Goal: Task Accomplishment & Management: Complete application form

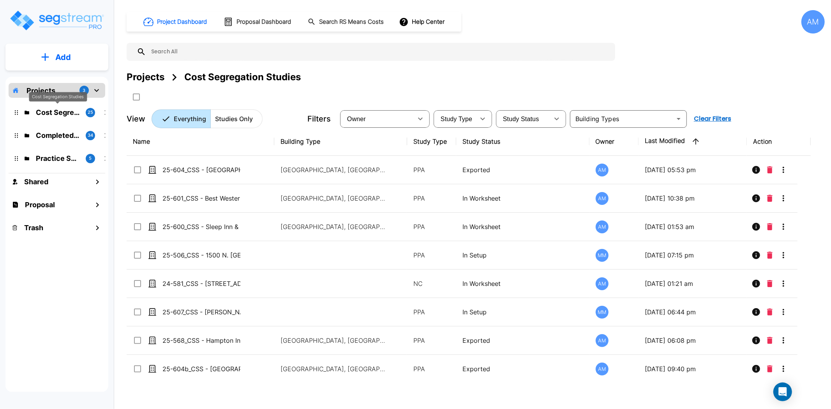
click at [50, 112] on p "Cost Segregation Studies" at bounding box center [58, 112] width 44 height 11
click at [74, 58] on button "Add" at bounding box center [56, 57] width 103 height 23
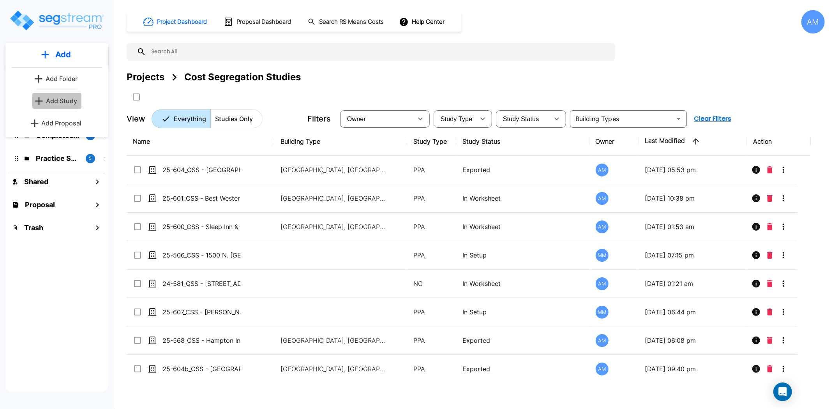
click at [76, 95] on link "Add Study" at bounding box center [56, 101] width 49 height 16
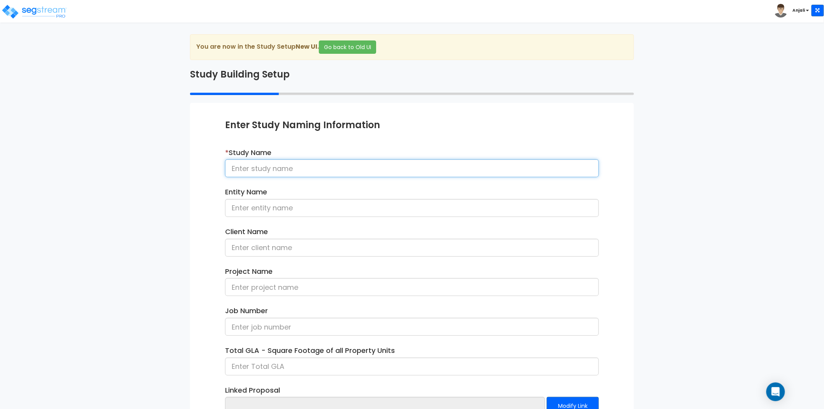
click at [251, 169] on input at bounding box center [412, 168] width 374 height 18
paste input "25-757_CSS - 1226 Timbergrove Ln [GEOGRAPHIC_DATA], [GEOGRAPHIC_DATA] - [PERSON…"
drag, startPoint x: 461, startPoint y: 168, endPoint x: 407, endPoint y: 169, distance: 54.5
click at [407, 169] on input "25-757_CSS - 1226 Timbergrove Ln [GEOGRAPHIC_DATA], [GEOGRAPHIC_DATA] - [PERSON…" at bounding box center [412, 168] width 374 height 18
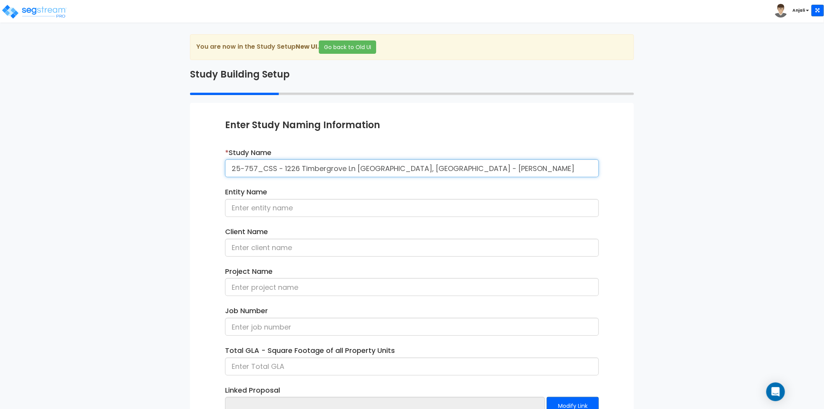
drag, startPoint x: 458, startPoint y: 169, endPoint x: 403, endPoint y: 169, distance: 55.3
click at [403, 169] on input "25-757_CSS - 1226 Timbergrove Ln [GEOGRAPHIC_DATA], [GEOGRAPHIC_DATA] - [PERSON…" at bounding box center [412, 168] width 374 height 18
type input "25-757_CSS - 1226 Timbergrove Ln [GEOGRAPHIC_DATA], [GEOGRAPHIC_DATA] - [PERSON…"
click at [260, 254] on input at bounding box center [412, 248] width 374 height 18
paste input "Uche Okoroha"
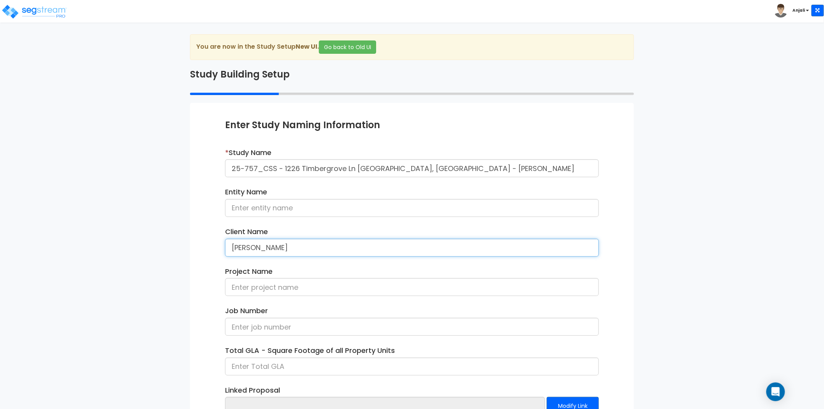
type input "Uche Okoroha"
drag, startPoint x: 273, startPoint y: 167, endPoint x: 229, endPoint y: 167, distance: 44.4
click at [229, 167] on input "25-757_CSS - 1226 Timbergrove Ln [GEOGRAPHIC_DATA], [GEOGRAPHIC_DATA] - [PERSON…" at bounding box center [412, 168] width 374 height 18
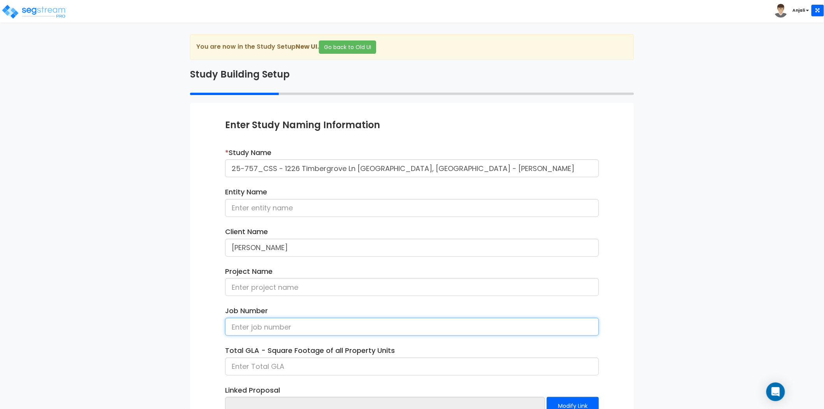
click at [268, 331] on input at bounding box center [412, 327] width 374 height 18
paste input "25-757_CSS"
type input "25-757_CSS"
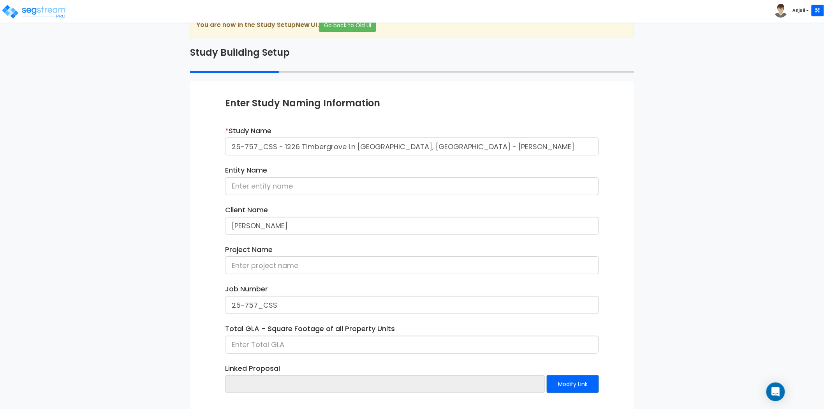
scroll to position [43, 0]
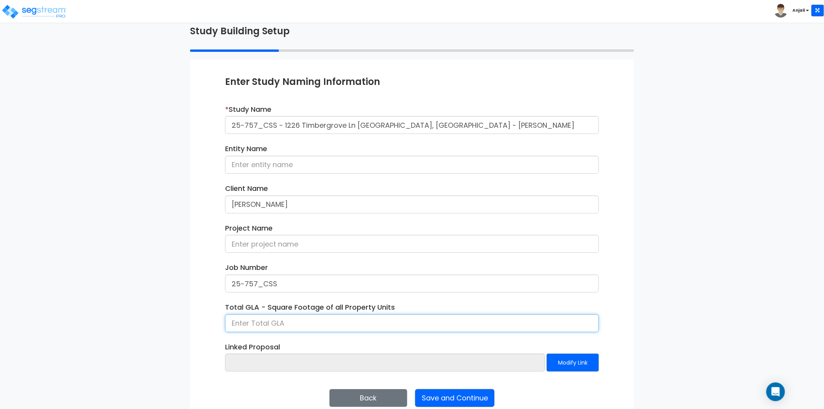
click at [291, 329] on input at bounding box center [412, 323] width 374 height 18
type input "1,619"
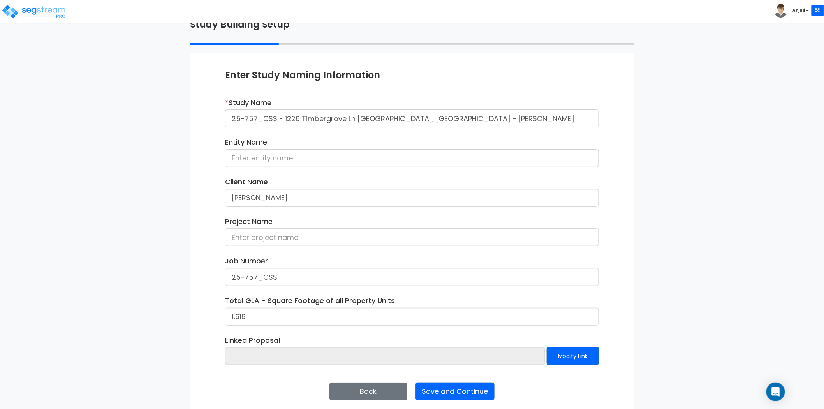
scroll to position [57, 0]
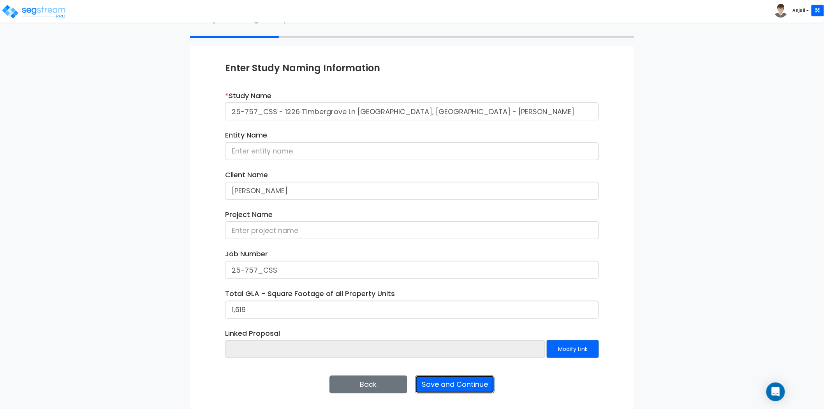
click at [481, 380] on button "Save and Continue" at bounding box center [454, 384] width 79 height 18
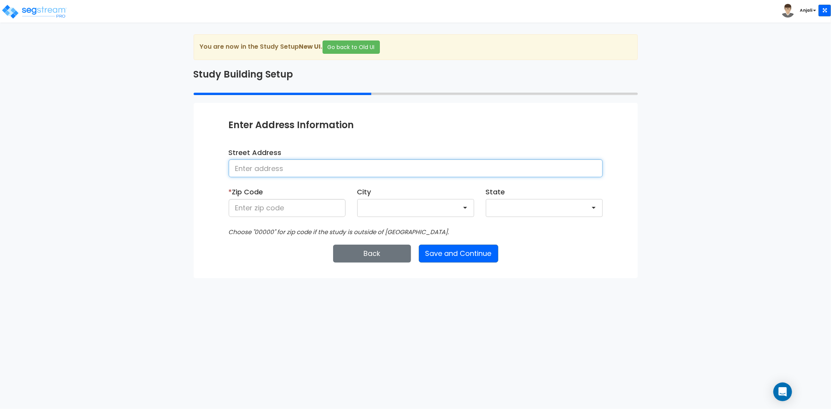
click at [310, 175] on input at bounding box center [416, 168] width 374 height 18
paste input "[STREET_ADDRESS]"
drag, startPoint x: 511, startPoint y: 170, endPoint x: 465, endPoint y: 169, distance: 46.0
click at [465, 169] on input "1226 Timbergrove Ln LT 26 BLK 6 TIMBERGROVE MANOR Houston, TX 77008" at bounding box center [416, 168] width 374 height 18
type input "1226 Timbergrove Ln LT 26 BLK 6 TIMBERGROVE MANOR Houston, TX"
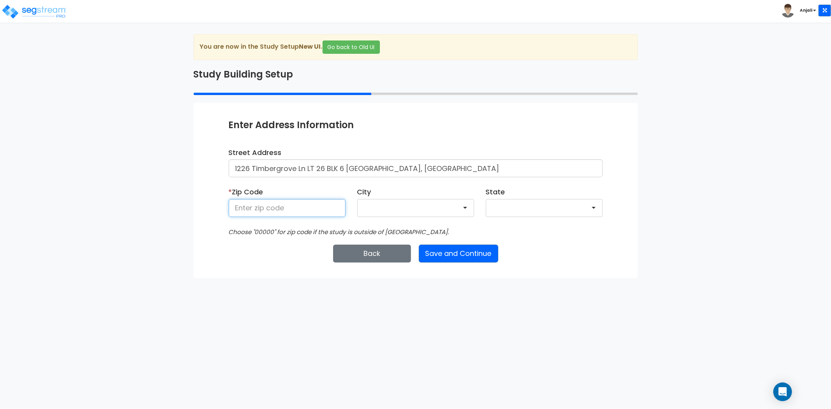
click at [328, 208] on input at bounding box center [287, 208] width 117 height 18
paste input "77008"
type input "77008"
click at [203, 278] on html "Toggle navigation Anjali x" at bounding box center [415, 139] width 831 height 278
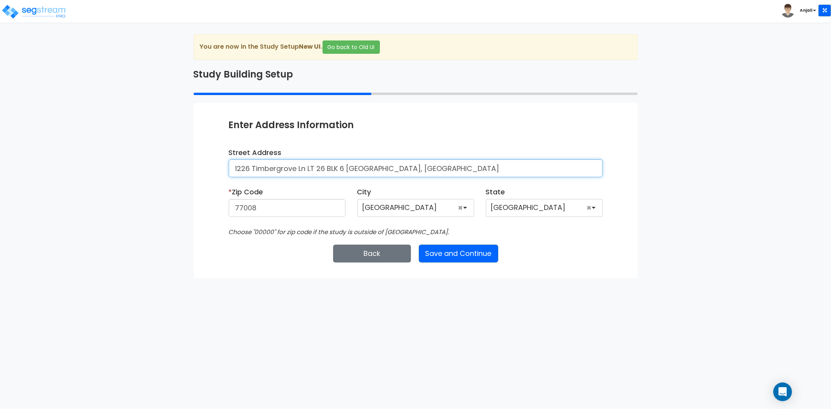
drag, startPoint x: 423, startPoint y: 168, endPoint x: 466, endPoint y: 166, distance: 42.9
click at [466, 166] on input "1226 Timbergrove Ln LT 26 BLK 6 TIMBERGROVE MANOR Houston, TX" at bounding box center [416, 168] width 374 height 18
type input "1226 Timbergrove Ln LT 26 BLK 6 TIMBERGROVE MANOR"
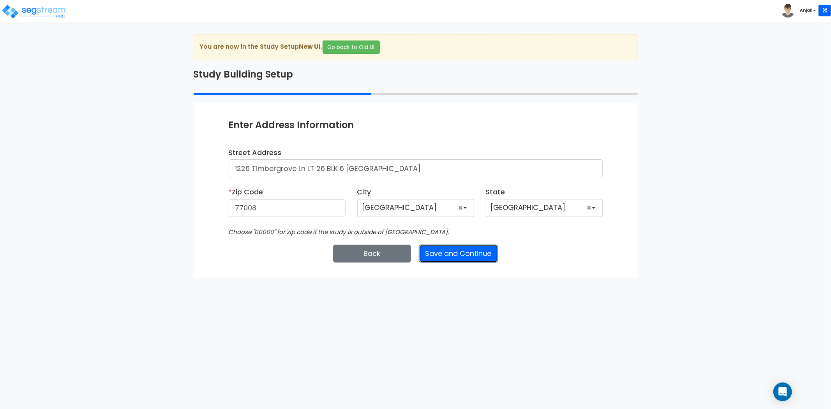
click at [458, 254] on button "Save and Continue" at bounding box center [458, 254] width 79 height 18
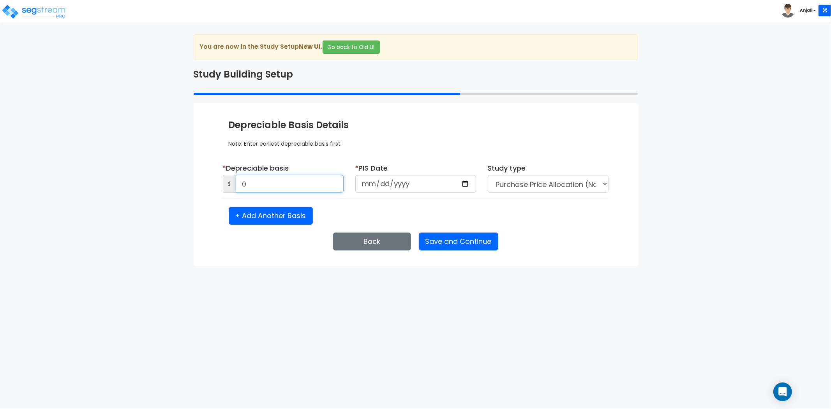
click at [278, 185] on input "0" at bounding box center [290, 184] width 108 height 18
type input "423,000"
click at [466, 183] on input "date" at bounding box center [415, 184] width 121 height 18
type input "[DATE]"
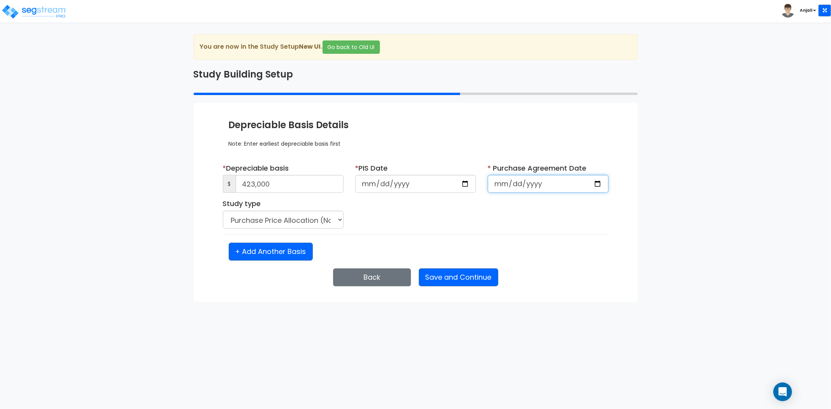
click at [594, 181] on input "date" at bounding box center [548, 184] width 121 height 18
type input "[DATE]"
click at [445, 282] on button "Save and Continue" at bounding box center [458, 277] width 79 height 18
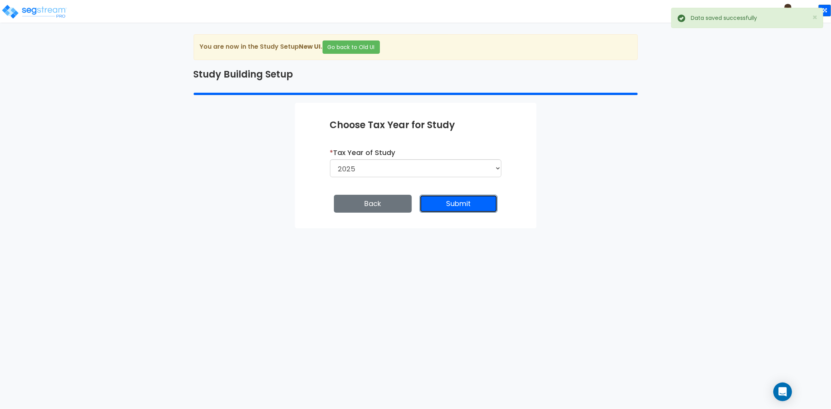
click at [450, 201] on button "Submit" at bounding box center [458, 204] width 78 height 18
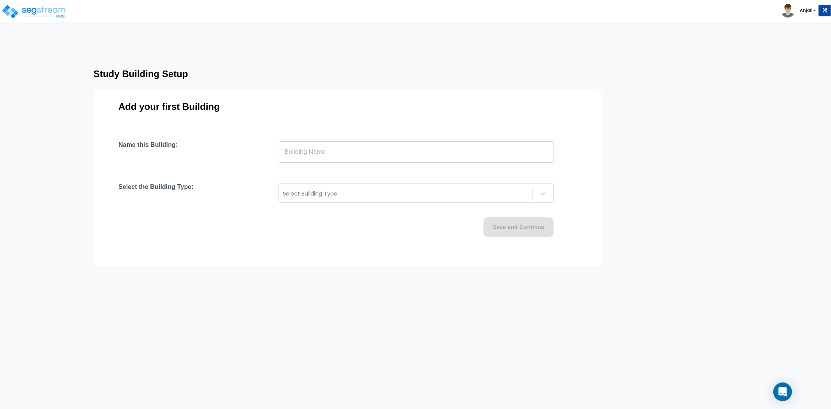
click at [287, 144] on input "text" at bounding box center [416, 152] width 275 height 22
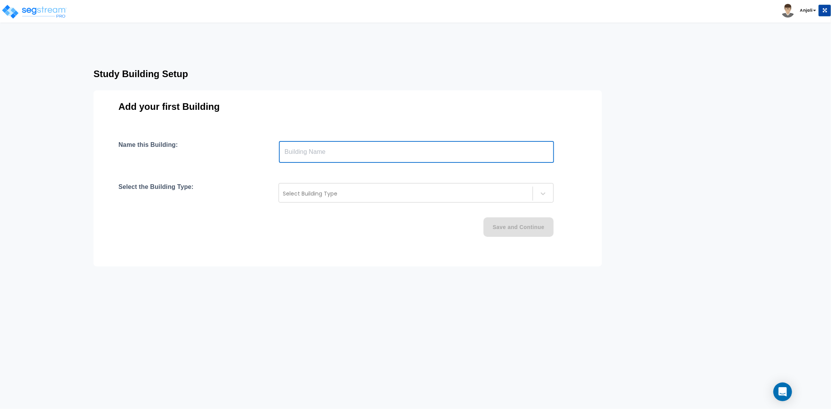
paste input "text"
type input "1226 Timbergrove"
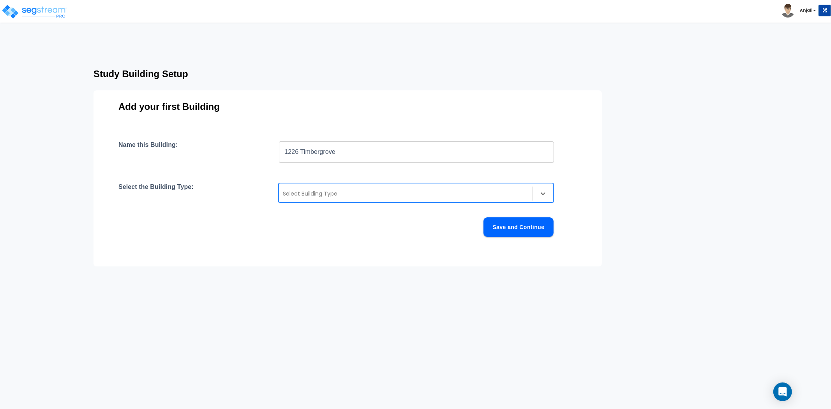
click at [302, 190] on div at bounding box center [406, 193] width 246 height 9
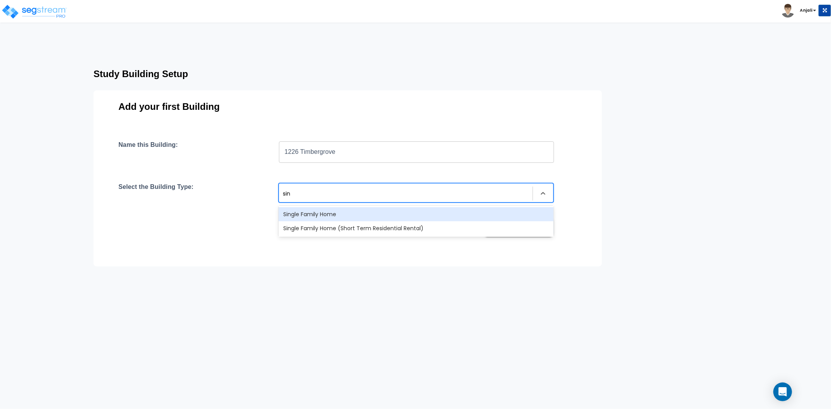
type input "sing"
click at [320, 217] on div "Single Family Home" at bounding box center [415, 214] width 275 height 14
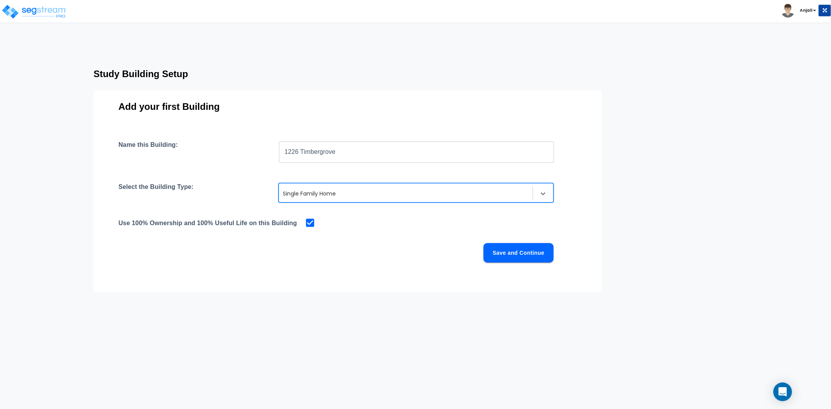
click at [518, 250] on button "Save and Continue" at bounding box center [518, 252] width 70 height 19
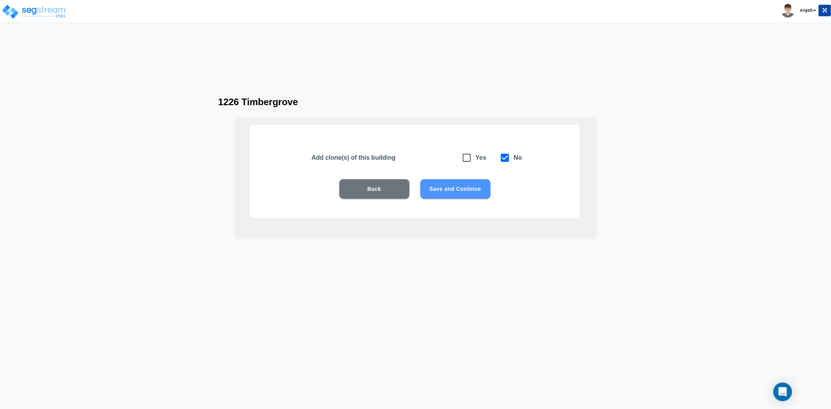
click at [445, 191] on button "Save and Continue" at bounding box center [455, 188] width 70 height 19
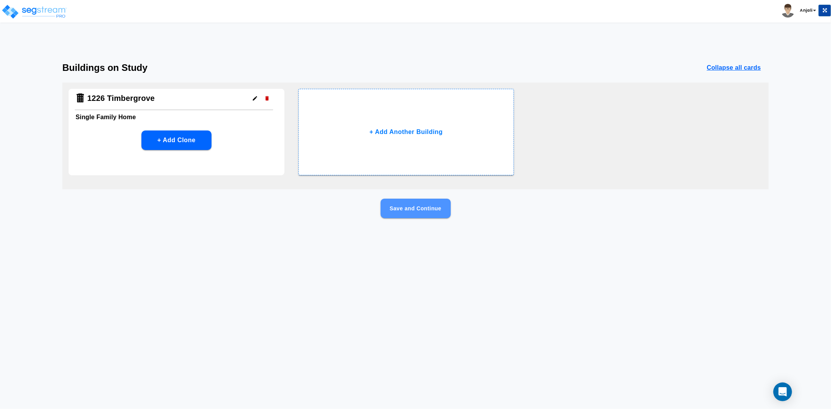
click at [429, 204] on button "Save and Continue" at bounding box center [416, 208] width 70 height 19
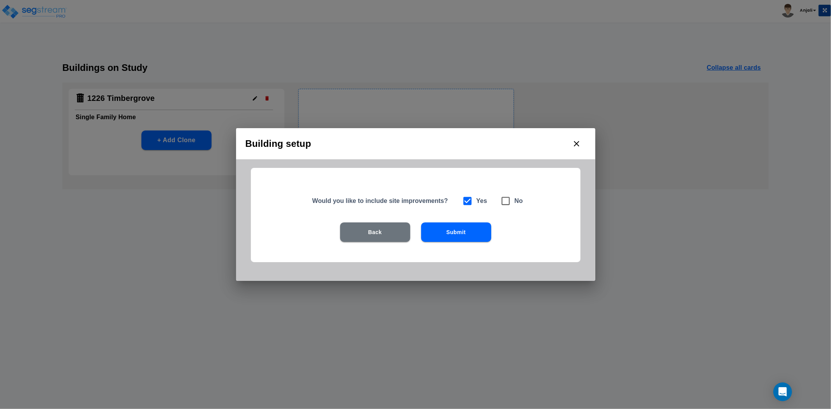
click at [469, 229] on button "Submit" at bounding box center [456, 231] width 70 height 19
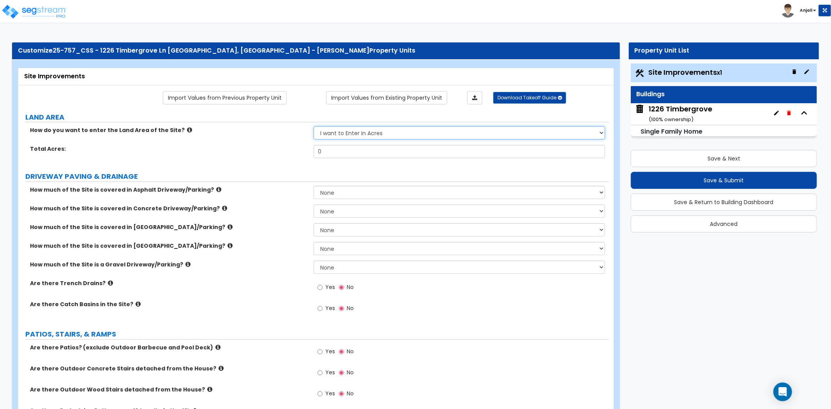
click at [351, 137] on select "I want to Enter in Acres I want to Enter in Square Feet" at bounding box center [459, 132] width 291 height 13
click at [352, 132] on select "I want to Enter in [GEOGRAPHIC_DATA] I want to Enter in Square Feet" at bounding box center [459, 132] width 291 height 13
select select "2"
click at [314, 127] on select "I want to Enter in [GEOGRAPHIC_DATA] I want to Enter in Square Feet" at bounding box center [459, 132] width 291 height 13
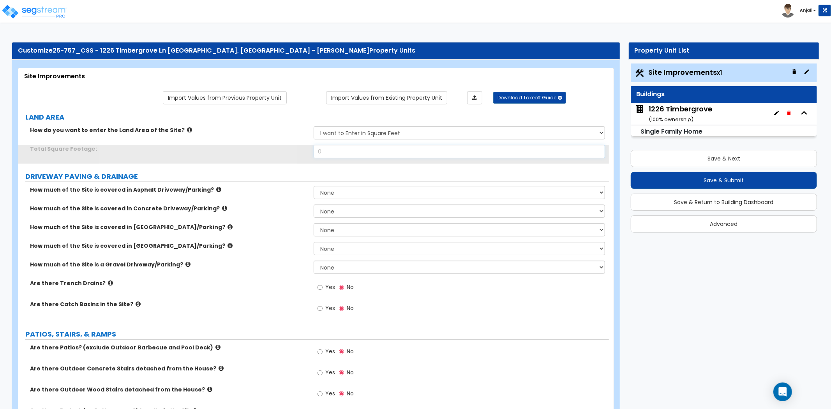
click at [341, 150] on input "0" at bounding box center [459, 151] width 291 height 13
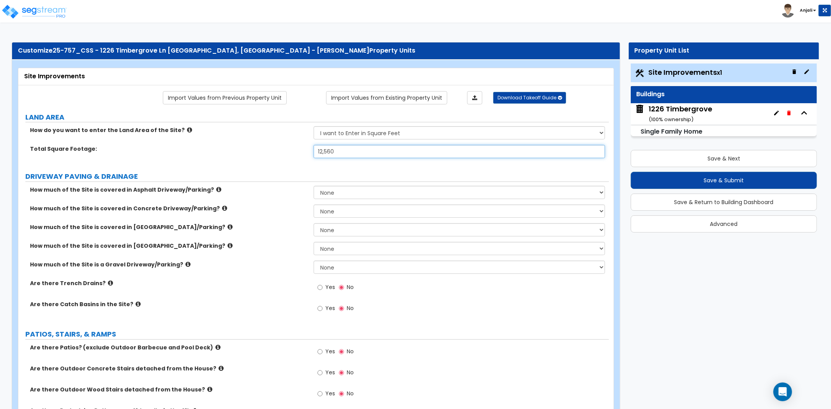
type input "12,560"
click at [293, 151] on label "Total Square Footage:" at bounding box center [169, 149] width 278 height 8
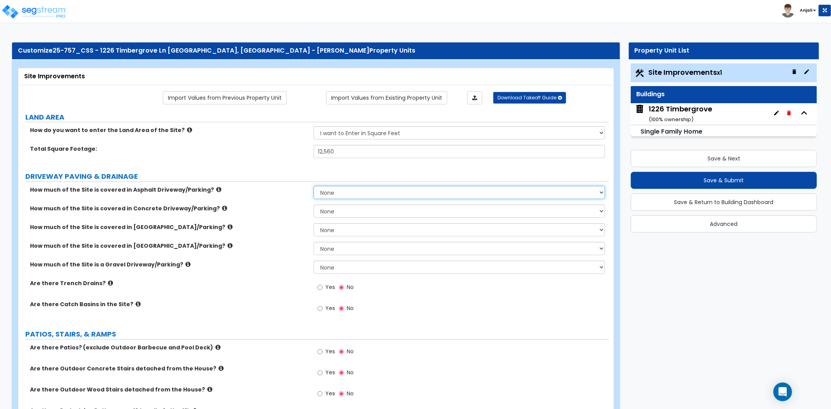
click at [347, 191] on select "None I want to Enter an Approximate Percentage I want to Enter the Square Foota…" at bounding box center [459, 192] width 291 height 13
drag, startPoint x: 246, startPoint y: 165, endPoint x: 263, endPoint y: 182, distance: 24.2
click at [335, 212] on select "None I want to Enter an Approximate Percentage I want to Enter the Square Foota…" at bounding box center [459, 210] width 291 height 13
select select "2"
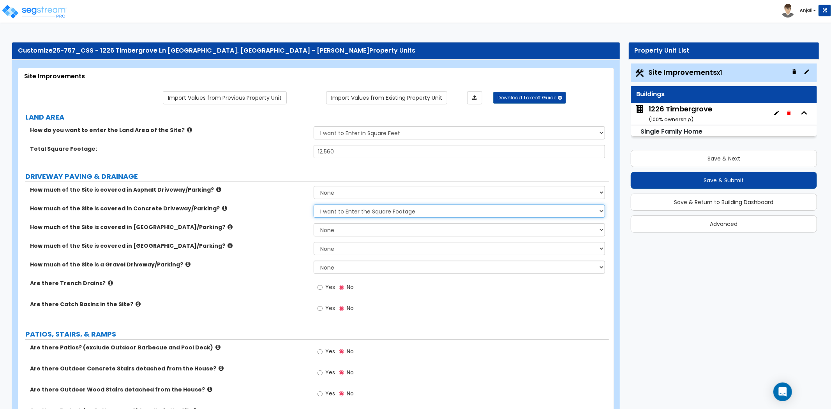
click at [314, 204] on select "None I want to Enter an Approximate Percentage I want to Enter the Square Foota…" at bounding box center [459, 210] width 291 height 13
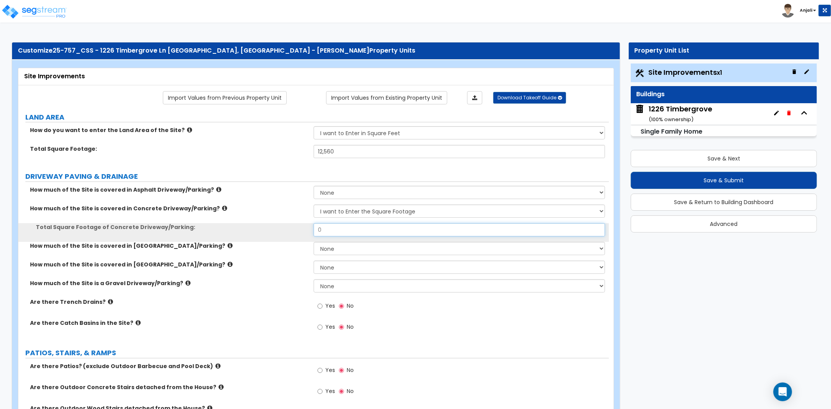
click at [331, 226] on input "0" at bounding box center [459, 229] width 291 height 13
type input "869"
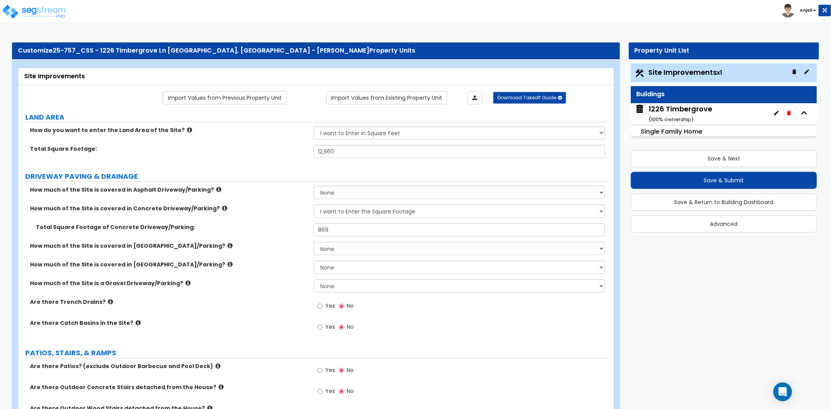
click at [271, 211] on label "How much of the Site is covered in Concrete Driveway/Parking?" at bounding box center [169, 208] width 278 height 8
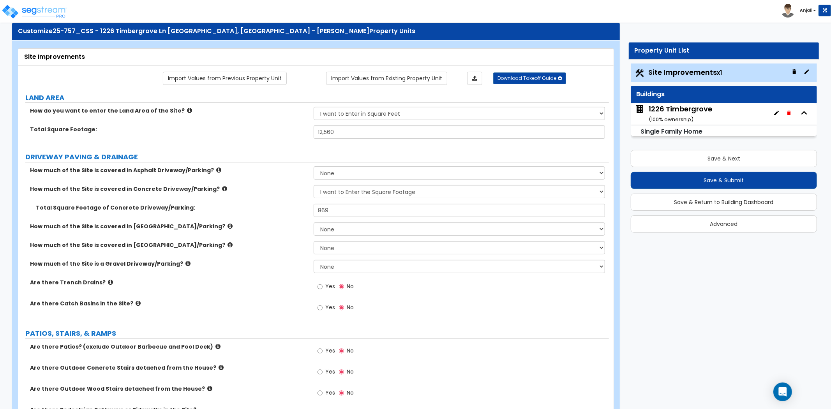
scroll to position [43, 0]
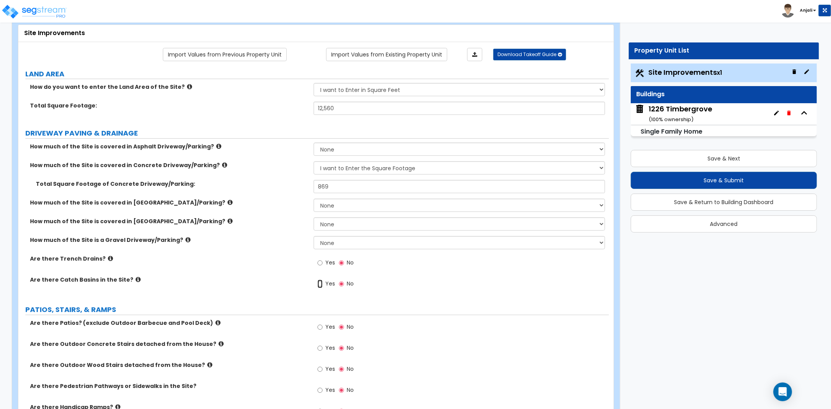
click at [319, 285] on input "Yes" at bounding box center [319, 284] width 5 height 9
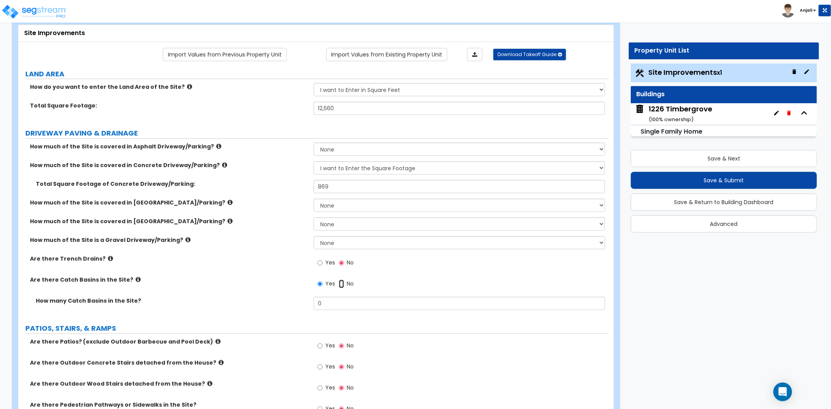
click at [342, 283] on input "No" at bounding box center [341, 284] width 5 height 9
radio input "false"
radio input "true"
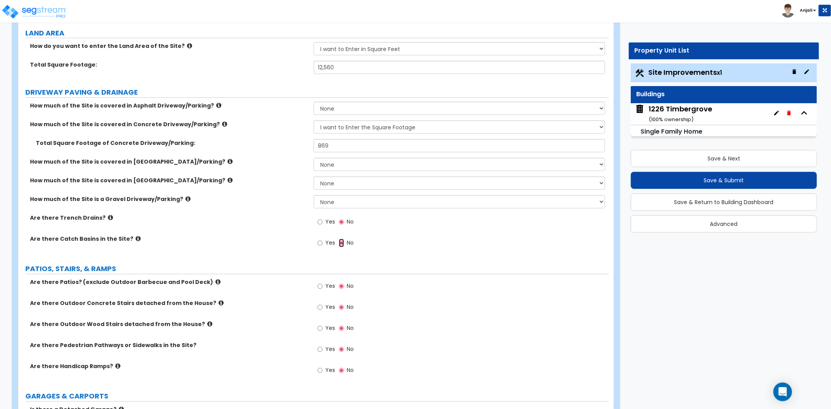
scroll to position [216, 0]
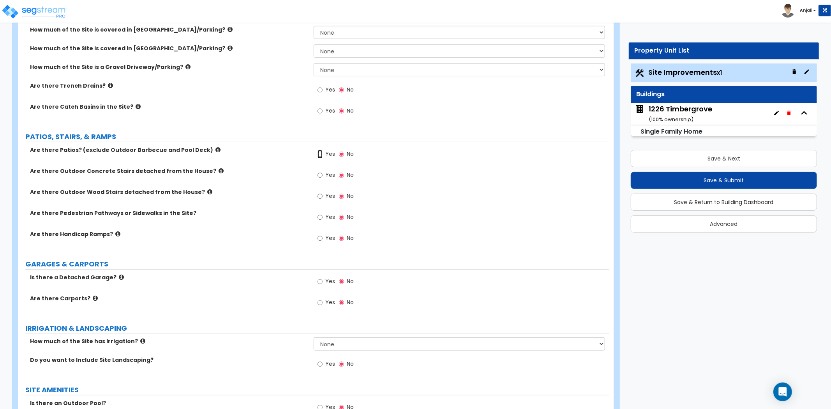
click at [320, 153] on input "Yes" at bounding box center [319, 154] width 5 height 9
radio input "true"
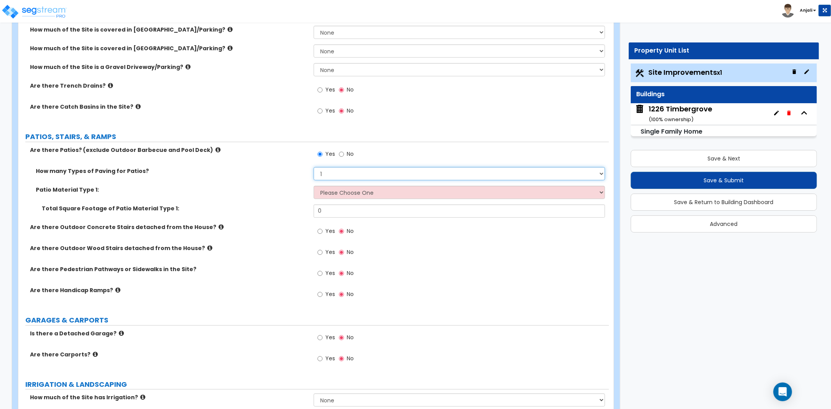
click at [337, 175] on select "1 2 3 4" at bounding box center [459, 173] width 291 height 13
click at [325, 178] on select "1 2 3 4" at bounding box center [459, 173] width 291 height 13
click at [336, 189] on select "Please Choose One Bare Concrete Stamped Concrete Brick Pavers Stone Pavers Tile…" at bounding box center [459, 192] width 291 height 13
select select "1"
click at [314, 186] on select "Please Choose One Bare Concrete Stamped Concrete Brick Pavers Stone Pavers Tile…" at bounding box center [459, 192] width 291 height 13
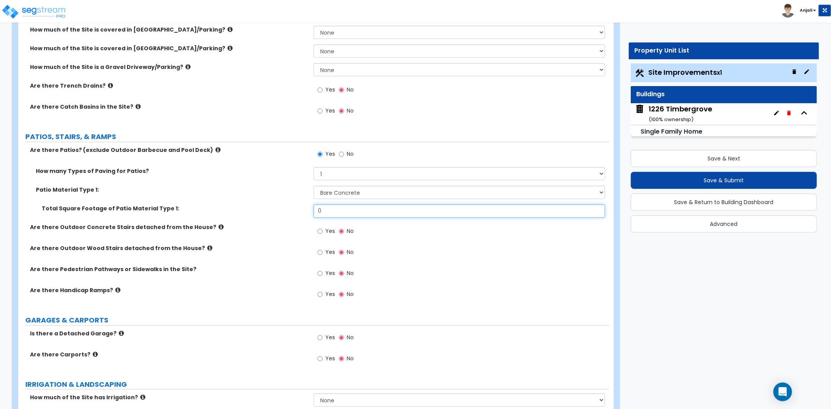
drag, startPoint x: 332, startPoint y: 214, endPoint x: 326, endPoint y: 213, distance: 6.3
click at [329, 214] on input "0" at bounding box center [459, 210] width 291 height 13
type input "369"
click at [266, 187] on label "Patio Material Type 1:" at bounding box center [172, 190] width 272 height 8
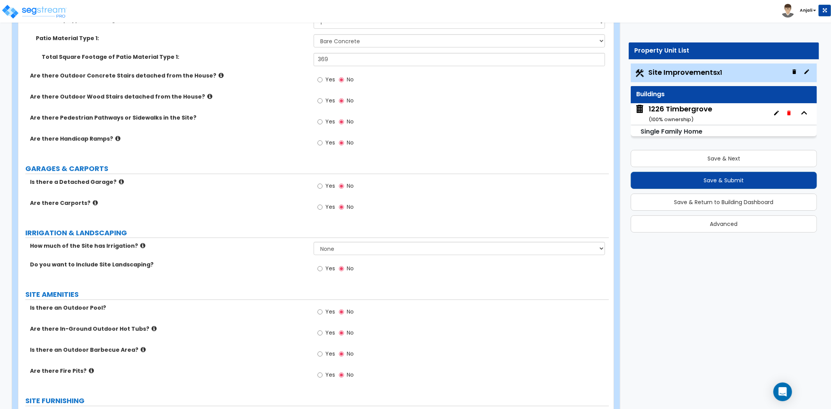
scroll to position [346, 0]
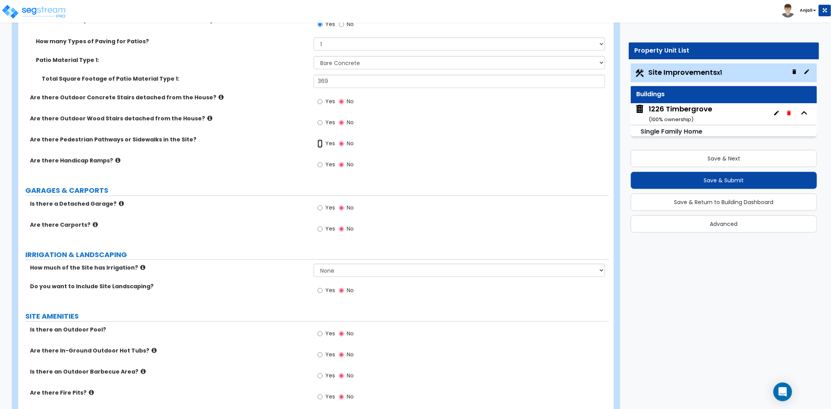
click at [320, 143] on input "Yes" at bounding box center [319, 143] width 5 height 9
radio input "true"
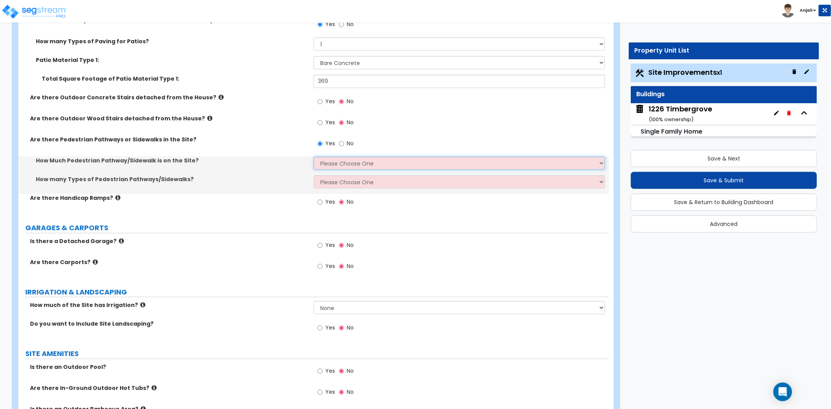
click at [340, 164] on select "Please Choose One I Don't Know, Please Estimate For Me Enter Linear Footage" at bounding box center [459, 163] width 291 height 13
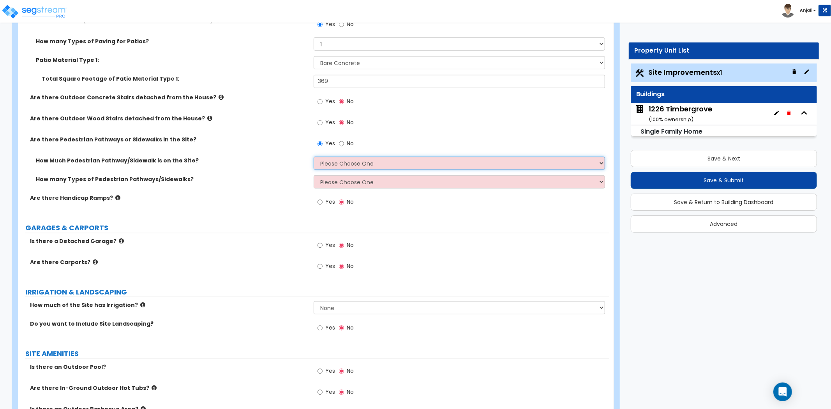
select select "2"
click at [314, 157] on select "Please Choose One I Don't Know, Please Estimate For Me Enter Linear Footage" at bounding box center [459, 163] width 291 height 13
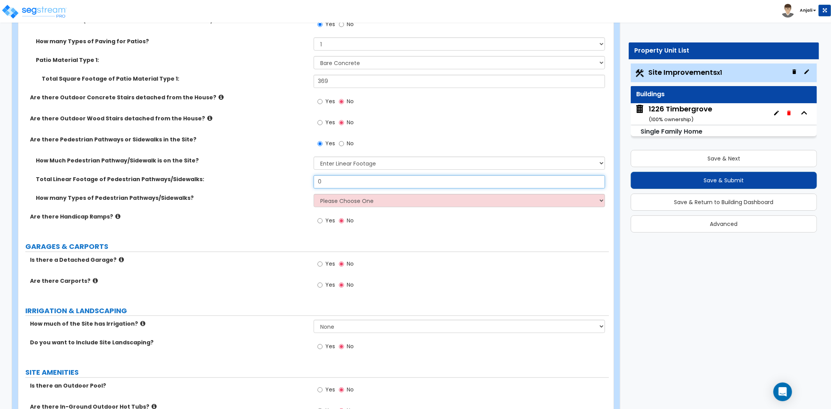
click at [365, 180] on input "0" at bounding box center [459, 181] width 291 height 13
type input "120"
click at [255, 179] on label "Total Linear Footage of Pedestrian Pathways/Sidewalks:" at bounding box center [172, 179] width 272 height 8
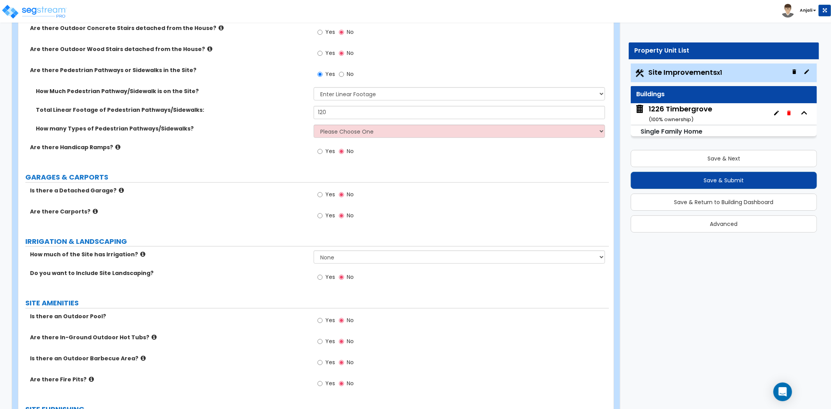
scroll to position [433, 0]
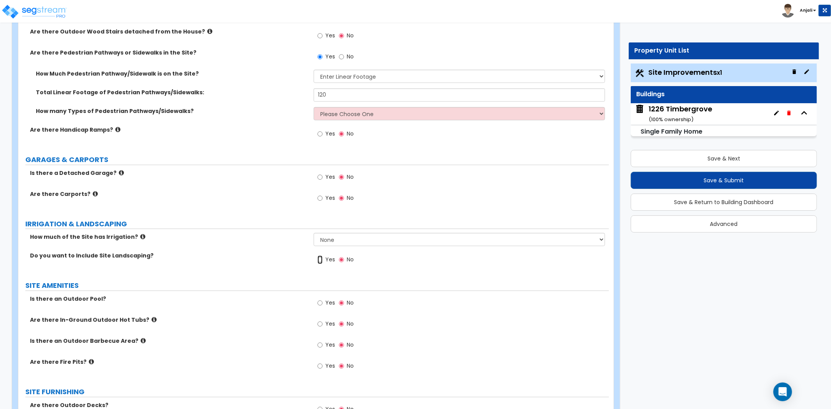
click at [319, 260] on input "Yes" at bounding box center [319, 259] width 5 height 9
radio input "true"
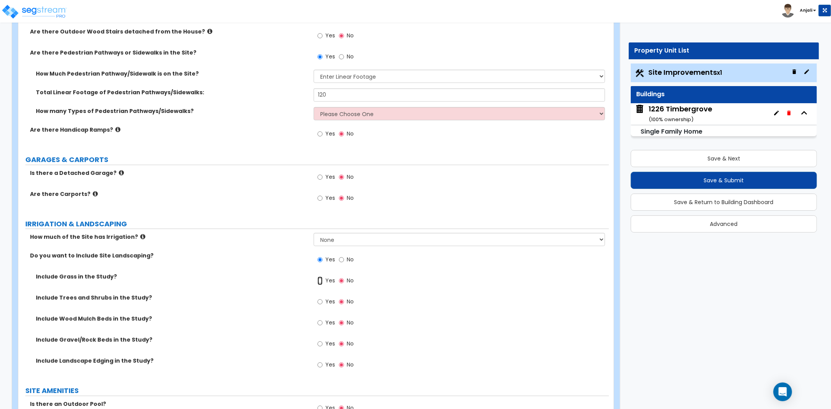
click at [317, 279] on input "Yes" at bounding box center [319, 281] width 5 height 9
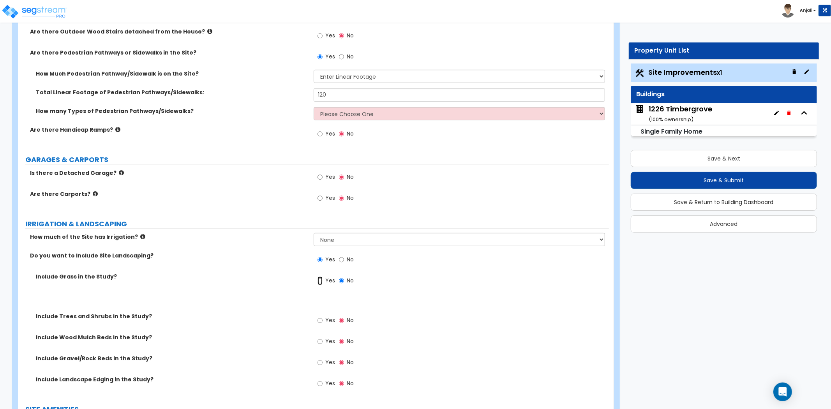
radio input "true"
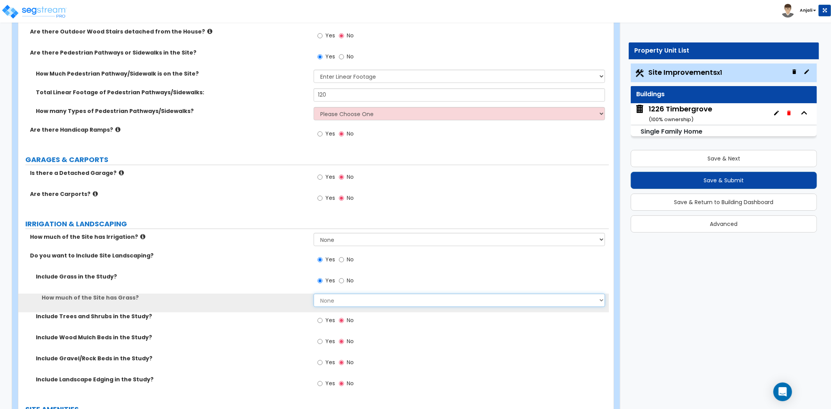
click at [324, 300] on select "None I want to Enter an Approximate Percentage I want to Enter the Square Foota…" at bounding box center [459, 300] width 291 height 13
select select "2"
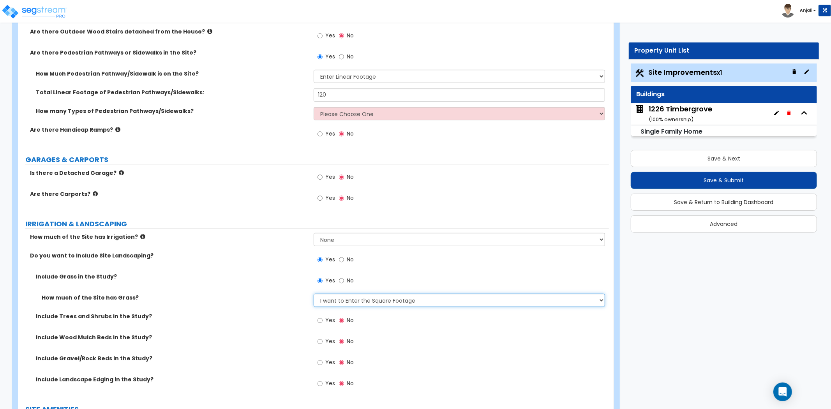
click at [314, 294] on select "None I want to Enter an Approximate Percentage I want to Enter the Square Foota…" at bounding box center [459, 300] width 291 height 13
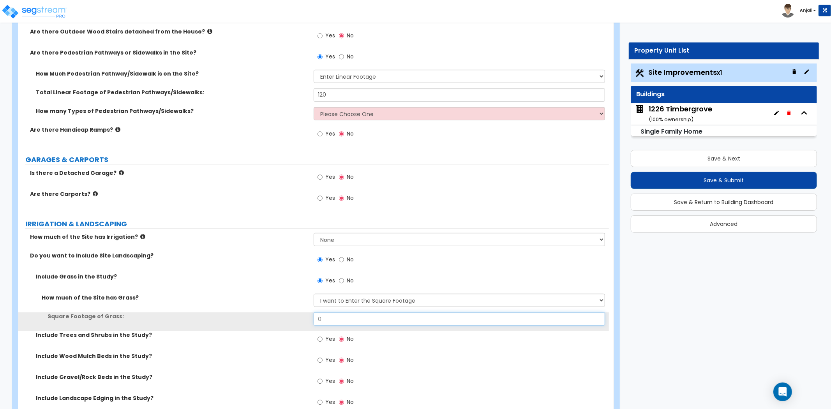
click at [326, 317] on input "0" at bounding box center [459, 318] width 291 height 13
click at [341, 320] on input "text" at bounding box center [459, 318] width 291 height 13
type input "4,598"
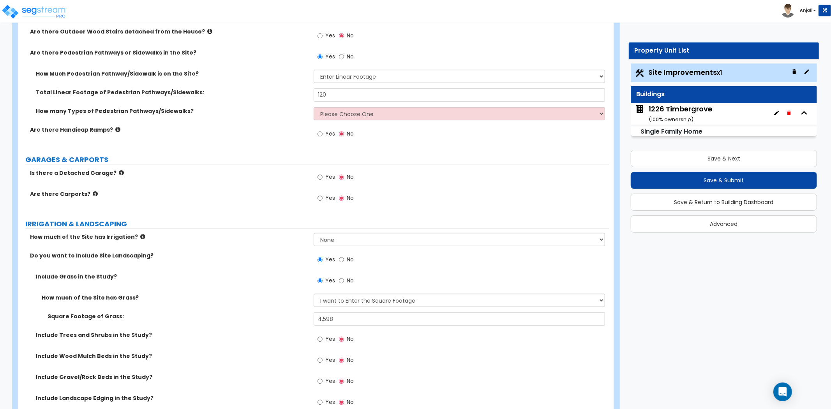
click at [255, 258] on label "Do you want to Include Site Landscaping?" at bounding box center [169, 256] width 278 height 8
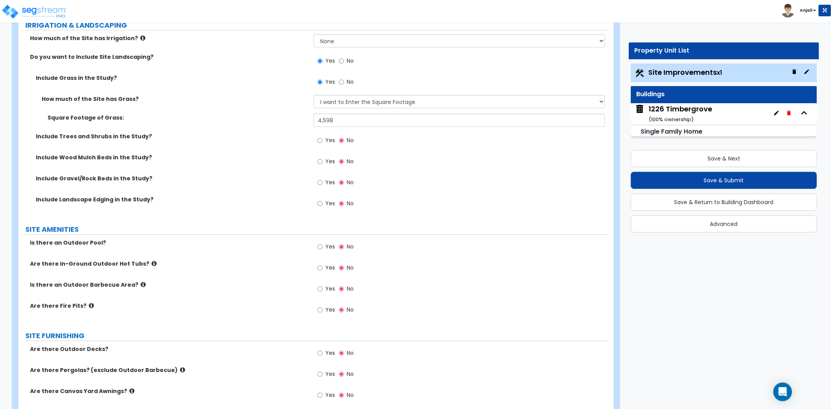
scroll to position [649, 0]
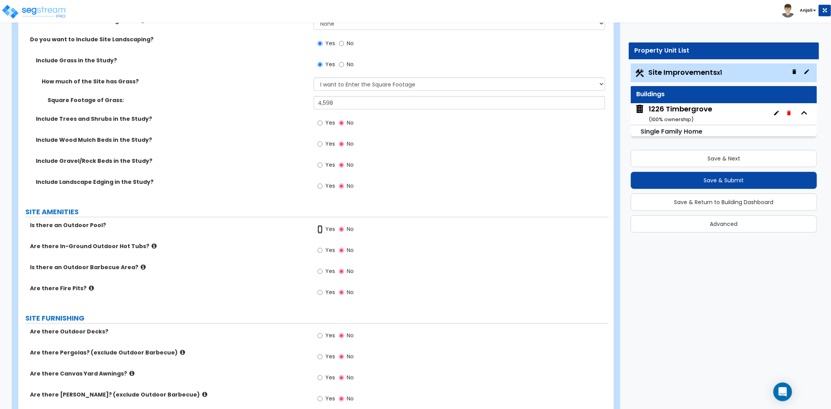
click at [320, 228] on input "Yes" at bounding box center [319, 229] width 5 height 9
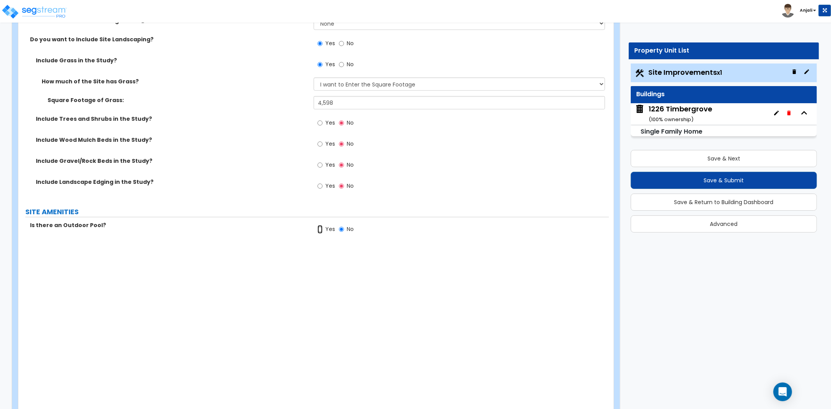
radio input "true"
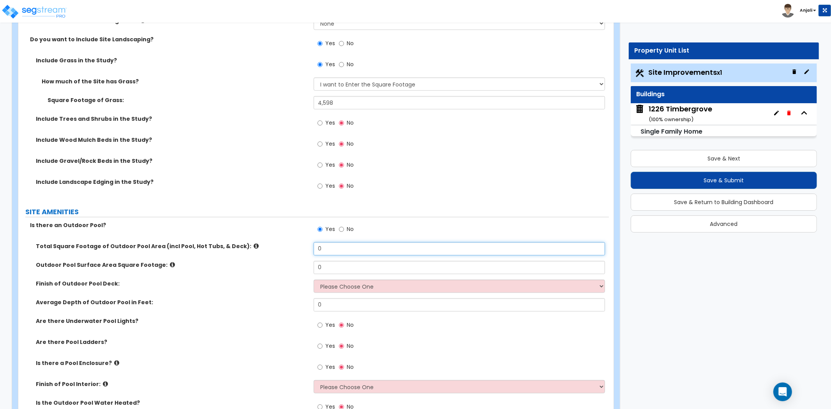
click at [343, 255] on input "0" at bounding box center [459, 248] width 291 height 13
type input "950"
click at [333, 261] on input "0" at bounding box center [459, 267] width 291 height 13
type input "652"
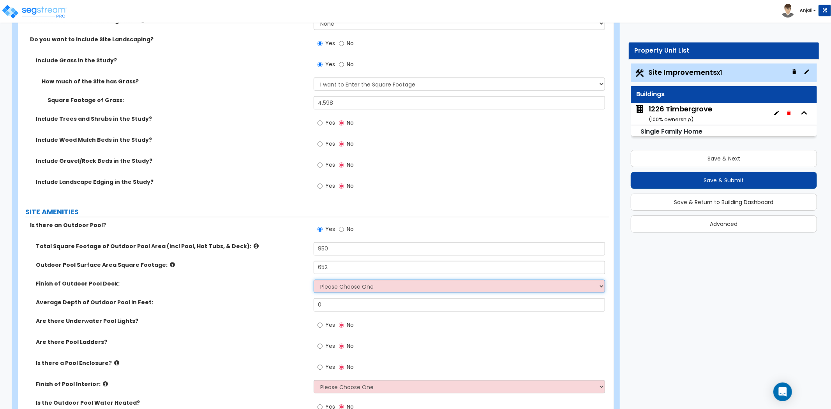
click at [330, 282] on select "Please Choose One Bare Concrete Stamped Concrete Brick Pavers Stone Pavers Wood…" at bounding box center [459, 286] width 291 height 13
click at [314, 280] on select "Please Choose One Bare Concrete Stamped Concrete Brick Pavers Stone Pavers Wood…" at bounding box center [459, 286] width 291 height 13
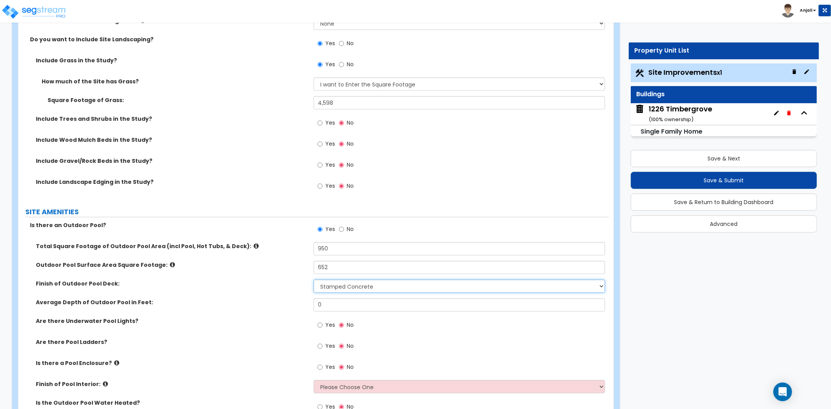
click at [335, 287] on select "Please Choose One Bare Concrete Stamped Concrete Brick Pavers Stone Pavers Wood…" at bounding box center [459, 286] width 291 height 13
select select "1"
click at [314, 280] on select "Please Choose One Bare Concrete Stamped Concrete Brick Pavers Stone Pavers Wood…" at bounding box center [459, 286] width 291 height 13
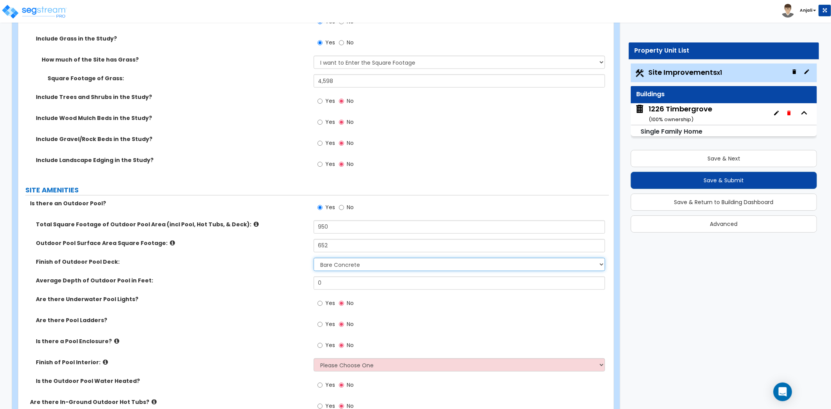
scroll to position [692, 0]
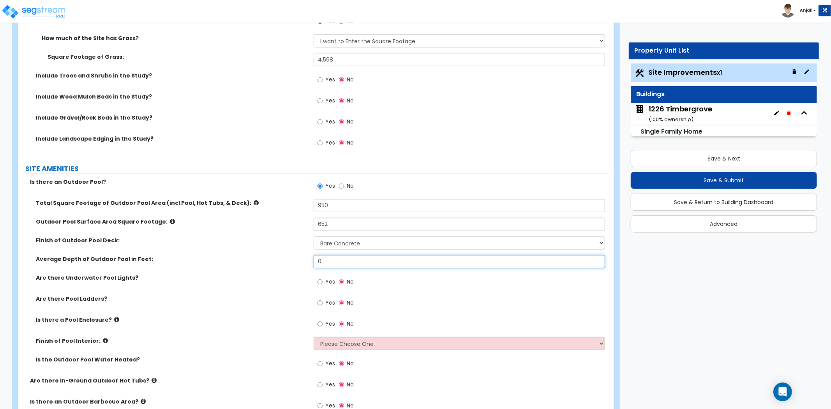
click at [340, 266] on input "0" at bounding box center [459, 261] width 291 height 13
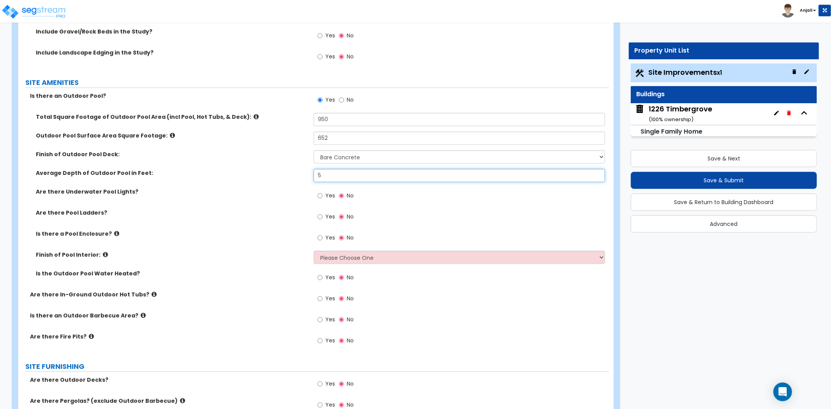
scroll to position [779, 0]
type input "5"
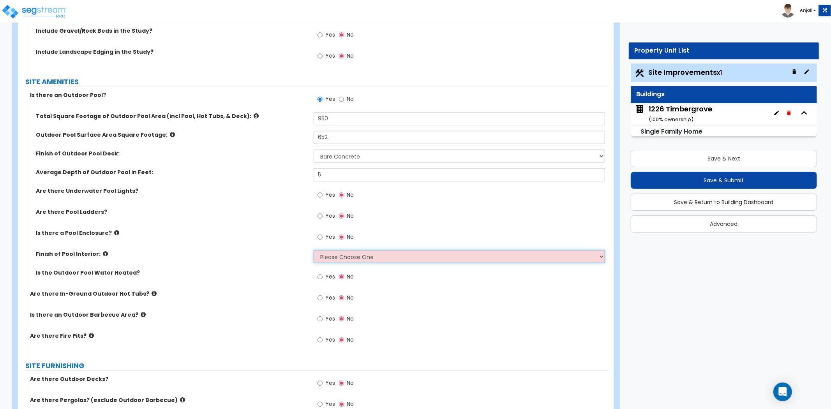
click at [342, 260] on select "Please Choose One Tile Plaster Vinyl" at bounding box center [459, 256] width 291 height 13
select select "2"
click at [314, 250] on select "Please Choose One Tile Plaster Vinyl" at bounding box center [459, 256] width 291 height 13
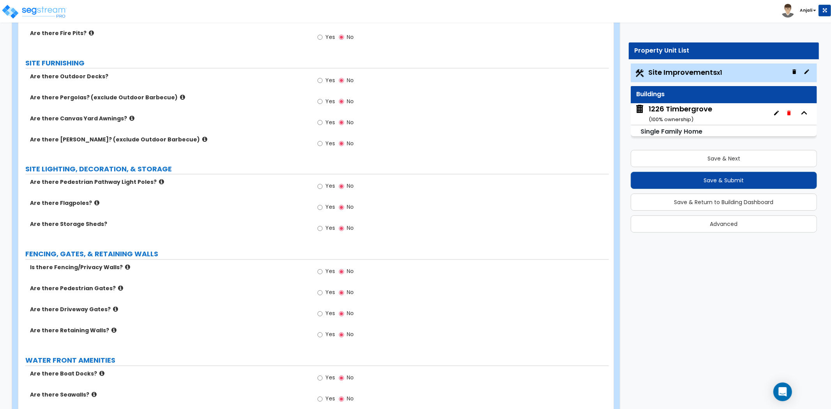
scroll to position [1125, 0]
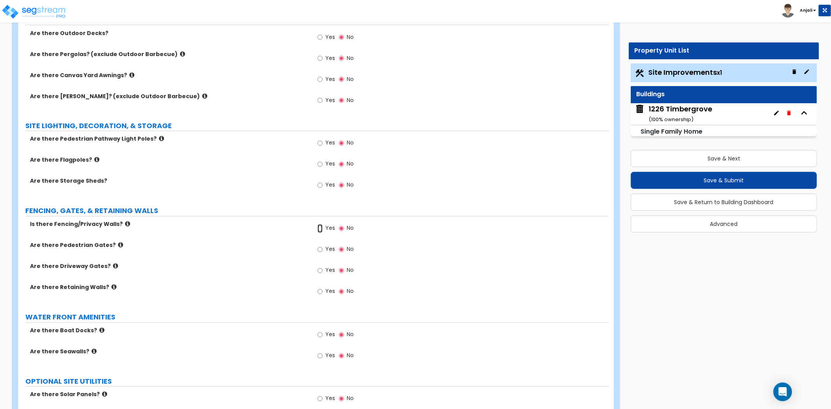
click at [317, 230] on input "Yes" at bounding box center [319, 228] width 5 height 9
radio input "true"
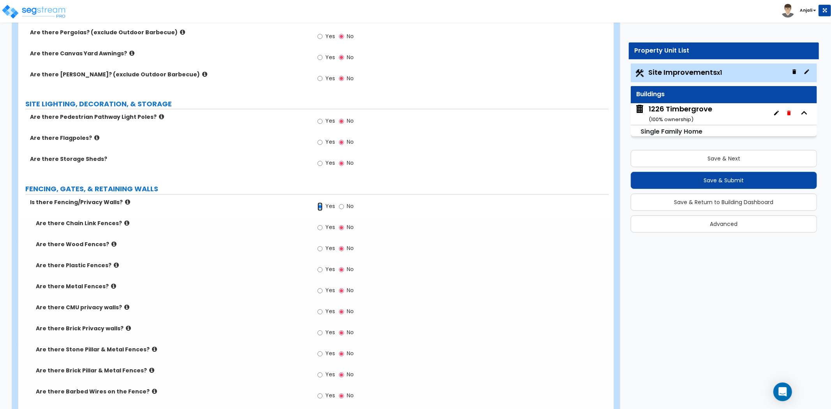
scroll to position [1168, 0]
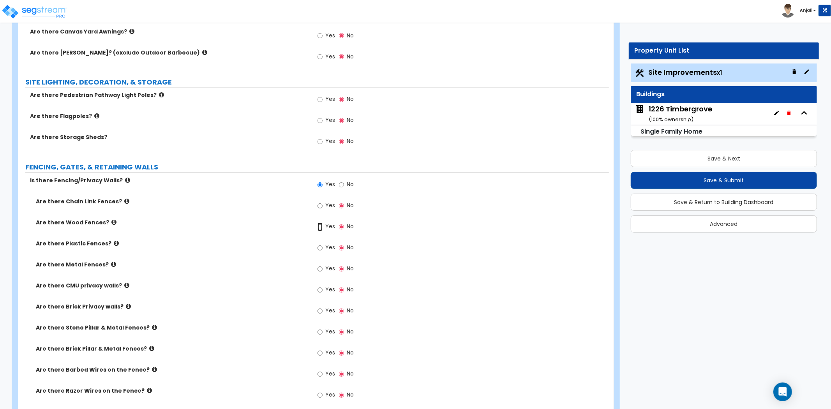
click at [319, 226] on input "Yes" at bounding box center [319, 227] width 5 height 9
radio input "true"
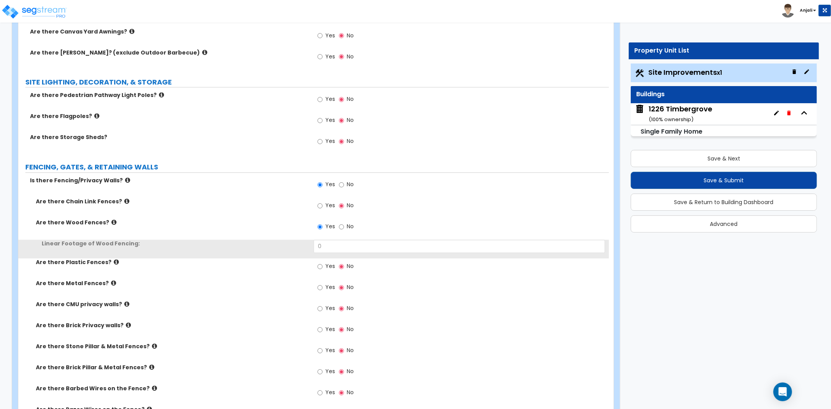
click at [337, 254] on div "Linear Footage of Wood Fencing: 0" at bounding box center [313, 249] width 590 height 19
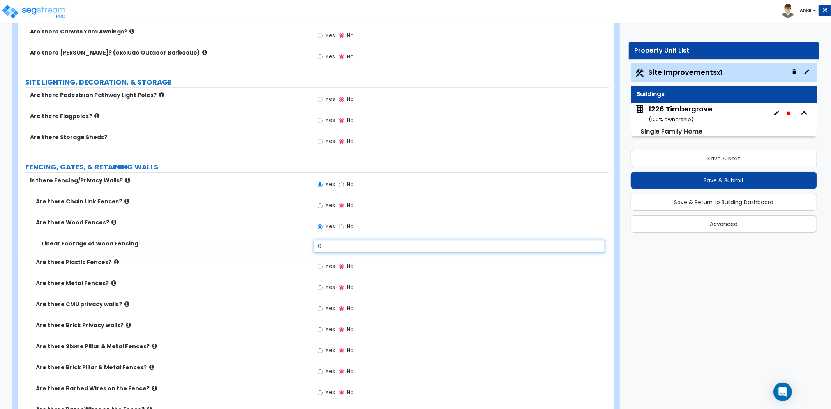
click at [337, 251] on input "0" at bounding box center [459, 246] width 291 height 13
type input "75"
click at [285, 233] on div "Are there Wood Fences? Yes No" at bounding box center [313, 229] width 590 height 21
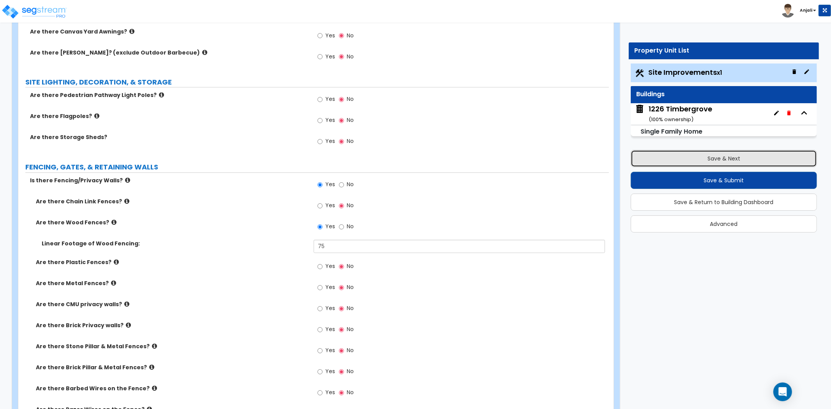
click at [691, 157] on button "Save & Next" at bounding box center [724, 158] width 186 height 17
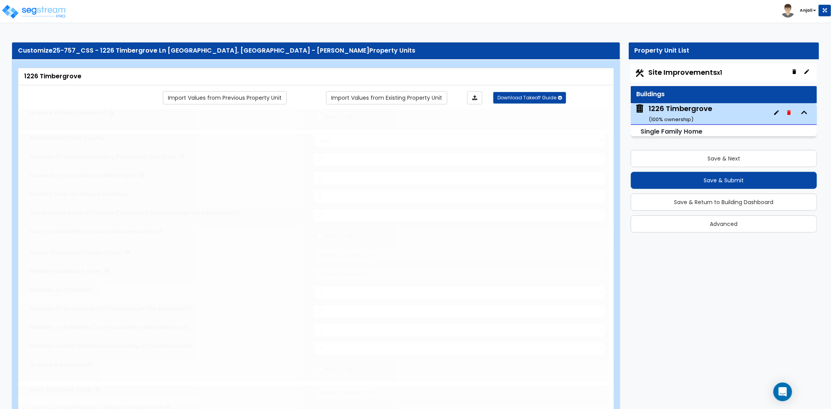
type input "1"
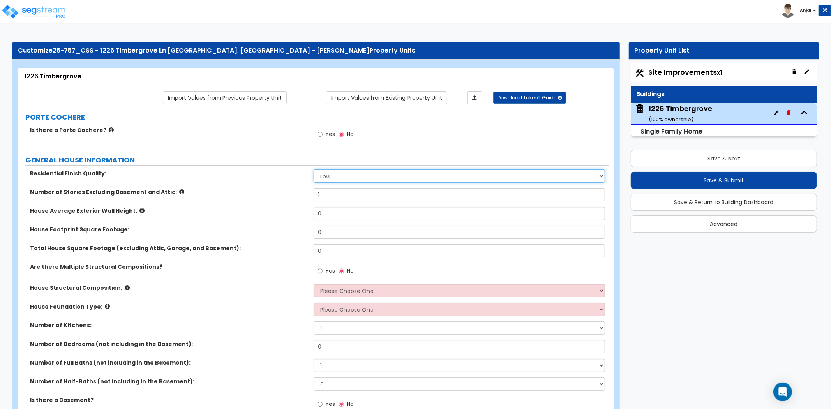
click at [354, 174] on select "Low Average High" at bounding box center [459, 175] width 291 height 13
select select "1"
click at [314, 169] on select "Low Average High" at bounding box center [459, 175] width 291 height 13
click at [697, 75] on span "Site Improvements x1" at bounding box center [685, 72] width 74 height 10
select select "2"
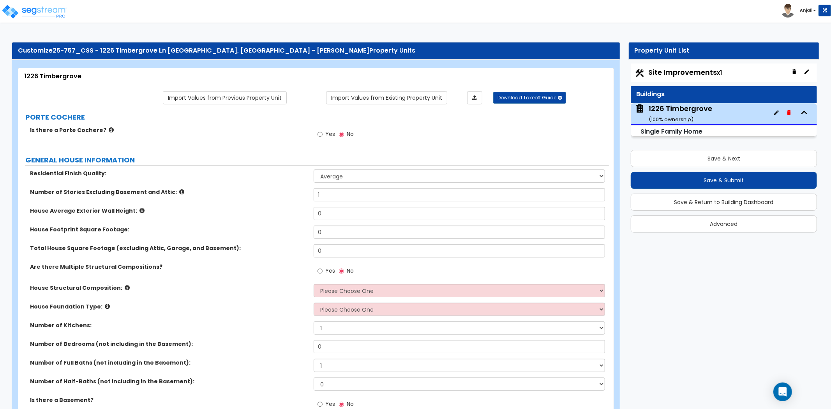
select select "2"
select select "1"
select select "2"
select select "1"
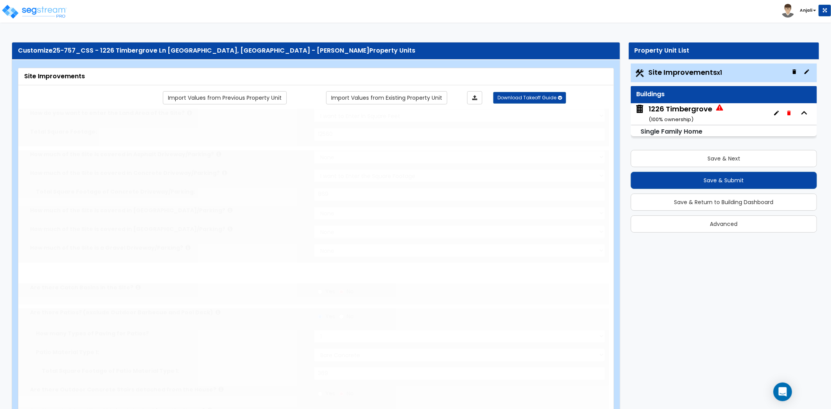
select select "2"
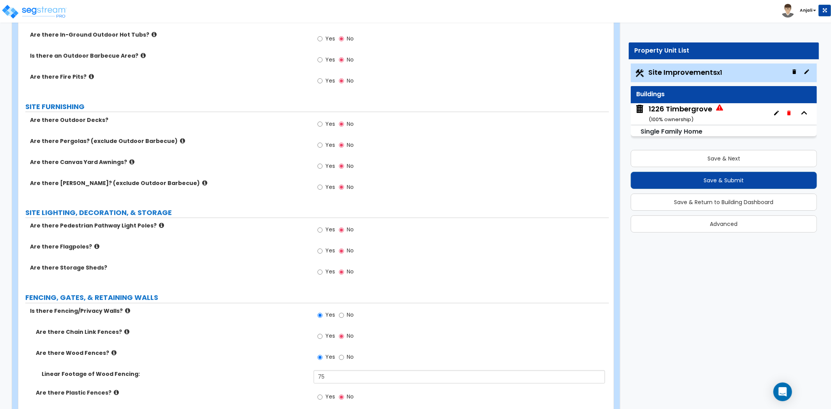
scroll to position [1038, 0]
click at [317, 271] on input "Yes" at bounding box center [319, 272] width 5 height 9
radio input "true"
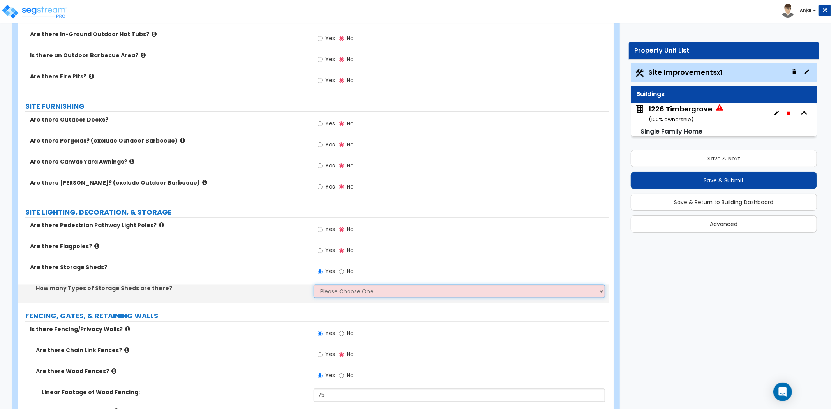
click at [335, 287] on select "Please Choose One 1 2" at bounding box center [459, 291] width 291 height 13
select select "1"
click at [314, 285] on select "Please Choose One 1 2" at bounding box center [459, 291] width 291 height 13
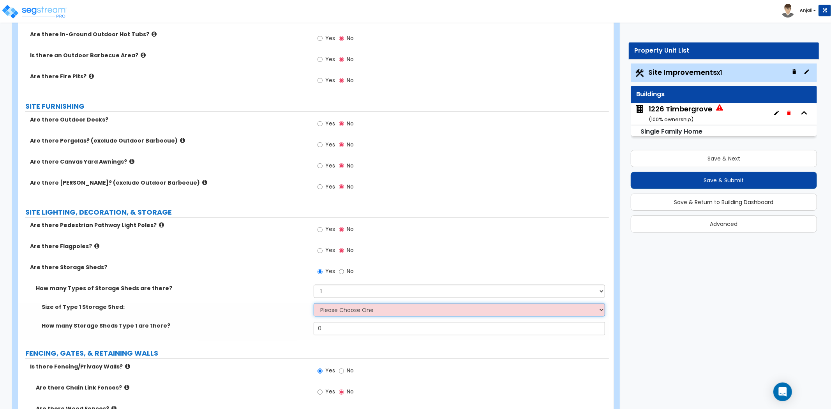
click at [339, 307] on select "Please Choose One 16' x 32' 30' x 64'" at bounding box center [459, 309] width 291 height 13
select select "1"
click at [314, 303] on select "Please Choose One 16' x 32' 30' x 64'" at bounding box center [459, 309] width 291 height 13
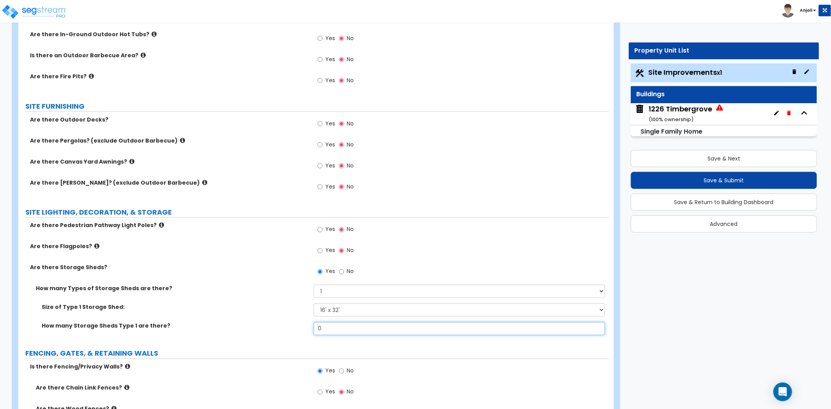
click at [331, 331] on input "0" at bounding box center [459, 328] width 291 height 13
type input "1"
drag, startPoint x: 279, startPoint y: 318, endPoint x: 248, endPoint y: 312, distance: 31.7
click at [278, 317] on div "Size of Type 1 Storage Shed: Please Choose One 16' x 32' 30' x 64'" at bounding box center [313, 312] width 590 height 19
click at [689, 112] on div "1226 Timbergrove ( 100 % ownership)" at bounding box center [679, 114] width 63 height 20
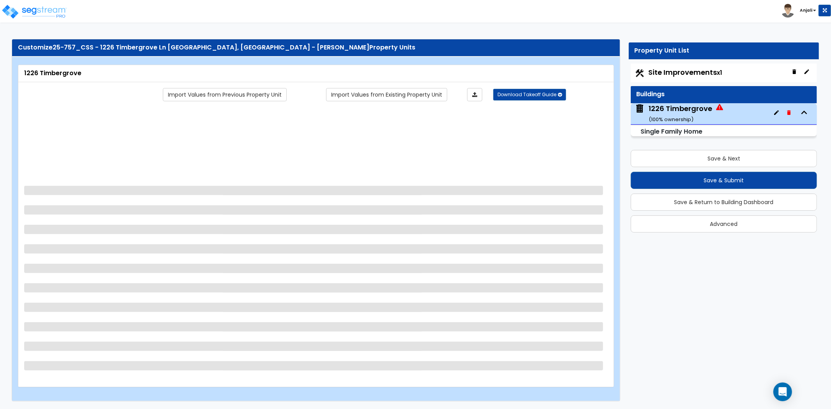
scroll to position [0, 0]
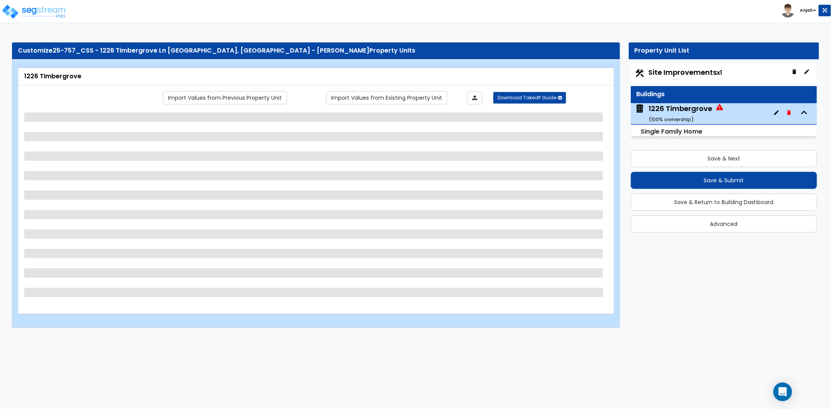
select select "1"
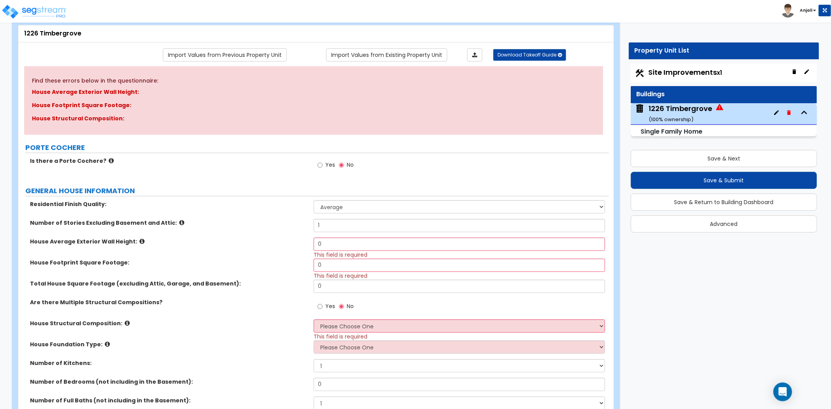
scroll to position [43, 0]
click at [326, 238] on input "0" at bounding box center [459, 243] width 291 height 13
type input "9"
click at [337, 267] on input "0" at bounding box center [459, 264] width 291 height 13
type input "1,619"
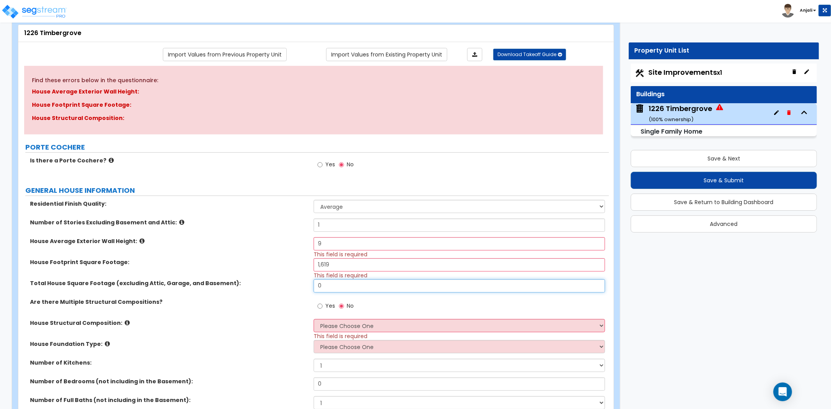
click at [339, 287] on input "0" at bounding box center [459, 285] width 291 height 13
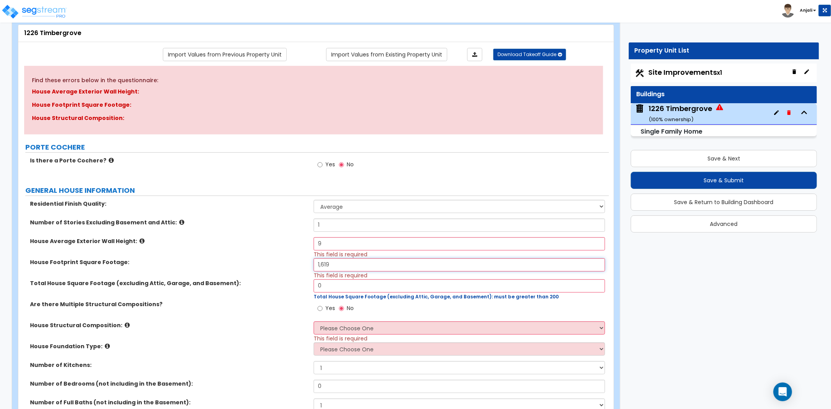
drag, startPoint x: 347, startPoint y: 267, endPoint x: 308, endPoint y: 264, distance: 38.7
click at [308, 264] on div "House Footprint Square Footage: 1,619 This field is required" at bounding box center [313, 268] width 590 height 21
click at [331, 248] on input "9" at bounding box center [459, 243] width 291 height 13
click at [322, 266] on input "text" at bounding box center [459, 264] width 291 height 13
type input "1,920.88"
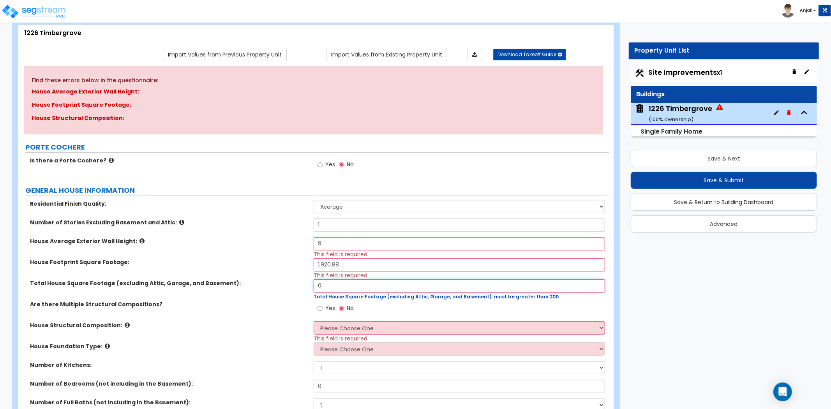
click at [328, 280] on input "0" at bounding box center [459, 285] width 291 height 13
type input "1,619"
click at [305, 279] on label "Total House Square Footage (excluding Attic, Garage, and Basement):" at bounding box center [169, 283] width 278 height 8
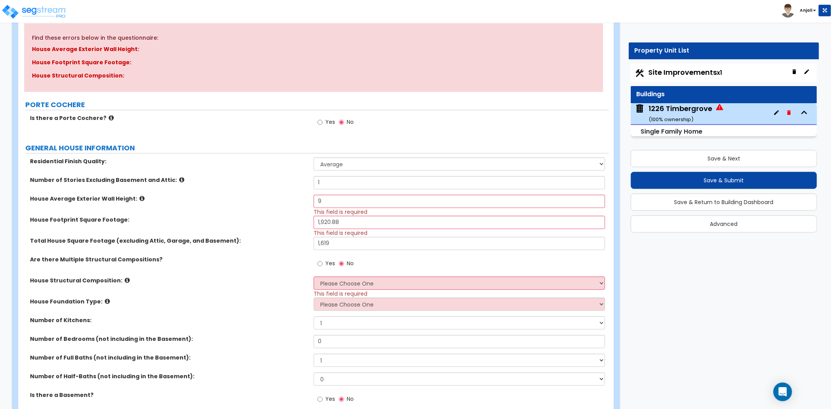
scroll to position [173, 0]
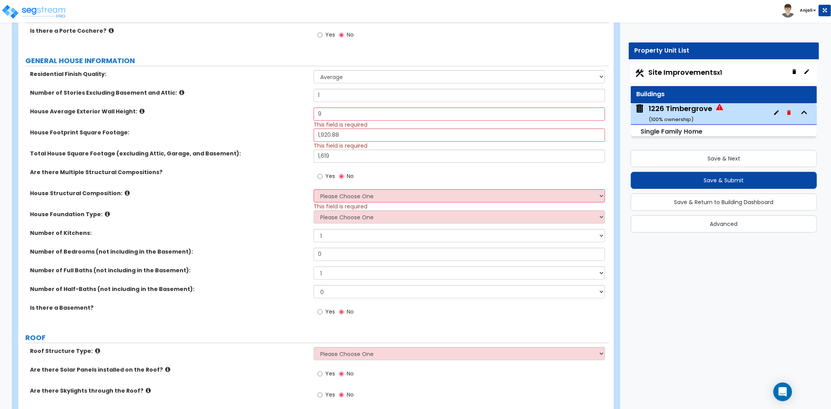
click at [365, 204] on span "This field is required" at bounding box center [341, 207] width 54 height 8
click at [366, 197] on select "Please Choose One Reinforced Concrete Structural Steel Brick Masonry CMU Masonr…" at bounding box center [459, 195] width 291 height 13
select select "7"
click at [314, 189] on select "Please Choose One Reinforced Concrete Structural Steel Brick Masonry CMU Masonr…" at bounding box center [459, 195] width 291 height 13
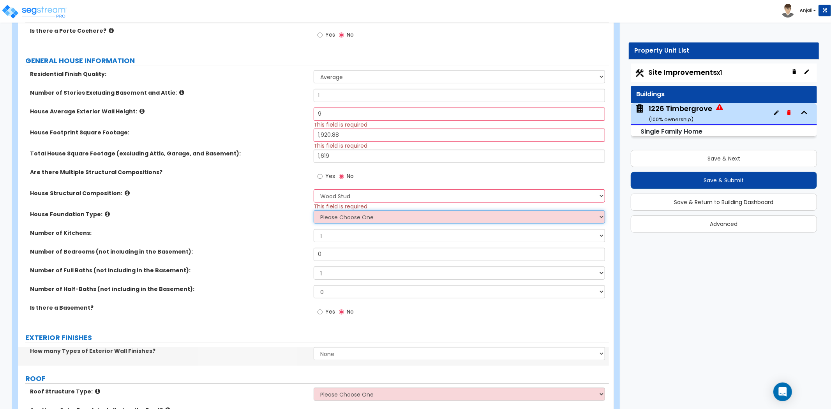
click at [340, 217] on select "Please Choose One Crawl Space Pier-Elevated First floor Slab on Grade" at bounding box center [459, 216] width 291 height 13
select select "3"
click at [314, 210] on select "Please Choose One Crawl Space Pier-Elevated First floor Slab on Grade" at bounding box center [459, 216] width 291 height 13
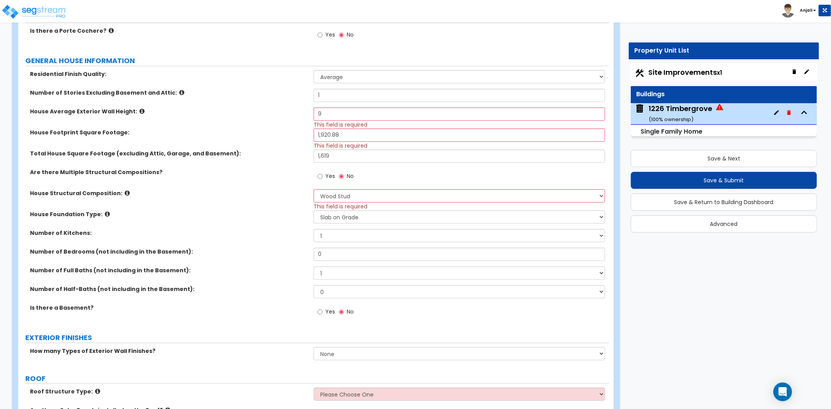
click at [282, 214] on label "House Foundation Type:" at bounding box center [169, 214] width 278 height 8
click at [322, 259] on input "0" at bounding box center [459, 254] width 291 height 13
type input "2"
type input "3"
click at [331, 280] on div "Number of Full Baths (not including in the Basement): 1 2 3 4 5 6 7 8 9 10" at bounding box center [313, 275] width 590 height 19
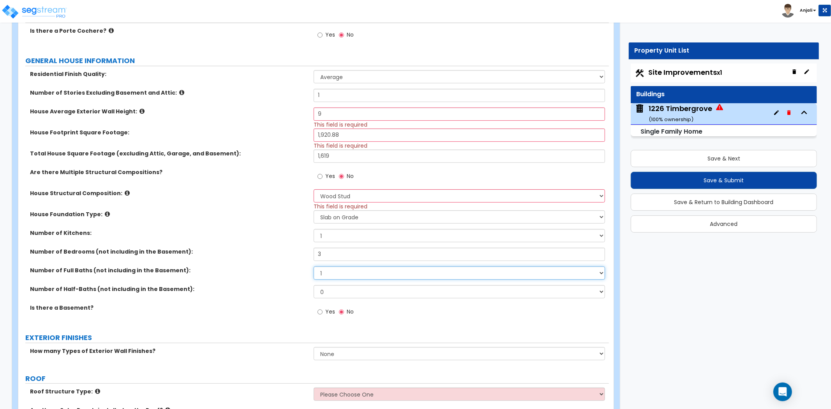
click at [333, 275] on select "1 2 3 4 5 6 7 8 9 10" at bounding box center [459, 272] width 291 height 13
select select "2"
click at [314, 266] on select "1 2 3 4 5 6 7 8 9 10" at bounding box center [459, 272] width 291 height 13
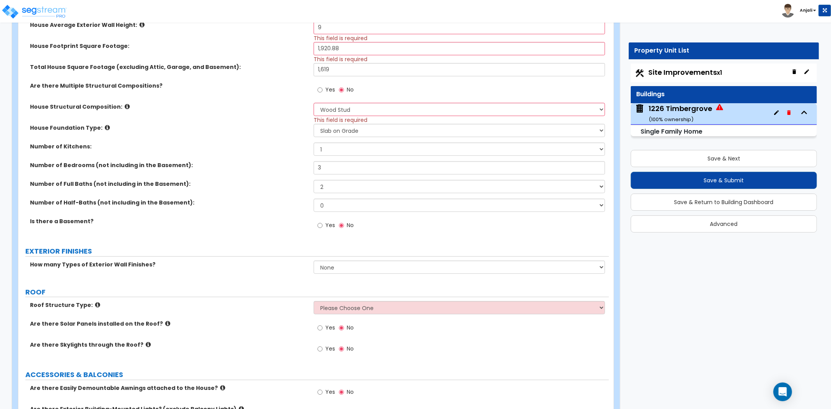
scroll to position [303, 0]
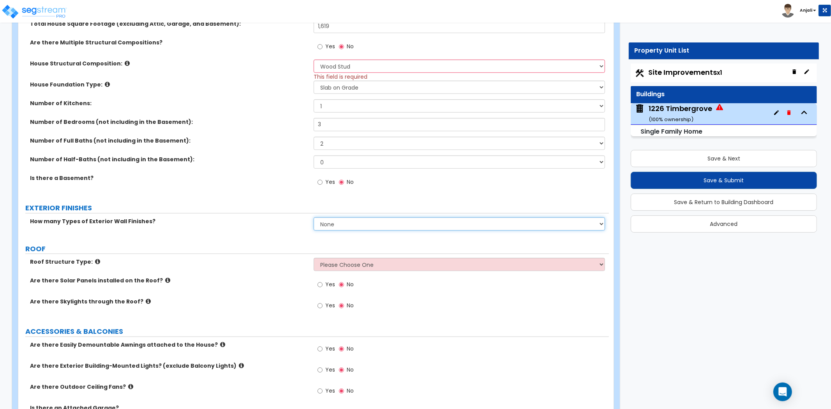
click at [341, 220] on select "None 1 2 3" at bounding box center [459, 223] width 291 height 13
select select "1"
click at [314, 217] on select "None 1 2 3" at bounding box center [459, 223] width 291 height 13
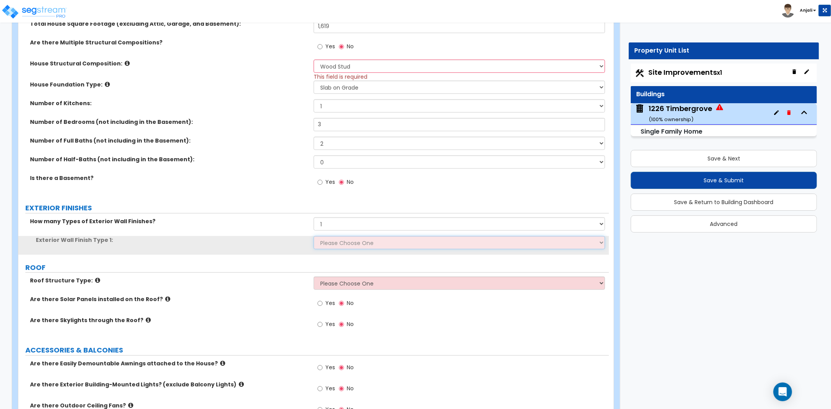
click at [344, 243] on select "Please Choose One No Finish/Shared Wall No Wall Brick Finish Stone Finish Wood …" at bounding box center [459, 242] width 291 height 13
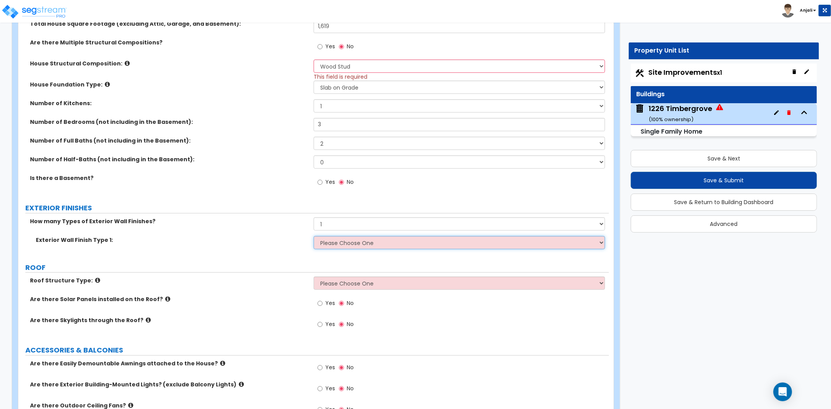
select select "4"
click at [314, 236] on select "Please Choose One No Finish/Shared Wall No Wall Brick Finish Stone Finish Wood …" at bounding box center [459, 242] width 291 height 13
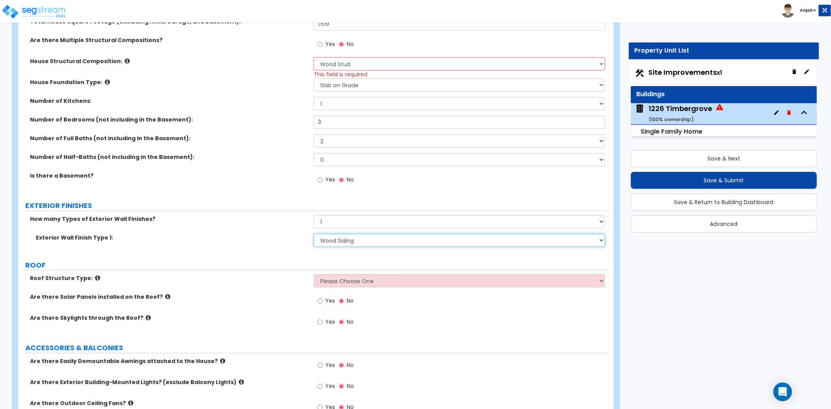
scroll to position [346, 0]
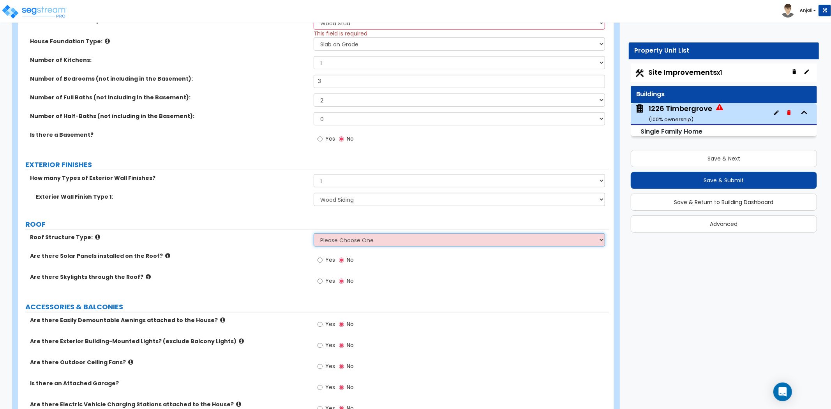
click at [328, 244] on select "Please Choose One Gable Roof Flat Roof Hybrid Gable & Flat Roof" at bounding box center [459, 239] width 291 height 13
select select "1"
click at [314, 233] on select "Please Choose One Gable Roof Flat Roof Hybrid Gable & Flat Roof" at bounding box center [459, 239] width 291 height 13
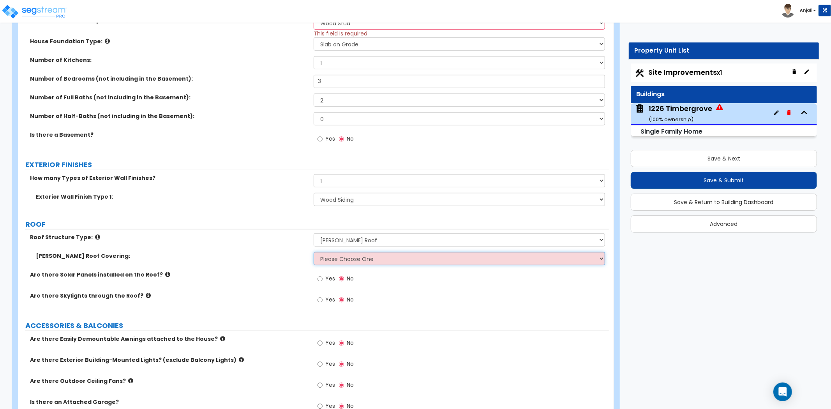
click at [338, 259] on select "Please Choose One Asphalt Shingle Clay Tile Wood Shingle Metal Shingle Standing…" at bounding box center [459, 258] width 291 height 13
select select "1"
click at [314, 252] on select "Please Choose One Asphalt Shingle Clay Tile Wood Shingle Metal Shingle Standing…" at bounding box center [459, 258] width 291 height 13
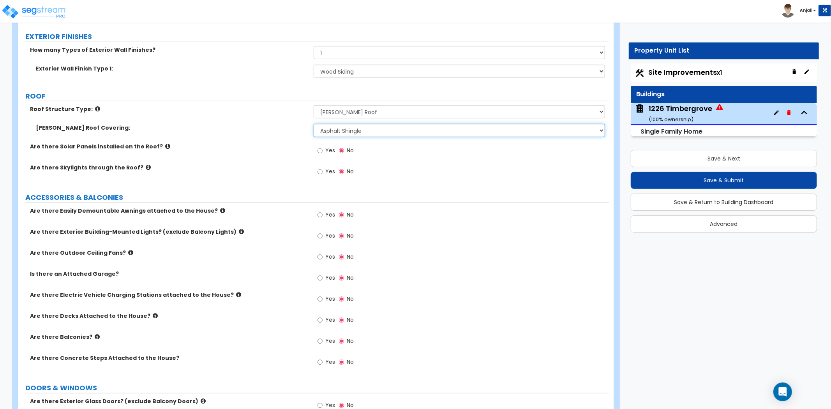
scroll to position [476, 0]
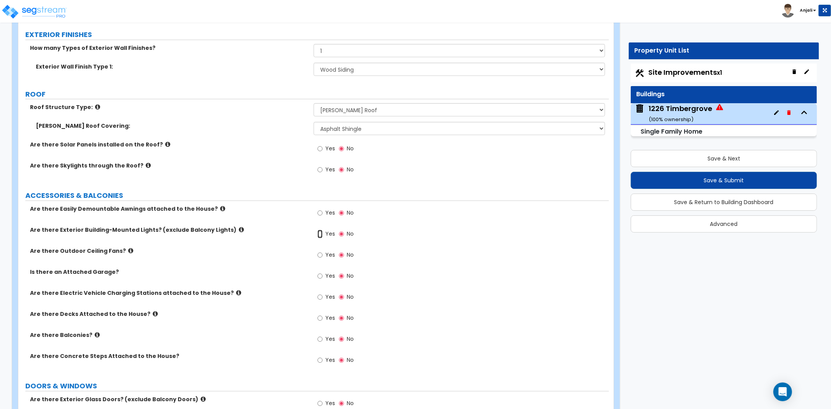
click at [321, 234] on input "Yes" at bounding box center [319, 234] width 5 height 9
radio input "true"
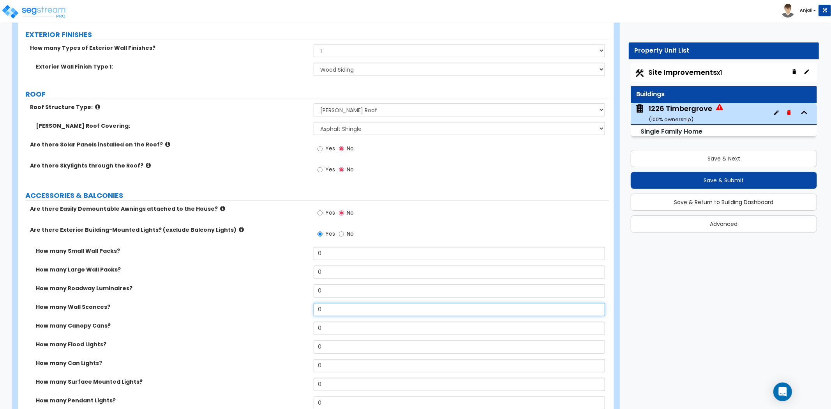
click at [323, 311] on input "0" at bounding box center [459, 309] width 291 height 13
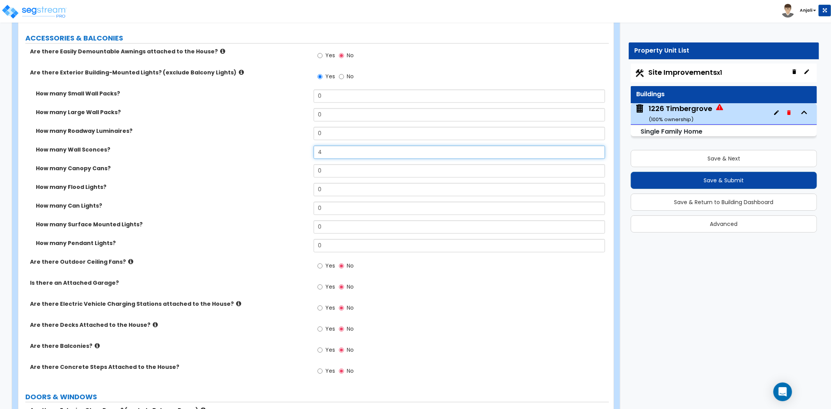
scroll to position [692, 0]
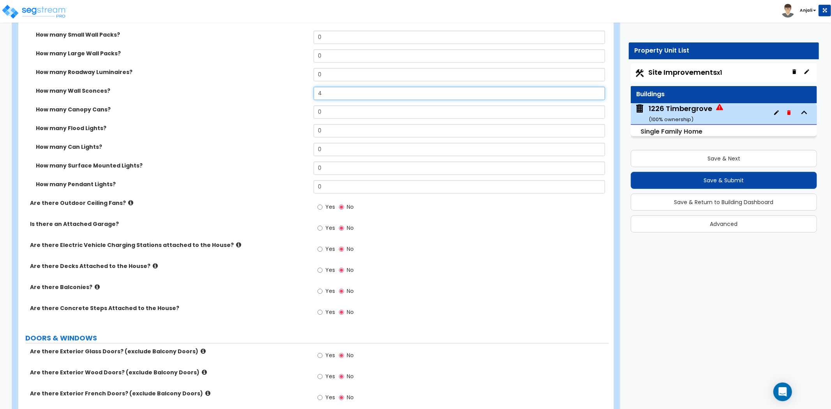
type input "4"
click at [321, 227] on input "Yes" at bounding box center [319, 228] width 5 height 9
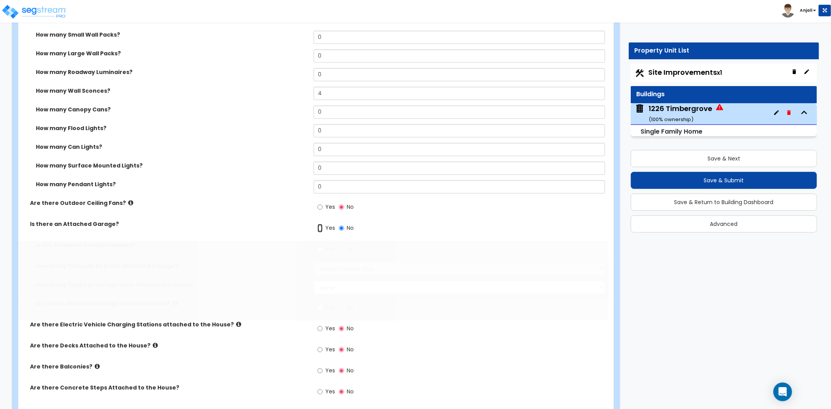
radio input "true"
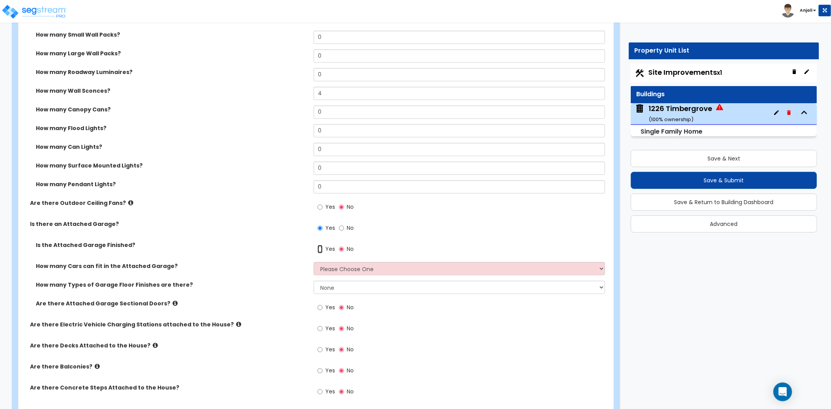
click at [321, 248] on input "Yes" at bounding box center [319, 249] width 5 height 9
radio input "true"
click at [345, 266] on select "Please Choose One 1 2 3 4 5" at bounding box center [459, 268] width 291 height 13
select select "2"
click at [314, 262] on select "Please Choose One 1 2 3 4 5" at bounding box center [459, 268] width 291 height 13
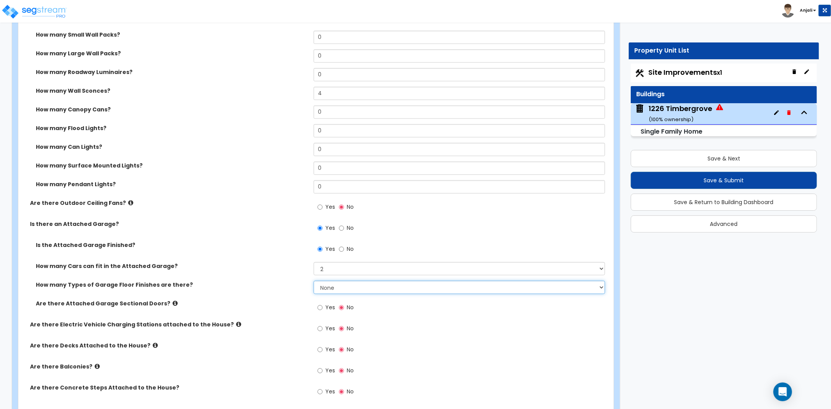
click at [333, 287] on select "None 1 2 3 4" at bounding box center [459, 287] width 291 height 13
select select "1"
click at [314, 281] on select "None 1 2 3 4" at bounding box center [459, 287] width 291 height 13
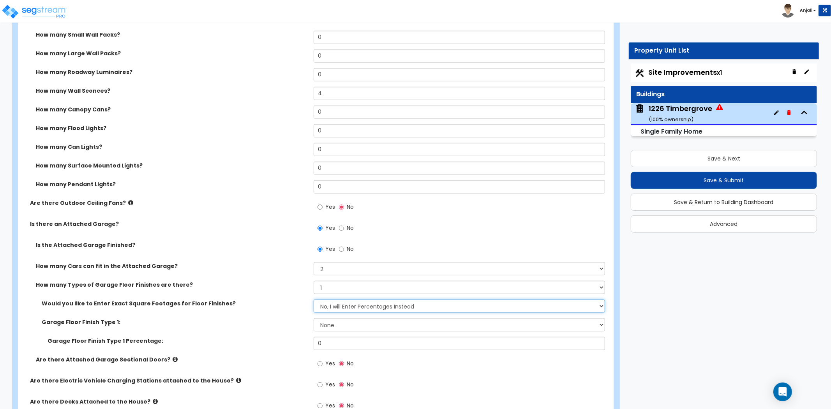
click at [331, 306] on select "No, I will Enter Percentages Instead Yes, I will Enter Exact Square Footages" at bounding box center [459, 306] width 291 height 13
select select "1"
click at [314, 300] on select "No, I will Enter Percentages Instead Yes, I will Enter Exact Square Footages" at bounding box center [459, 306] width 291 height 13
click at [331, 322] on select "None Polished Concrete Flooring Ceramic Tile Flooring Rubber Tile Flooring Epox…" at bounding box center [459, 324] width 291 height 13
select select "1"
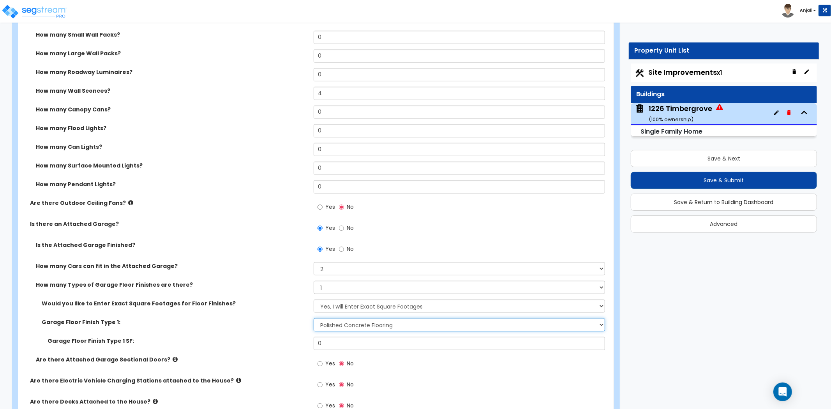
click at [314, 318] on select "None Polished Concrete Flooring Ceramic Tile Flooring Rubber Tile Flooring Epox…" at bounding box center [459, 324] width 291 height 13
click at [353, 338] on input "0" at bounding box center [459, 343] width 291 height 13
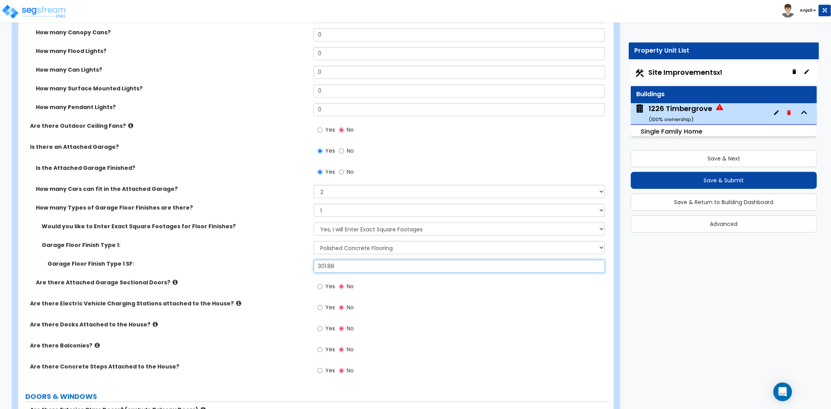
scroll to position [779, 0]
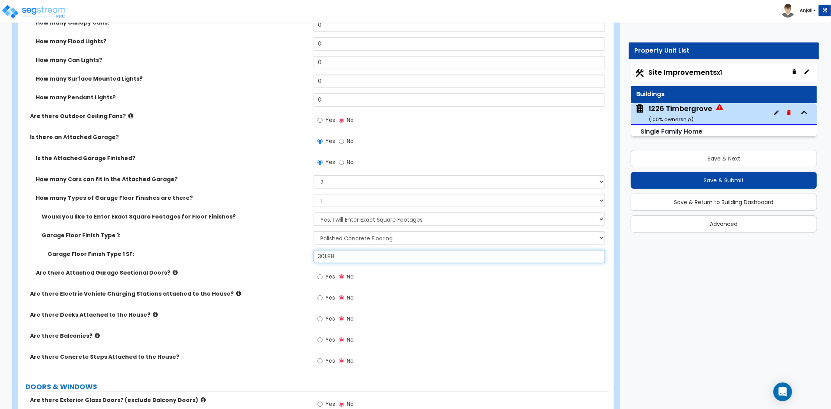
type input "301.88"
click at [320, 275] on input "Yes" at bounding box center [319, 277] width 5 height 9
radio input "true"
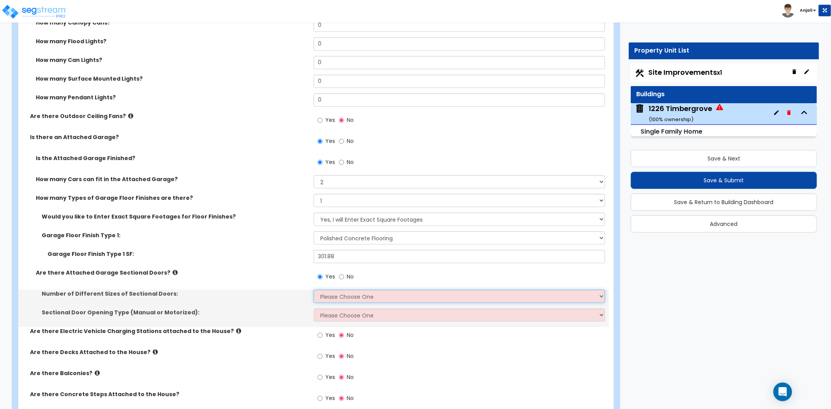
click at [338, 295] on select "Please Choose One 1 2" at bounding box center [459, 296] width 291 height 13
select select "1"
click at [314, 290] on select "Please Choose One 1 2" at bounding box center [459, 296] width 291 height 13
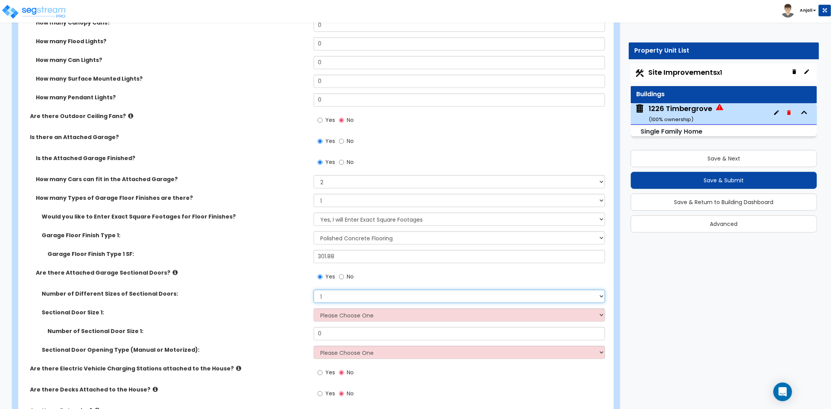
click at [336, 292] on select "Please Choose One 1 2" at bounding box center [459, 296] width 291 height 13
click at [314, 290] on select "Please Choose One 1 2" at bounding box center [459, 296] width 291 height 13
click at [340, 317] on select "Please Choose One 9' x 7' 16' x 7'" at bounding box center [459, 314] width 291 height 13
select select "1"
click at [314, 308] on select "Please Choose One 9' x 7' 16' x 7'" at bounding box center [459, 314] width 291 height 13
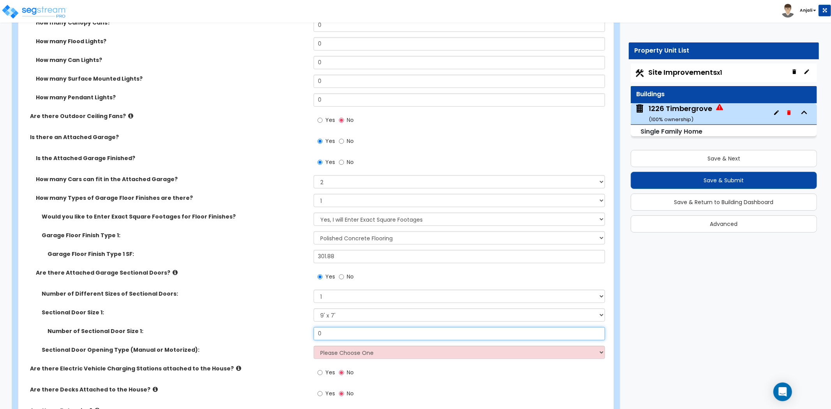
click at [336, 334] on input "0" at bounding box center [459, 333] width 291 height 13
type input "1"
click at [351, 351] on select "Please Choose One All Manual All Motorized Some are Motorized" at bounding box center [459, 352] width 291 height 13
select select "2"
click at [314, 346] on select "Please Choose One All Manual All Motorized Some are Motorized" at bounding box center [459, 352] width 291 height 13
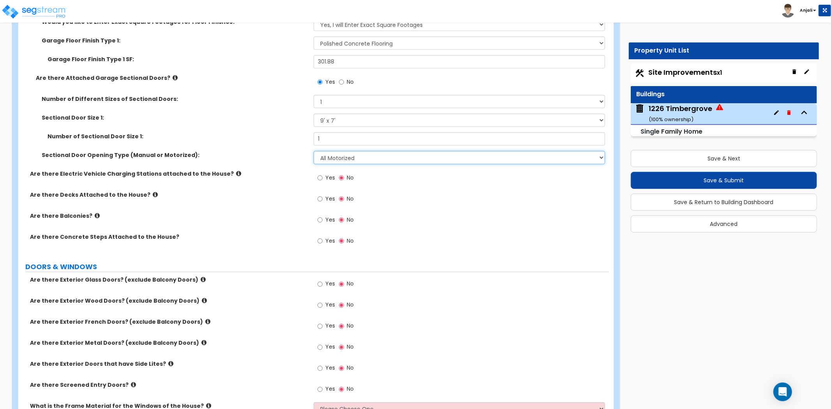
scroll to position [995, 0]
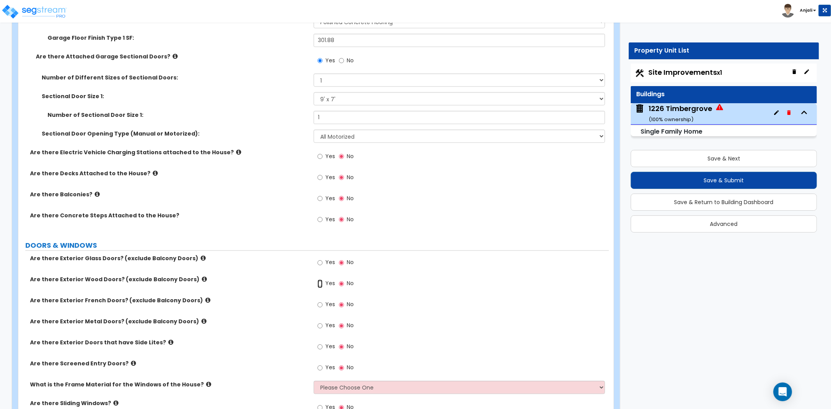
click at [321, 282] on input "Yes" at bounding box center [319, 284] width 5 height 9
radio input "true"
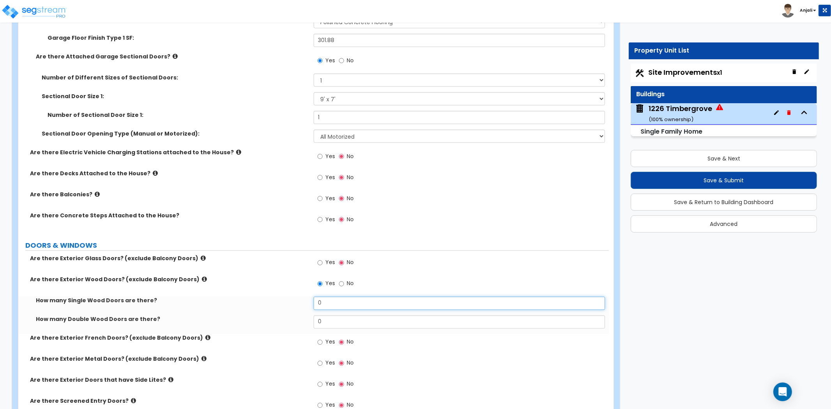
click at [335, 300] on input "0" at bounding box center [459, 303] width 291 height 13
type input "2"
click at [225, 281] on label "Are there Exterior Wood Doors? (exclude Balcony Doors)" at bounding box center [169, 280] width 278 height 8
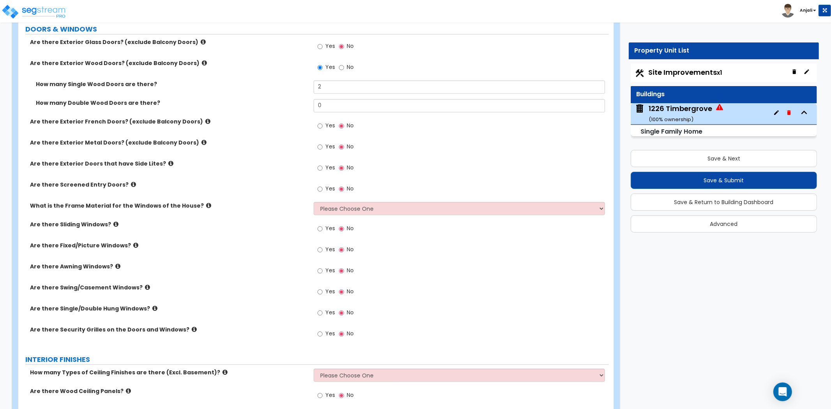
scroll to position [1212, 0]
click at [318, 248] on input "Yes" at bounding box center [319, 249] width 5 height 9
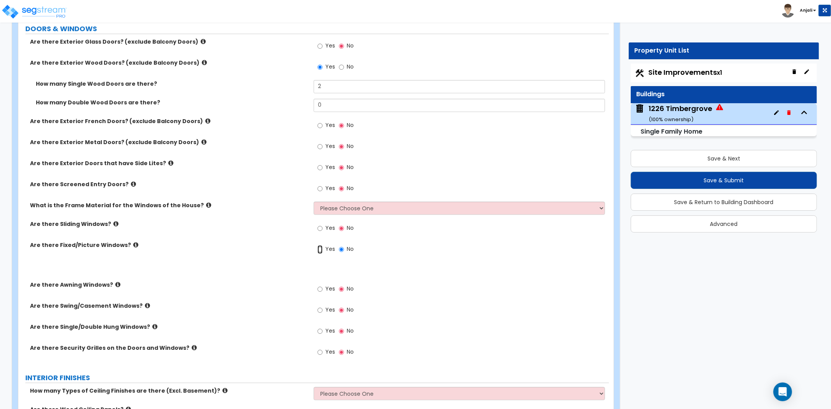
radio input "true"
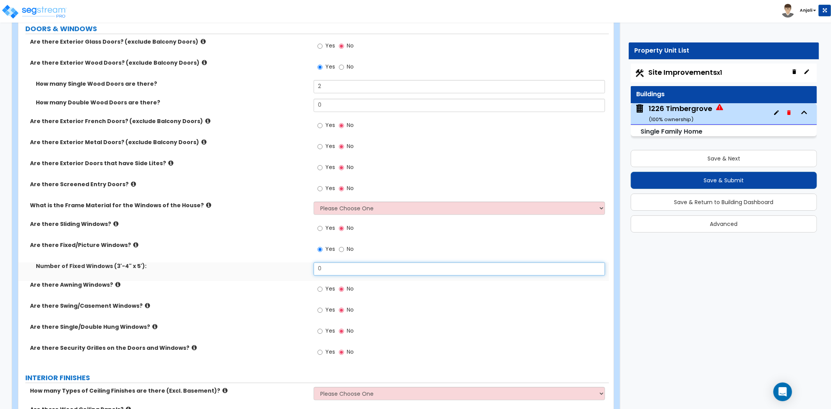
click at [326, 275] on input "0" at bounding box center [459, 269] width 291 height 13
type input "6"
click at [347, 208] on select "Please Choose One Vinyl Aluminum Wood" at bounding box center [459, 208] width 291 height 13
select select "2"
click at [314, 202] on select "Please Choose One Vinyl Aluminum Wood" at bounding box center [459, 208] width 291 height 13
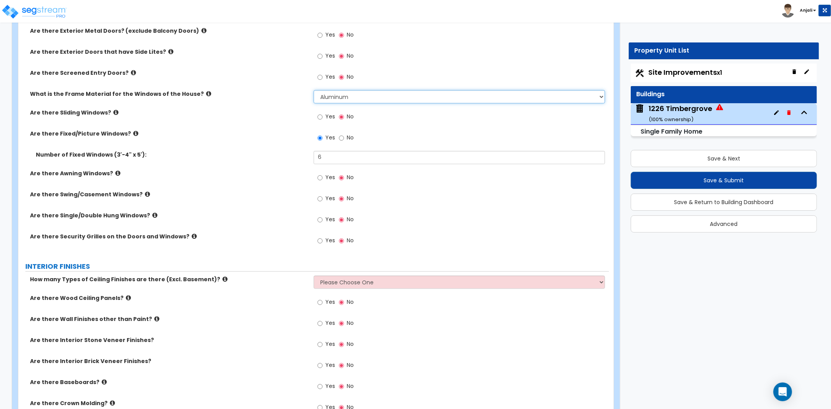
scroll to position [1341, 0]
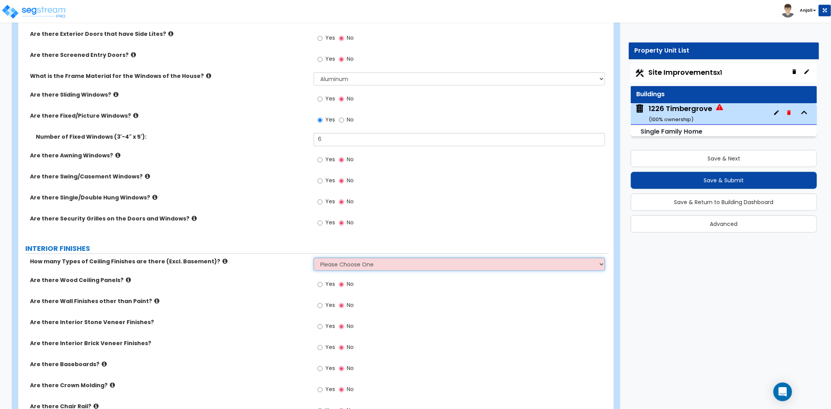
click at [344, 266] on select "Please Choose One 1 2 3" at bounding box center [459, 263] width 291 height 13
select select "1"
click at [314, 257] on select "Please Choose One 1 2 3" at bounding box center [459, 263] width 291 height 13
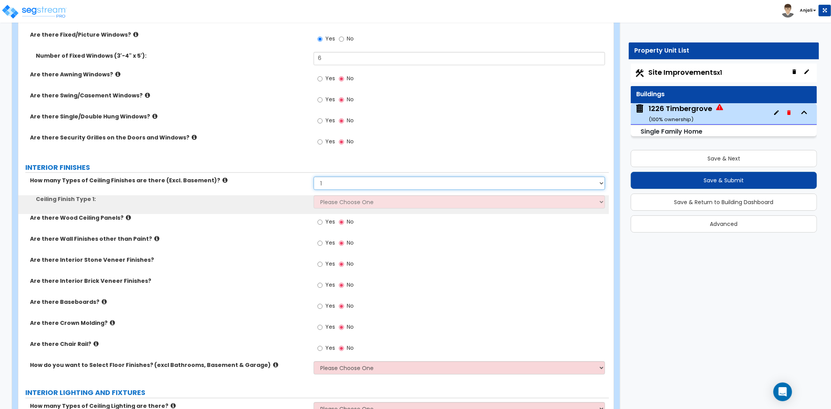
scroll to position [1428, 0]
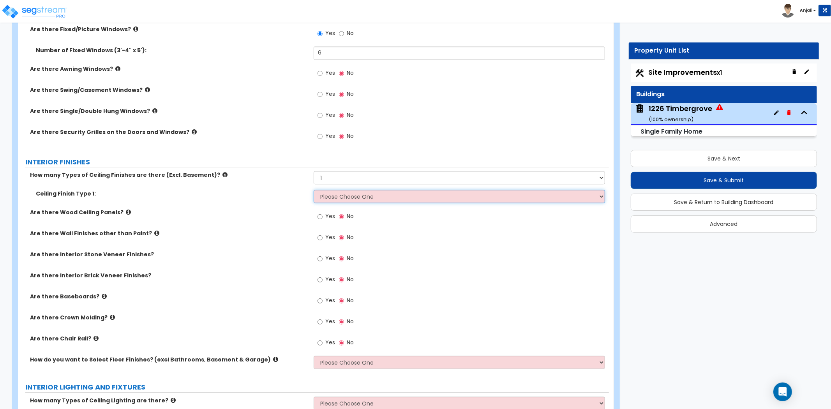
click at [351, 197] on select "Please Choose One Drop Ceiling Drywall Ceiling Open Ceiling" at bounding box center [459, 196] width 291 height 13
select select "2"
click at [314, 190] on select "Please Choose One Drop Ceiling Drywall Ceiling Open Ceiling" at bounding box center [459, 196] width 291 height 13
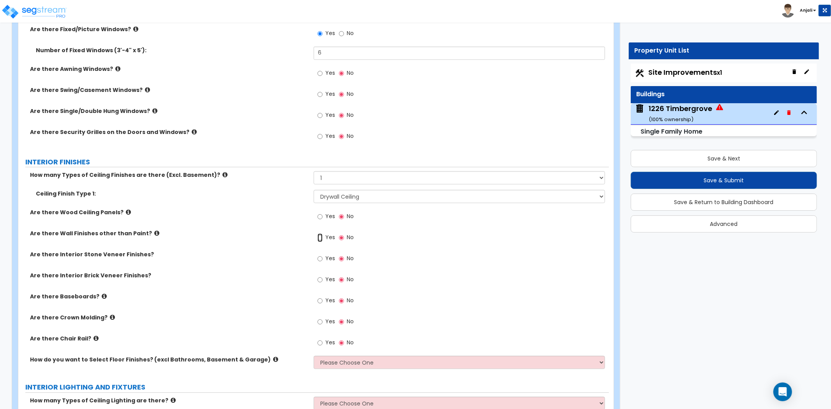
click at [320, 234] on input "Yes" at bounding box center [319, 237] width 5 height 9
radio input "true"
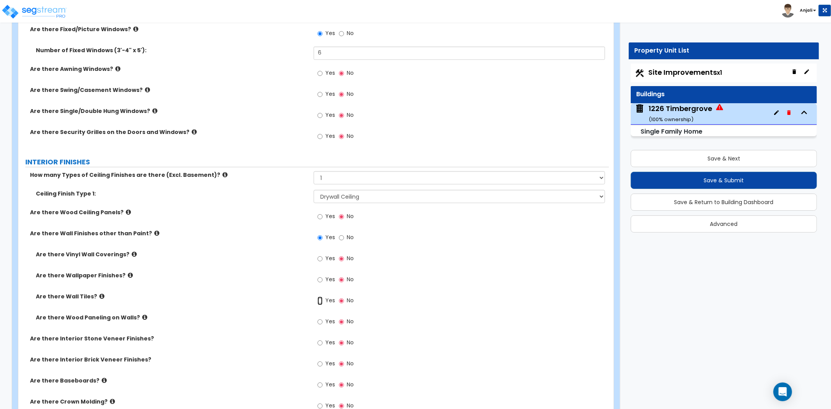
click at [320, 298] on input "Yes" at bounding box center [319, 300] width 5 height 9
radio input "true"
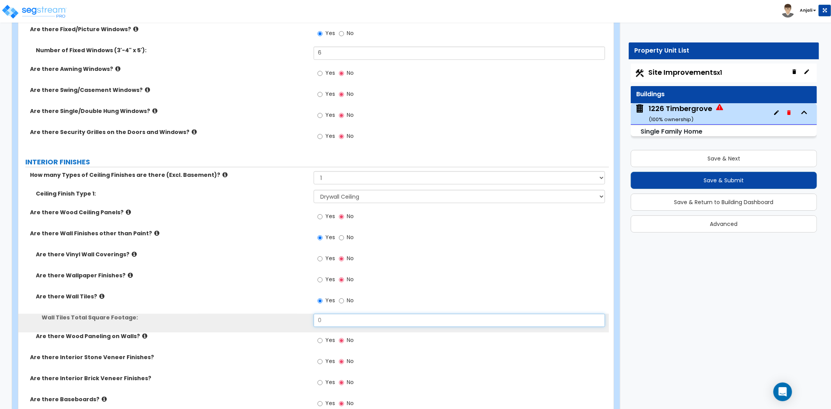
click at [326, 318] on input "0" at bounding box center [459, 320] width 291 height 13
type input "154"
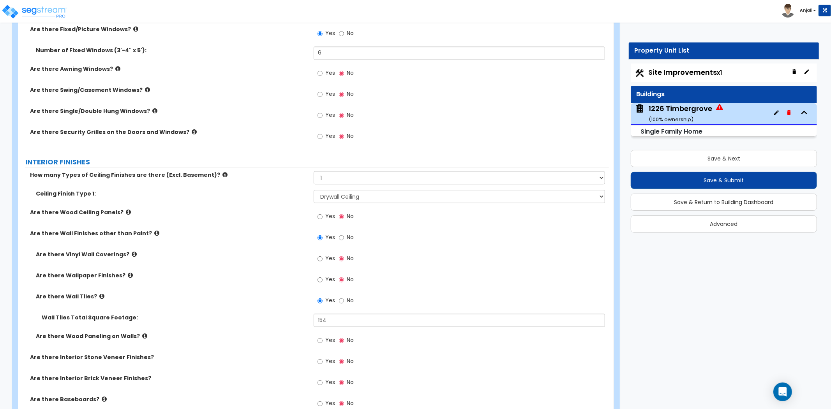
click at [247, 298] on label "Are there Wall Tiles?" at bounding box center [172, 296] width 272 height 8
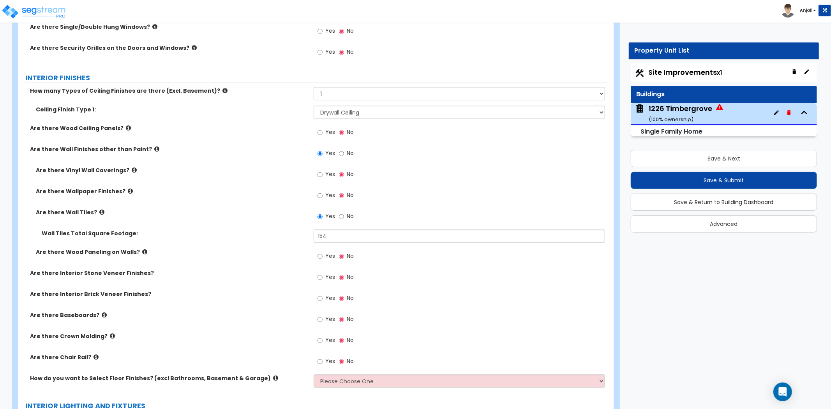
scroll to position [1514, 0]
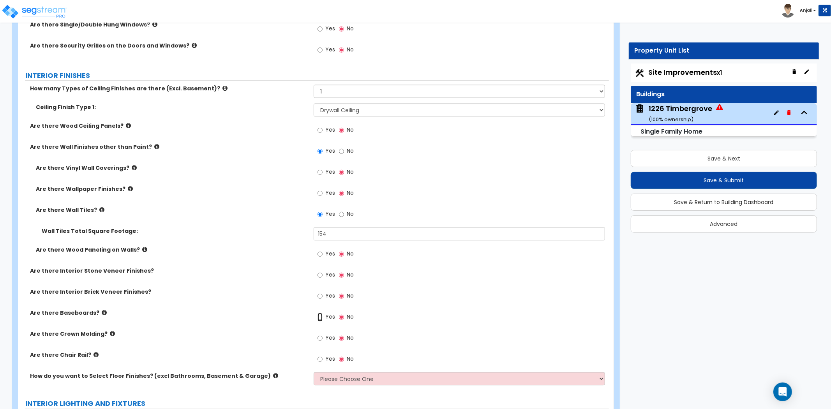
click at [319, 315] on input "Yes" at bounding box center [319, 317] width 5 height 9
radio input "true"
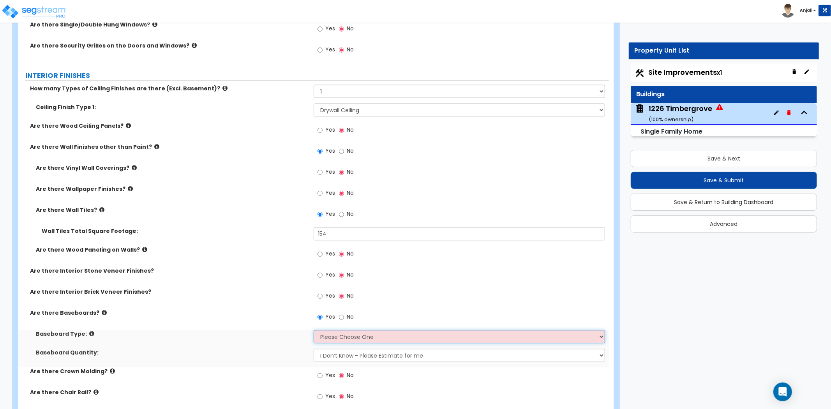
click at [338, 335] on select "Please Choose One Wood Vinyl Carpet Tile" at bounding box center [459, 336] width 291 height 13
select select "1"
click at [314, 330] on select "Please Choose One Wood Vinyl Carpet Tile" at bounding box center [459, 336] width 291 height 13
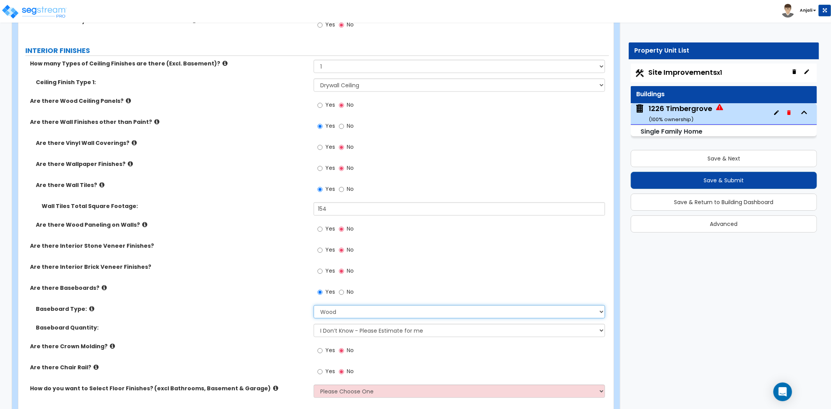
scroll to position [1601, 0]
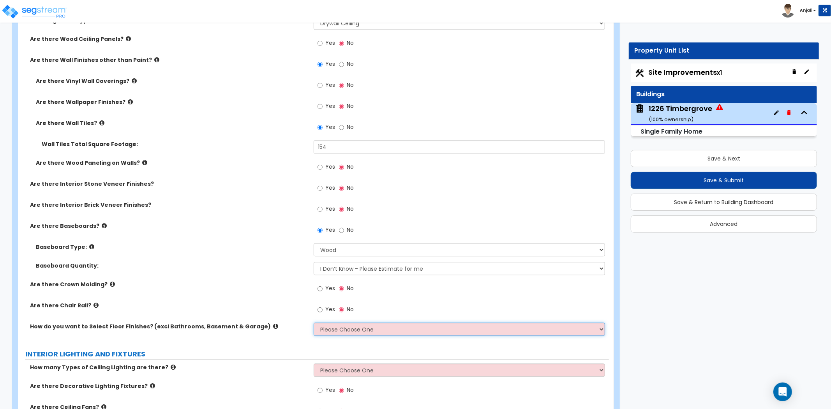
click at [360, 330] on select "Please Choose One I want to Select Floor Finishes for the Areas of the House I …" at bounding box center [459, 328] width 291 height 13
select select "1"
click at [314, 322] on select "Please Choose One I want to Select Floor Finishes for the Areas of the House I …" at bounding box center [459, 328] width 291 height 13
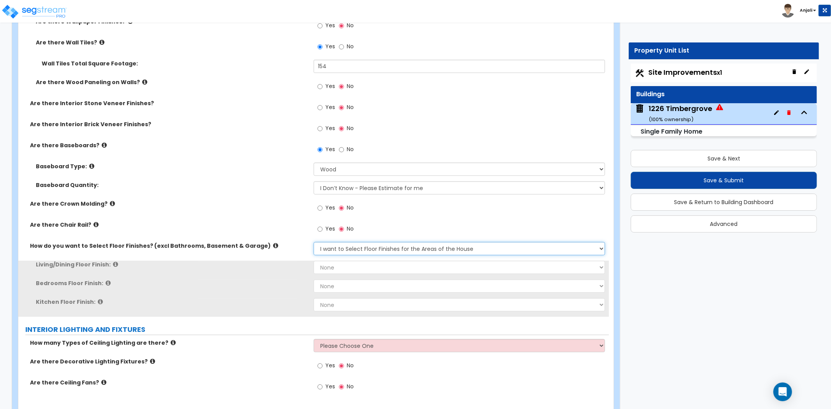
scroll to position [1688, 0]
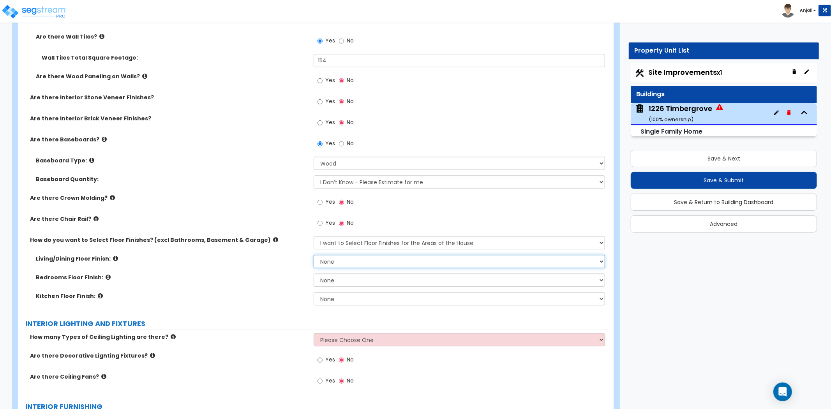
click at [343, 262] on select "None Tile Flooring Hardwood Flooring Resilient Laminate Flooring VCT Flooring S…" at bounding box center [459, 261] width 291 height 13
select select "3"
click at [314, 255] on select "None Tile Flooring Hardwood Flooring Resilient Laminate Flooring VCT Flooring S…" at bounding box center [459, 261] width 291 height 13
click at [340, 278] on select "None Tile Flooring Hardwood Flooring Resilient Laminate Flooring VCT Flooring S…" at bounding box center [459, 279] width 291 height 13
select select "5"
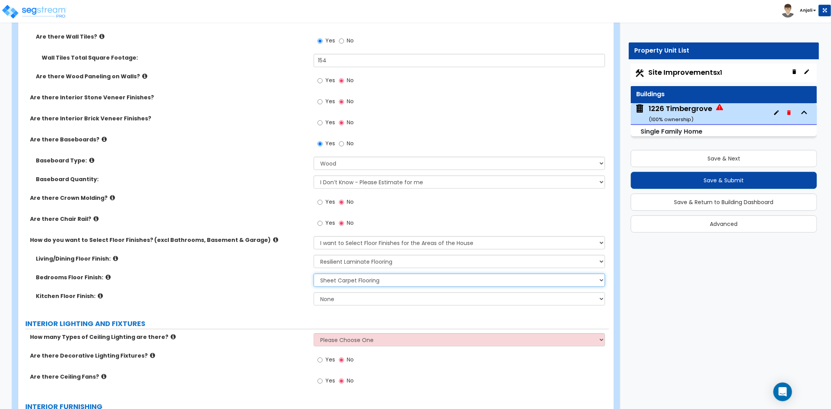
click at [314, 273] on select "None Tile Flooring Hardwood Flooring Resilient Laminate Flooring VCT Flooring S…" at bounding box center [459, 279] width 291 height 13
click at [354, 299] on select "None Tile Flooring Hardwood Flooring Resilient Laminate Flooring VCT Flooring S…" at bounding box center [459, 298] width 291 height 13
select select "1"
click at [314, 292] on select "None Tile Flooring Hardwood Flooring Resilient Laminate Flooring VCT Flooring S…" at bounding box center [459, 298] width 291 height 13
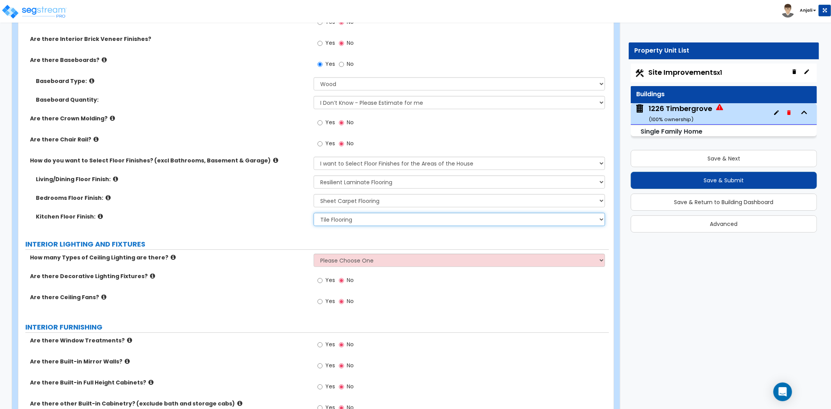
scroll to position [1774, 0]
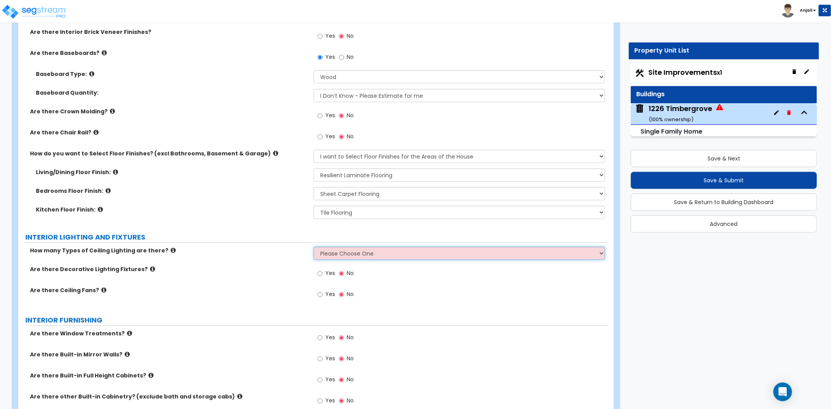
click at [346, 257] on select "Please Choose One 1 2 3" at bounding box center [459, 253] width 291 height 13
select select "2"
click at [314, 247] on select "Please Choose One 1 2 3" at bounding box center [459, 253] width 291 height 13
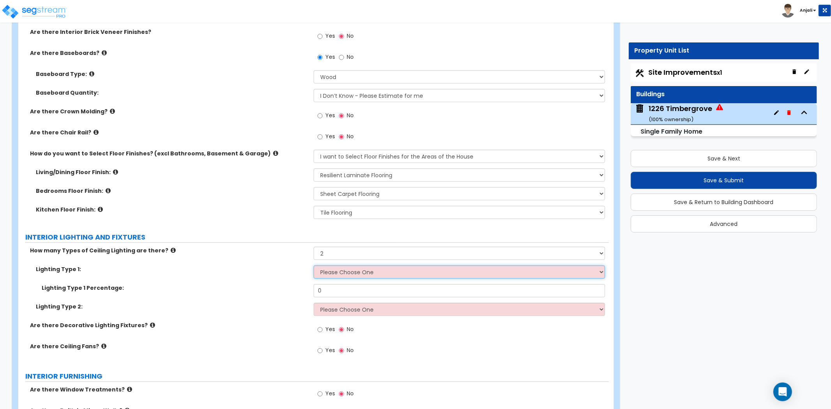
click at [342, 275] on select "Please Choose One LED Surface-Mounted LED Recessed Fluorescent Surface-Mounted …" at bounding box center [459, 271] width 291 height 13
select select "1"
click at [314, 265] on select "Please Choose One LED Surface-Mounted LED Recessed Fluorescent Surface-Mounted …" at bounding box center [459, 271] width 291 height 13
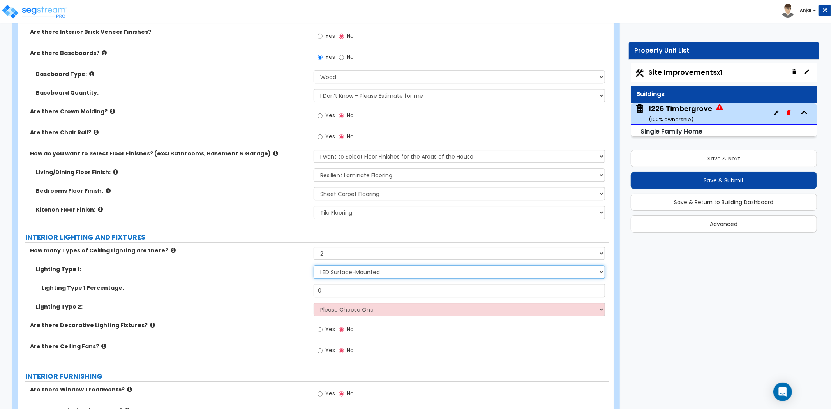
click at [345, 275] on select "Please Choose One LED Surface-Mounted LED Recessed Fluorescent Surface-Mounted …" at bounding box center [459, 271] width 291 height 13
click at [314, 265] on select "Please Choose One LED Surface-Mounted LED Recessed Fluorescent Surface-Mounted …" at bounding box center [459, 271] width 291 height 13
click at [343, 291] on input "0" at bounding box center [459, 290] width 291 height 13
type input "20"
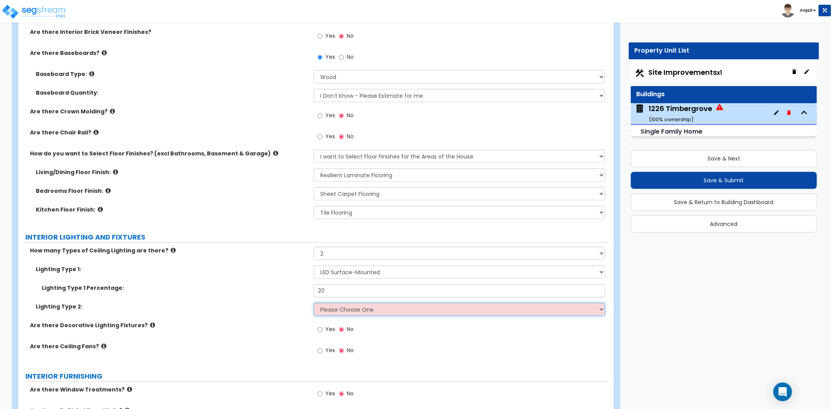
click at [399, 308] on select "Please Choose One LED Surface-Mounted LED Recessed Fluorescent Surface-Mounted …" at bounding box center [459, 309] width 291 height 13
click at [314, 303] on select "Please Choose One LED Surface-Mounted LED Recessed Fluorescent Surface-Mounted …" at bounding box center [459, 309] width 291 height 13
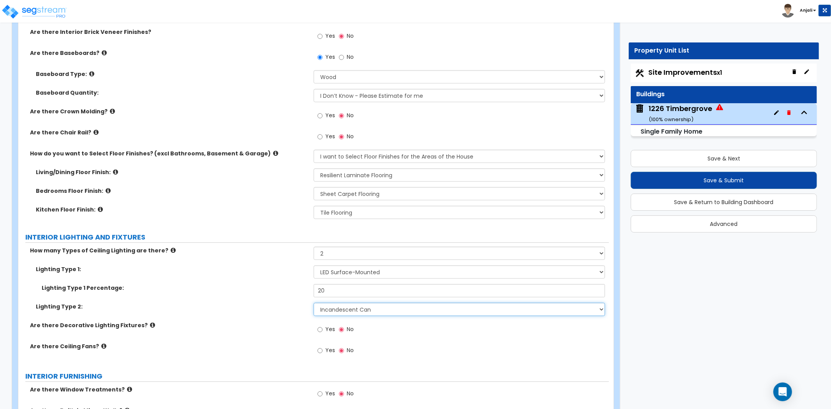
click at [367, 310] on select "Please Choose One LED Surface-Mounted LED Recessed Fluorescent Surface-Mounted …" at bounding box center [459, 309] width 291 height 13
select select "6"
click at [314, 303] on select "Please Choose One LED Surface-Mounted LED Recessed Fluorescent Surface-Mounted …" at bounding box center [459, 309] width 291 height 13
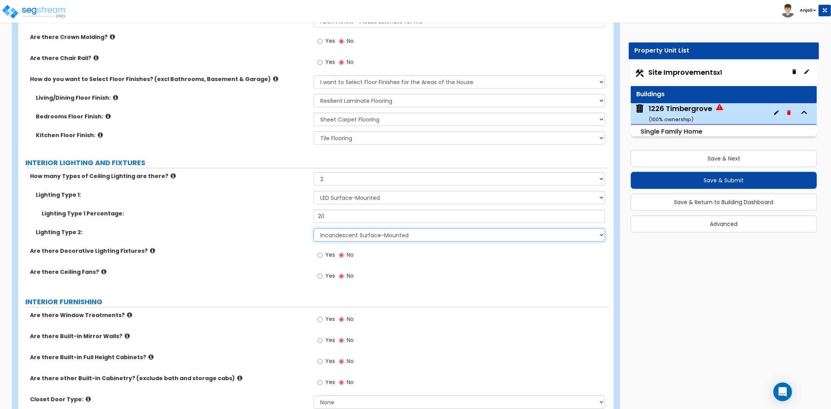
scroll to position [1860, 0]
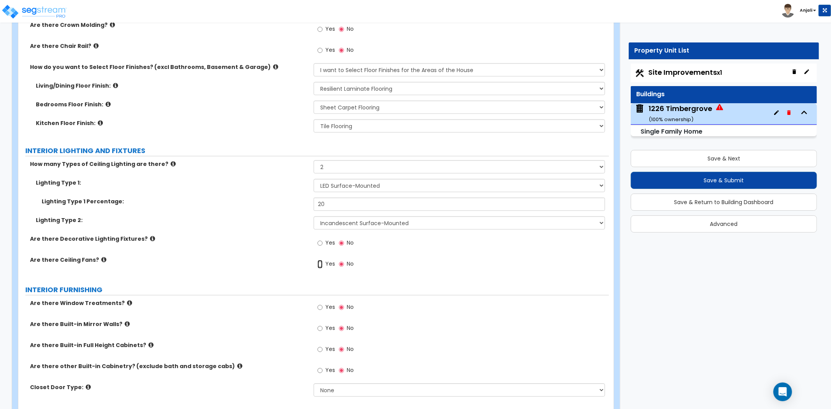
click at [320, 263] on input "Yes" at bounding box center [319, 264] width 5 height 9
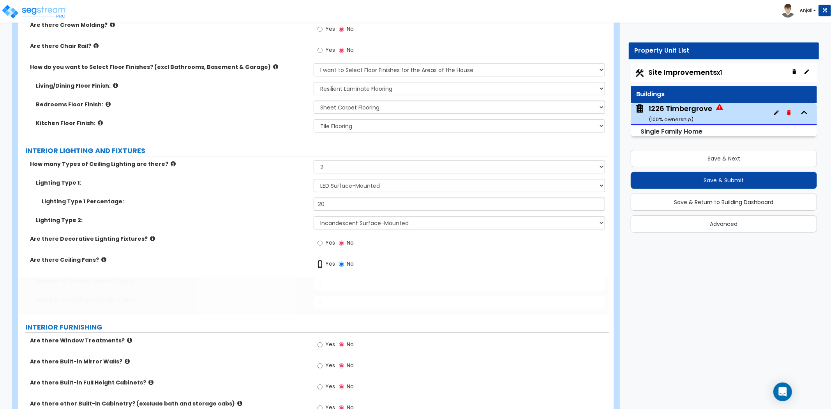
radio input "true"
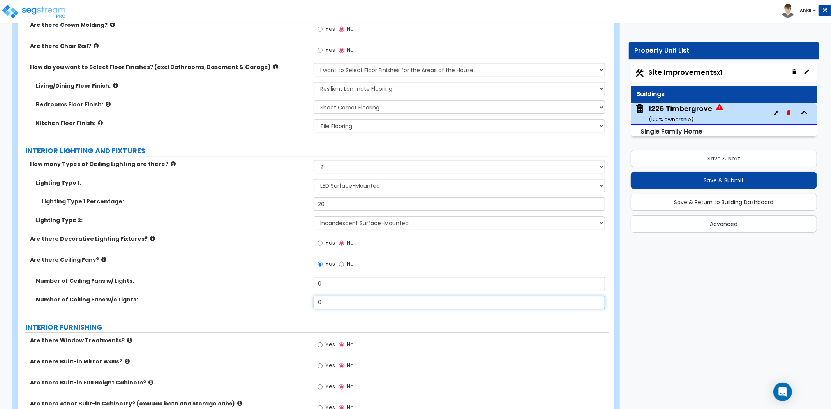
click at [327, 300] on input "0" at bounding box center [459, 302] width 291 height 13
click at [332, 278] on input "0" at bounding box center [459, 283] width 291 height 13
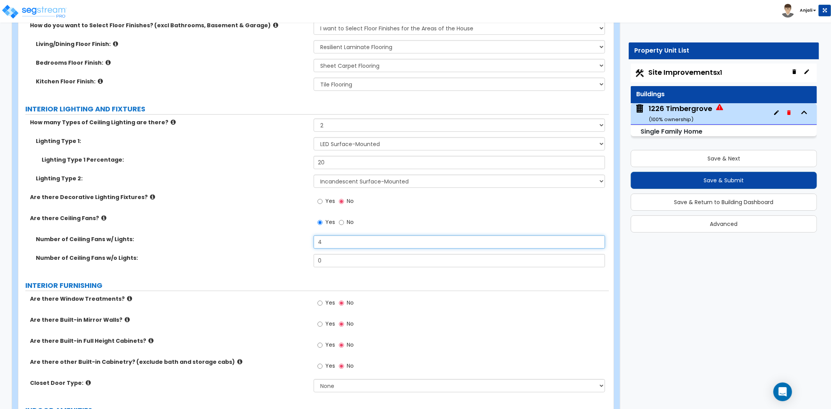
scroll to position [1904, 0]
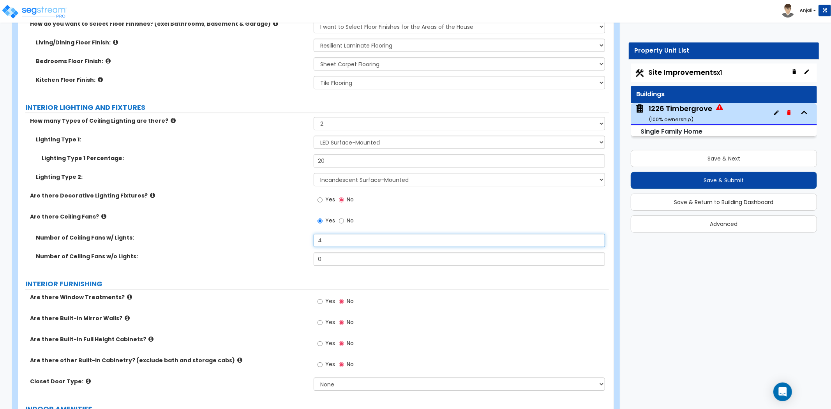
type input "4"
click at [322, 299] on input "Yes" at bounding box center [319, 301] width 5 height 9
radio input "true"
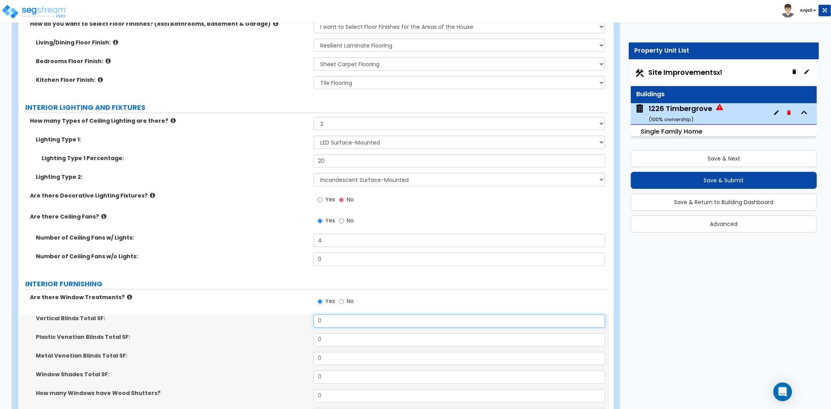
click at [331, 315] on input "0" at bounding box center [459, 320] width 291 height 13
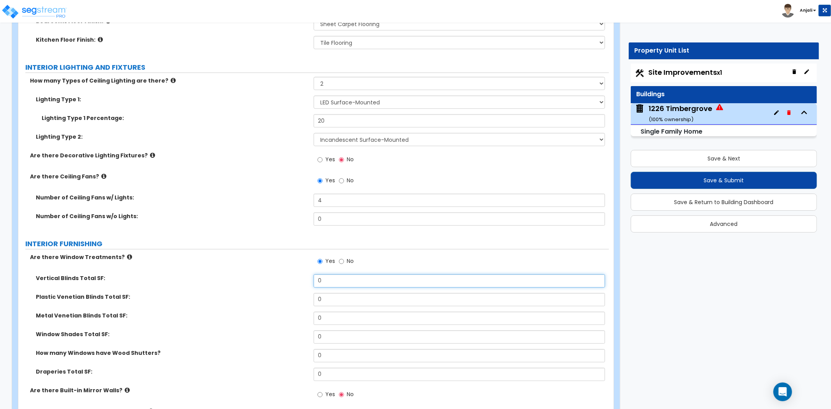
scroll to position [1947, 0]
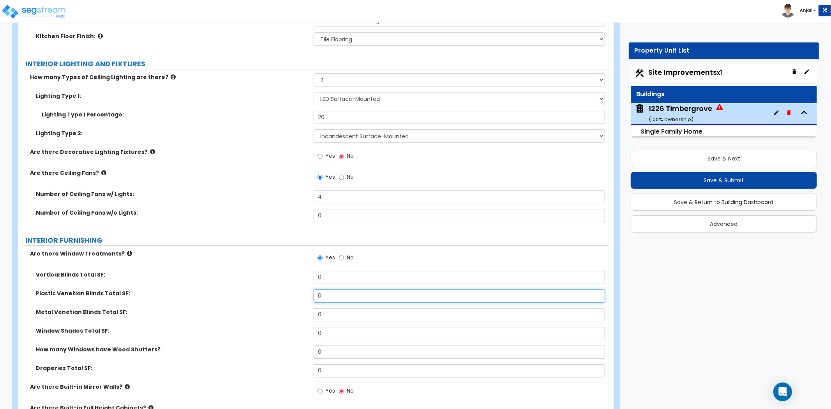
click at [341, 298] on input "0" at bounding box center [459, 295] width 291 height 13
type input "42"
click at [345, 373] on input "0" at bounding box center [459, 370] width 291 height 13
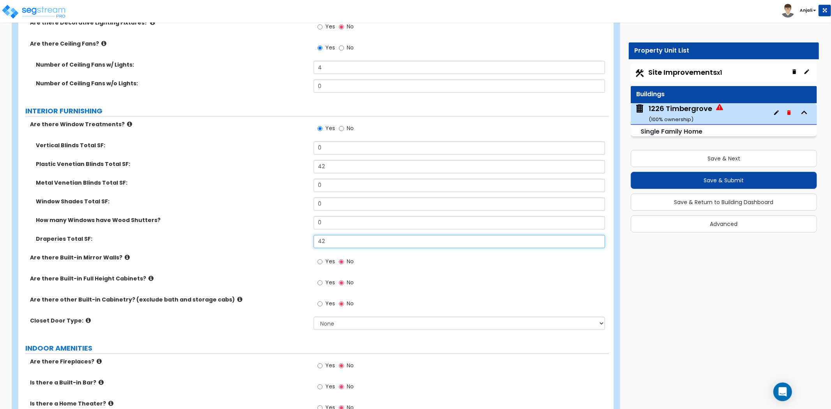
scroll to position [2077, 0]
type input "42"
click at [319, 281] on input "Yes" at bounding box center [319, 282] width 5 height 9
radio input "true"
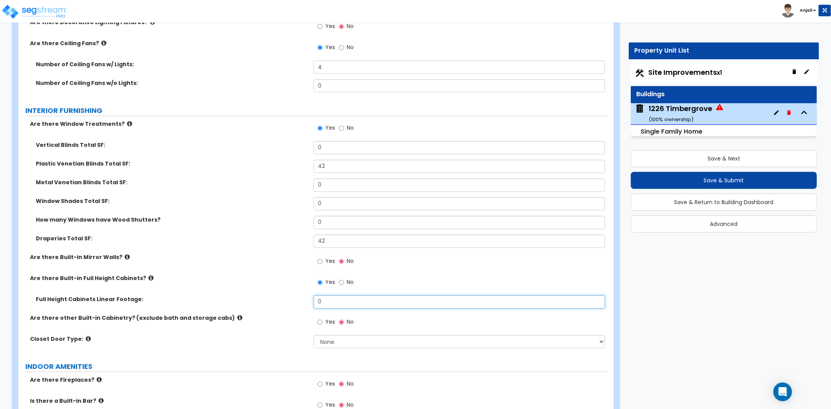
click at [322, 297] on input "0" at bounding box center [459, 301] width 291 height 13
type input "12"
click at [271, 278] on label "Are there Built-in Full Height Cabinets?" at bounding box center [169, 278] width 278 height 8
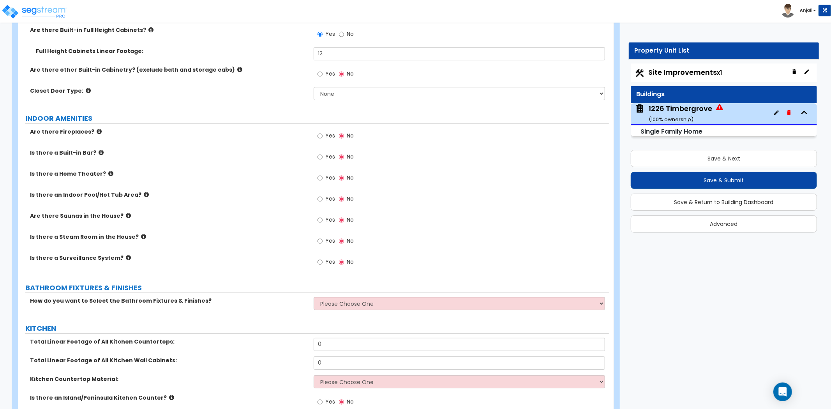
scroll to position [2337, 0]
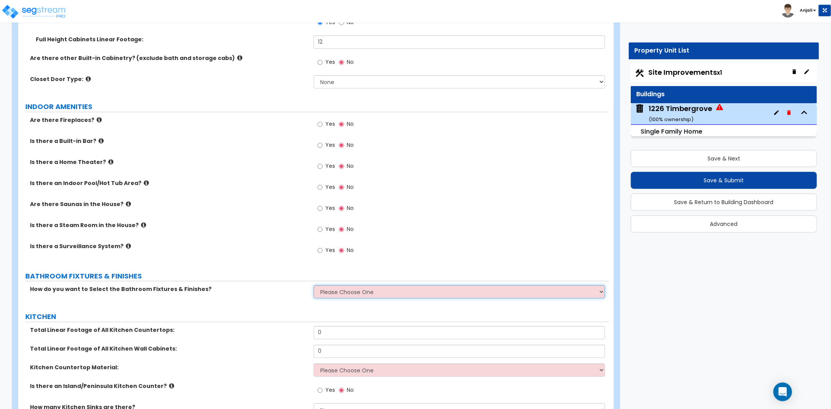
click at [334, 285] on select "Please Choose One I want to Select Fixtures and Finishes only for one Bath and …" at bounding box center [459, 291] width 291 height 13
select select "1"
click at [314, 285] on select "Please Choose One I want to Select Fixtures and Finishes only for one Bath and …" at bounding box center [459, 291] width 291 height 13
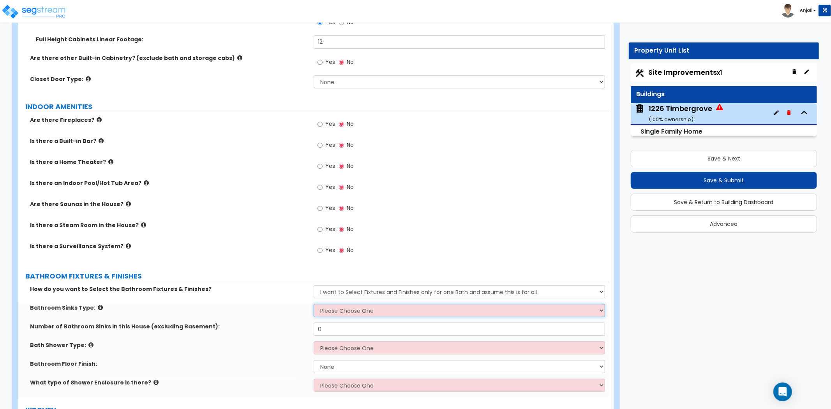
click at [328, 311] on select "Please Choose One Wall-mounted Pedestal-mounted Vanity-mounted" at bounding box center [459, 310] width 291 height 13
select select "3"
click at [314, 304] on select "Please Choose One Wall-mounted Pedestal-mounted Vanity-mounted" at bounding box center [459, 310] width 291 height 13
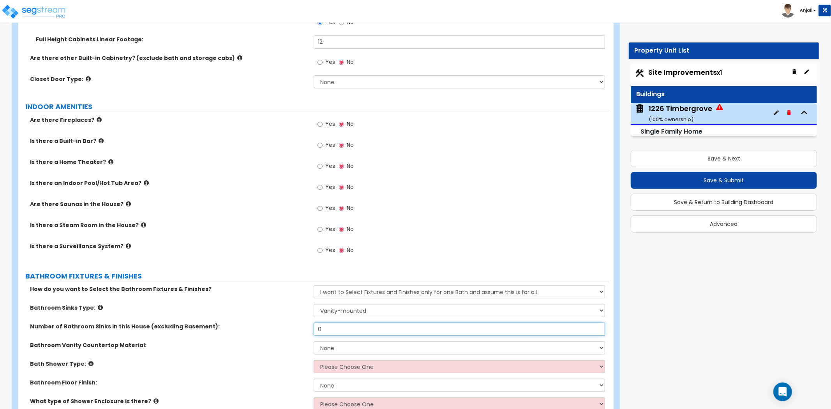
click at [329, 327] on input "0" at bounding box center [459, 328] width 291 height 13
type input "2"
click at [325, 344] on select "None Plastic Laminate Solid Surface Stone Quartz Marble Tile Wood Stainless Ste…" at bounding box center [459, 347] width 291 height 13
select select "2"
click at [314, 341] on select "None Plastic Laminate Solid Surface Stone Quartz Marble Tile Wood Stainless Ste…" at bounding box center [459, 347] width 291 height 13
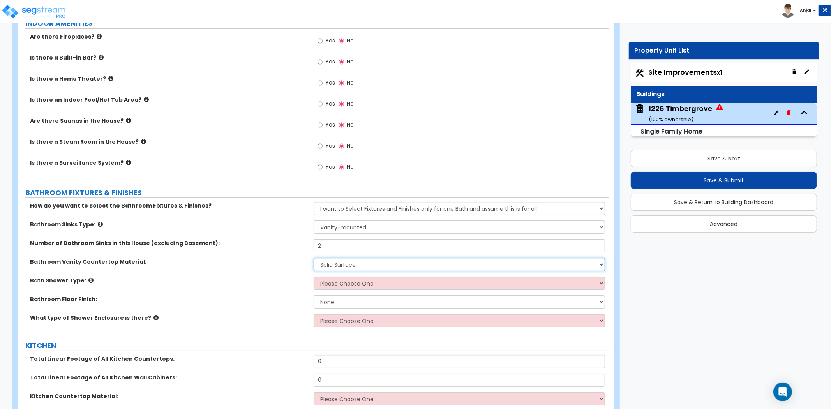
scroll to position [2423, 0]
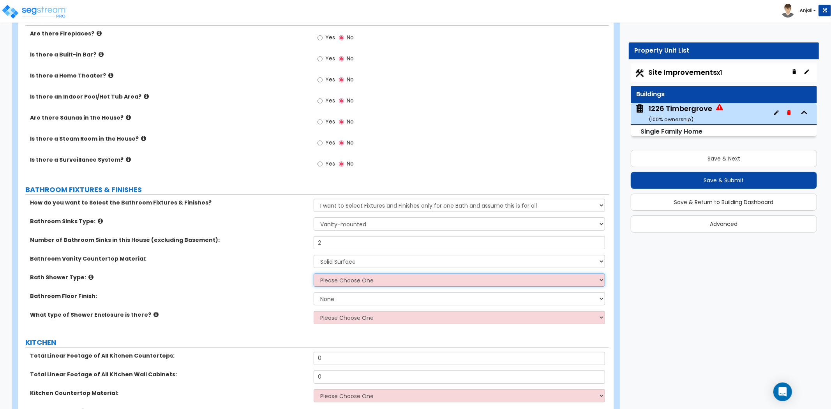
click at [329, 278] on select "Please Choose One Standalone Shower Bathtub - Shower Combination" at bounding box center [459, 279] width 291 height 13
select select "2"
click at [314, 273] on select "Please Choose One Standalone Shower Bathtub - Shower Combination" at bounding box center [459, 279] width 291 height 13
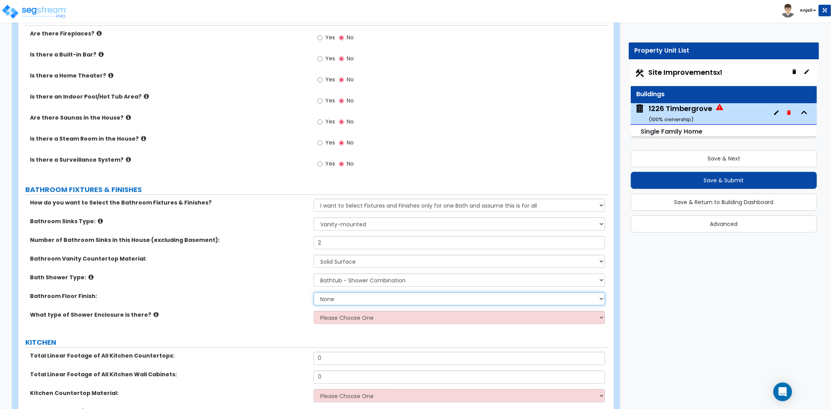
click at [343, 297] on select "None Tile Flooring Hardwood Flooring Resilient Laminate Flooring VCT Flooring S…" at bounding box center [459, 298] width 291 height 13
select select "1"
click at [314, 292] on select "None Tile Flooring Hardwood Flooring Resilient Laminate Flooring VCT Flooring S…" at bounding box center [459, 298] width 291 height 13
click at [337, 315] on select "Please Choose One Curtain & Rod Glass Sliding Doors Glass Hinged Doors" at bounding box center [459, 317] width 291 height 13
select select "1"
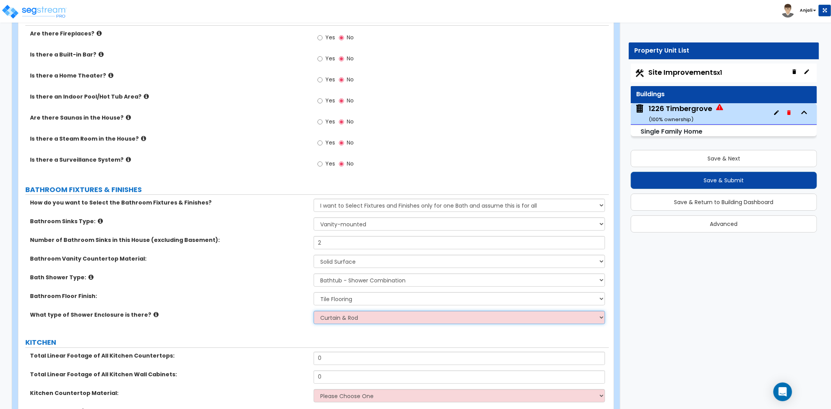
click at [314, 311] on select "Please Choose One Curtain & Rod Glass Sliding Doors Glass Hinged Doors" at bounding box center [459, 317] width 291 height 13
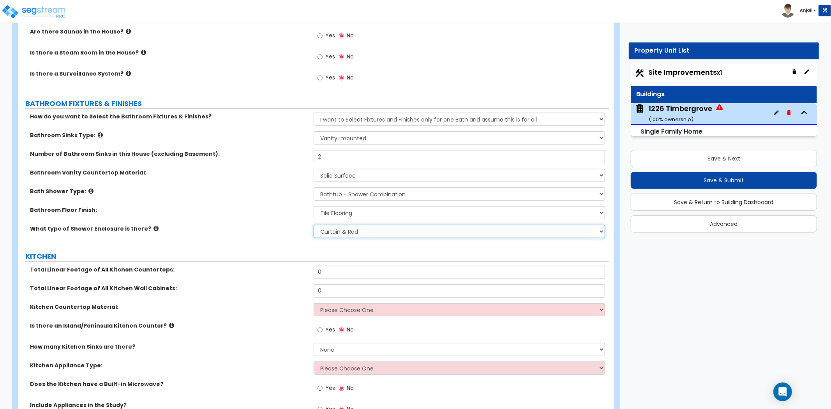
scroll to position [2510, 0]
click at [328, 271] on input "0" at bounding box center [459, 271] width 291 height 13
type input "18"
click at [324, 287] on input "0" at bounding box center [459, 290] width 291 height 13
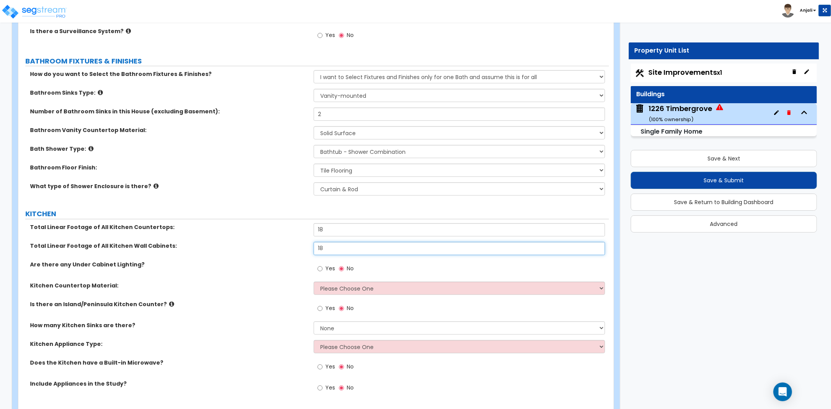
scroll to position [2553, 0]
type input "18"
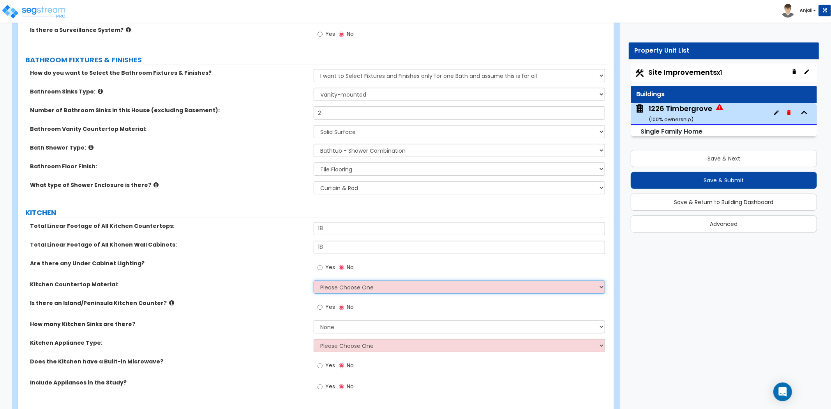
click at [336, 285] on select "Please Choose One Plastic Laminate Solid Surface Stone Quartz Marble Tile Wood …" at bounding box center [459, 286] width 291 height 13
click at [314, 280] on select "Please Choose One Plastic Laminate Solid Surface Stone Quartz Marble Tile Wood …" at bounding box center [459, 286] width 291 height 13
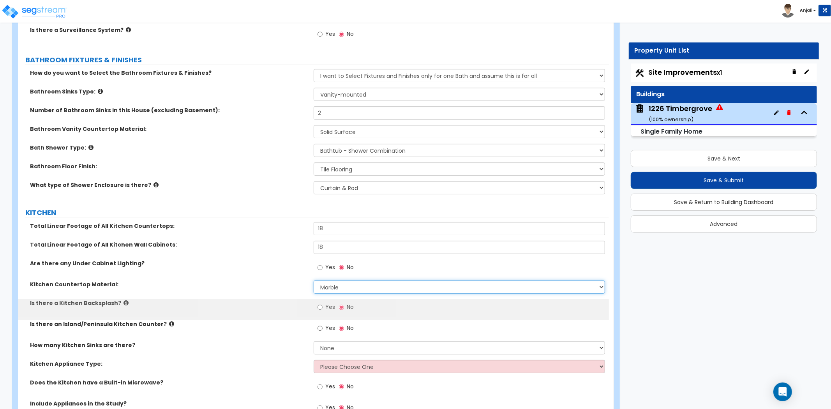
drag, startPoint x: 330, startPoint y: 279, endPoint x: 333, endPoint y: 287, distance: 8.5
click at [330, 280] on select "Please Choose One Plastic Laminate Solid Surface Stone Quartz Marble Tile Wood …" at bounding box center [459, 286] width 291 height 13
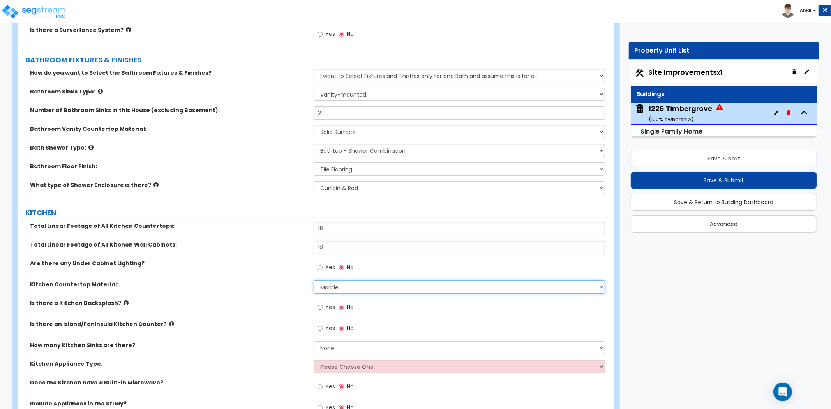
select select "4"
click at [314, 280] on select "Please Choose One Plastic Laminate Solid Surface Stone Quartz Marble Tile Wood …" at bounding box center [459, 286] width 291 height 13
click at [321, 307] on input "Yes" at bounding box center [319, 307] width 5 height 9
radio input "true"
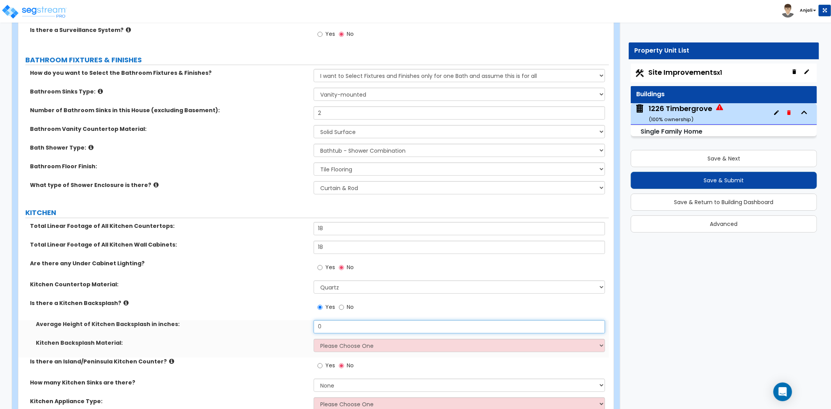
click at [332, 324] on input "0" at bounding box center [459, 326] width 291 height 13
type input "18"
click at [354, 340] on select "Please Choose One Plastic Laminate Solid Surface Stone Quartz Tile Stainless St…" at bounding box center [459, 345] width 291 height 13
select select "4"
click at [314, 339] on select "Please Choose One Plastic Laminate Solid Surface Stone Quartz Tile Stainless St…" at bounding box center [459, 345] width 291 height 13
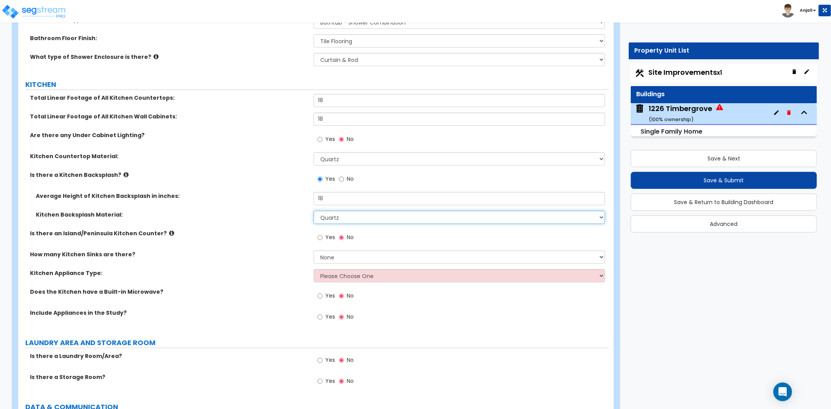
scroll to position [2683, 0]
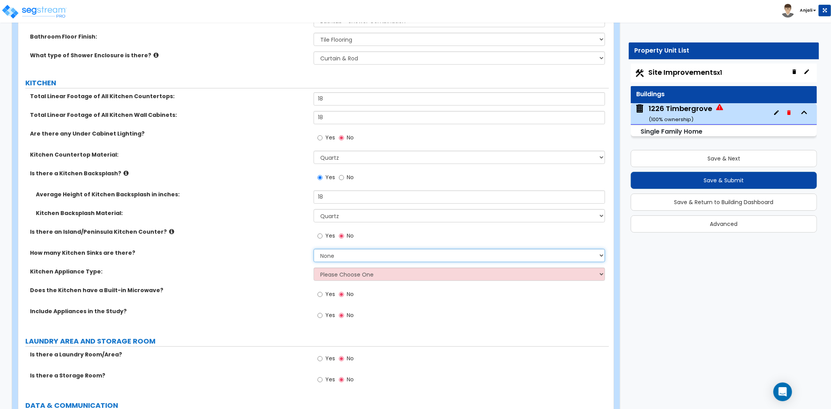
click at [345, 254] on select "None 1 2 3" at bounding box center [459, 255] width 291 height 13
select select "1"
click at [314, 249] on select "None 1 2 3" at bounding box center [459, 255] width 291 height 13
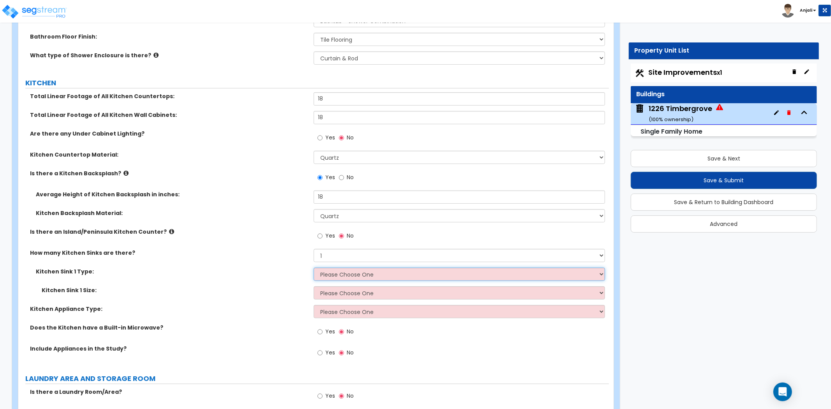
click at [341, 271] on select "Please Choose One Stainless Steel Porcelain Enamel Cast Iron Granite Composite" at bounding box center [459, 274] width 291 height 13
select select "2"
click at [314, 268] on select "Please Choose One Stainless Steel Porcelain Enamel Cast Iron Granite Composite" at bounding box center [459, 274] width 291 height 13
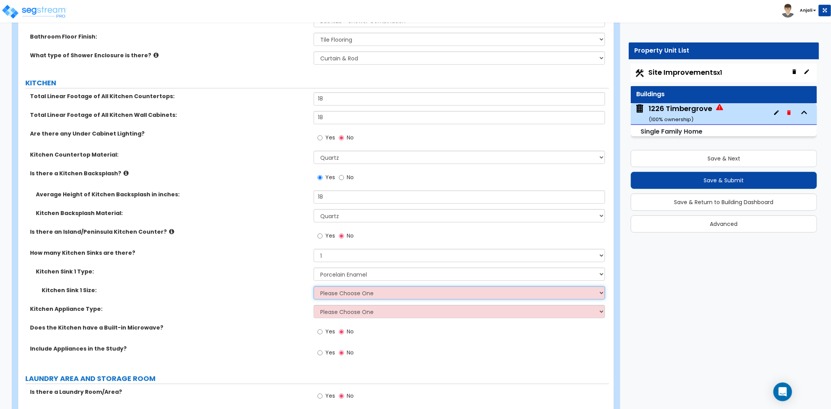
click at [347, 294] on select "Please Choose One Single Sink Double Sink" at bounding box center [459, 292] width 291 height 13
select select "2"
click at [314, 286] on select "Please Choose One Single Sink Double Sink" at bounding box center [459, 292] width 291 height 13
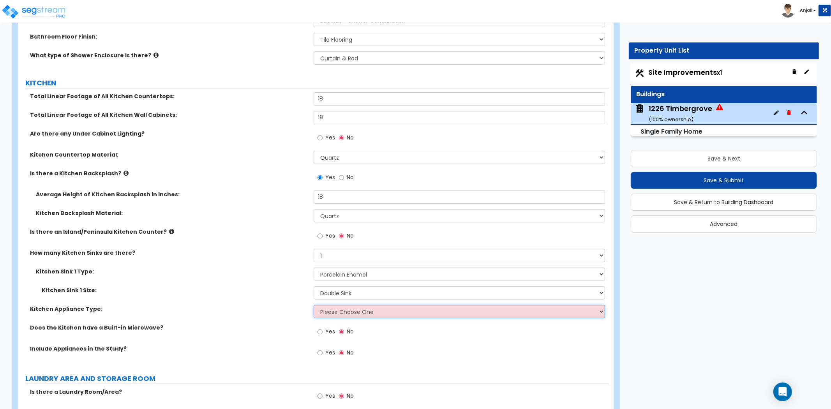
click at [347, 313] on select "Please Choose One Gas Electric" at bounding box center [459, 311] width 291 height 13
select select "2"
click at [314, 305] on select "Please Choose One Gas Electric" at bounding box center [459, 311] width 291 height 13
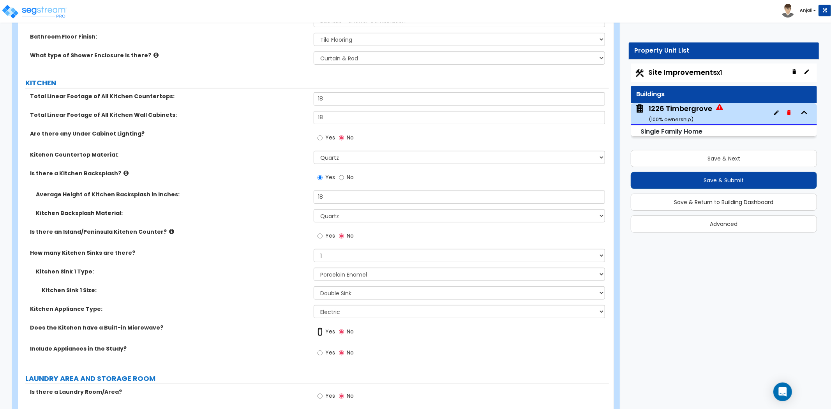
click at [322, 332] on input "Yes" at bounding box center [319, 332] width 5 height 9
radio input "true"
click at [321, 351] on input "Yes" at bounding box center [319, 353] width 5 height 9
radio input "true"
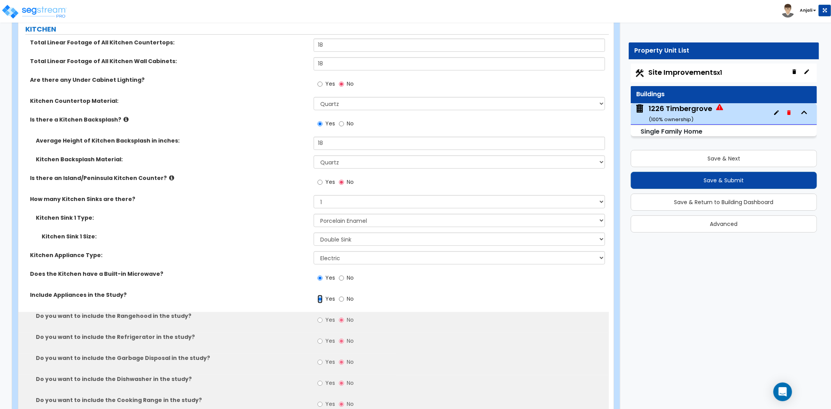
scroll to position [2770, 0]
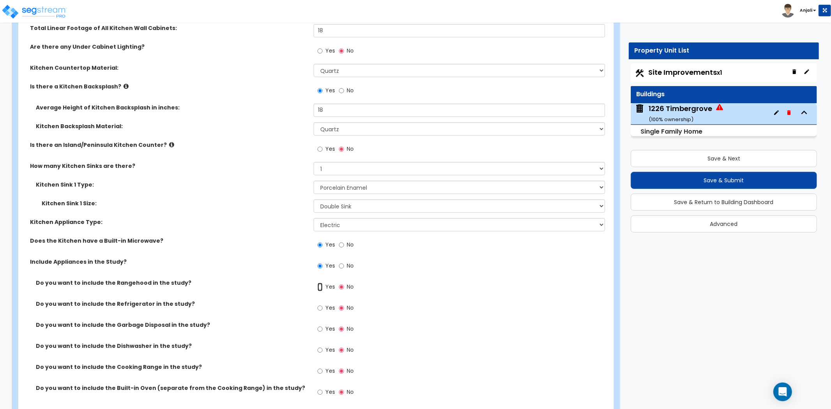
click at [320, 285] on input "Yes" at bounding box center [319, 287] width 5 height 9
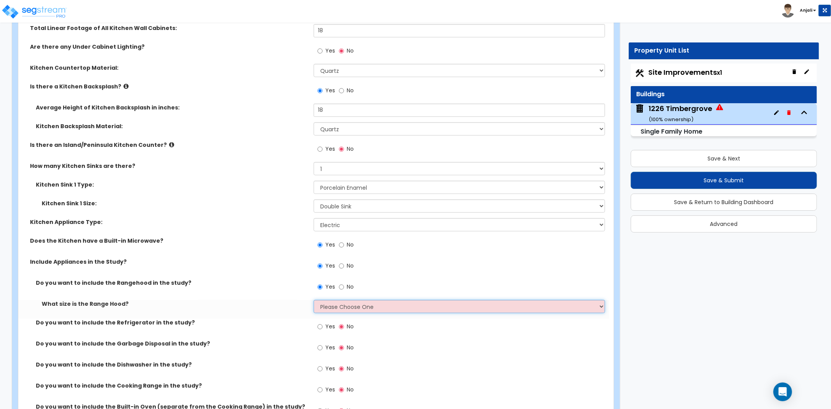
click at [330, 306] on select "Please Choose One Normal - 30" Wide - 42"" at bounding box center [459, 306] width 291 height 13
click at [343, 286] on input "No" at bounding box center [341, 287] width 5 height 9
radio input "false"
radio input "true"
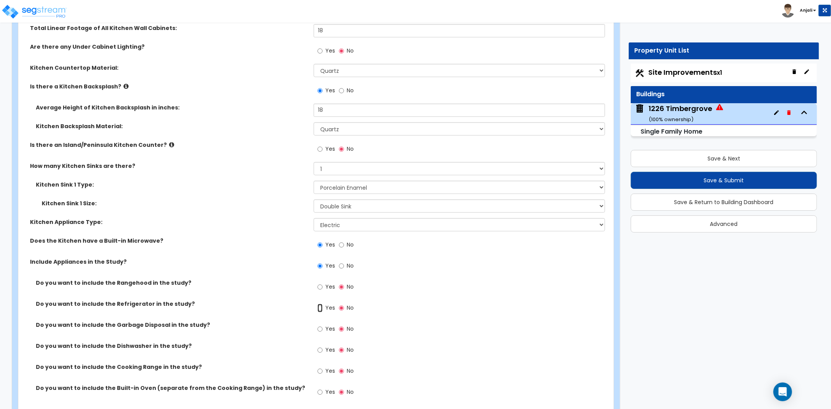
click at [320, 306] on input "Yes" at bounding box center [319, 308] width 5 height 9
radio input "true"
click at [319, 328] on input "Yes" at bounding box center [319, 329] width 5 height 9
radio input "true"
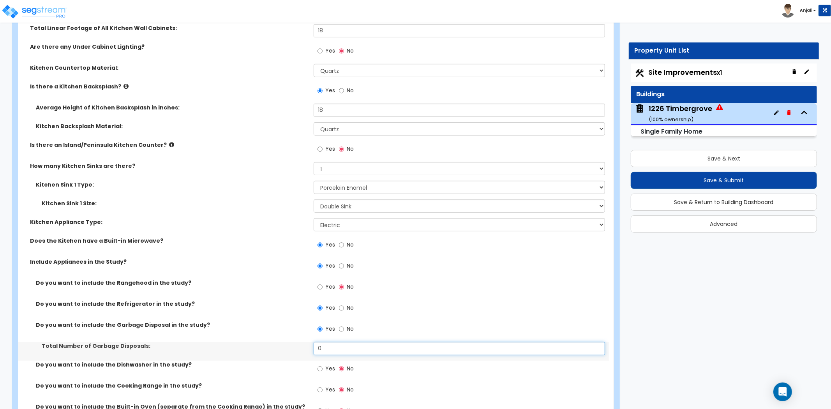
click at [322, 349] on input "0" at bounding box center [459, 348] width 291 height 13
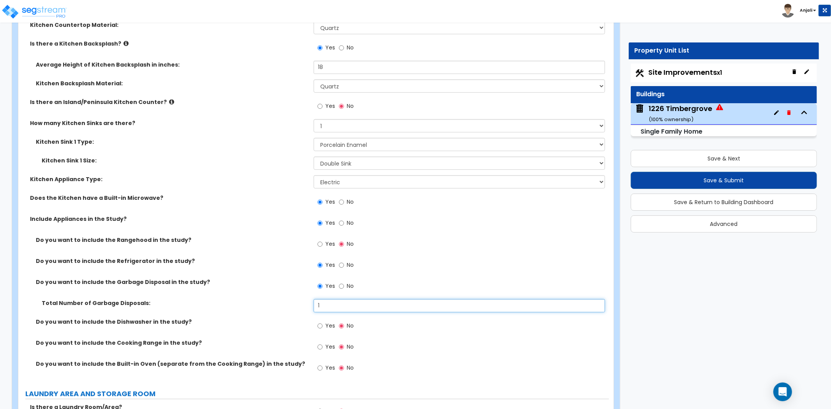
scroll to position [2813, 0]
type input "1"
click at [322, 322] on input "Yes" at bounding box center [319, 325] width 5 height 9
radio input "true"
click at [319, 345] on input "Yes" at bounding box center [319, 346] width 5 height 9
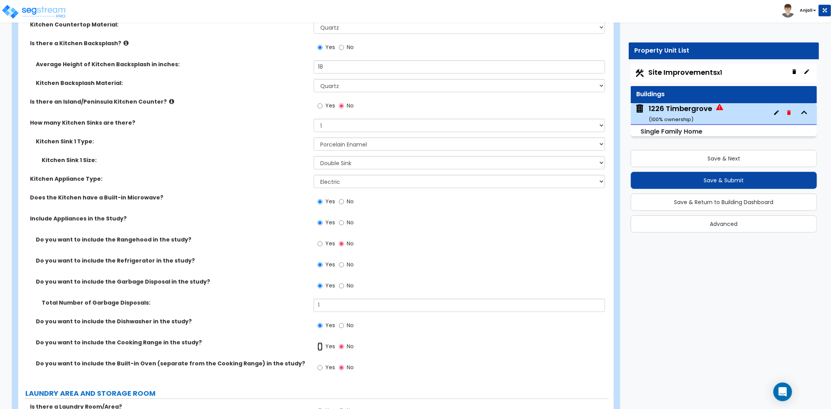
radio input "true"
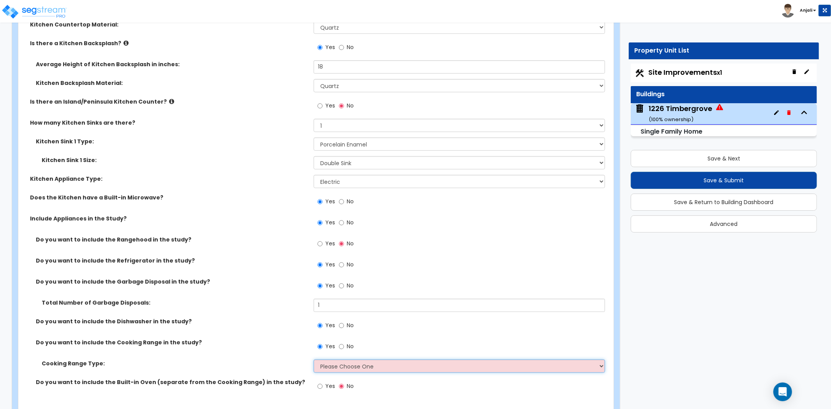
click at [338, 366] on select "Please Choose One Cook Top Only Range with Oven" at bounding box center [459, 365] width 291 height 13
select select "2"
click at [314, 359] on select "Please Choose One Cook Top Only Range with Oven" at bounding box center [459, 365] width 291 height 13
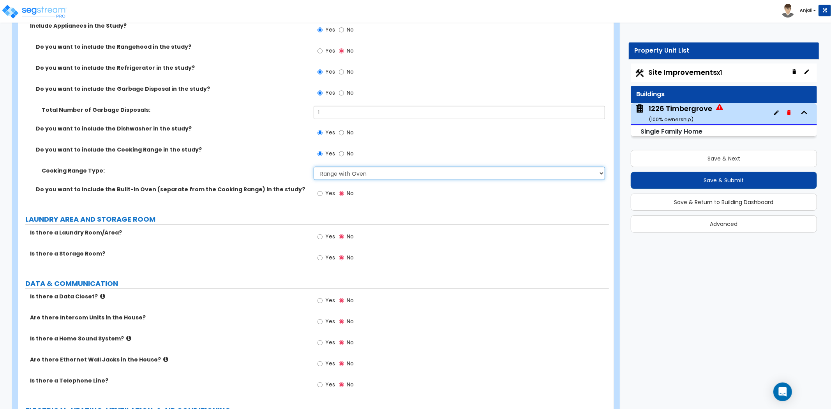
scroll to position [3029, 0]
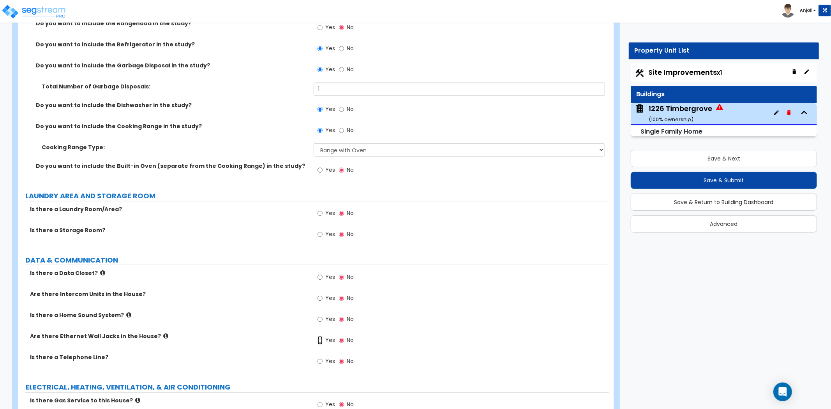
click at [322, 339] on input "Yes" at bounding box center [319, 340] width 5 height 9
radio input "true"
click at [321, 359] on input "Yes" at bounding box center [319, 361] width 5 height 9
radio input "true"
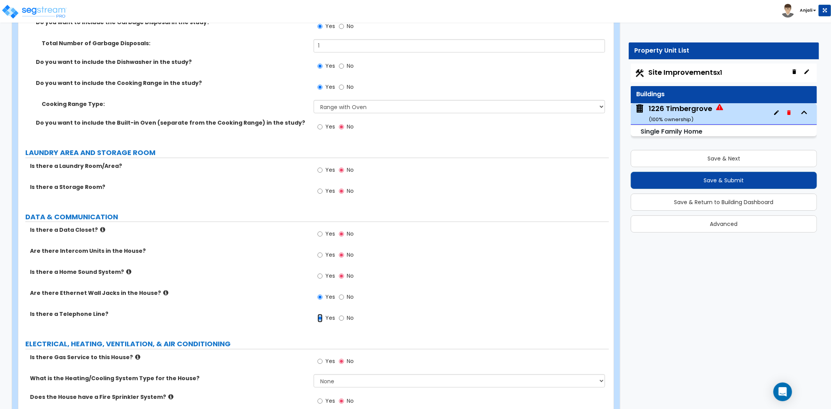
scroll to position [3116, 0]
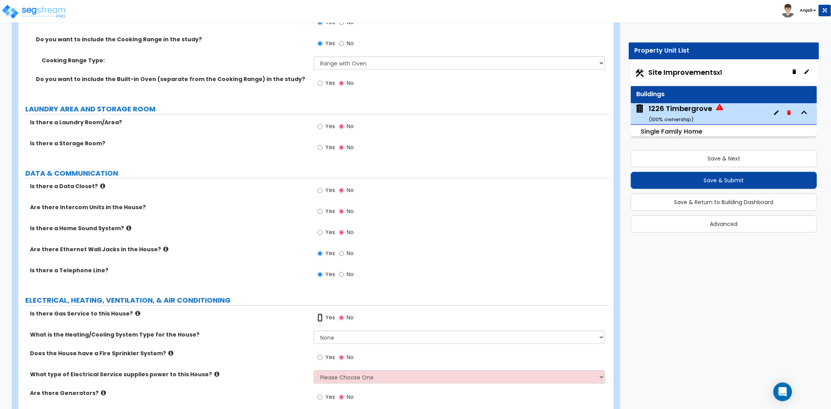
click at [321, 317] on input "Yes" at bounding box center [319, 318] width 5 height 9
radio input "true"
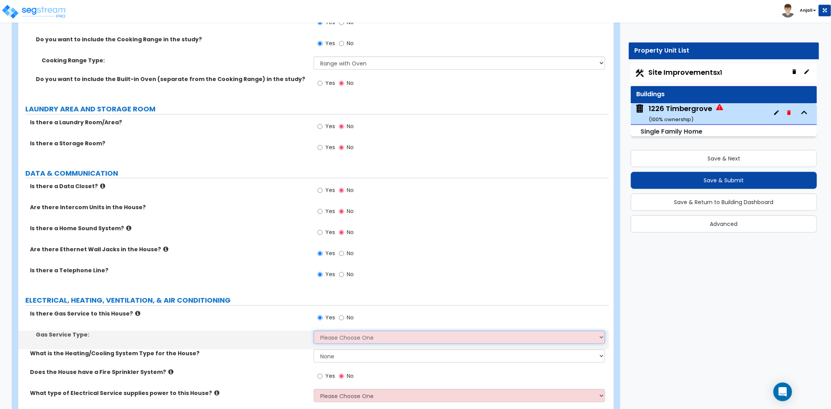
click at [333, 342] on select "Please Choose One Natural Gas Service Propane Tank On-site" at bounding box center [459, 337] width 291 height 13
select select "1"
click at [314, 331] on select "Please Choose One Natural Gas Service Propane Tank On-site" at bounding box center [459, 337] width 291 height 13
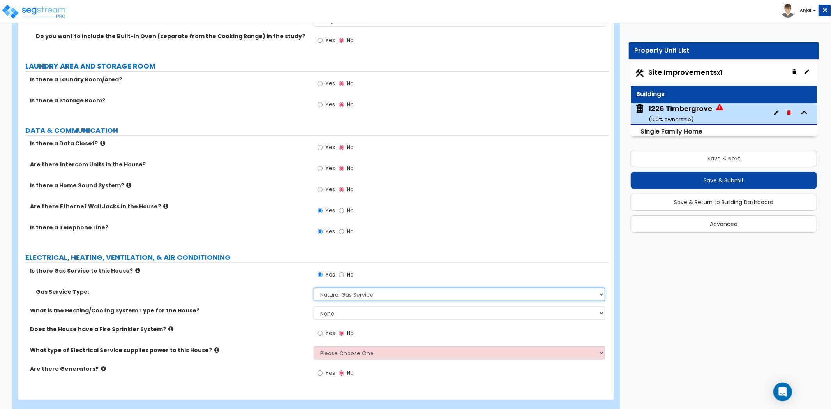
scroll to position [3159, 0]
click at [340, 319] on div "What is the Heating/Cooling System Type for the House? None Heat Only Centraliz…" at bounding box center [313, 315] width 590 height 19
click at [345, 312] on select "None Heat Only Centralized Heating & Cooling Thru Wall Air Conditioners Mini Sp…" at bounding box center [459, 312] width 291 height 13
select select "2"
click at [314, 306] on select "None Heat Only Centralized Heating & Cooling Thru Wall Air Conditioners Mini Sp…" at bounding box center [459, 312] width 291 height 13
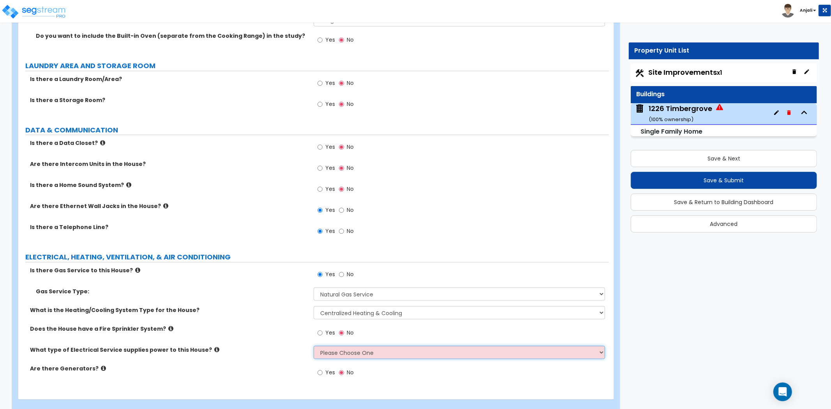
click at [346, 346] on select "Please Choose One Overhead Underground" at bounding box center [459, 352] width 291 height 13
select select "2"
click at [314, 346] on select "Please Choose One Overhead Underground" at bounding box center [459, 352] width 291 height 13
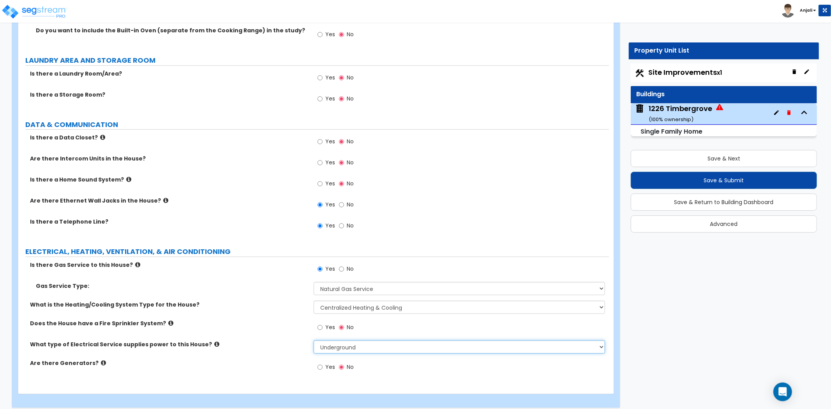
scroll to position [3170, 0]
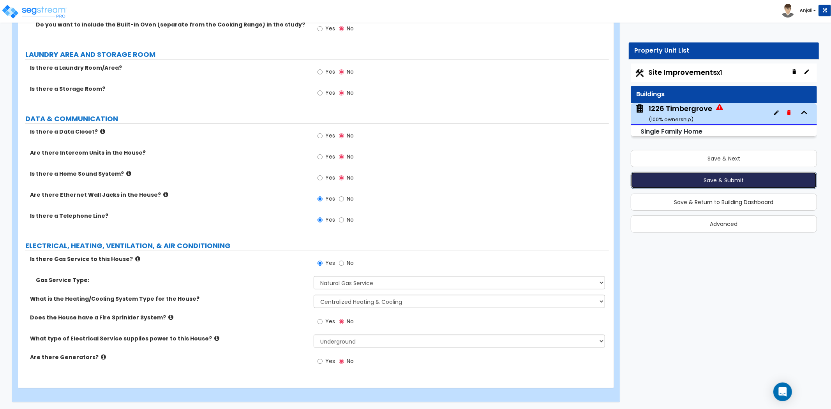
click at [705, 181] on button "Save & Submit" at bounding box center [724, 180] width 186 height 17
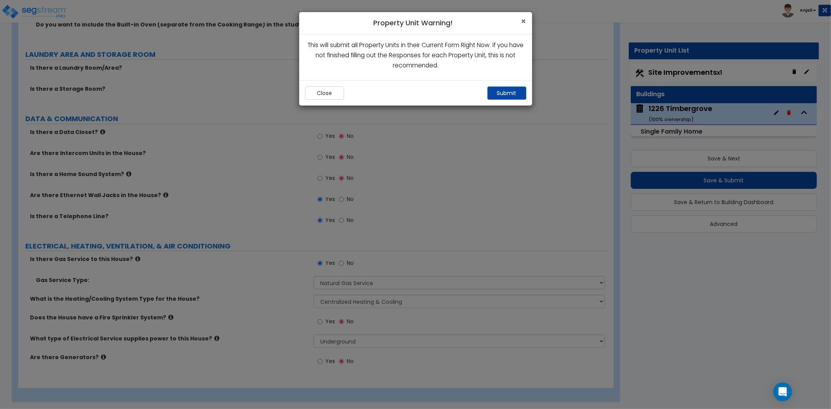
click at [522, 20] on span "×" at bounding box center [523, 21] width 5 height 11
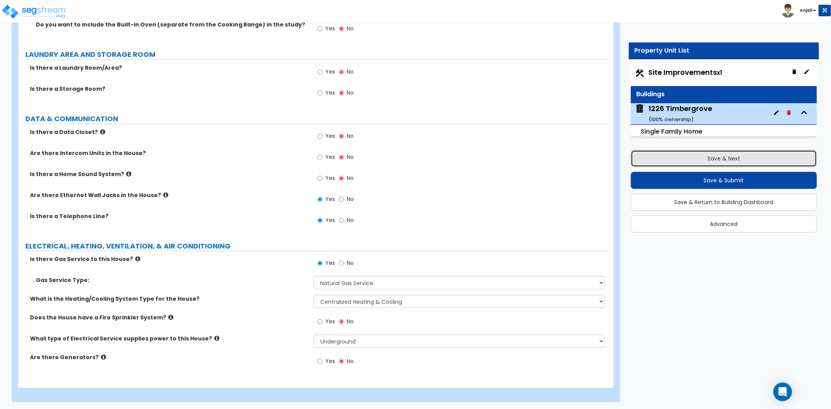
click at [694, 160] on button "Save & Next" at bounding box center [724, 158] width 186 height 17
select select "2"
select select "1"
select select "2"
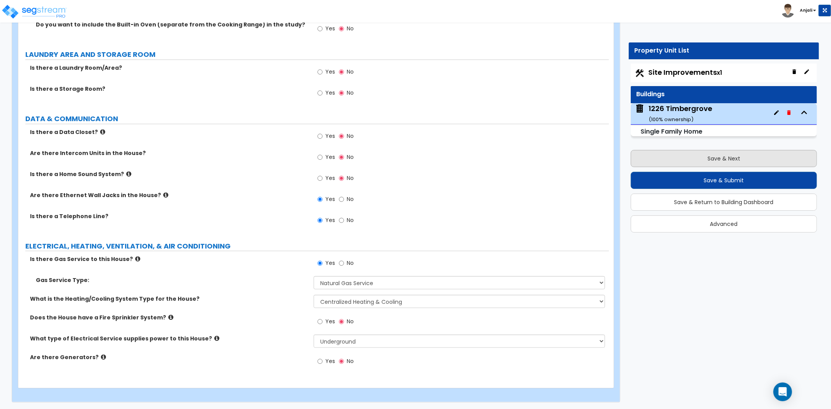
select select "2"
select select "1"
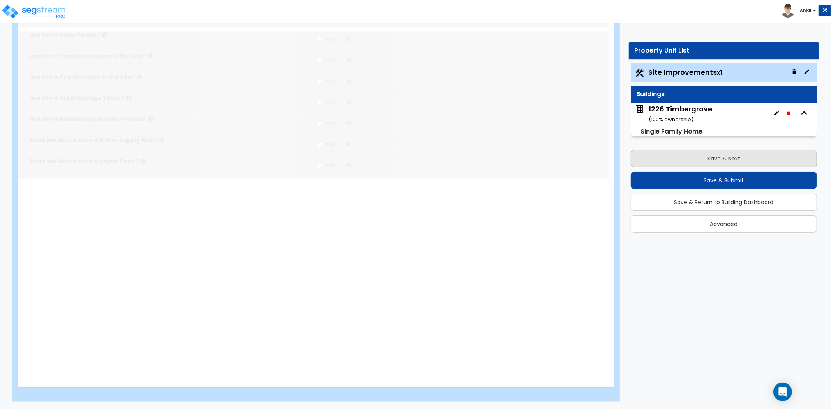
scroll to position [0, 0]
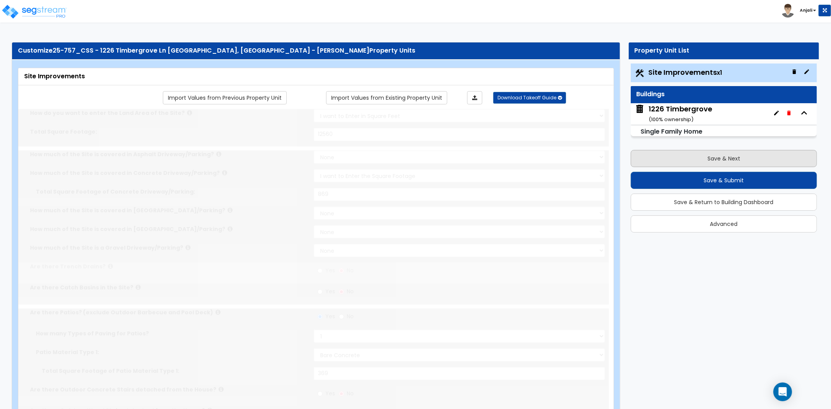
select select "2"
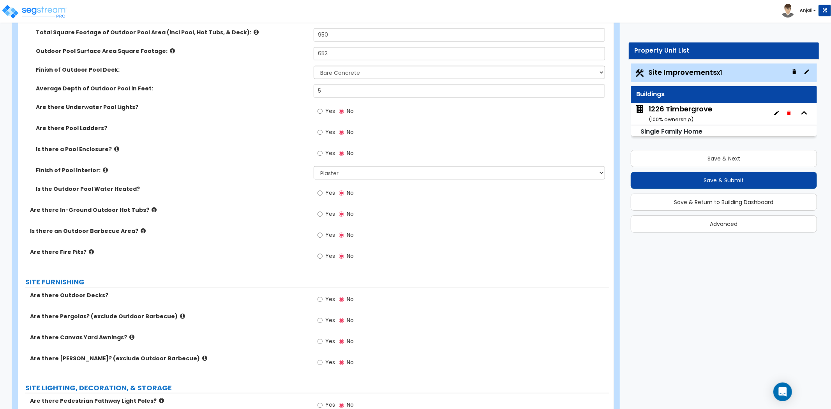
scroll to position [865, 0]
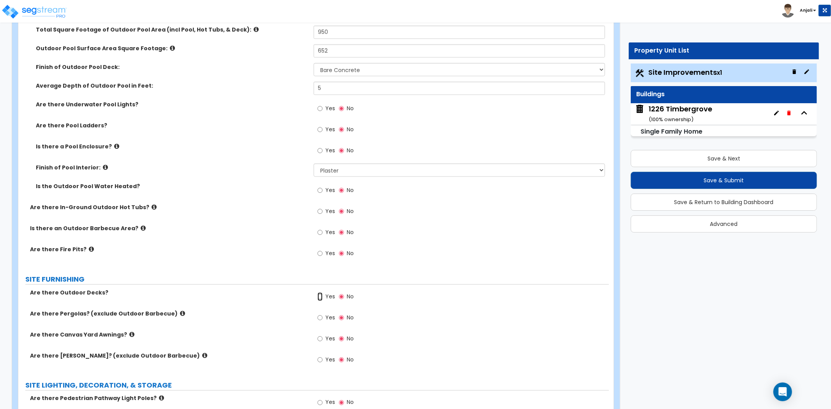
click at [320, 295] on input "Yes" at bounding box center [319, 296] width 5 height 9
radio input "true"
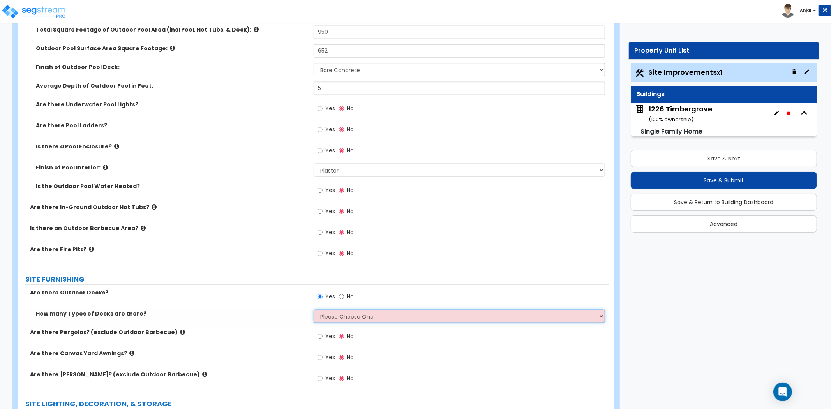
click at [329, 314] on select "Please Choose One 1 2 3 4" at bounding box center [459, 316] width 291 height 13
select select "1"
click at [314, 310] on select "Please Choose One 1 2 3 4" at bounding box center [459, 316] width 291 height 13
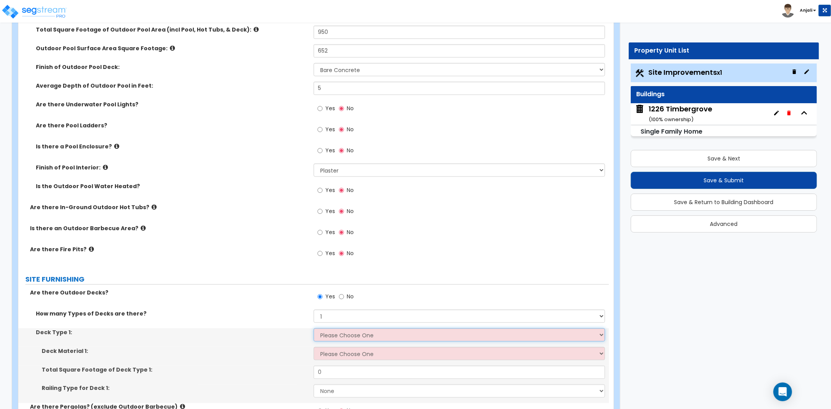
click at [336, 330] on select "Please Choose One Attached to Structure Detached from Structure" at bounding box center [459, 334] width 291 height 13
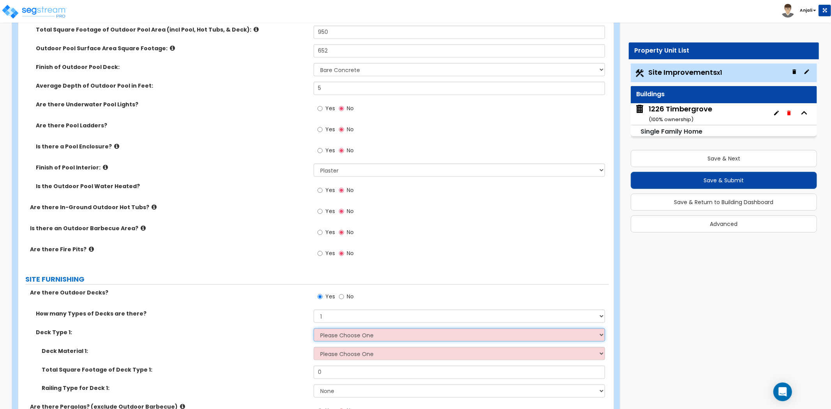
select select "2"
click at [314, 328] on select "Please Choose One Attached to Structure Detached from Structure" at bounding box center [459, 334] width 291 height 13
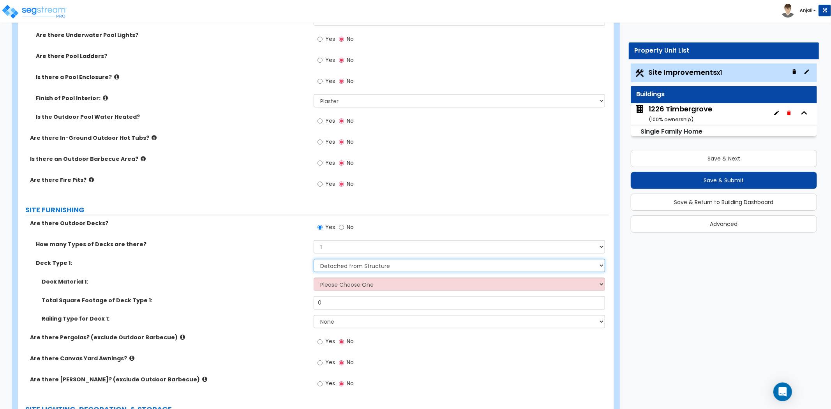
scroll to position [952, 0]
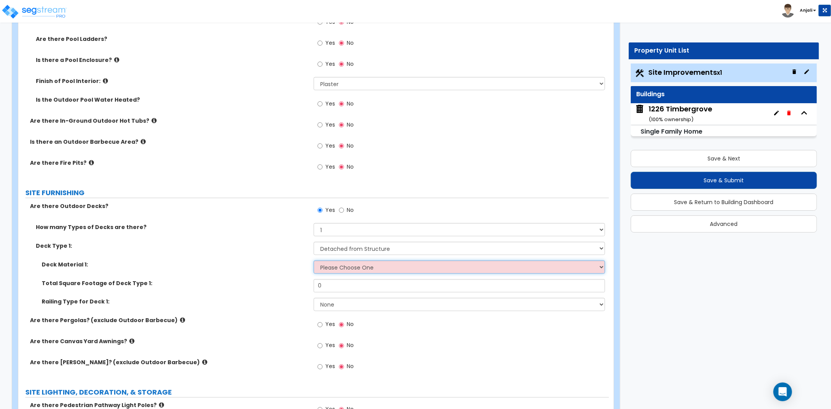
click at [342, 266] on select "Please Choose One Wood Plastic/PVC" at bounding box center [459, 267] width 291 height 13
select select "1"
click at [314, 261] on select "Please Choose One Wood Plastic/PVC" at bounding box center [459, 267] width 291 height 13
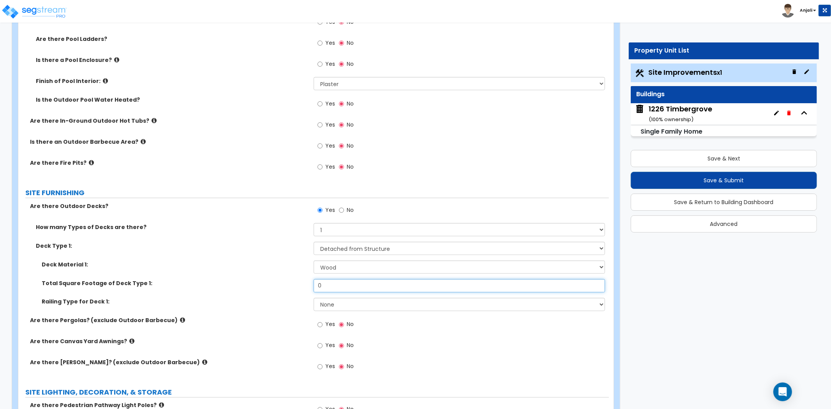
click at [335, 283] on input "0" at bounding box center [459, 285] width 291 height 13
type input "280"
click at [325, 307] on select "None Wood Plastic" at bounding box center [459, 304] width 291 height 13
select select "1"
click at [314, 298] on select "None Wood Plastic" at bounding box center [459, 304] width 291 height 13
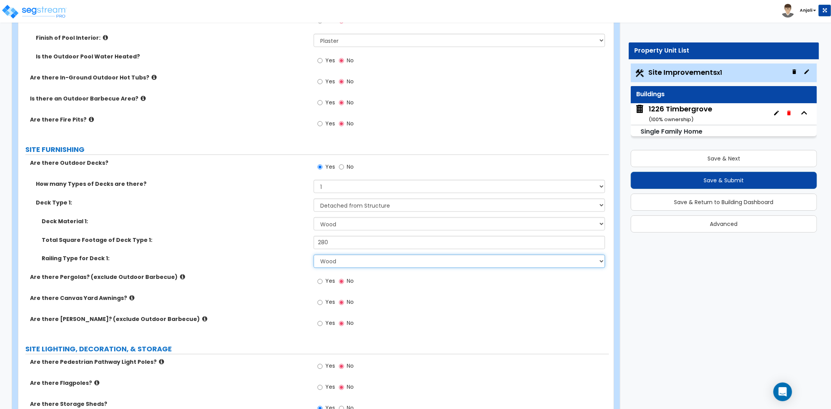
scroll to position [1038, 0]
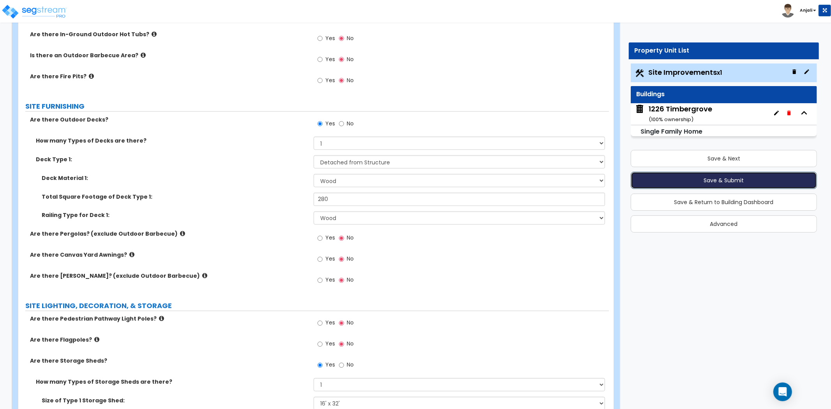
click at [722, 176] on button "Save & Submit" at bounding box center [724, 180] width 186 height 17
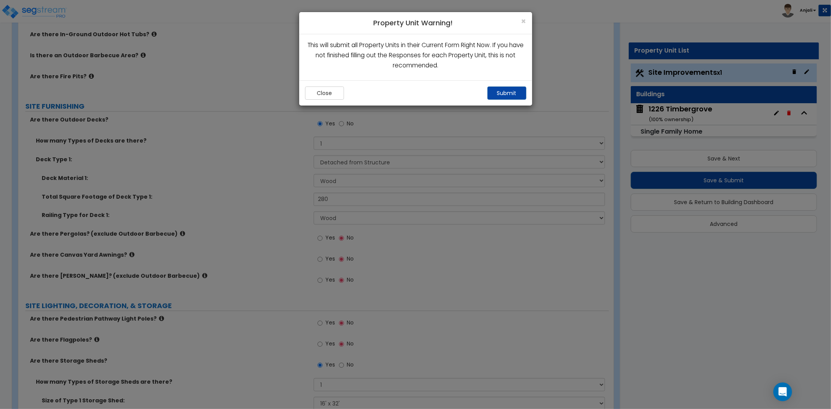
click at [504, 100] on div "Close Submit" at bounding box center [415, 92] width 233 height 25
click at [509, 90] on button "Submit" at bounding box center [506, 92] width 39 height 13
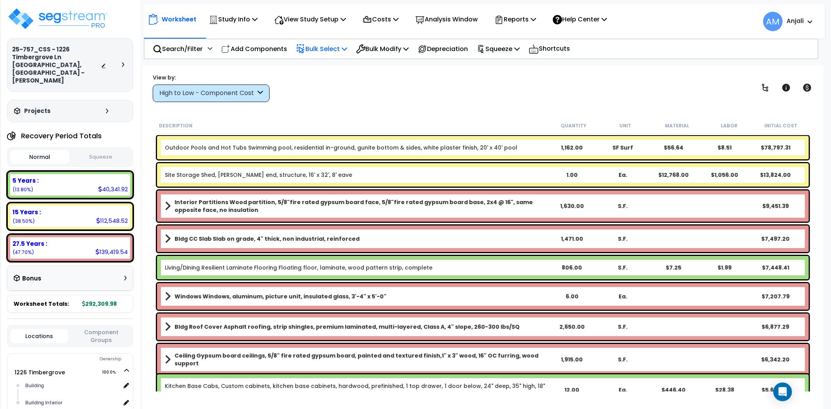
click at [329, 48] on p "Bulk Select" at bounding box center [321, 49] width 51 height 11
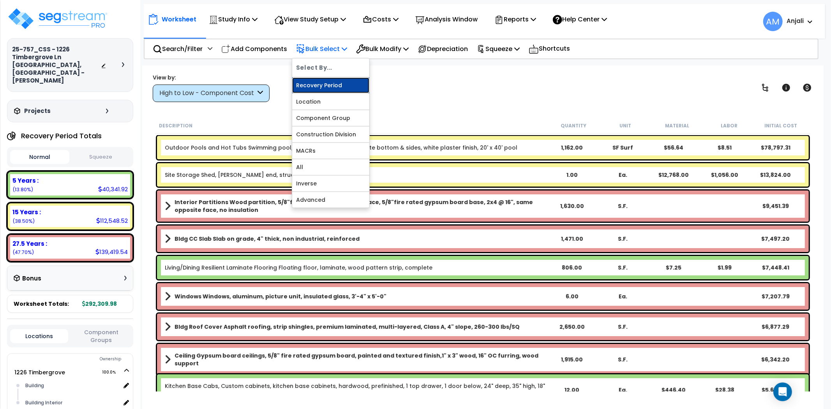
click at [318, 86] on link "Recovery Period" at bounding box center [330, 86] width 77 height 16
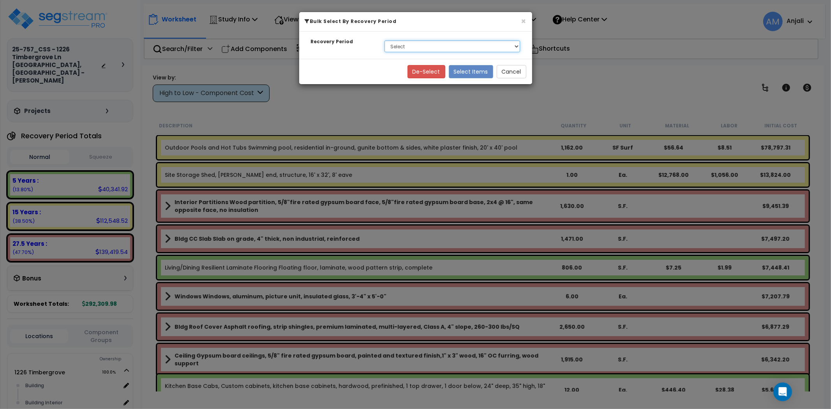
click at [411, 48] on select "Select 5 Years 15 Years 27.5 Years" at bounding box center [452, 47] width 136 height 12
select select "15Y"
click at [384, 41] on select "Select 5 Years 15 Years 27.5 Years" at bounding box center [452, 47] width 136 height 12
click at [463, 72] on button "Select Items" at bounding box center [471, 71] width 44 height 13
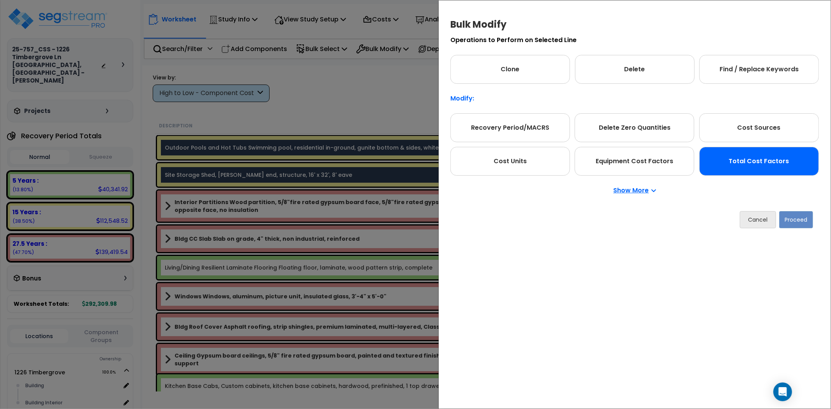
click at [756, 164] on div "Total Cost Factors" at bounding box center [759, 161] width 120 height 29
click at [809, 224] on button "Proceed" at bounding box center [796, 219] width 34 height 17
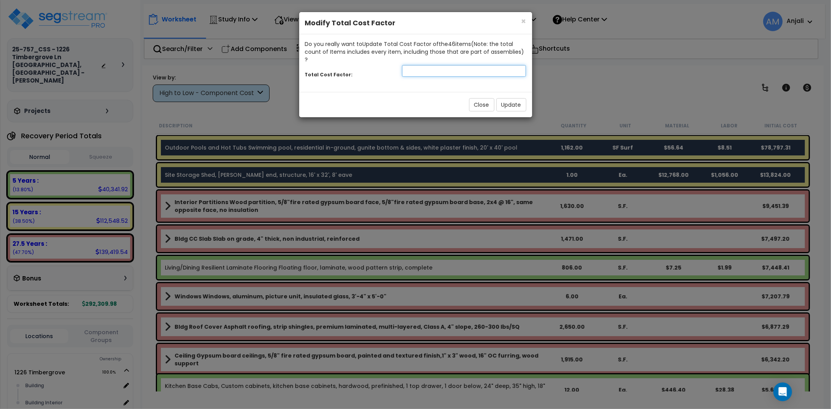
click at [432, 65] on input "number" at bounding box center [464, 71] width 124 height 12
type input "0.7"
click at [510, 98] on button "Update" at bounding box center [511, 104] width 30 height 13
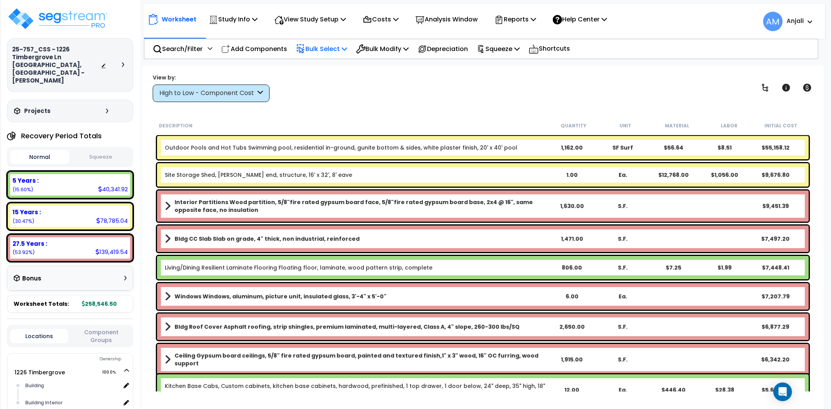
click at [329, 41] on div "Bulk Select" at bounding box center [321, 49] width 51 height 18
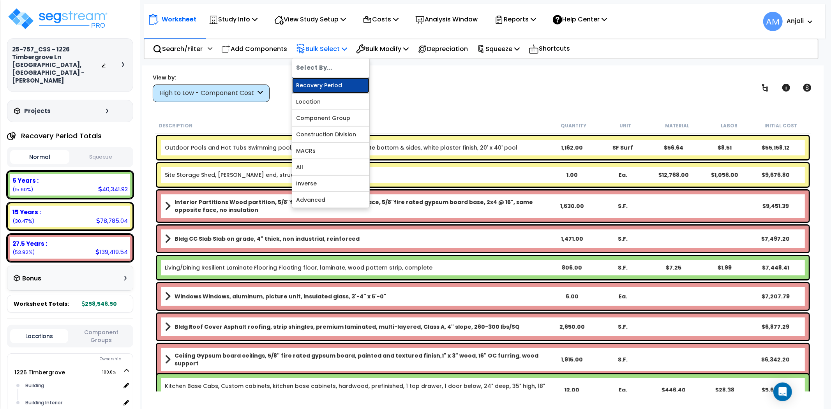
click at [338, 81] on link "Recovery Period" at bounding box center [330, 86] width 77 height 16
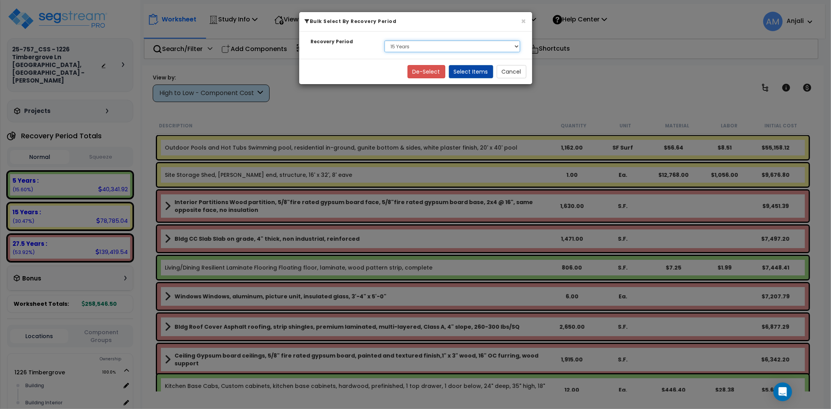
click at [418, 45] on select "Select 5 Years 15 Years 27.5 Years" at bounding box center [452, 47] width 136 height 12
select select "275Y_1"
click at [384, 41] on select "Select 5 Years 15 Years 27.5 Years" at bounding box center [452, 47] width 136 height 12
click at [477, 70] on button "Select Items" at bounding box center [471, 71] width 44 height 13
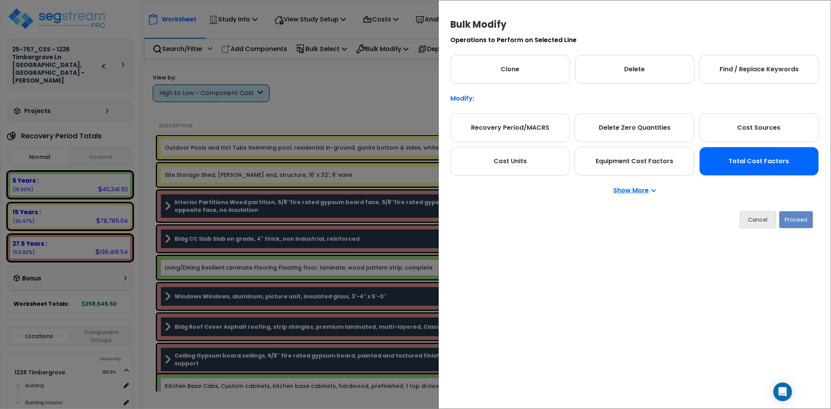
drag, startPoint x: 766, startPoint y: 176, endPoint x: 765, endPoint y: 170, distance: 6.3
click at [766, 176] on div "Show More" at bounding box center [634, 191] width 368 height 30
click at [765, 170] on div "Total Cost Factors" at bounding box center [759, 160] width 120 height 29
click at [811, 217] on button "Proceed" at bounding box center [796, 219] width 34 height 17
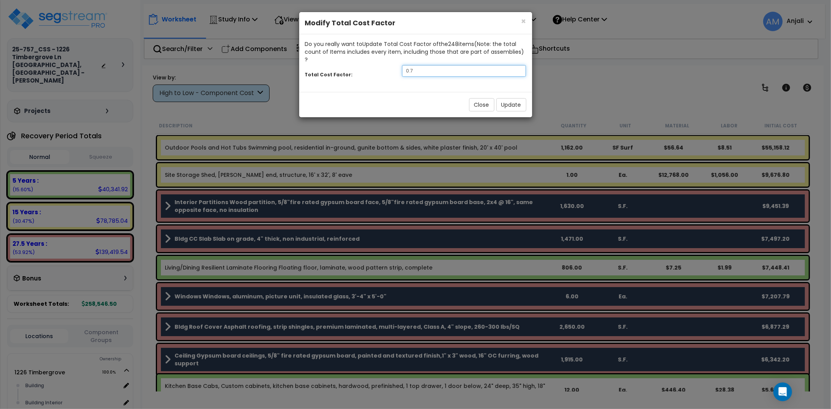
drag, startPoint x: 433, startPoint y: 61, endPoint x: 383, endPoint y: 61, distance: 49.9
click at [383, 63] on div "Total Cost Factor: 0.7" at bounding box center [415, 71] width 233 height 17
type input "1.3"
click at [520, 100] on button "Update" at bounding box center [511, 104] width 30 height 13
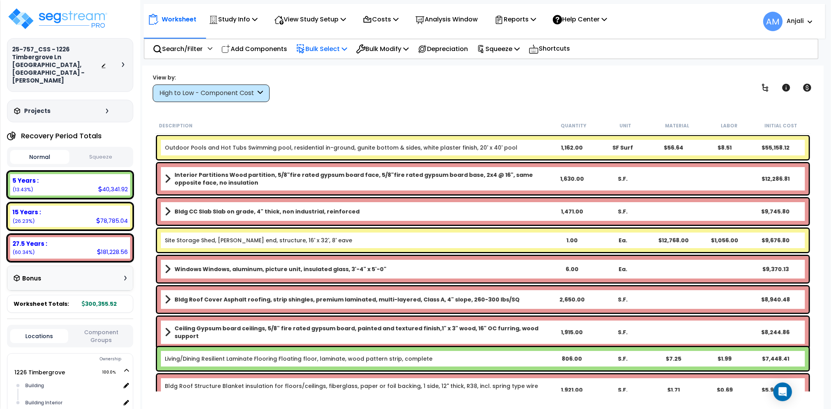
click at [329, 48] on p "Bulk Select" at bounding box center [321, 49] width 51 height 11
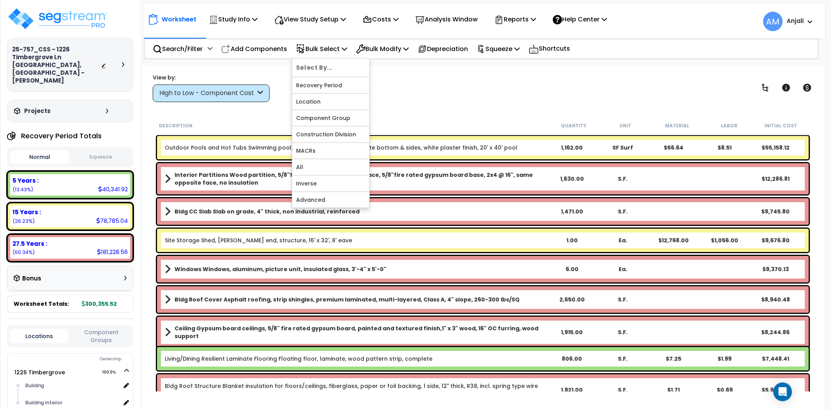
click at [460, 112] on div "Worksheet Study Info Study Setup Add Property Unit Template study Clone study AM" at bounding box center [482, 269] width 681 height 409
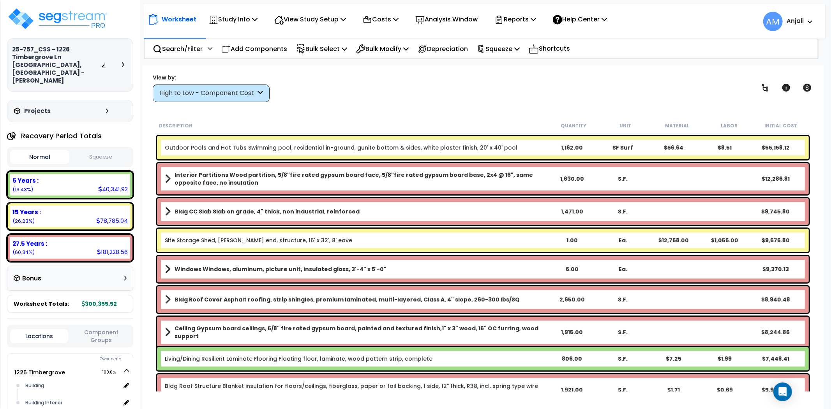
click at [449, 149] on link "Outdoor Pools and Hot Tubs Swimming pool, residential in-ground, gunite bottom …" at bounding box center [341, 148] width 352 height 8
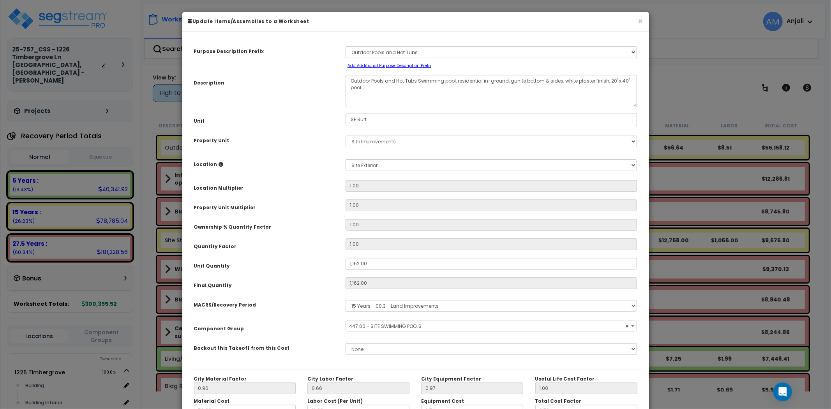
select select "55112"
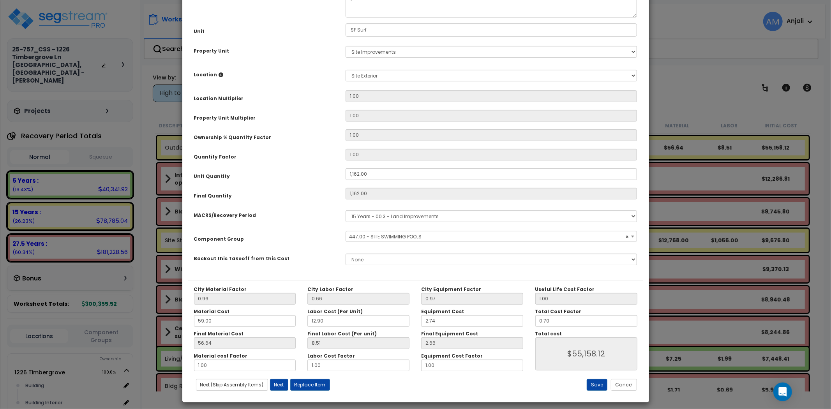
scroll to position [95, 0]
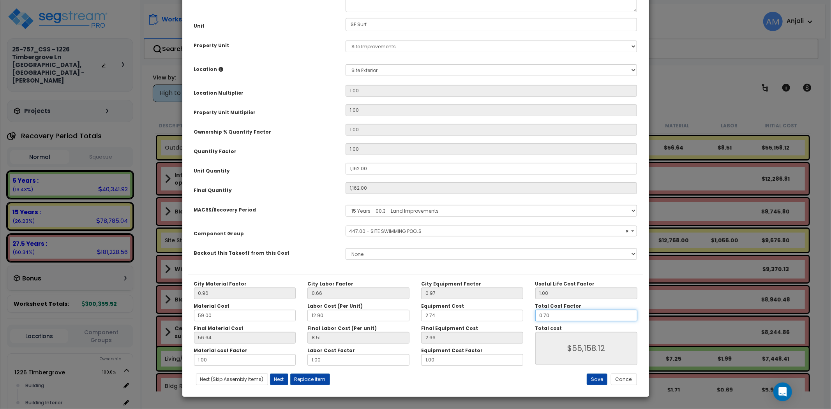
click at [552, 315] on input "0.70" at bounding box center [586, 316] width 102 height 12
type input "0.7"
type input "$55,156.65"
type input "0."
type input "$0.00"
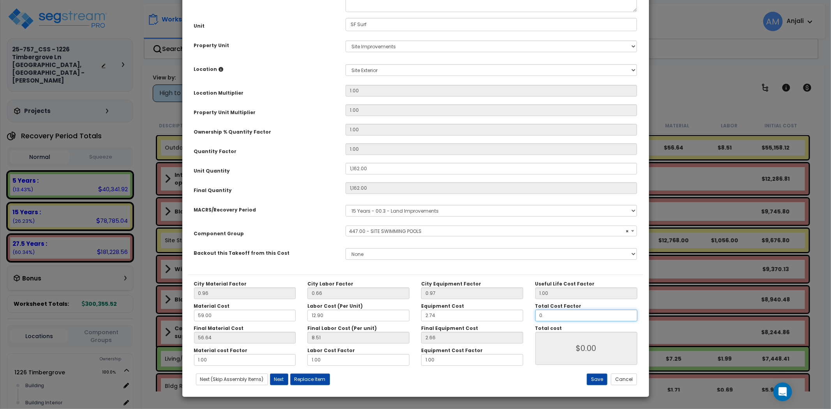
type input "0.5"
type input "$39,397.61"
type input "0.5"
type input "$39,397.61"
click at [596, 378] on button "Save" at bounding box center [597, 380] width 21 height 12
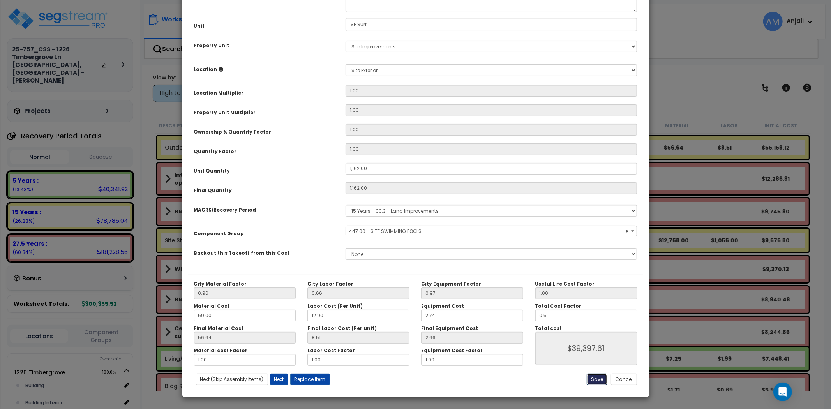
type input "1162.00"
type input "0.50"
type input "39397.61"
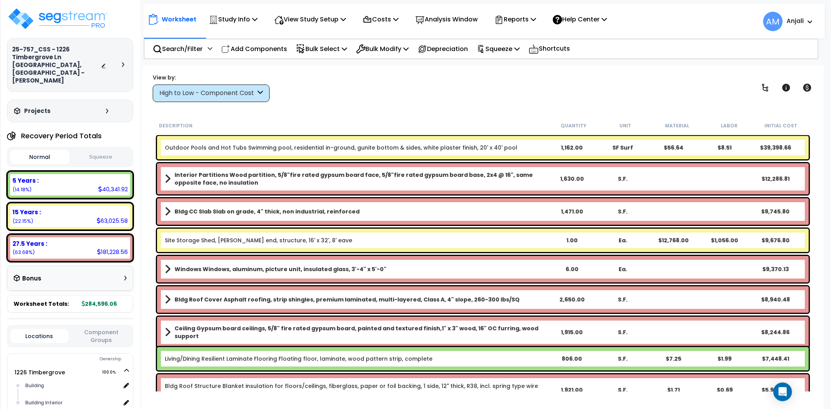
click at [280, 147] on link "Outdoor Pools and Hot Tubs Swimming pool, residential in-ground, gunite bottom …" at bounding box center [341, 148] width 352 height 8
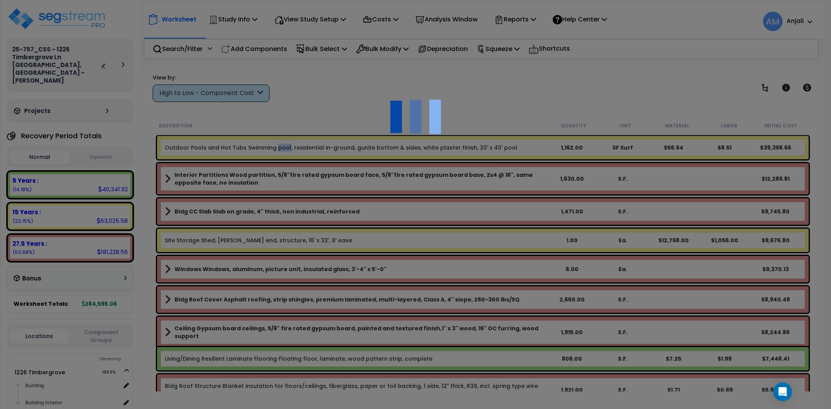
scroll to position [0, 0]
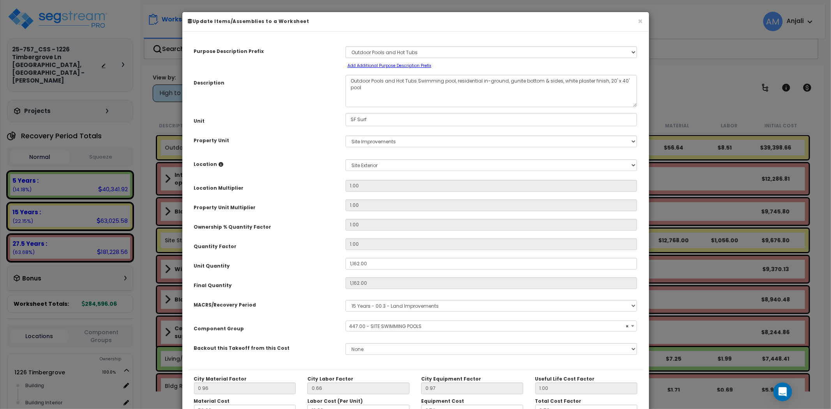
select select "55112"
click at [354, 262] on input "1,162.00" at bounding box center [491, 264] width 292 height 12
type input "162.00"
type input "1,162"
type input "$39,397.61"
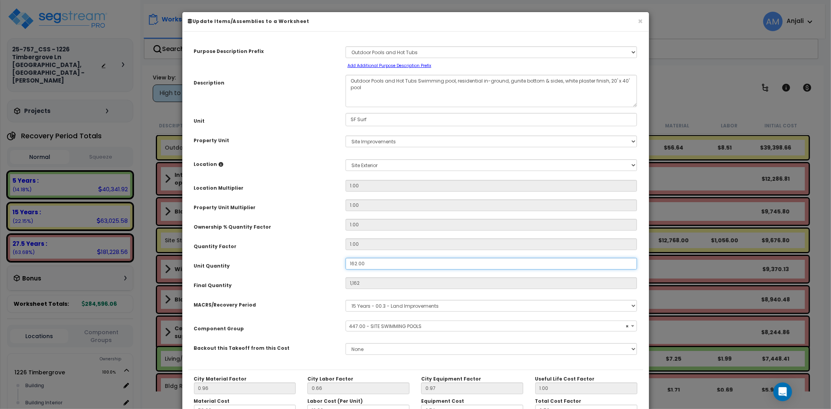
type input "162"
type input "$5,492.61"
type input "1,062.00"
type input "$5,492.61"
type input "1,062"
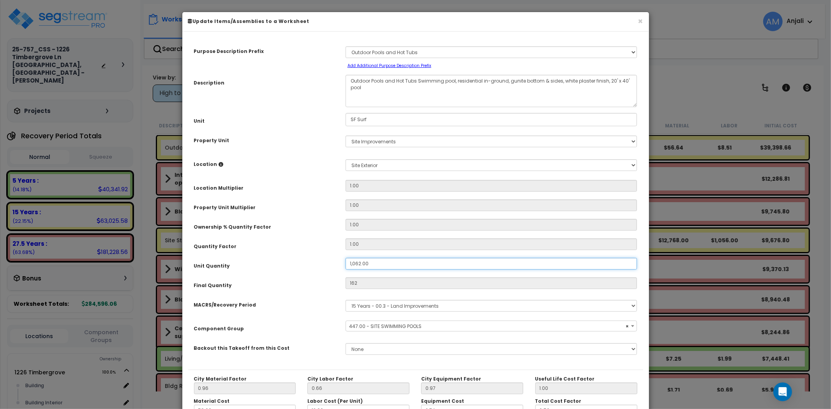
type input "$36,007.11"
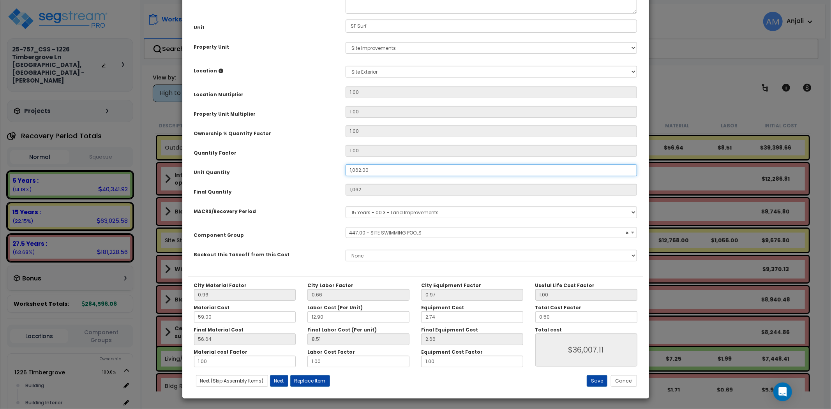
scroll to position [95, 0]
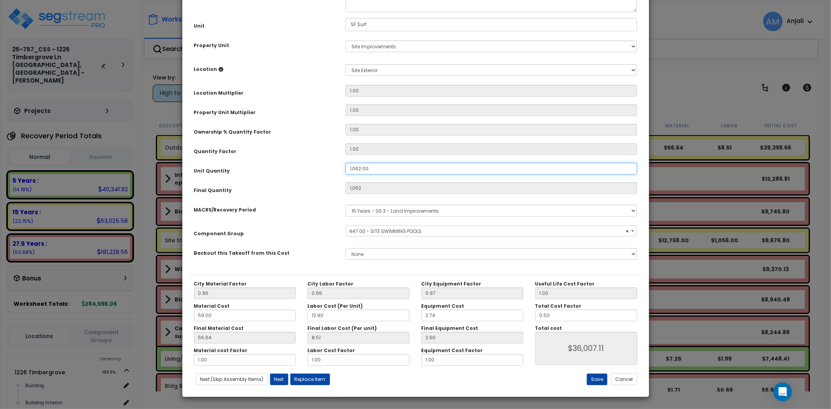
type input "162.00"
type input "1,062"
type input "$36,007.11"
type input "162"
type input "$5,492.61"
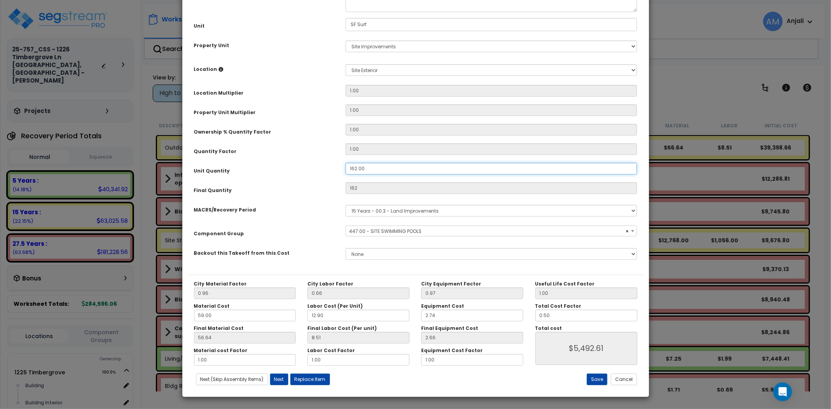
type input "62.00"
type input "$5,492.61"
type input "62"
type input "$2,102.11"
type input "962.00"
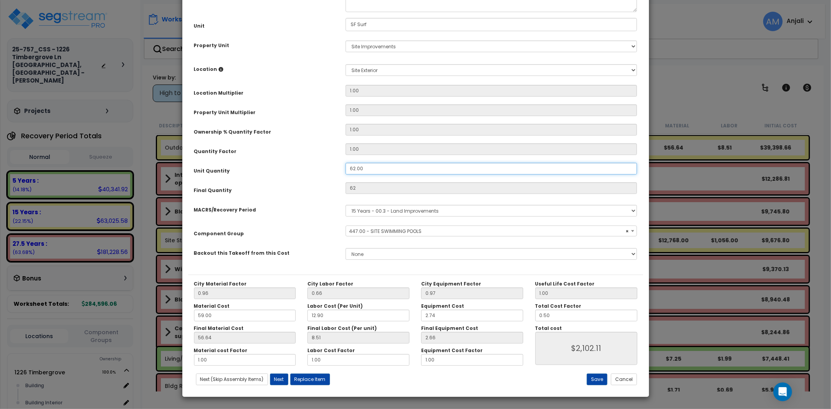
type input "$2,102.11"
type input "962"
type input "$32,616.61"
type input "962.00"
click at [597, 381] on button "Save" at bounding box center [597, 380] width 21 height 12
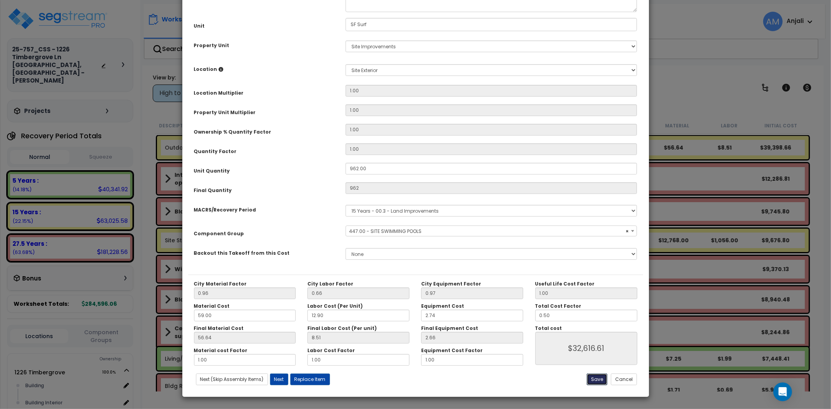
type input "962.00"
type input "32616.61"
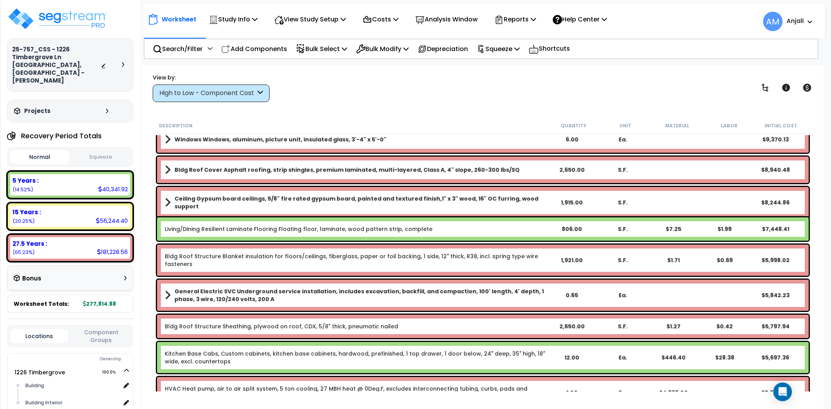
scroll to position [0, 0]
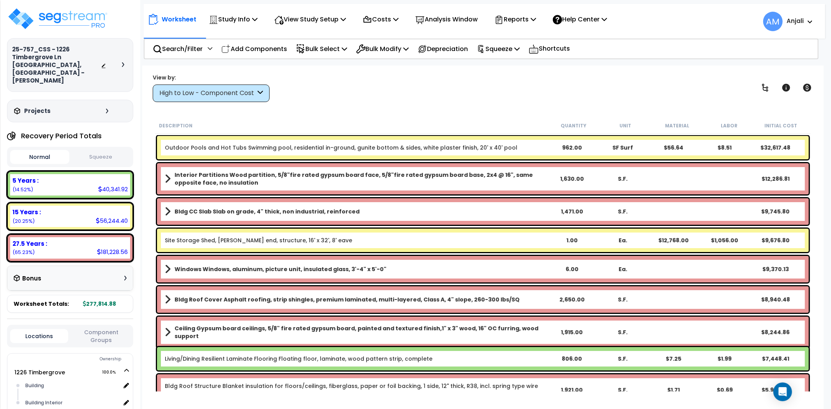
click at [373, 99] on div "View by: High to Low - Component Cost High to Low - Component Cost" at bounding box center [483, 87] width 666 height 29
click at [301, 144] on link "Outdoor Pools and Hot Tubs Swimming pool, residential in-ground, gunite bottom …" at bounding box center [341, 148] width 352 height 8
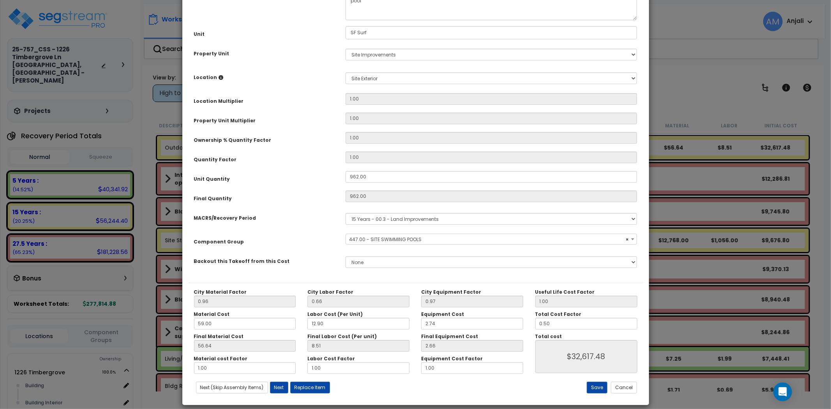
scroll to position [95, 0]
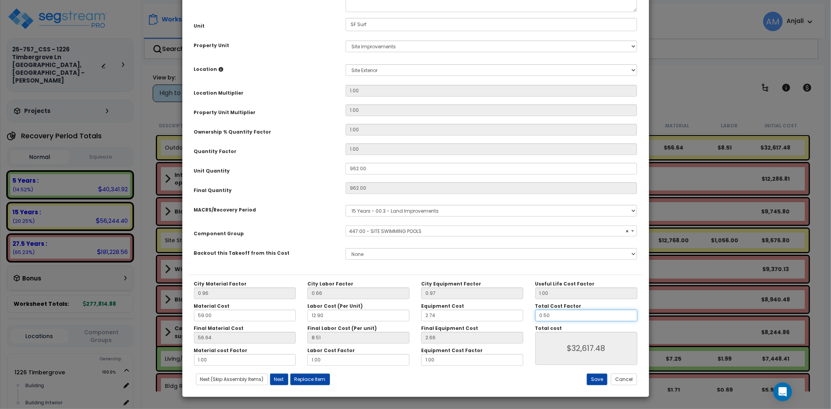
click at [546, 314] on input "0.50" at bounding box center [586, 316] width 102 height 12
select select "55112"
type input "0.0"
type input "$0.00"
select select "55112"
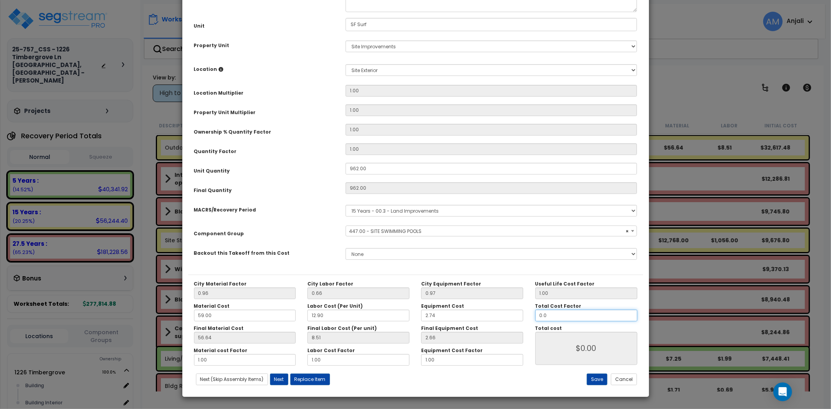
type input "04.0"
type input "$260,932.88"
type input "0.0"
type input "$0.00"
type input ".0"
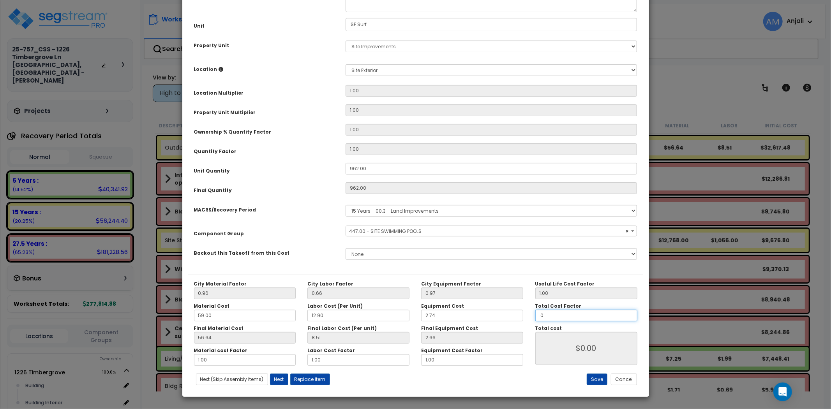
drag, startPoint x: 547, startPoint y: 317, endPoint x: 536, endPoint y: 314, distance: 11.5
click at [536, 314] on input ".0" at bounding box center [586, 316] width 102 height 12
type input "0.4"
type input "$26,093.29"
type input "0.4"
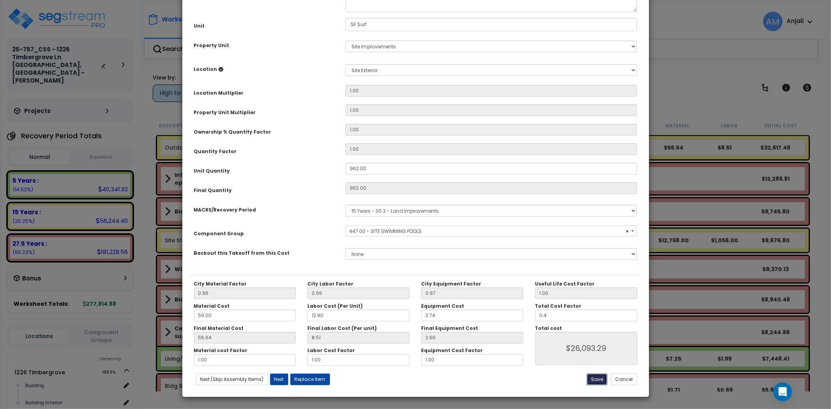
type input "$26,093.29"
click at [594, 376] on button "Save" at bounding box center [597, 380] width 21 height 12
type input "0.40"
type input "26093.29"
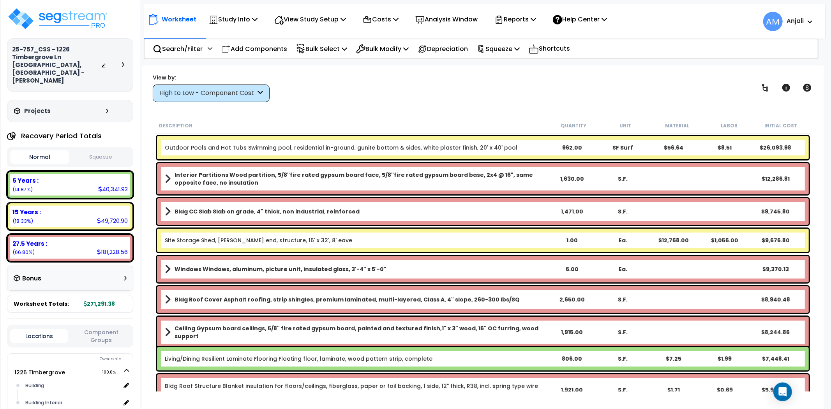
click at [428, 111] on div "Worksheet Study Info Study Setup Add Property Unit Template study Clone study AM" at bounding box center [482, 269] width 681 height 409
click at [512, 44] on p "Squeeze" at bounding box center [498, 49] width 43 height 11
click at [512, 68] on link "Squeeze" at bounding box center [511, 66] width 77 height 16
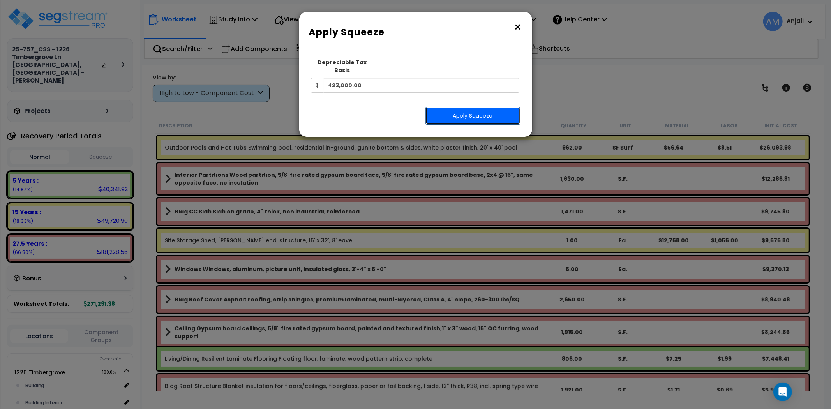
click at [459, 107] on button "Apply Squeeze" at bounding box center [472, 116] width 95 height 18
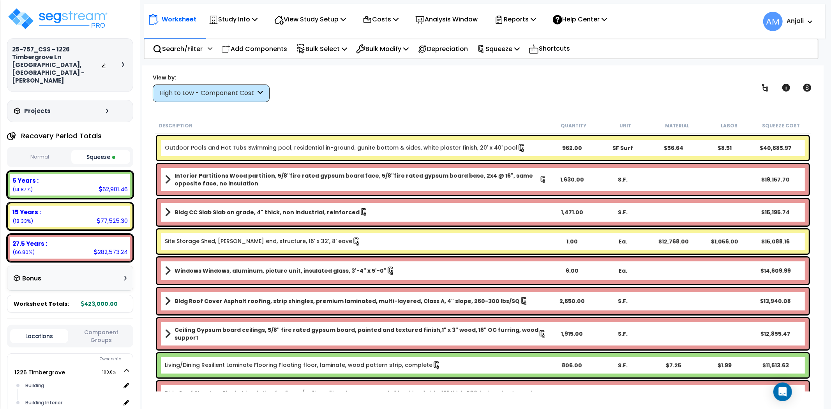
click at [83, 150] on button "Squeeze" at bounding box center [100, 157] width 59 height 14
click at [53, 14] on img at bounding box center [57, 18] width 101 height 23
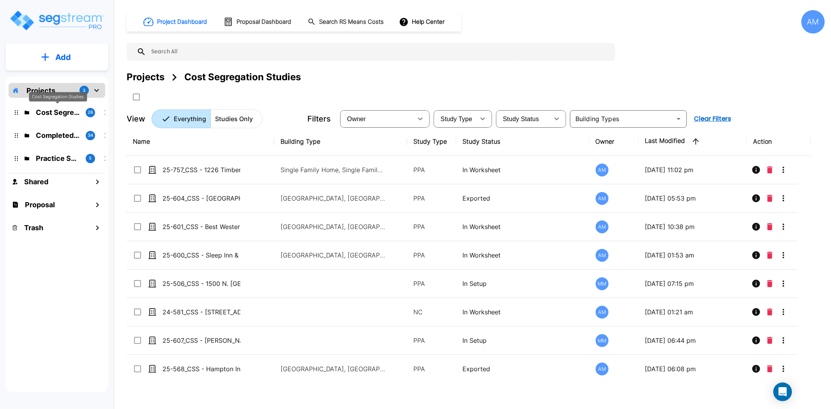
click at [53, 111] on p "Cost Segregation Studies" at bounding box center [58, 112] width 44 height 11
click at [67, 64] on button "Add" at bounding box center [56, 57] width 103 height 23
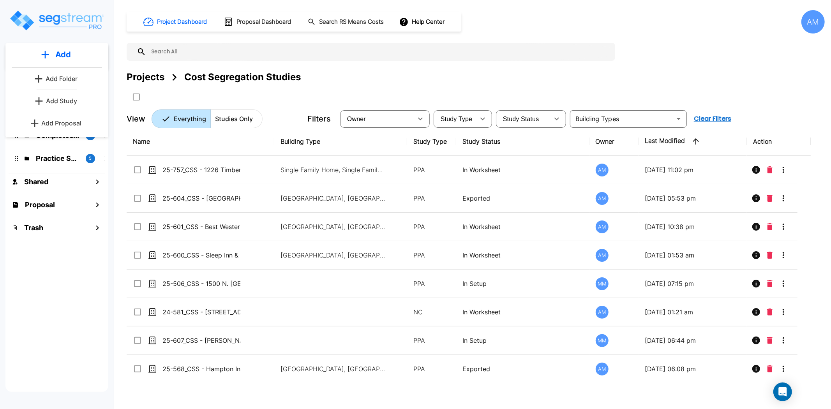
click at [63, 99] on p "Add Study" at bounding box center [61, 100] width 31 height 9
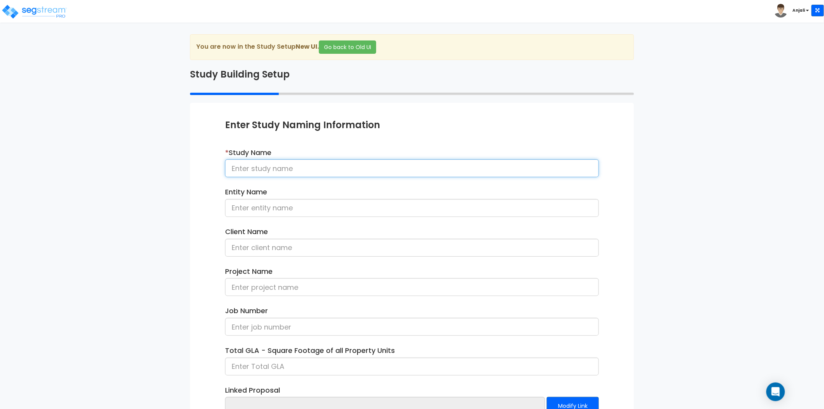
click at [294, 171] on input at bounding box center [412, 168] width 374 height 18
paste input "25-693_CSS - Suburban Extended Stay [GEOGRAPHIC_DATA], [GEOGRAPHIC_DATA] - [PER…"
drag, startPoint x: 542, startPoint y: 170, endPoint x: 508, endPoint y: 170, distance: 34.3
click at [508, 170] on input "25-693_CSS - Suburban Extended Stay [GEOGRAPHIC_DATA], [GEOGRAPHIC_DATA] - [PER…" at bounding box center [412, 168] width 374 height 18
type input "25-693_CSS - Suburban Extended Stay [GEOGRAPHIC_DATA], [GEOGRAPHIC_DATA] - [PER…"
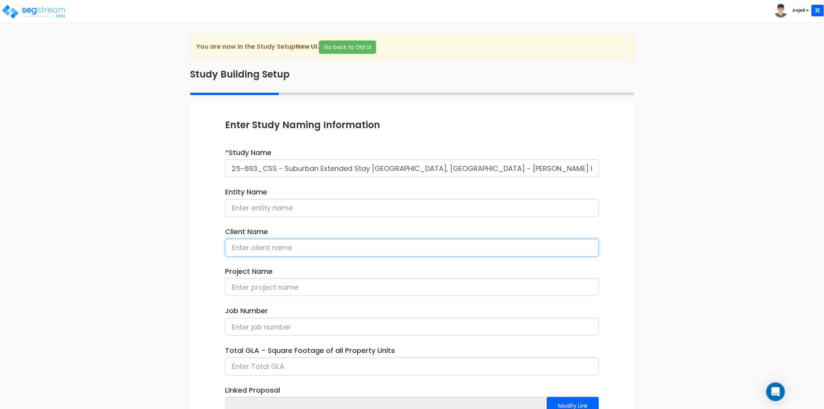
click at [299, 250] on input at bounding box center [412, 248] width 374 height 18
paste input "[PERSON_NAME]"
type input "[PERSON_NAME]"
drag, startPoint x: 277, startPoint y: 168, endPoint x: 232, endPoint y: 168, distance: 44.8
click at [232, 168] on input "25-693_CSS - Suburban Extended Stay [GEOGRAPHIC_DATA], [GEOGRAPHIC_DATA] - [PER…" at bounding box center [412, 168] width 374 height 18
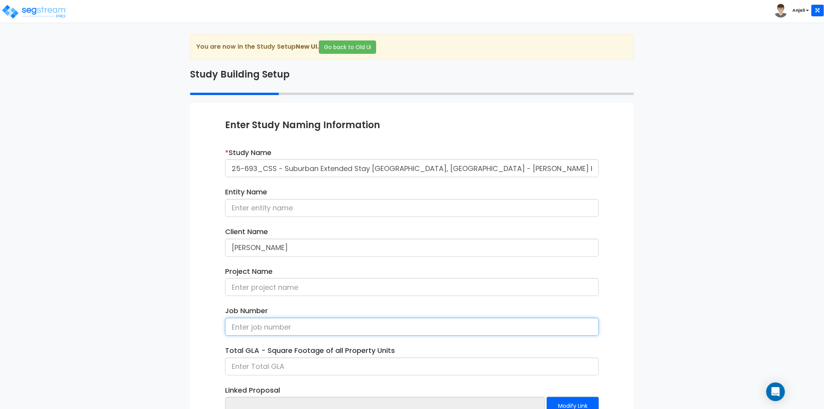
click at [269, 324] on input at bounding box center [412, 327] width 374 height 18
paste input "25-693_CSS"
type input "25-693_CSS"
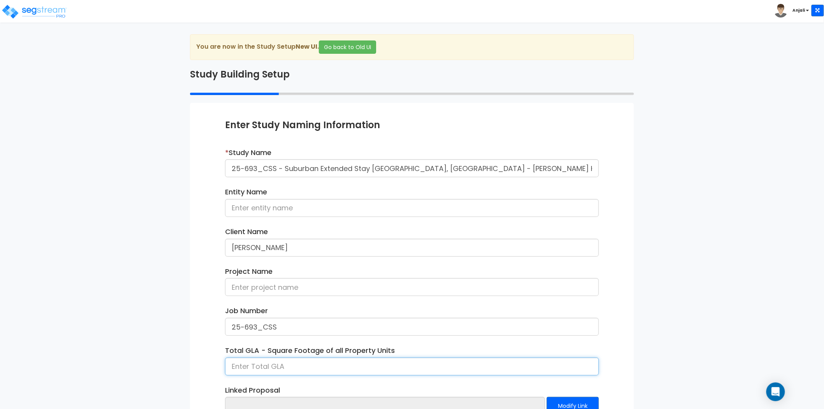
click at [248, 367] on input at bounding box center [412, 367] width 374 height 18
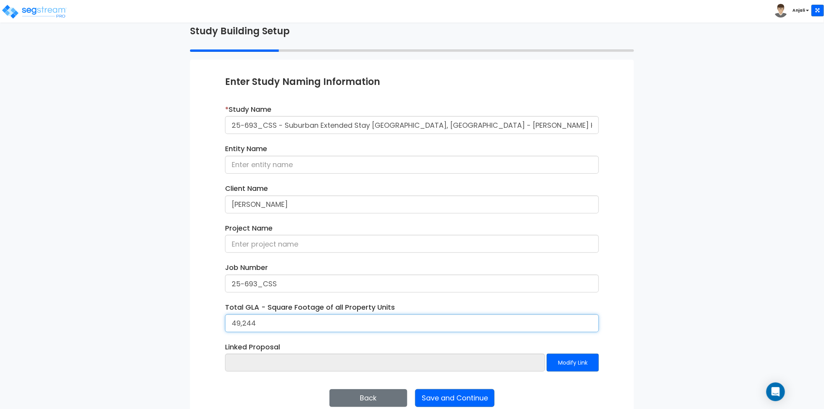
scroll to position [57, 0]
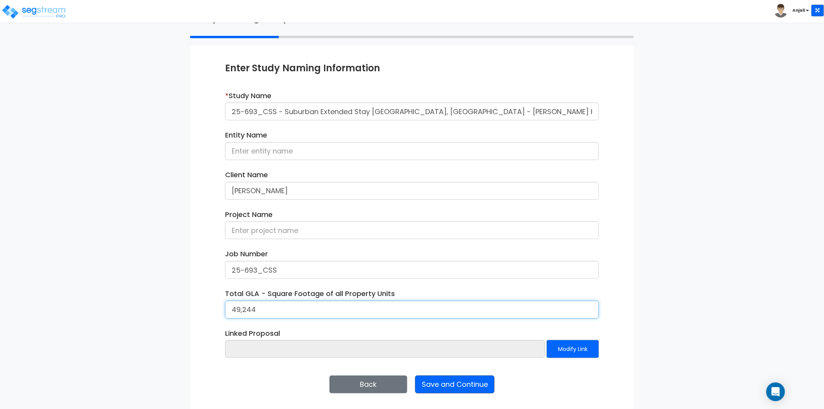
type input "49,244"
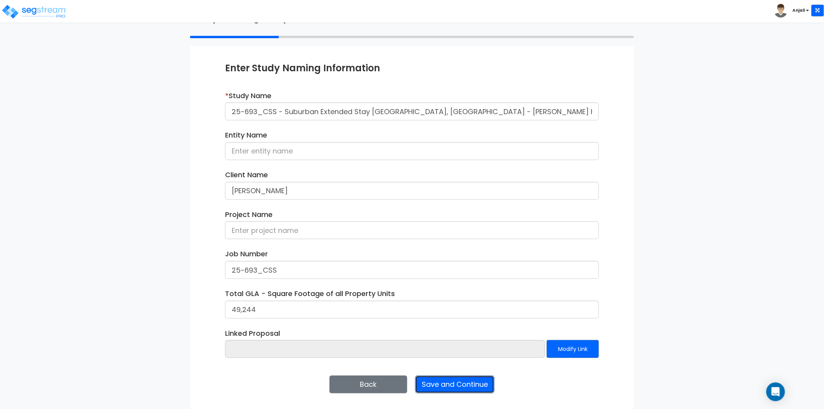
click at [453, 382] on button "Save and Continue" at bounding box center [454, 384] width 79 height 18
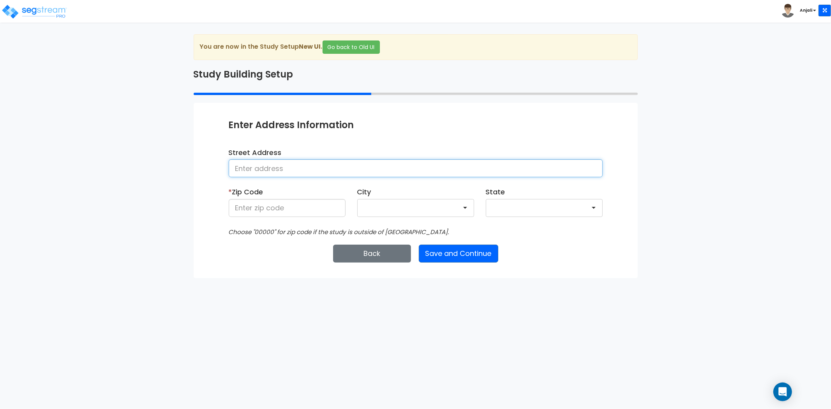
click at [310, 170] on input at bounding box center [416, 168] width 374 height 18
paste input "CANDLEWOOD SUITES [STREET_ADDRESS][PERSON_NAME]"
drag, startPoint x: 476, startPoint y: 168, endPoint x: 451, endPoint y: 172, distance: 26.0
click at [452, 172] on input "CANDLEWOOD SUITES [STREET_ADDRESS][PERSON_NAME]" at bounding box center [416, 168] width 374 height 18
type input "CANDLEWOOD SUITES [STREET_ADDRESS][PERSON_NAME]"
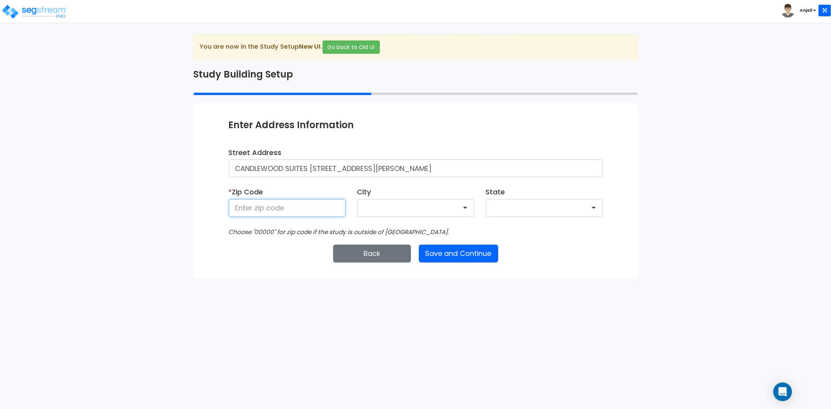
click at [303, 213] on input at bounding box center [287, 208] width 117 height 18
paste input "22554"
type input "22554"
click at [224, 278] on html "Toggle navigation Anjali x" at bounding box center [415, 139] width 831 height 278
drag, startPoint x: 468, startPoint y: 255, endPoint x: 459, endPoint y: 260, distance: 10.6
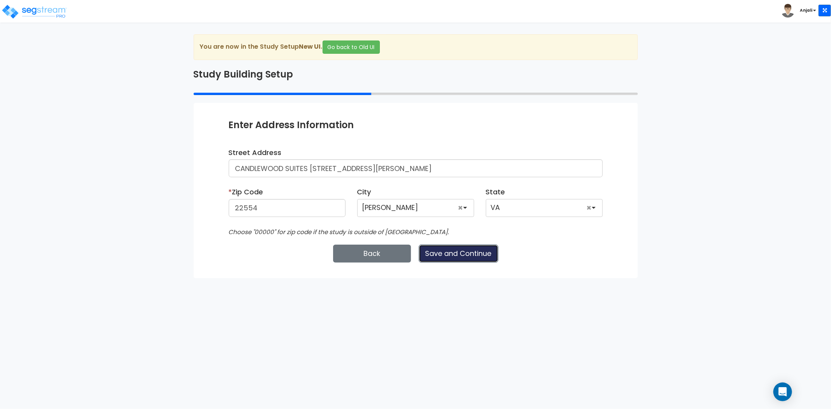
click at [468, 255] on button "Save and Continue" at bounding box center [458, 254] width 79 height 18
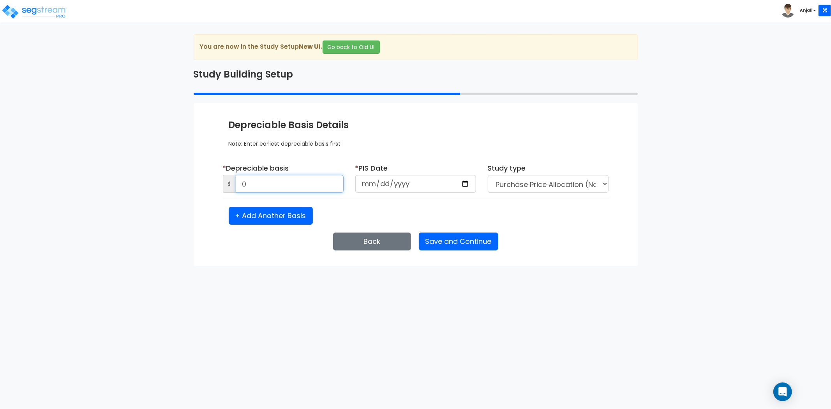
click at [278, 181] on input "0" at bounding box center [290, 184] width 108 height 18
paste input "6,075,00"
type input "6,075,000"
click at [272, 266] on html "Toggle navigation Anjali x" at bounding box center [415, 133] width 831 height 266
click at [464, 182] on input "date" at bounding box center [415, 184] width 121 height 18
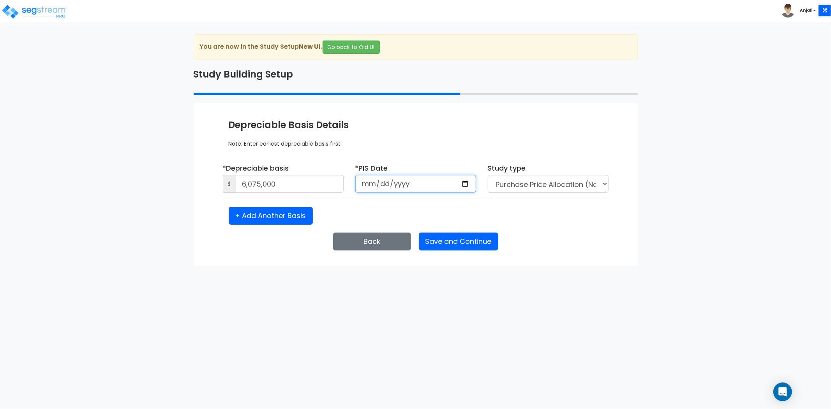
type input "[DATE]"
click at [466, 241] on button "Save and Continue" at bounding box center [458, 242] width 79 height 18
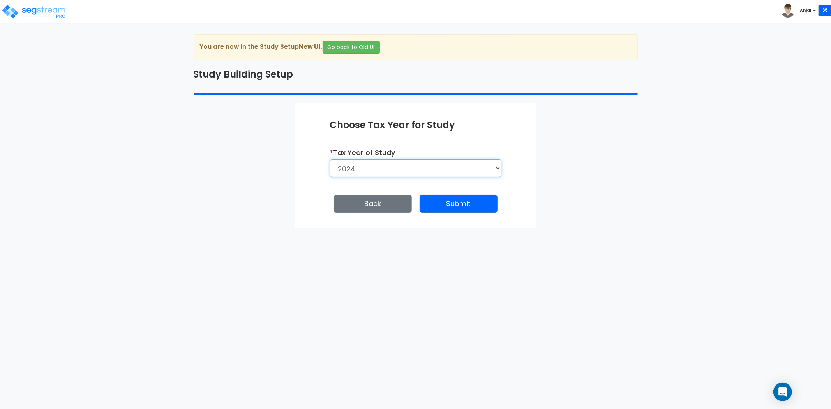
click at [441, 173] on select "2026 2025 2024" at bounding box center [415, 168] width 171 height 18
click at [330, 159] on select "2026 2025 2024" at bounding box center [415, 168] width 171 height 18
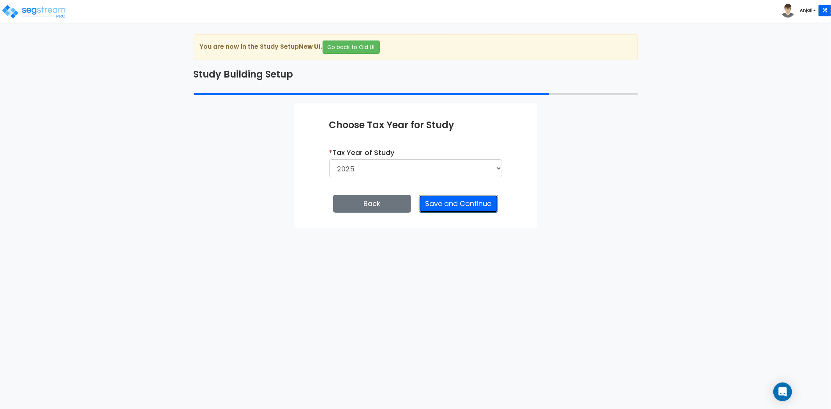
click at [459, 205] on button "Save and Continue" at bounding box center [458, 204] width 79 height 18
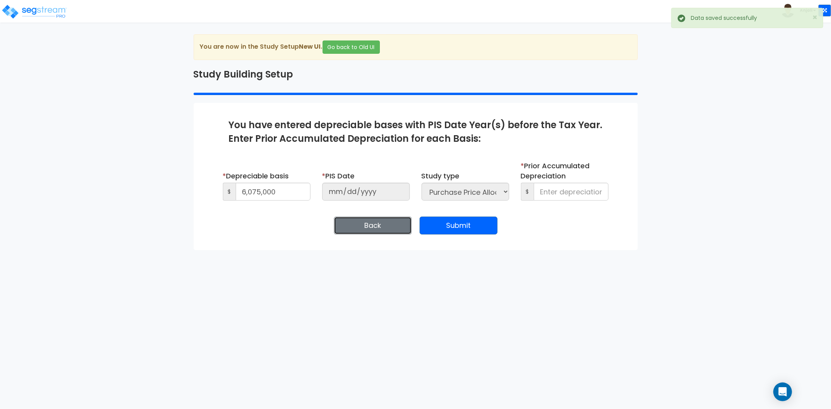
click at [389, 221] on button "Back" at bounding box center [373, 226] width 78 height 18
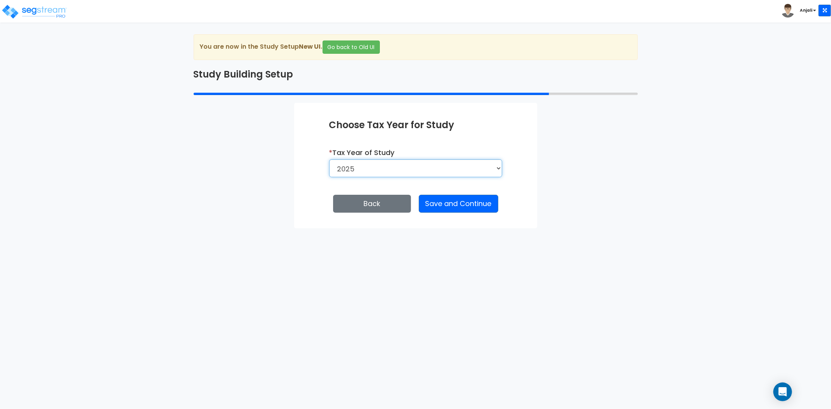
click at [442, 172] on select "2026 2025 2024" at bounding box center [415, 168] width 173 height 18
select select "2024"
click at [329, 159] on select "2026 2025 2024" at bounding box center [415, 168] width 173 height 18
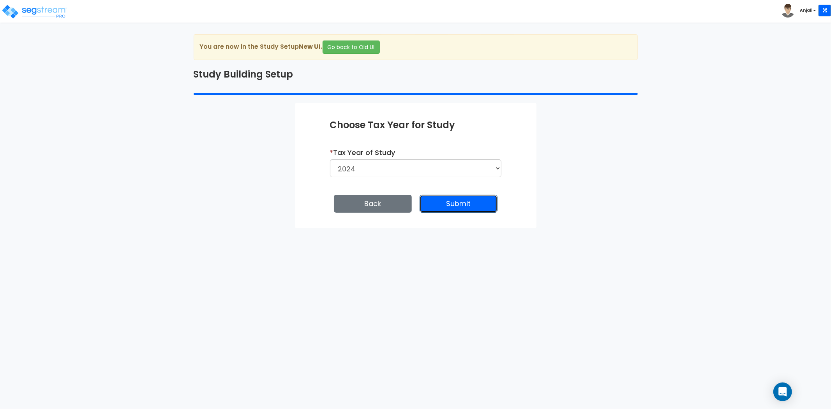
click at [453, 204] on button "Submit" at bounding box center [458, 204] width 78 height 18
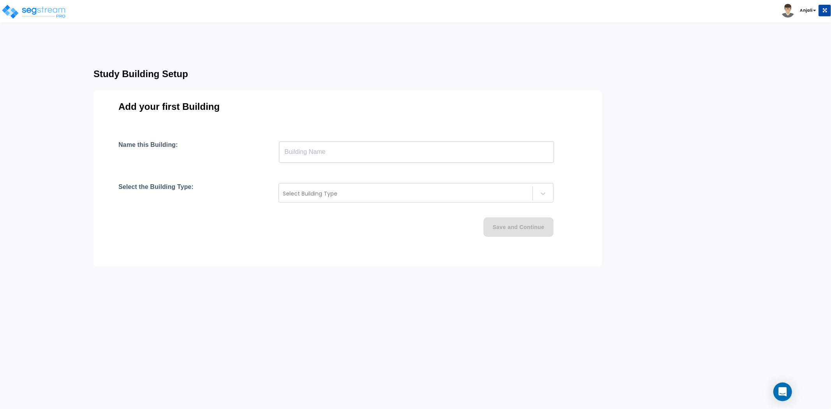
click at [329, 153] on input "text" at bounding box center [416, 152] width 275 height 22
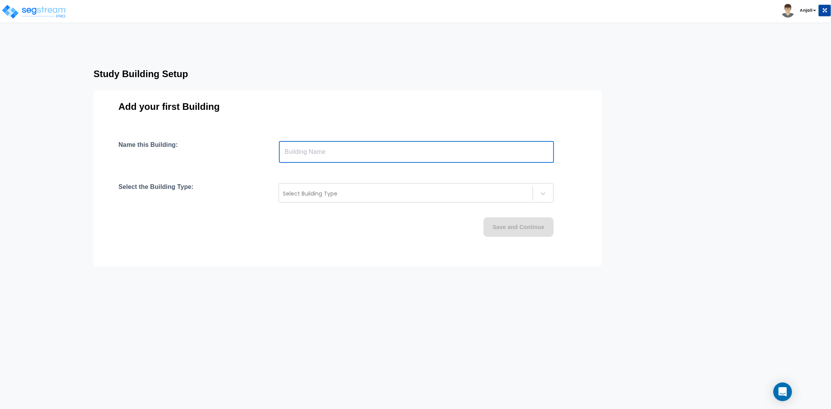
paste input "text"
type input "CANDLEWOOD SUITES"
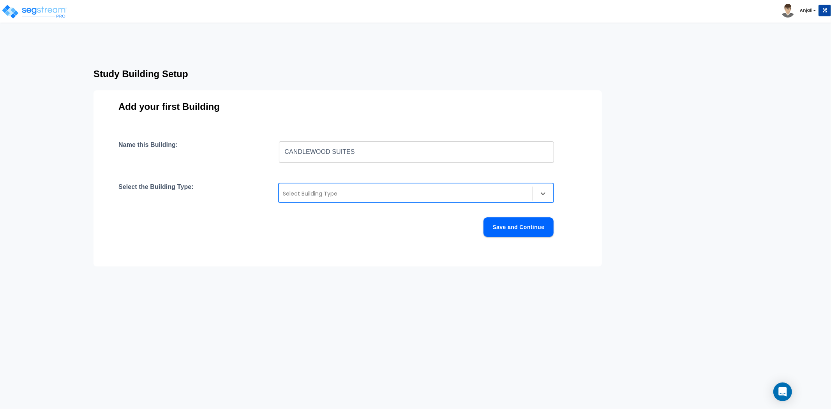
click at [321, 188] on div "Select Building Type" at bounding box center [406, 193] width 254 height 12
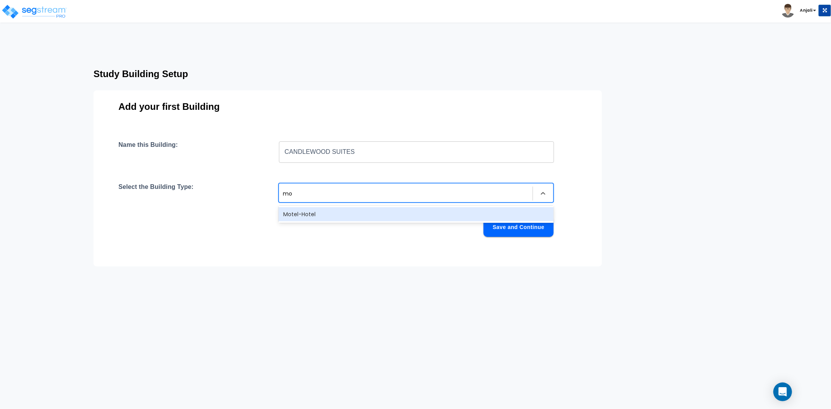
type input "mot"
click at [333, 212] on div "Motel-Hotel" at bounding box center [415, 214] width 275 height 14
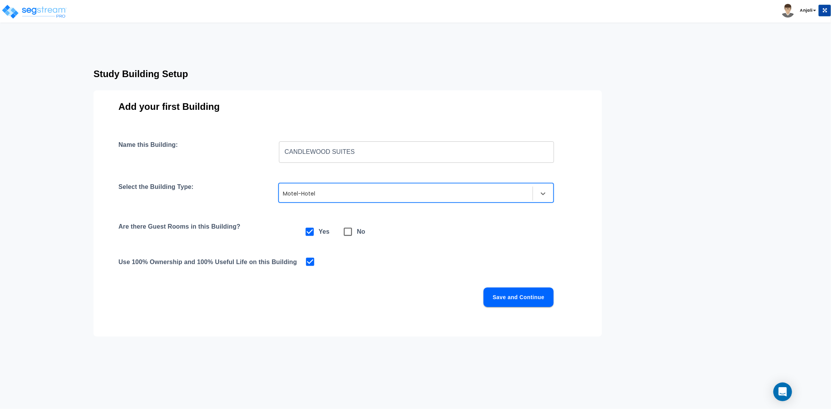
click at [503, 298] on button "Save and Continue" at bounding box center [518, 296] width 70 height 19
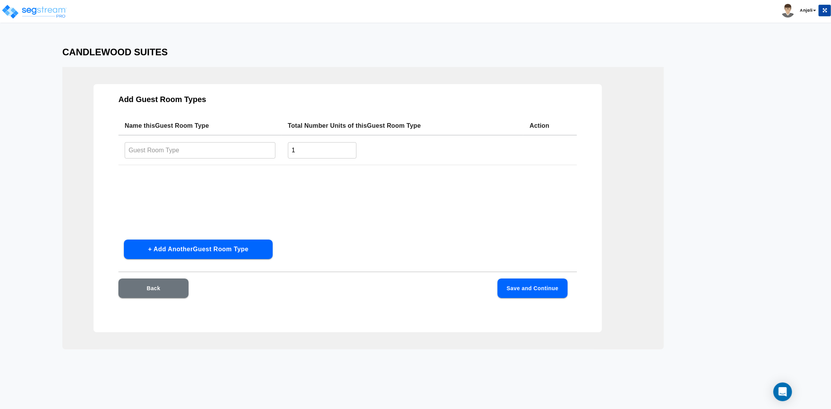
click at [139, 148] on input "text" at bounding box center [200, 150] width 151 height 17
type input "Standard Room"
click at [310, 143] on input "1" at bounding box center [322, 150] width 69 height 17
type input "95"
click at [539, 287] on button "Save and Continue" at bounding box center [532, 287] width 70 height 19
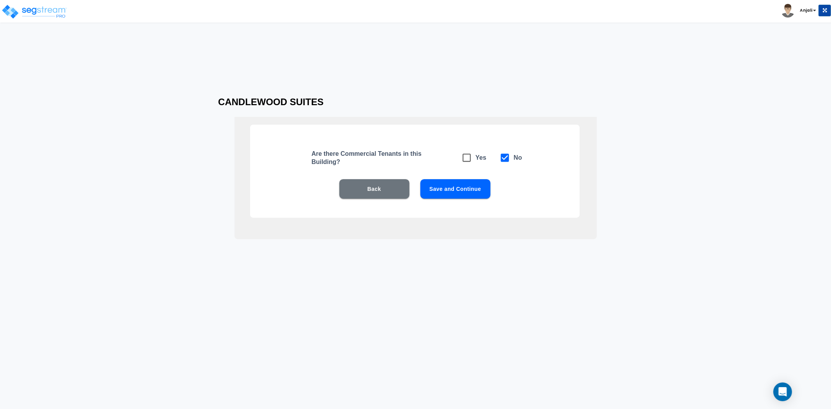
click at [450, 186] on button "Save and Continue" at bounding box center [455, 188] width 70 height 19
click at [456, 192] on button "Save and Continue" at bounding box center [455, 188] width 70 height 19
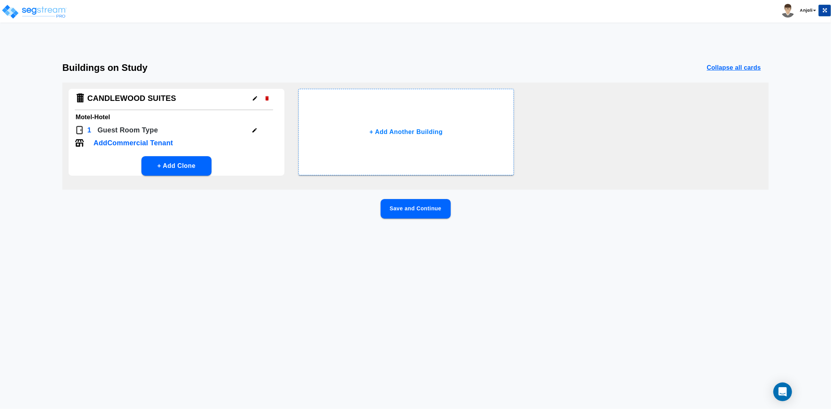
click at [425, 203] on button "Save and Continue" at bounding box center [416, 208] width 70 height 19
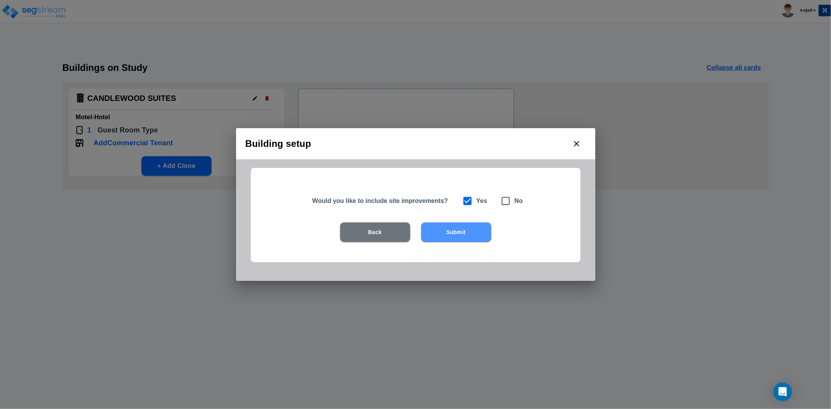
click at [449, 224] on button "Submit" at bounding box center [456, 231] width 70 height 19
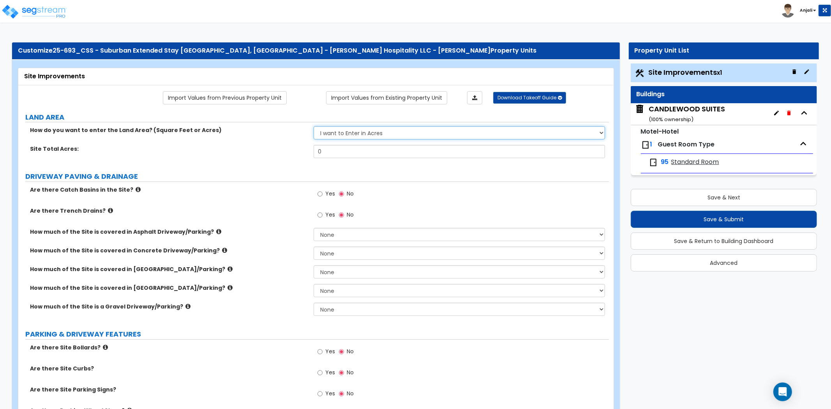
click at [372, 132] on select "I want to Enter in Acres I want to Enter in Square Feet" at bounding box center [459, 132] width 291 height 13
select select "2"
click at [314, 127] on select "I want to Enter in Acres I want to Enter in Square Feet" at bounding box center [459, 132] width 291 height 13
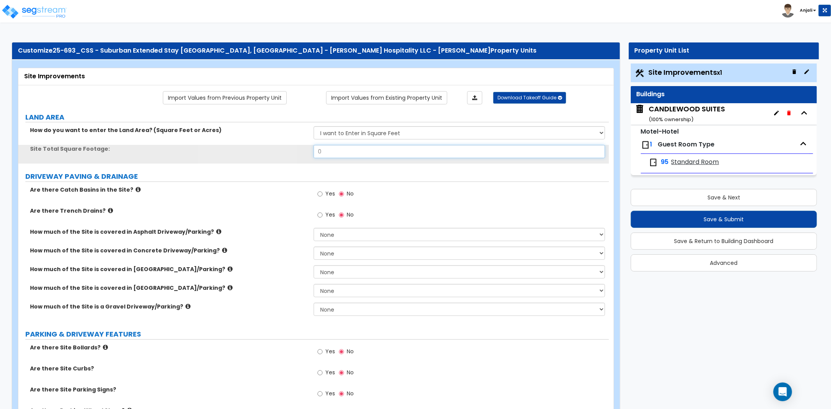
click at [331, 153] on input "0" at bounding box center [459, 151] width 291 height 13
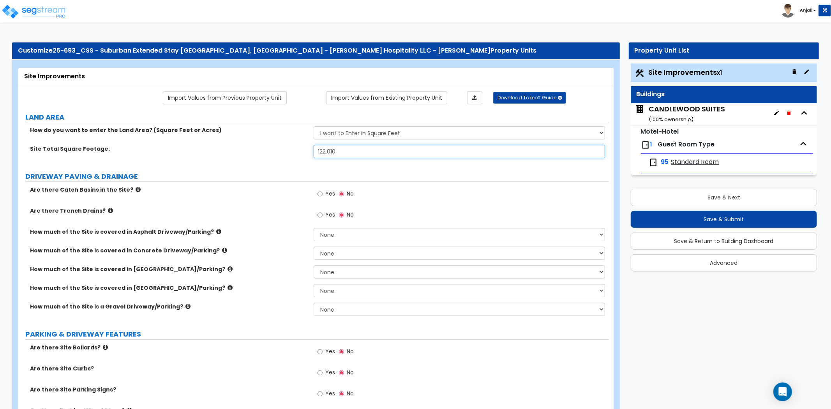
type input "122,010"
click at [300, 155] on div "Site Total Square Footage: 122,010" at bounding box center [313, 154] width 590 height 19
click at [337, 235] on select "None I want to Enter an Approximate Percentage I want to Enter the Square Foota…" at bounding box center [459, 234] width 291 height 13
select select "2"
click at [314, 228] on select "None I want to Enter an Approximate Percentage I want to Enter the Square Foota…" at bounding box center [459, 234] width 291 height 13
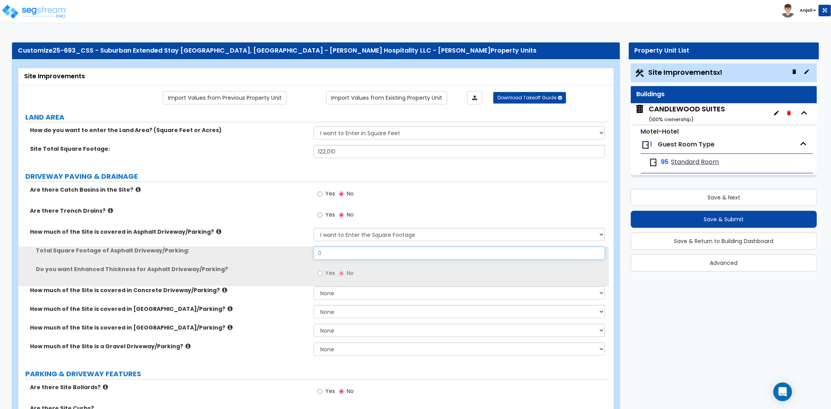
click at [333, 255] on input "0" at bounding box center [459, 253] width 291 height 13
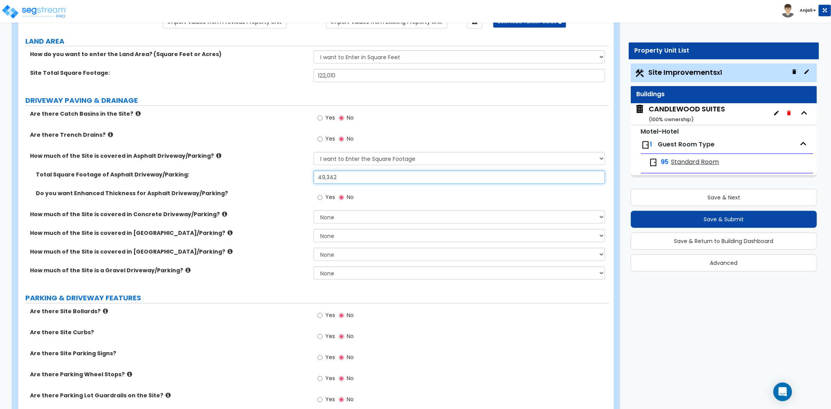
scroll to position [86, 0]
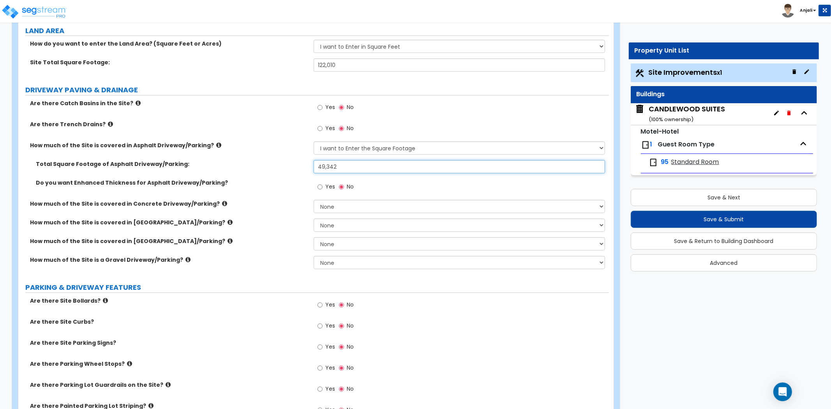
type input "49,342"
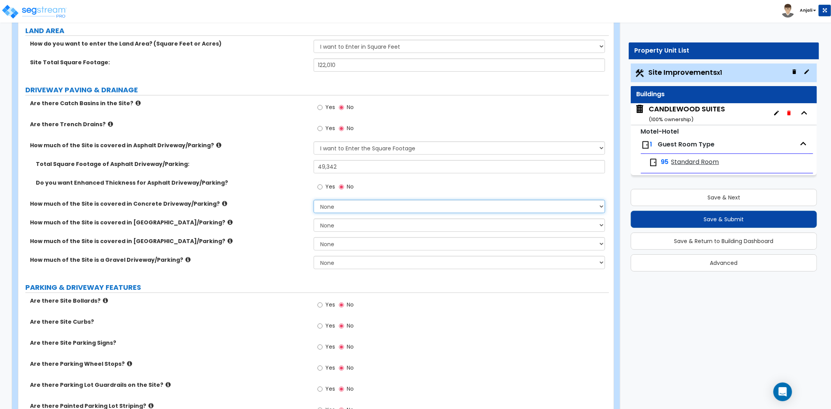
click at [324, 208] on select "None I want to Enter an Approximate Percentage I want to Enter the Square Foota…" at bounding box center [459, 206] width 291 height 13
select select "2"
click at [314, 200] on select "None I want to Enter an Approximate Percentage I want to Enter the Square Foota…" at bounding box center [459, 206] width 291 height 13
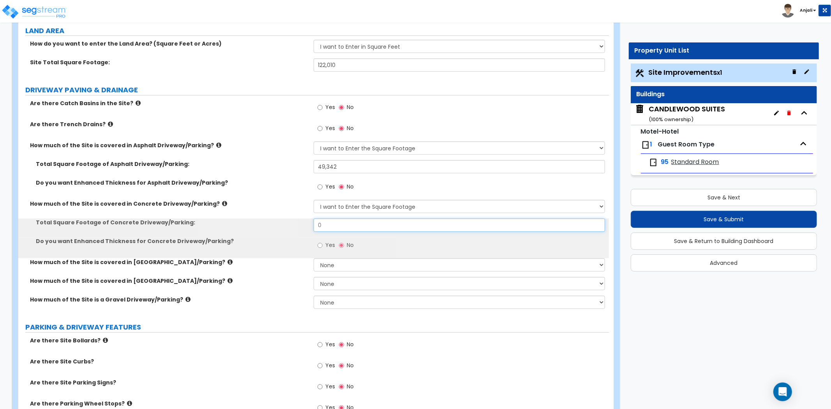
click at [344, 228] on input "0" at bounding box center [459, 224] width 291 height 13
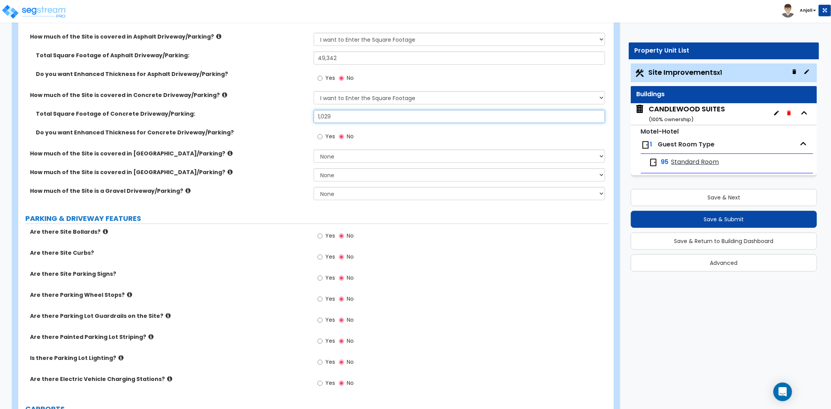
scroll to position [216, 0]
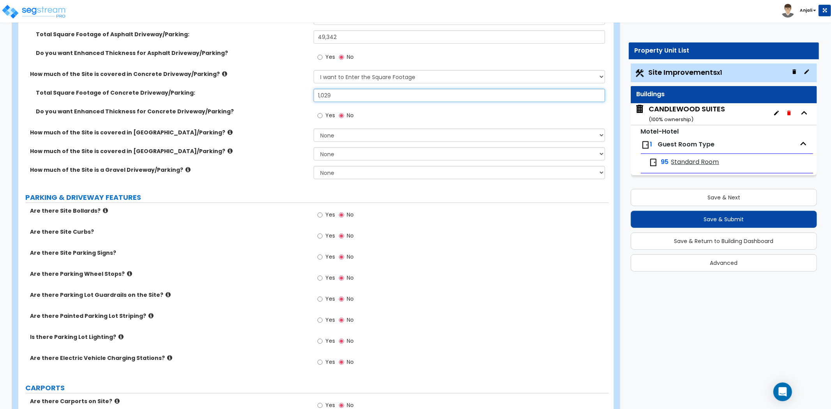
type input "1,029"
click at [326, 215] on span "Yes" at bounding box center [330, 215] width 10 height 8
click at [322, 215] on input "Yes" at bounding box center [319, 215] width 5 height 9
radio input "true"
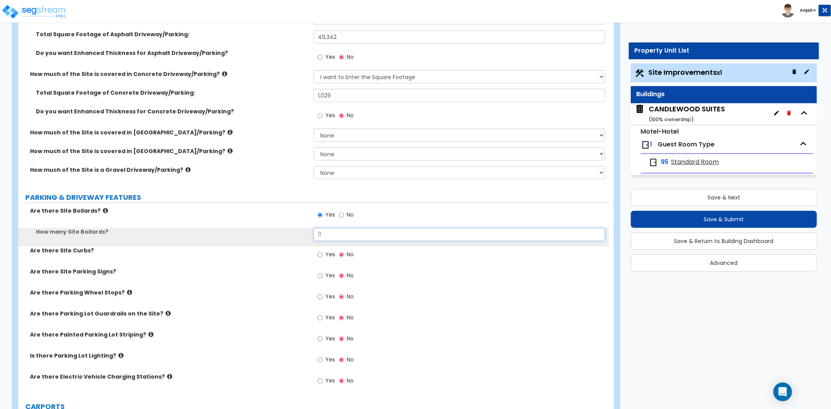
click at [334, 229] on input "0" at bounding box center [459, 234] width 291 height 13
type input "9"
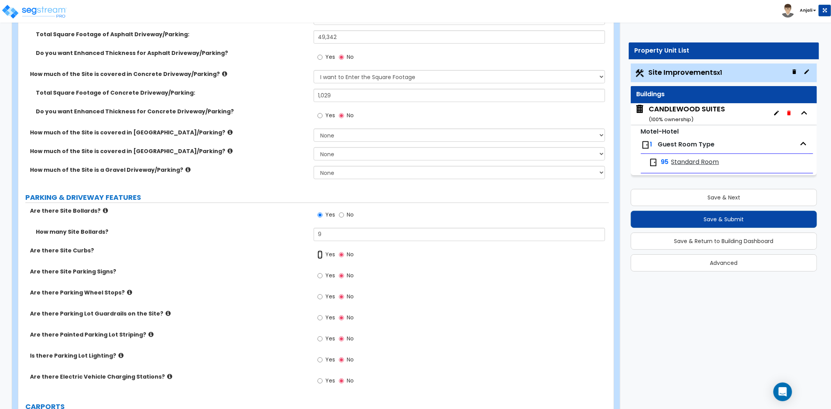
click at [321, 253] on input "Yes" at bounding box center [319, 254] width 5 height 9
radio input "true"
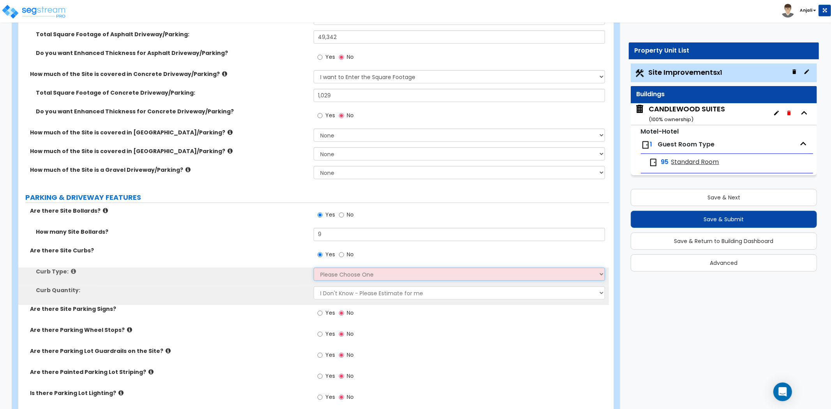
click at [342, 273] on select "Please Choose One Curb (Only) Curb & Gutter Asphalt Berm" at bounding box center [459, 274] width 291 height 13
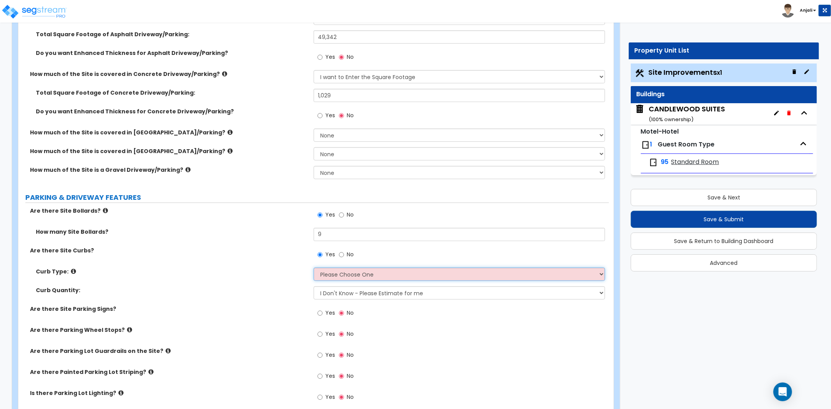
select select "1"
click at [314, 268] on select "Please Choose One Curb (Only) Curb & Gutter Asphalt Berm" at bounding box center [459, 274] width 291 height 13
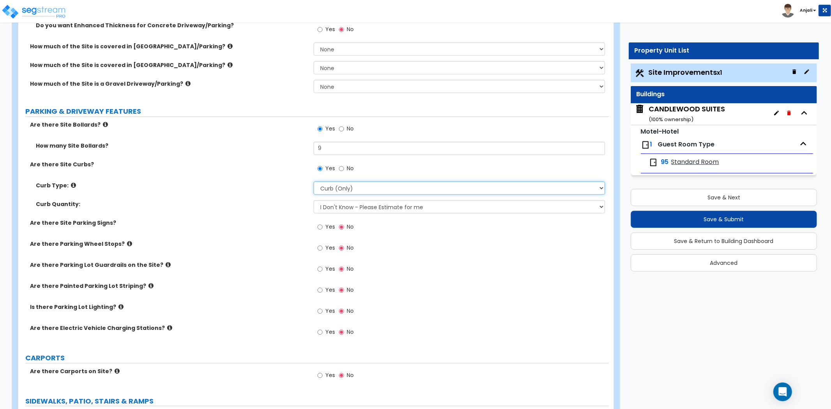
scroll to position [303, 0]
click at [319, 225] on input "Yes" at bounding box center [319, 226] width 5 height 9
radio input "true"
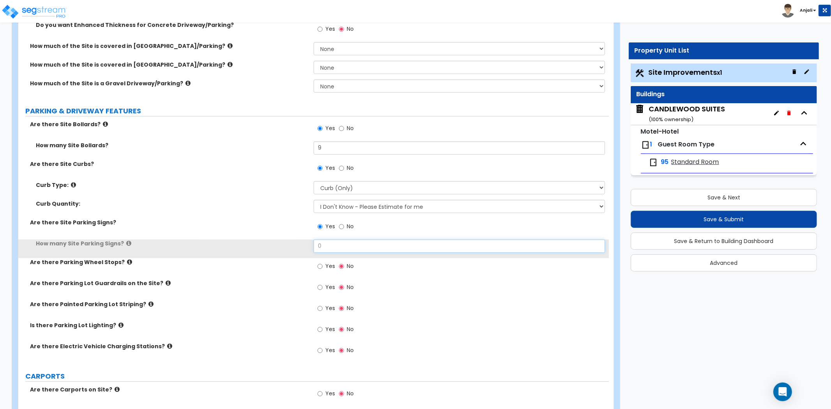
click at [337, 244] on input "0" at bounding box center [459, 246] width 291 height 13
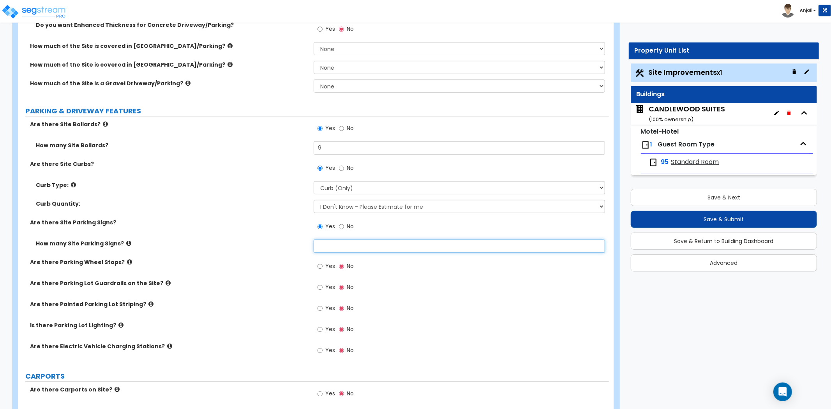
type input "6"
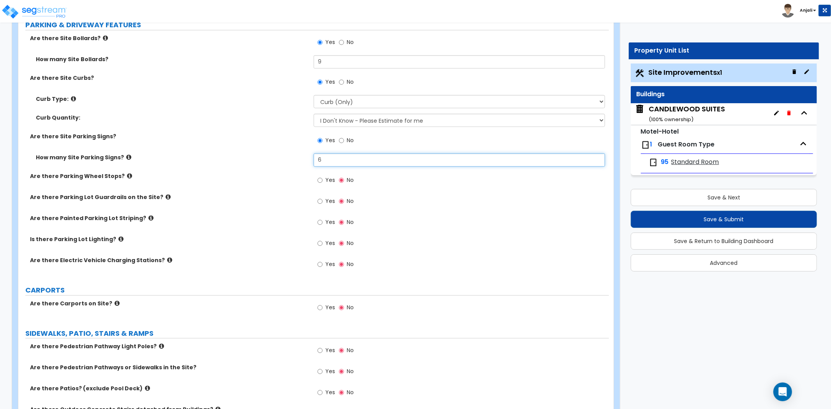
scroll to position [389, 0]
type input "4"
click at [320, 221] on input "Yes" at bounding box center [319, 221] width 5 height 9
radio input "true"
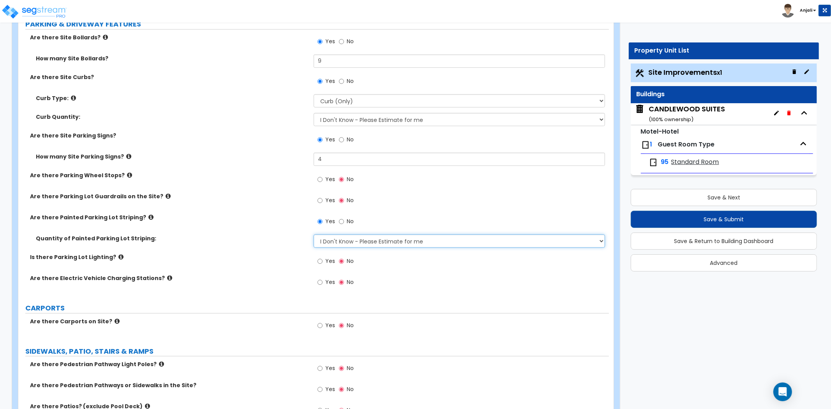
click at [333, 242] on select "I Don't Know - Please Estimate for me I Want to Enter the Number of Parking Spa…" at bounding box center [459, 240] width 291 height 13
select select "1"
click at [314, 234] on select "I Don't Know - Please Estimate for me I Want to Enter the Number of Parking Spa…" at bounding box center [459, 240] width 291 height 13
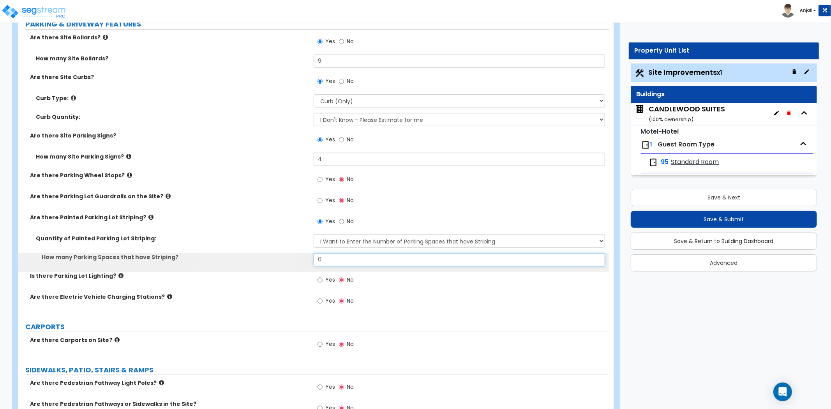
click at [329, 263] on input "0" at bounding box center [459, 259] width 291 height 13
type input "100"
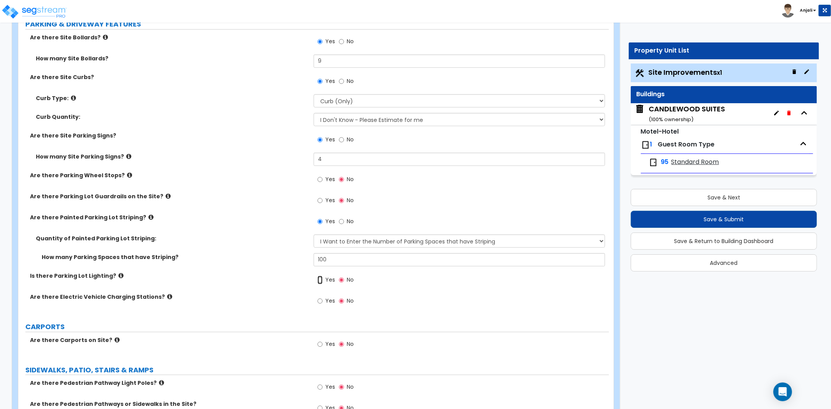
click at [320, 282] on input "Yes" at bounding box center [319, 280] width 5 height 9
radio input "true"
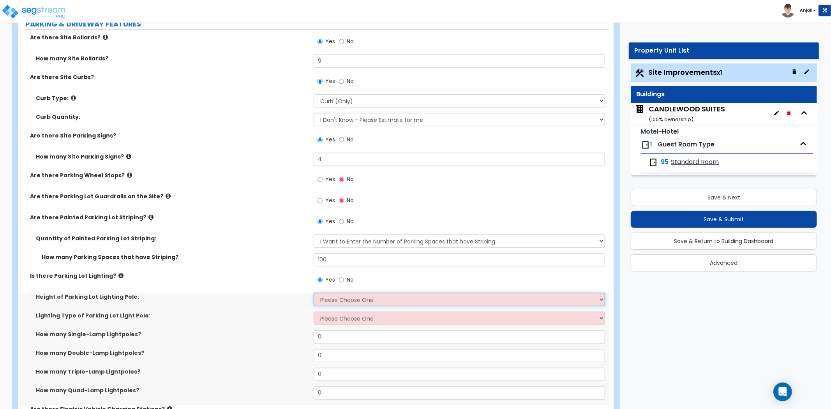
click at [330, 298] on select "Please Choose One 20' high 30' high 40' high" at bounding box center [459, 299] width 291 height 13
select select "1"
click at [314, 293] on select "Please Choose One 20' high 30' high 40' high" at bounding box center [459, 299] width 291 height 13
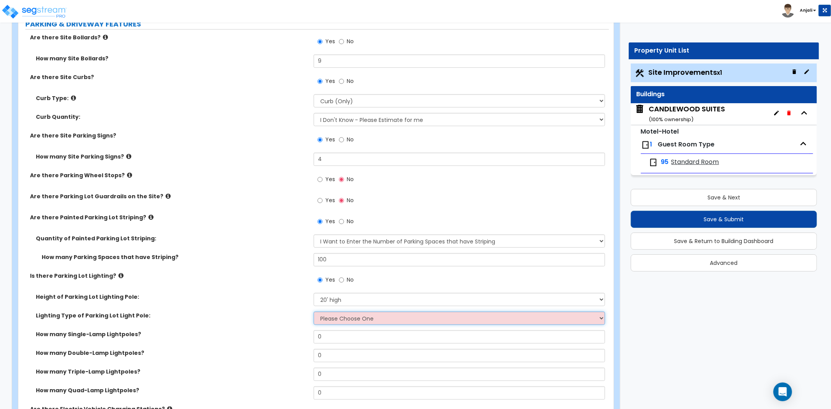
click at [333, 320] on select "Please Choose One LED Metal Halide High Pressure Sodium Please Choose for me" at bounding box center [459, 318] width 291 height 13
select select "1"
click at [314, 312] on select "Please Choose One LED Metal Halide High Pressure Sodium Please Choose for me" at bounding box center [459, 318] width 291 height 13
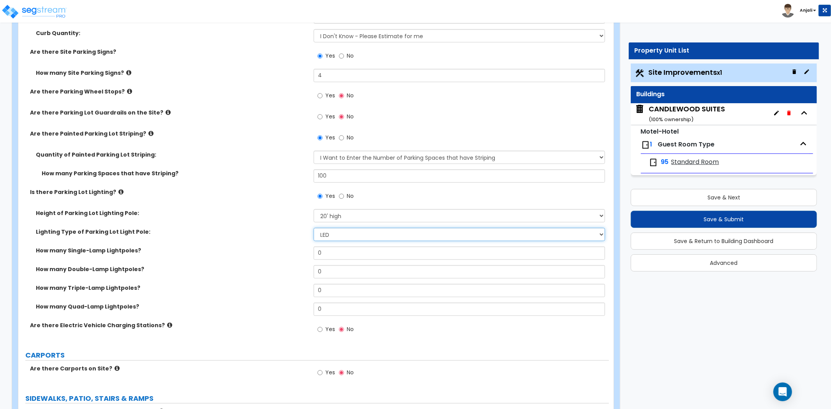
scroll to position [476, 0]
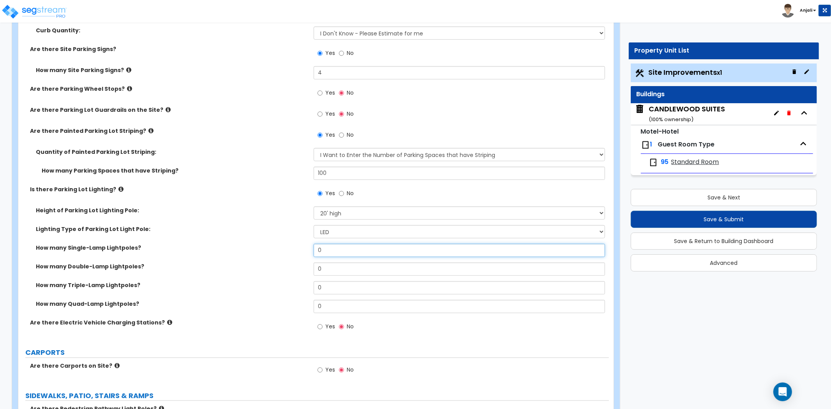
click at [333, 255] on input "0" at bounding box center [459, 250] width 291 height 13
type input "12"
click at [238, 248] on label "How many Single-Lamp Lightpoles?" at bounding box center [172, 248] width 272 height 8
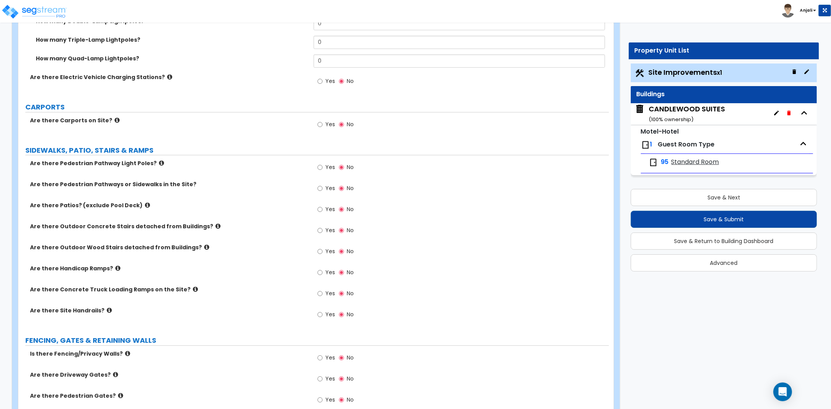
scroll to position [735, 0]
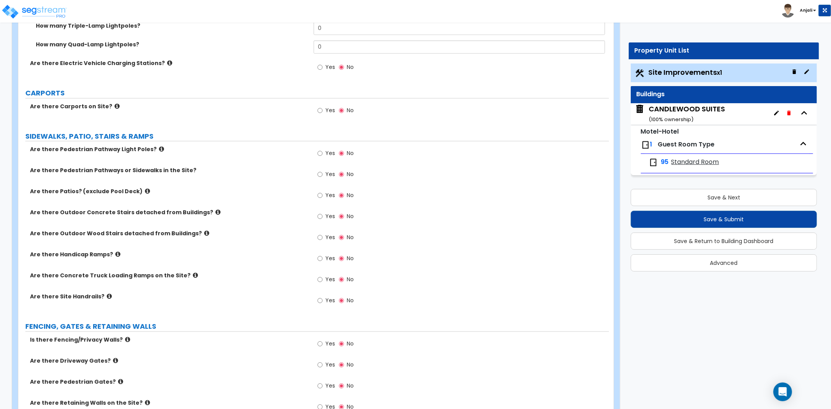
click at [323, 174] on label "Yes" at bounding box center [326, 175] width 18 height 13
click at [322, 174] on input "Yes" at bounding box center [319, 174] width 5 height 9
radio input "true"
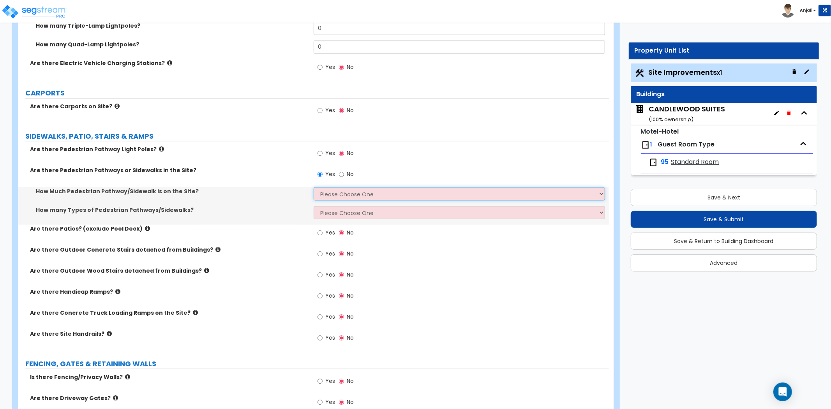
click at [339, 194] on select "Please Choose One I Don't Know, Please Estimate For Me Enter Linear Footage" at bounding box center [459, 193] width 291 height 13
select select "1"
click at [314, 187] on select "Please Choose One I Don't Know, Please Estimate For Me Enter Linear Footage" at bounding box center [459, 193] width 291 height 13
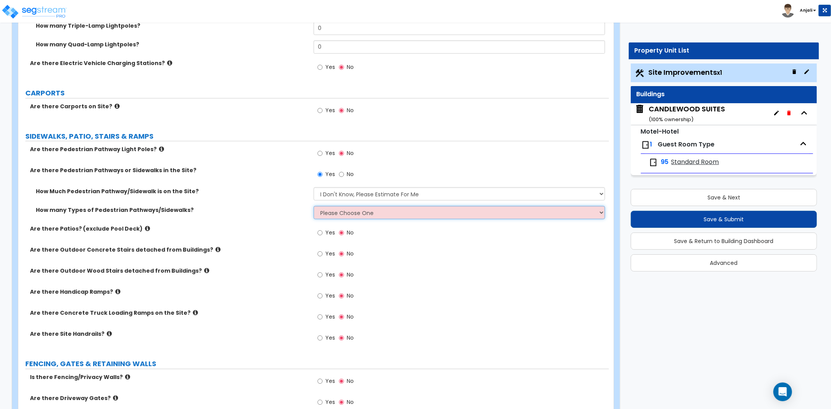
drag, startPoint x: 348, startPoint y: 211, endPoint x: 351, endPoint y: 217, distance: 7.3
click at [348, 211] on select "Please Choose One 1 2 3" at bounding box center [459, 212] width 291 height 13
select select "1"
click at [314, 206] on select "Please Choose One 1 2 3" at bounding box center [459, 212] width 291 height 13
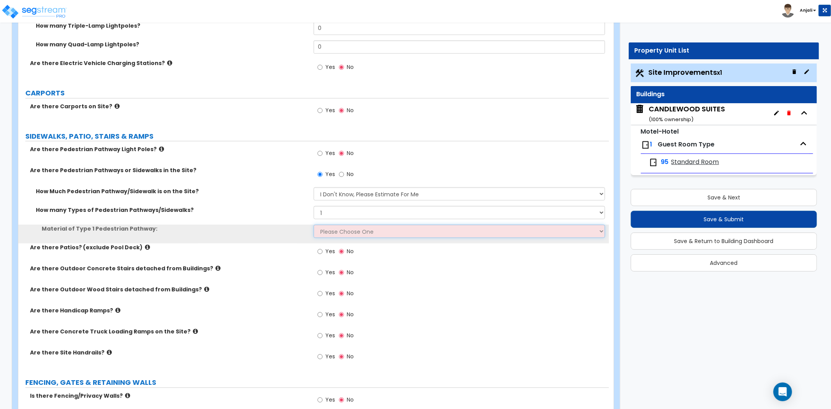
click at [350, 233] on select "Please Choose One Bare Concrete Stamped Concrete Brick Pavers Stone Pavers Wood…" at bounding box center [459, 231] width 291 height 13
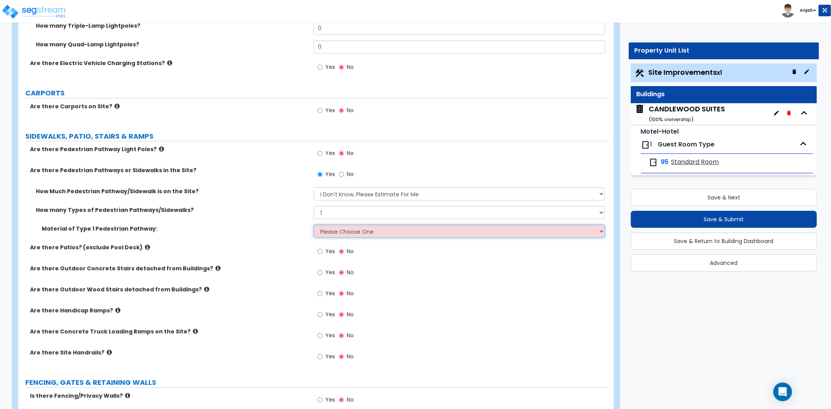
select select "1"
click at [314, 225] on select "Please Choose One Bare Concrete Stamped Concrete Brick Pavers Stone Pavers Wood…" at bounding box center [459, 231] width 291 height 13
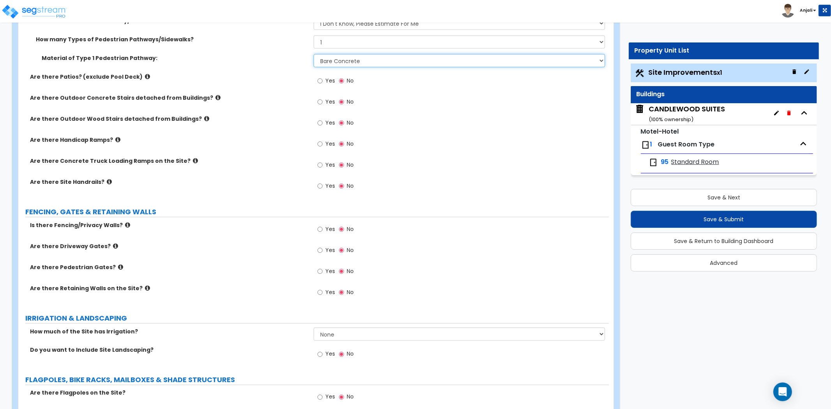
scroll to position [909, 0]
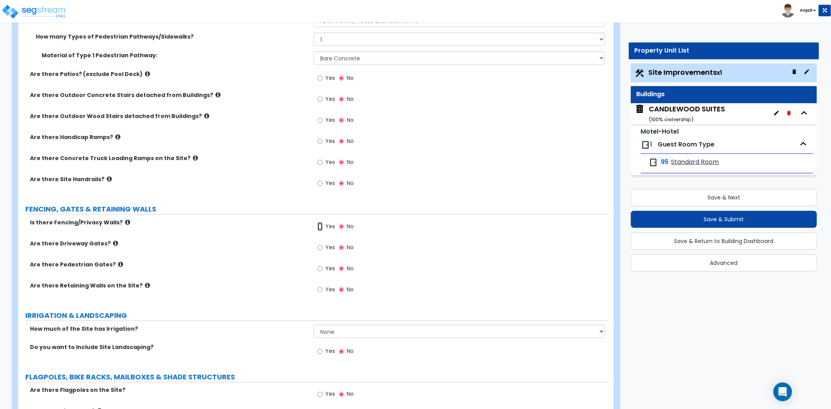
click at [318, 224] on input "Yes" at bounding box center [319, 226] width 5 height 9
radio input "true"
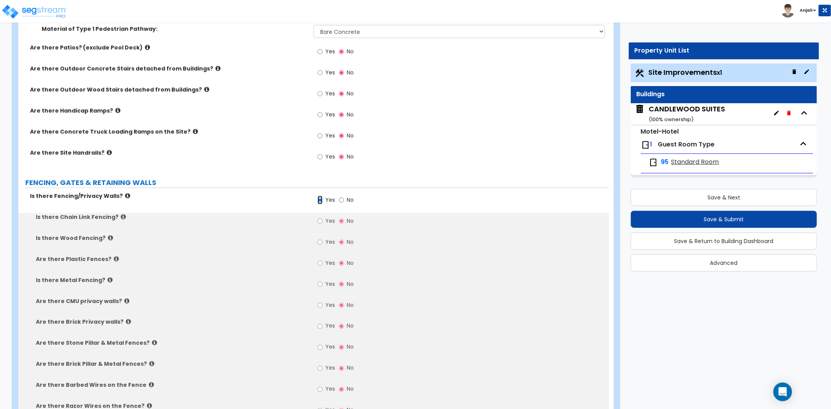
scroll to position [995, 0]
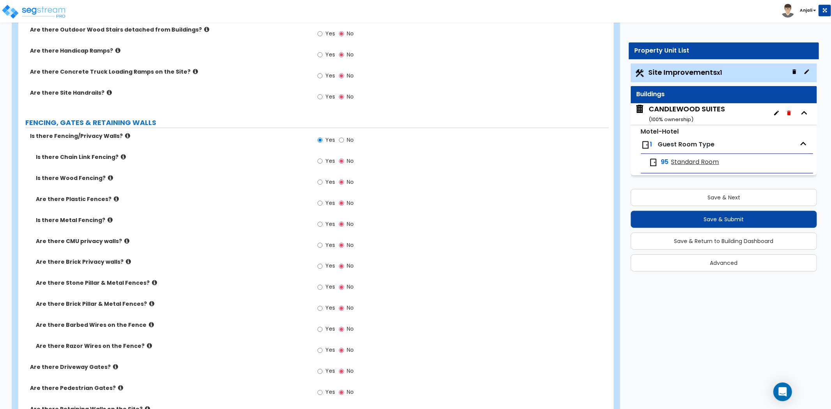
drag, startPoint x: 315, startPoint y: 221, endPoint x: 320, endPoint y: 222, distance: 5.3
click at [315, 221] on div "Yes No" at bounding box center [336, 225] width 44 height 18
click at [323, 224] on label "Yes" at bounding box center [326, 224] width 18 height 13
click at [322, 224] on input "Yes" at bounding box center [319, 224] width 5 height 9
radio input "true"
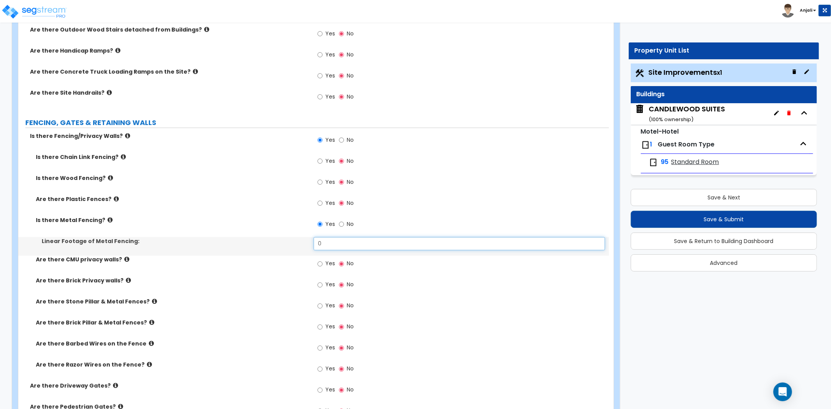
click at [325, 239] on input "0" at bounding box center [459, 243] width 291 height 13
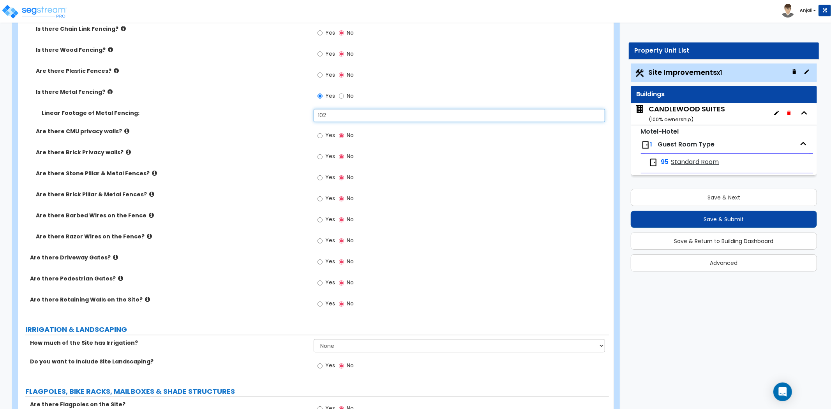
scroll to position [1125, 0]
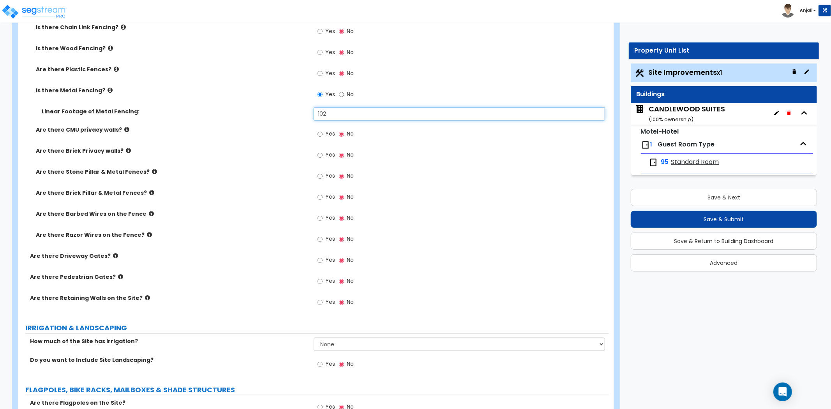
type input "102"
click at [319, 302] on input "Yes" at bounding box center [319, 302] width 5 height 9
radio input "true"
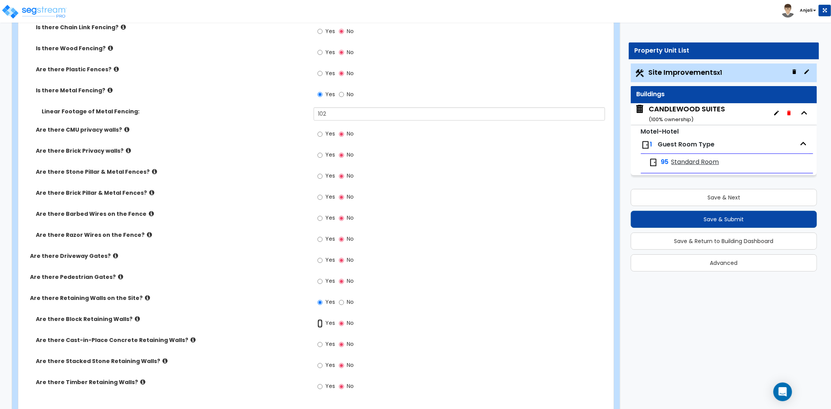
click at [321, 324] on input "Yes" at bounding box center [319, 323] width 5 height 9
radio input "true"
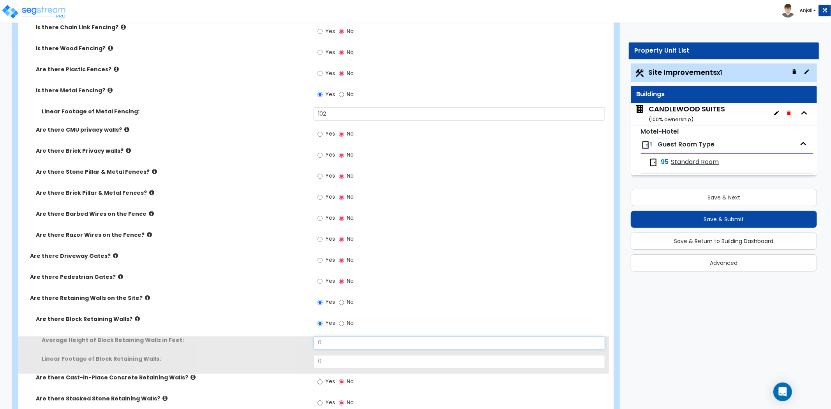
click at [329, 340] on input "0" at bounding box center [459, 343] width 291 height 13
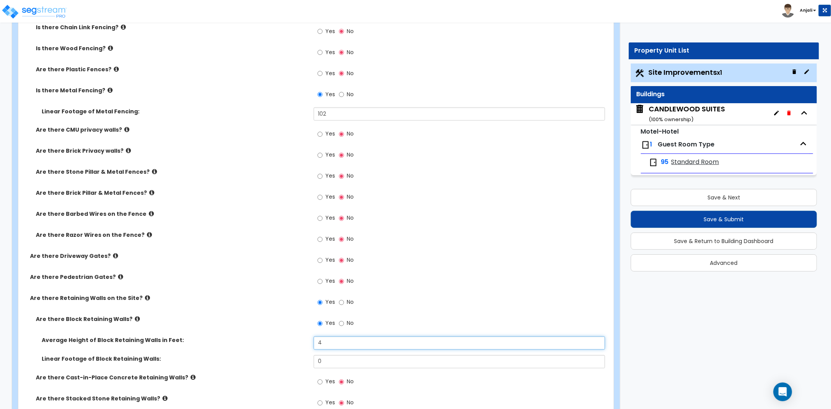
type input "4"
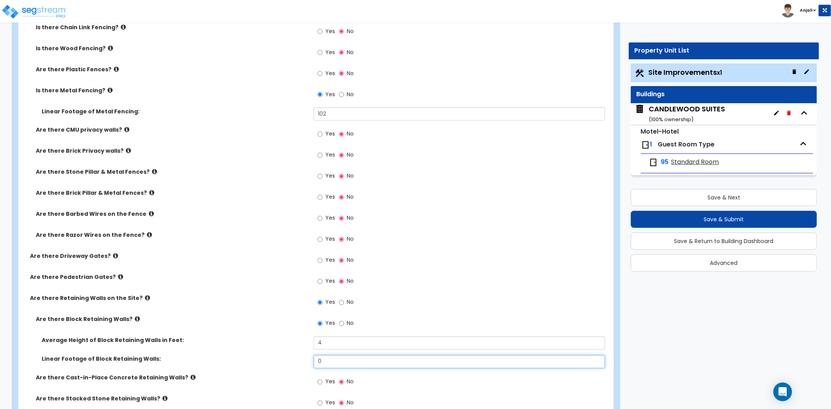
click at [326, 356] on input "0" at bounding box center [459, 361] width 291 height 13
type input "4"
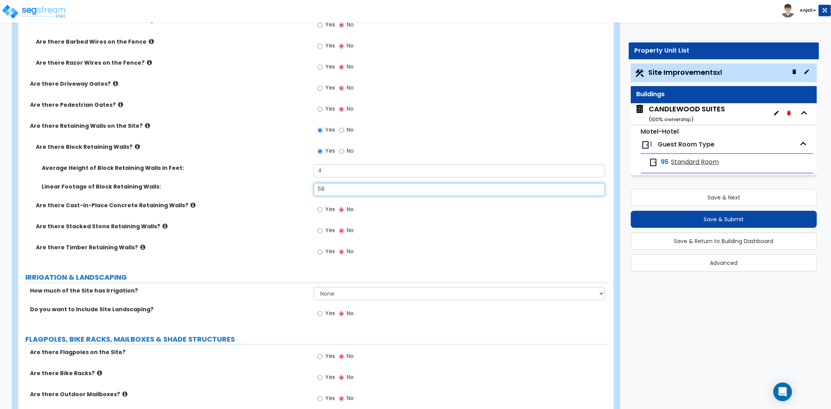
scroll to position [1298, 0]
type input "58"
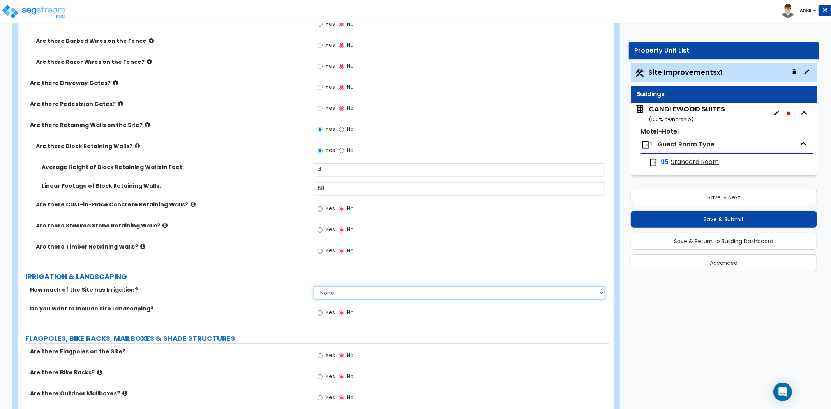
click at [344, 297] on select "None I want to Enter an Approximate Percentage I want to Enter the Square Foota…" at bounding box center [459, 292] width 291 height 13
click at [300, 293] on label "How much of the Site has Irrigation?" at bounding box center [169, 290] width 278 height 8
click at [321, 312] on input "Yes" at bounding box center [319, 312] width 5 height 9
radio input "true"
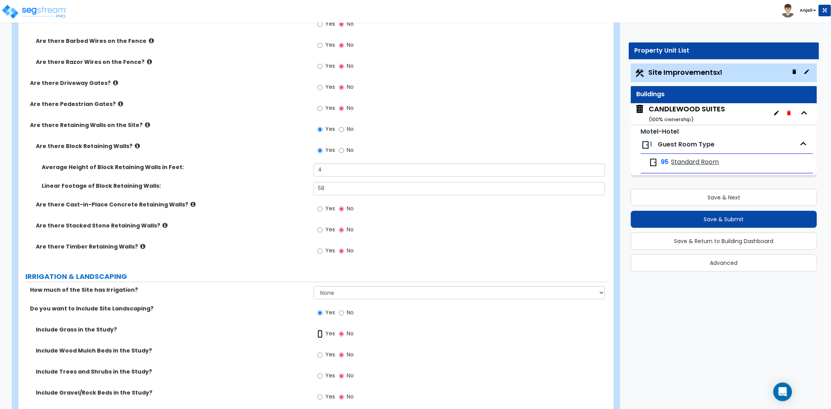
click at [320, 332] on input "Yes" at bounding box center [319, 333] width 5 height 9
radio input "true"
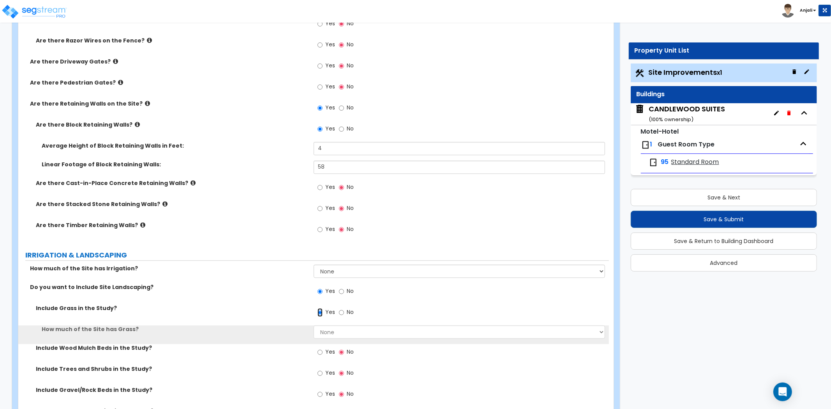
scroll to position [1341, 0]
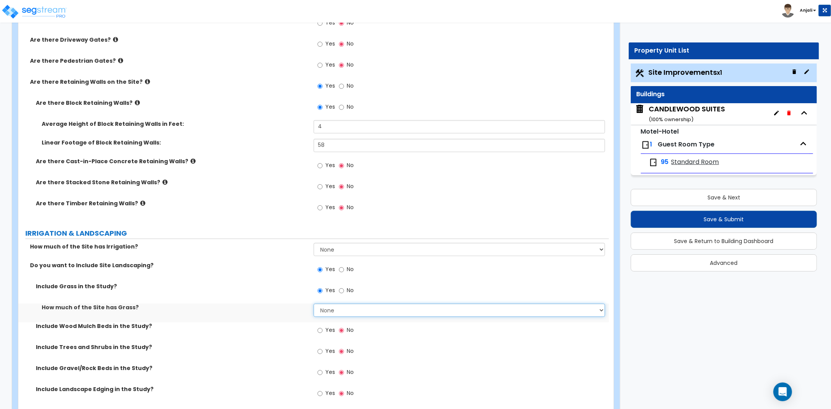
click at [337, 313] on select "None I want to Enter an Approximate Percentage I want to Enter the Square Foota…" at bounding box center [459, 309] width 291 height 13
select select "2"
click at [314, 303] on select "None I want to Enter an Approximate Percentage I want to Enter the Square Foota…" at bounding box center [459, 309] width 291 height 13
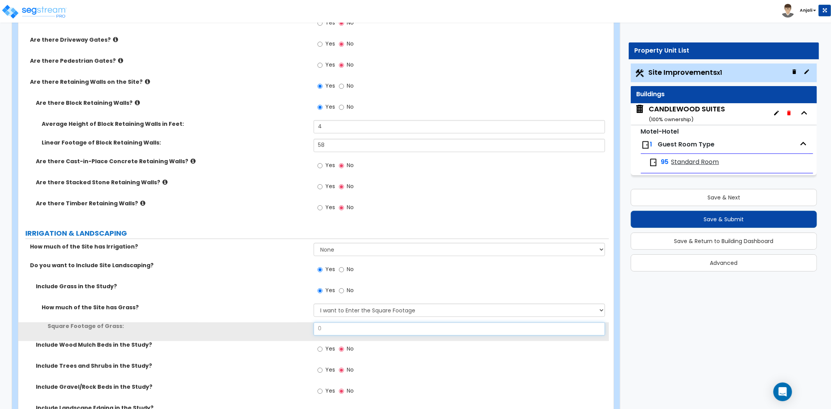
click at [332, 328] on input "0" at bounding box center [459, 328] width 291 height 13
type input "23,698"
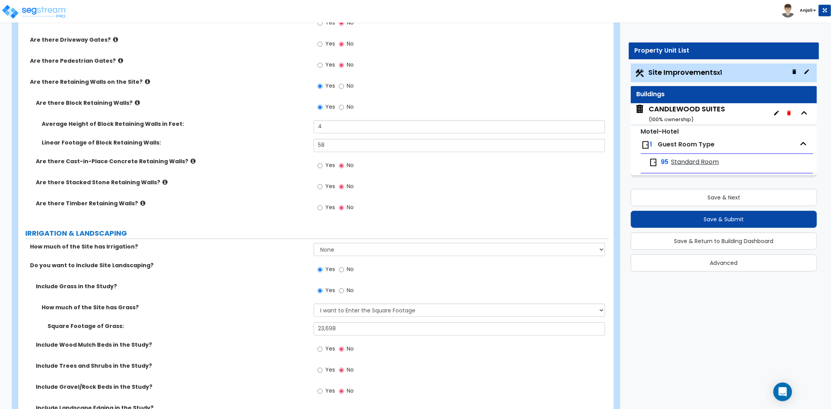
click at [285, 326] on label "Square Footage of Grass:" at bounding box center [178, 326] width 260 height 8
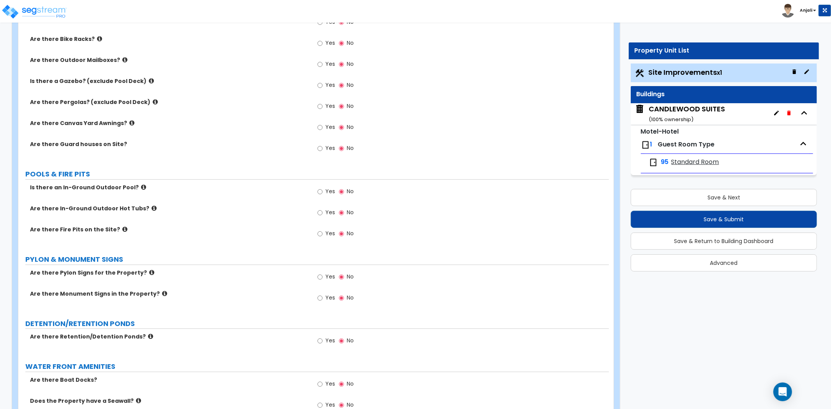
scroll to position [1817, 0]
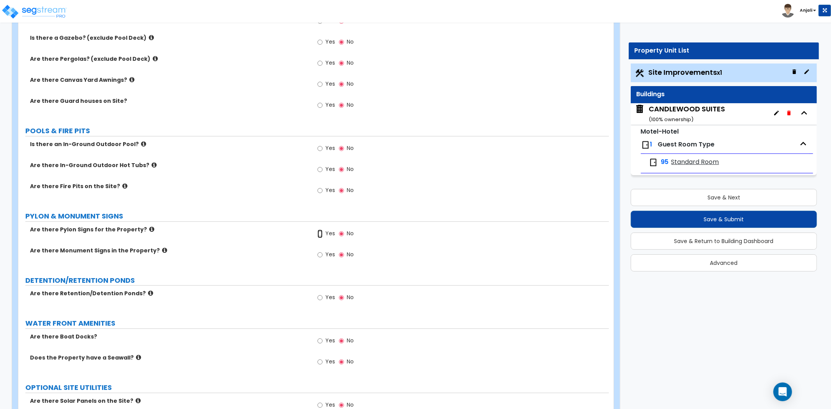
click at [318, 231] on input "Yes" at bounding box center [319, 233] width 5 height 9
radio input "true"
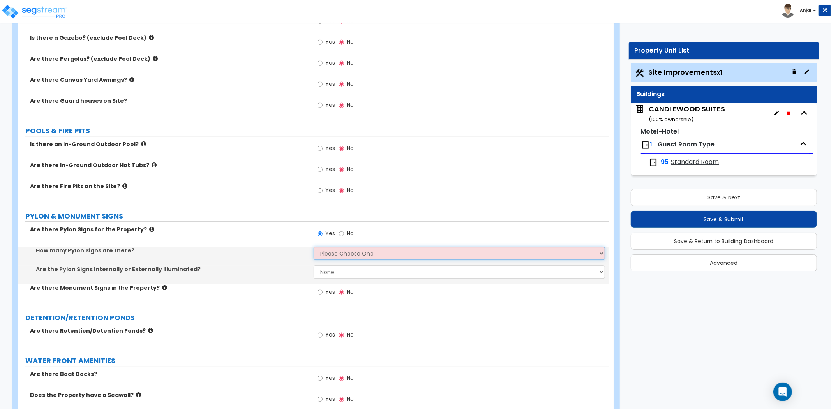
click at [349, 254] on select "Please Choose One 1 2 3" at bounding box center [459, 253] width 291 height 13
select select "1"
click at [314, 247] on select "Please Choose One 1 2 3" at bounding box center [459, 253] width 291 height 13
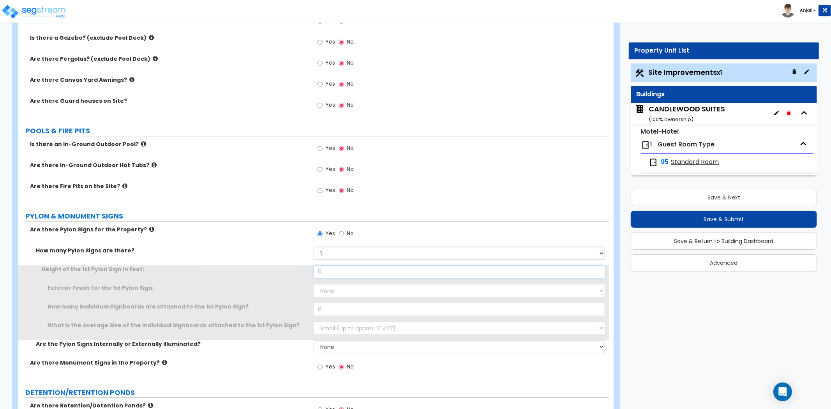
click at [349, 275] on input "0" at bounding box center [459, 271] width 291 height 13
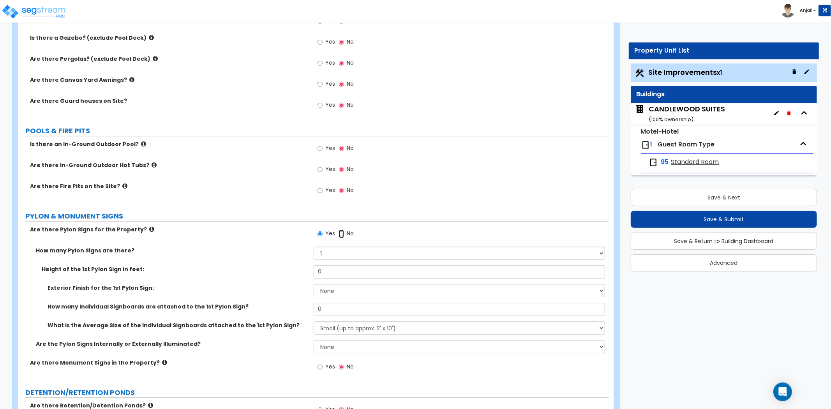
click at [343, 233] on input "No" at bounding box center [341, 233] width 5 height 9
radio input "false"
radio input "true"
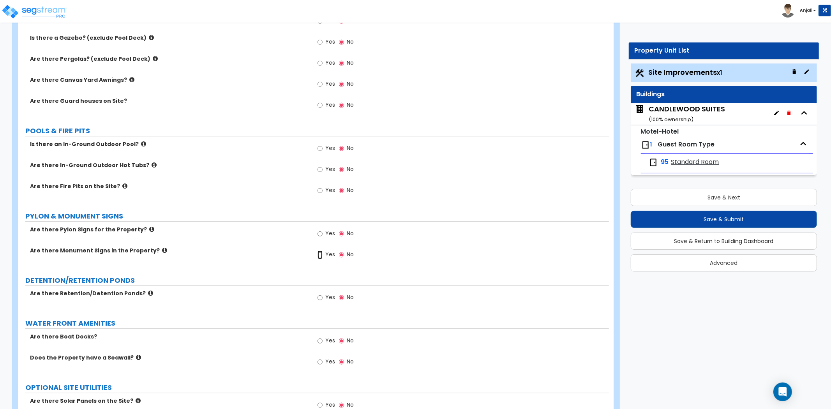
click at [319, 254] on input "Yes" at bounding box center [319, 254] width 5 height 9
radio input "true"
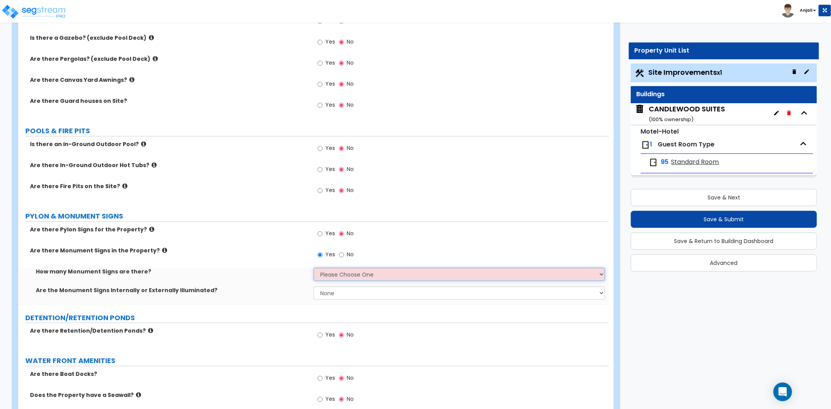
click at [339, 276] on select "Please Choose One 1 2 3" at bounding box center [459, 274] width 291 height 13
select select "1"
click at [314, 268] on select "Please Choose One 1 2 3" at bounding box center [459, 274] width 291 height 13
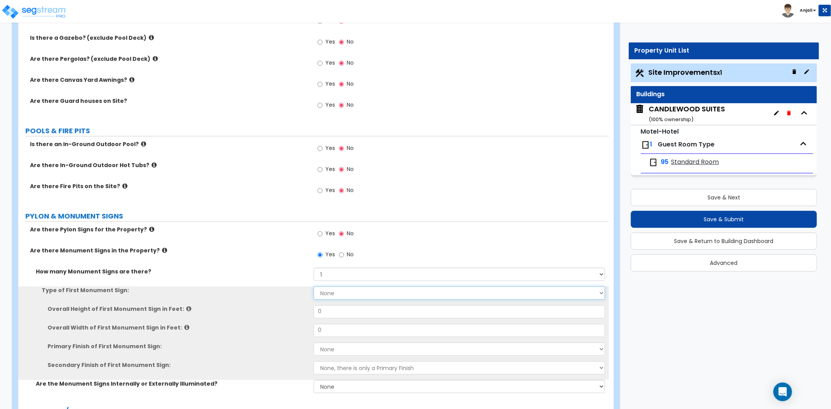
click at [341, 291] on select "None Flat Signboard on top of a Base Flat Signboard attached to a Back Board/Wa…" at bounding box center [459, 292] width 291 height 13
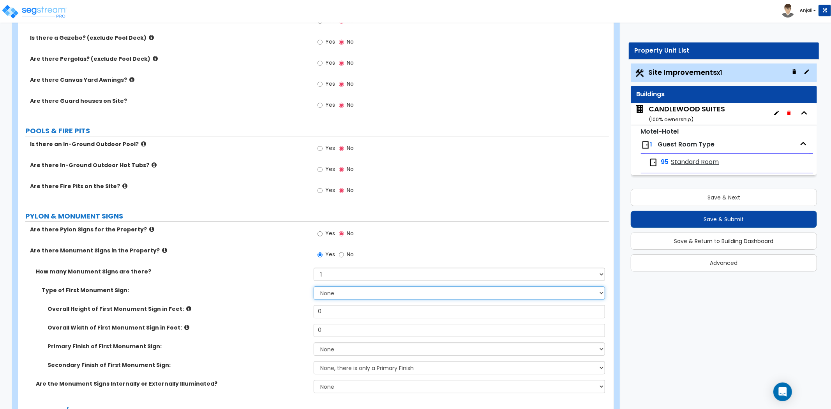
select select "1"
click at [314, 286] on select "None Flat Signboard on top of a Base Flat Signboard attached to a Back Board/Wa…" at bounding box center [459, 292] width 291 height 13
click at [330, 310] on input "0" at bounding box center [459, 311] width 291 height 13
type input "7"
type input "5"
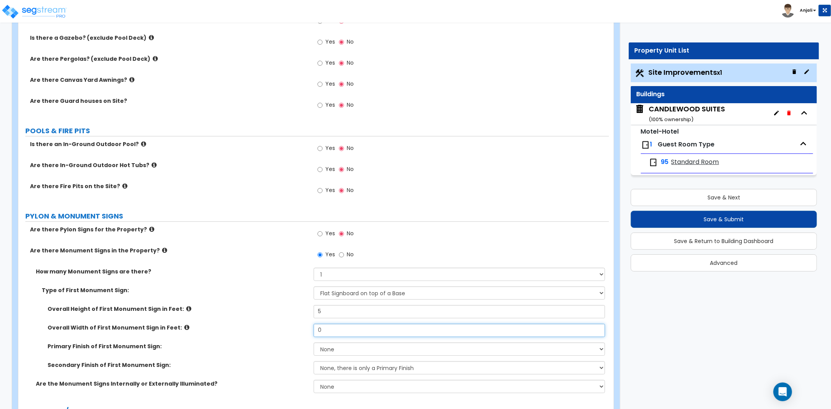
click at [337, 326] on input "0" at bounding box center [459, 330] width 291 height 13
type input "3"
click at [337, 344] on select "None Paint/Stucco Finish Brick Finish Stone Finish Metal Composite Finish Vinyl…" at bounding box center [459, 348] width 291 height 13
select select "4"
click at [314, 342] on select "None Paint/Stucco Finish Brick Finish Stone Finish Metal Composite Finish Vinyl…" at bounding box center [459, 348] width 291 height 13
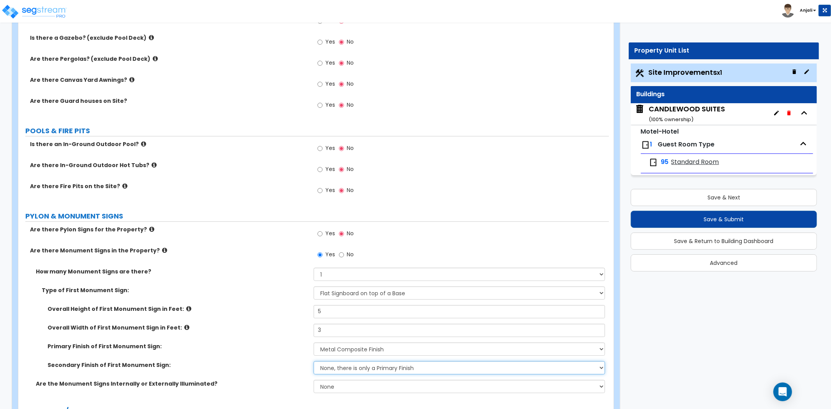
click at [329, 368] on select "None, there is only a Primary Finish Paint/Stucco Finish Brick Finish Stone Fin…" at bounding box center [459, 367] width 291 height 13
click at [294, 371] on div "Secondary Finish of First Monument Sign: None, there is only a Primary Finish P…" at bounding box center [313, 370] width 590 height 19
click at [324, 388] on select "None Internally Illuminated Externally Illuminated" at bounding box center [459, 386] width 291 height 13
select select "1"
click at [314, 380] on select "None Internally Illuminated Externally Illuminated" at bounding box center [459, 386] width 291 height 13
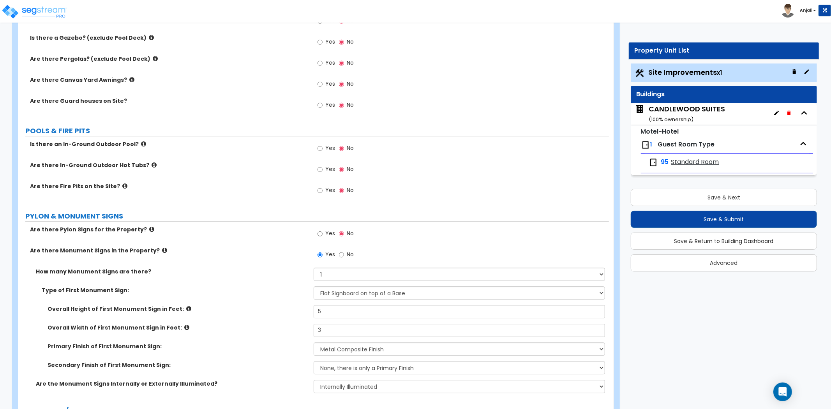
click at [264, 353] on div "Primary Finish of First Monument Sign: None Paint/Stucco Finish Brick Finish St…" at bounding box center [313, 351] width 590 height 19
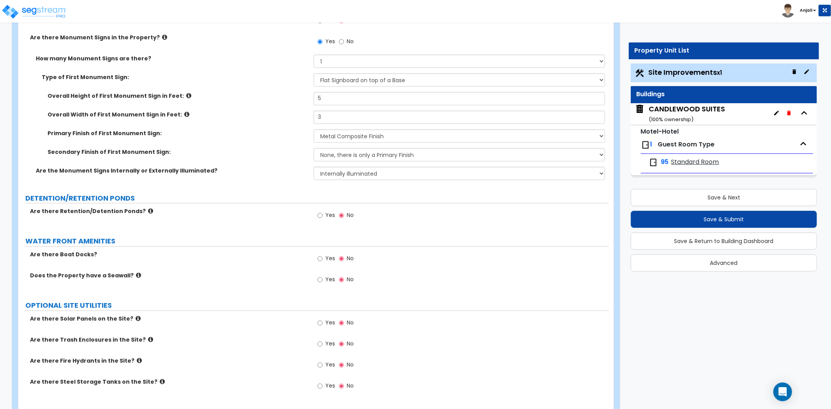
scroll to position [2034, 0]
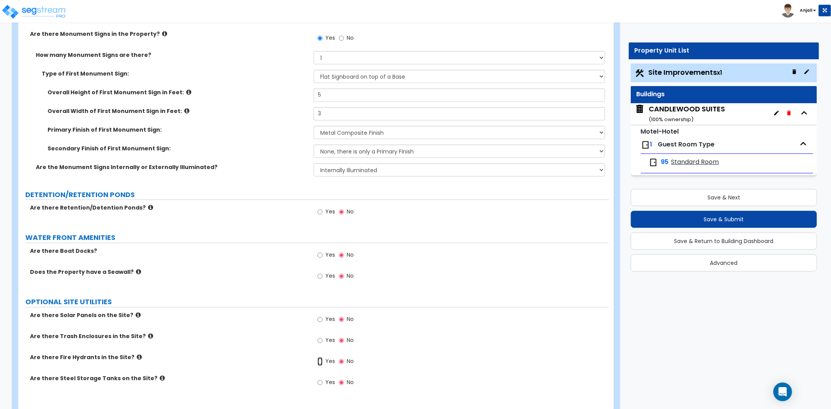
click at [321, 360] on input "Yes" at bounding box center [319, 361] width 5 height 9
radio input "true"
click at [331, 372] on div "Yes No" at bounding box center [461, 363] width 295 height 21
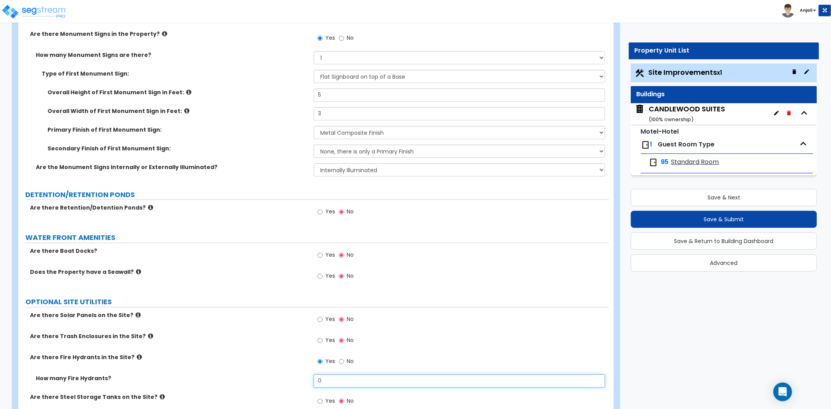
click at [329, 374] on input "0" at bounding box center [459, 380] width 291 height 13
type input "1"
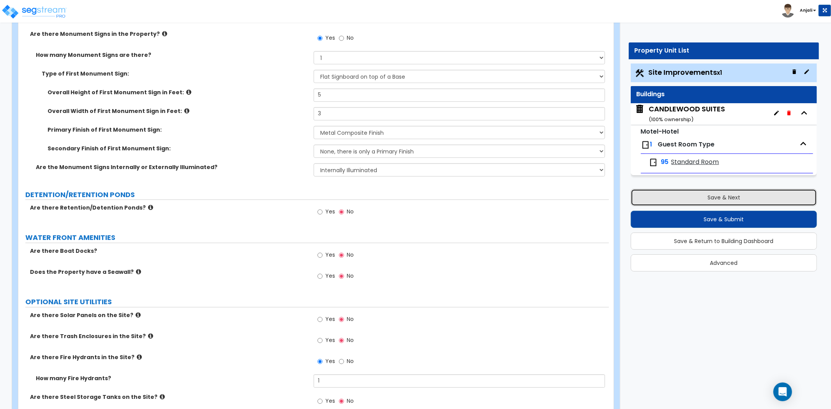
click at [675, 205] on button "Save & Next" at bounding box center [724, 197] width 186 height 17
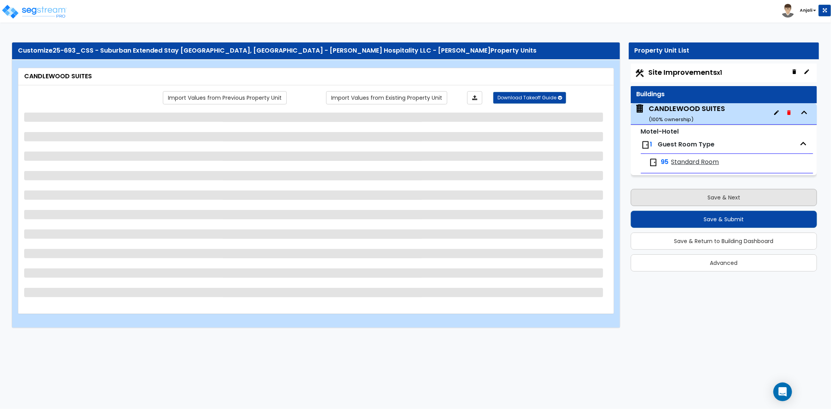
scroll to position [0, 0]
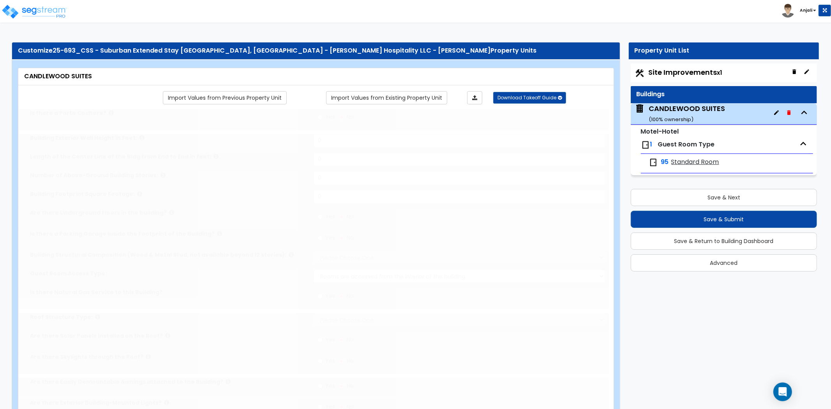
type input "1"
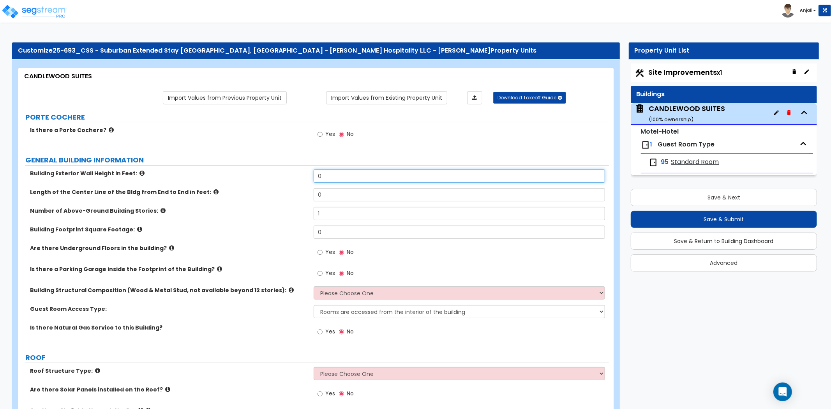
click at [334, 177] on input "0" at bounding box center [459, 175] width 291 height 13
type input "45"
click at [337, 196] on input "0" at bounding box center [459, 194] width 291 height 13
type input "203"
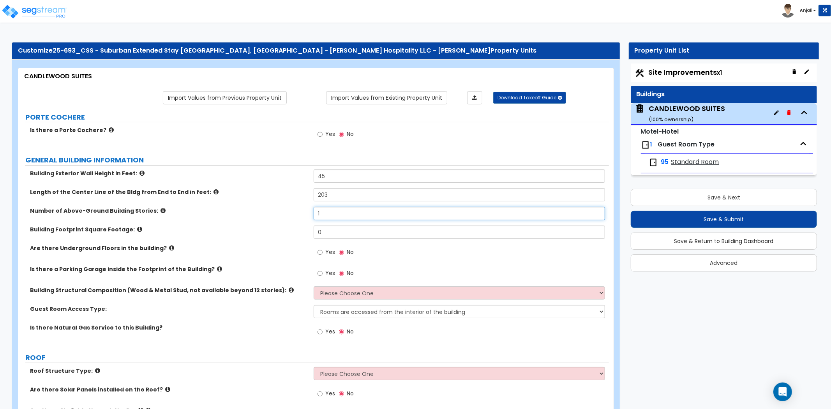
click at [347, 210] on input "1" at bounding box center [459, 213] width 291 height 13
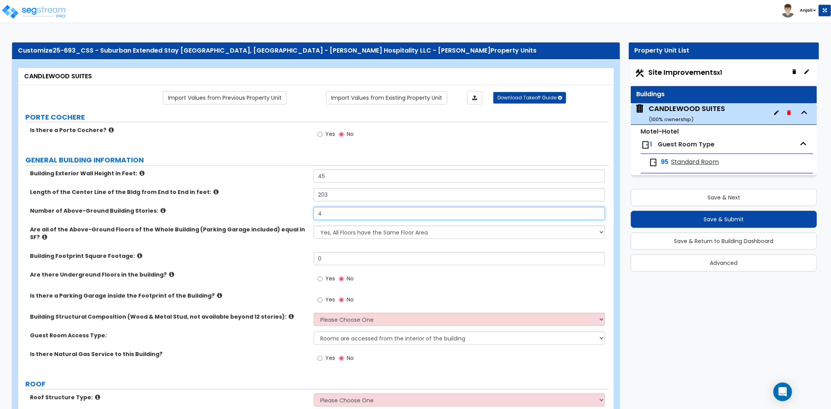
type input "4"
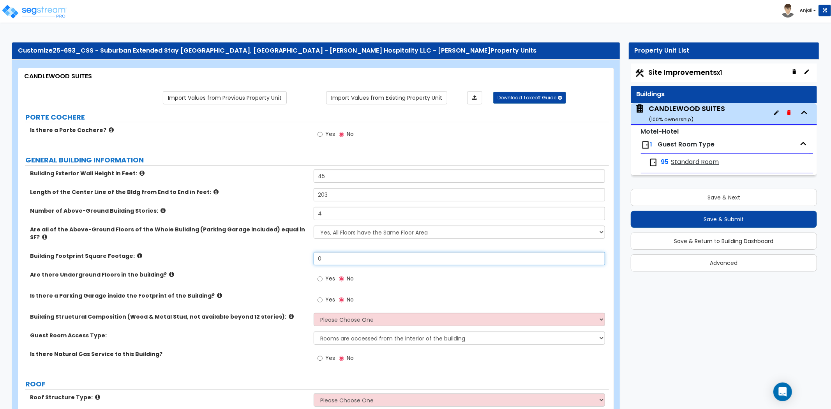
click at [332, 254] on input "0" at bounding box center [459, 258] width 291 height 13
type input "12,356"
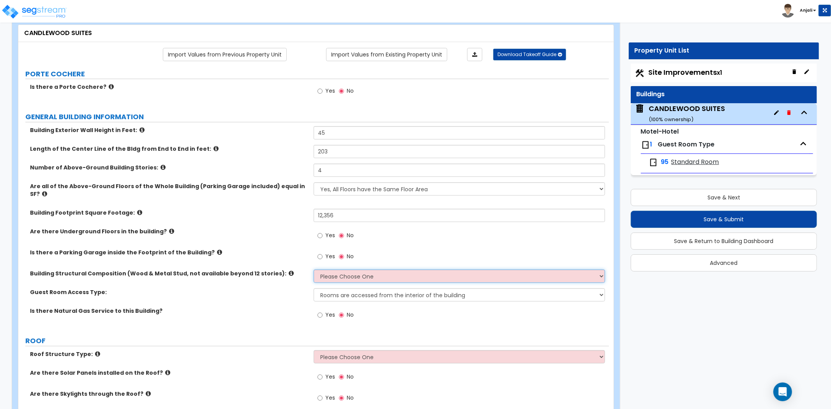
click at [350, 271] on select "Please Choose One Reinforced Concrete Structural Steel Brick Masonry CMU Masonr…" at bounding box center [459, 276] width 291 height 13
select select "3"
click at [314, 270] on select "Please Choose One Reinforced Concrete Structural Steel Brick Masonry CMU Masonr…" at bounding box center [459, 276] width 291 height 13
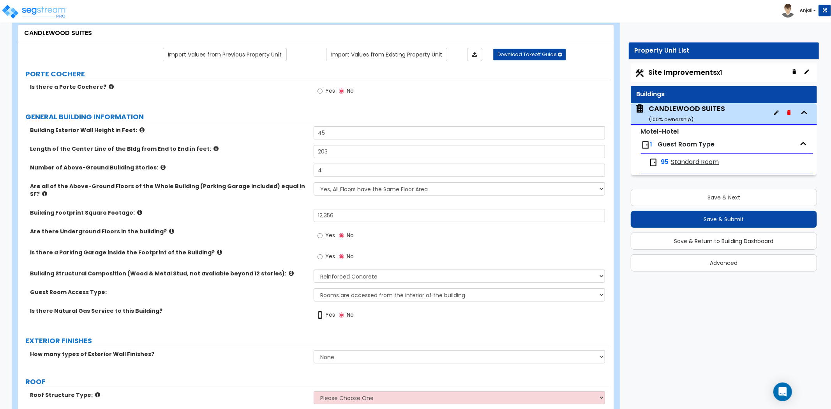
click at [319, 311] on input "Yes" at bounding box center [319, 315] width 5 height 9
radio input "true"
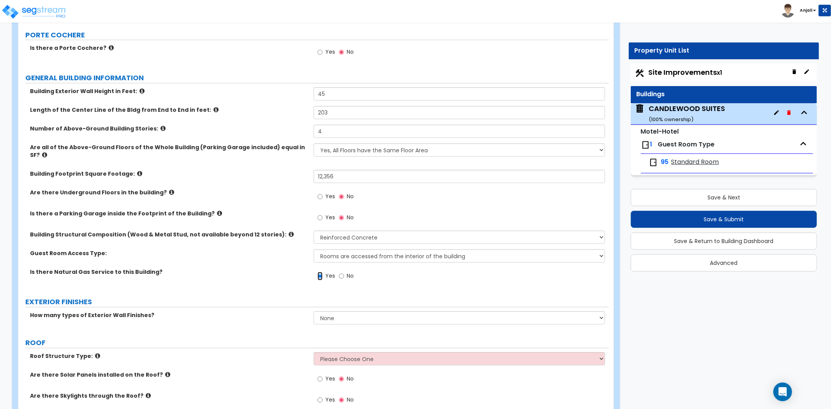
scroll to position [86, 0]
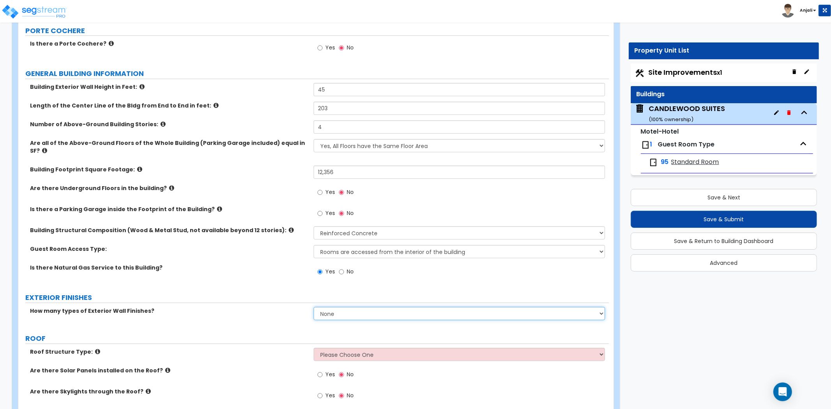
click at [347, 307] on select "None 1 2 3" at bounding box center [459, 313] width 291 height 13
select select "1"
click at [314, 307] on select "None 1 2 3" at bounding box center [459, 313] width 291 height 13
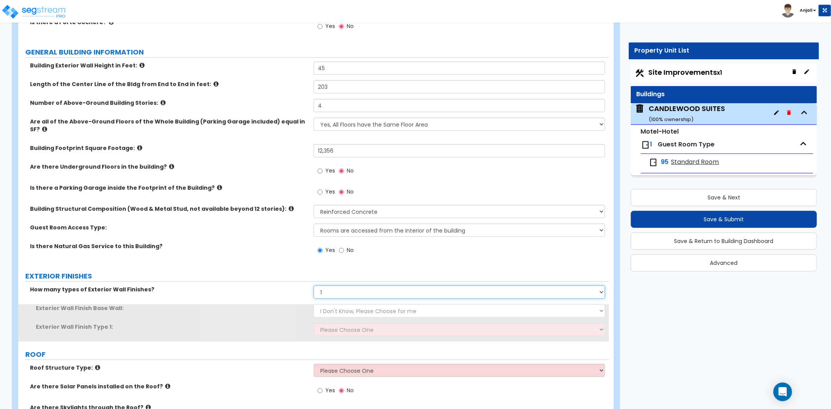
scroll to position [130, 0]
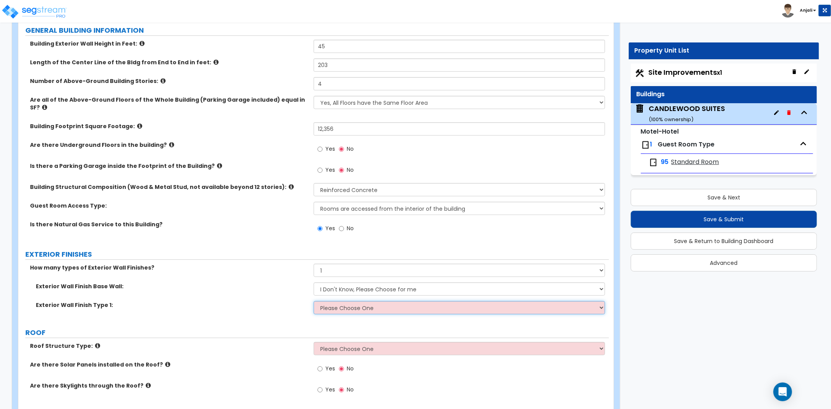
click at [349, 305] on select "Please Choose One No Finish/Shared Wall No Wall Brick Veneer Stone Veneer Wood …" at bounding box center [459, 307] width 291 height 13
select select "7"
click at [314, 301] on select "Please Choose One No Finish/Shared Wall No Wall Brick Veneer Stone Veneer Wood …" at bounding box center [459, 307] width 291 height 13
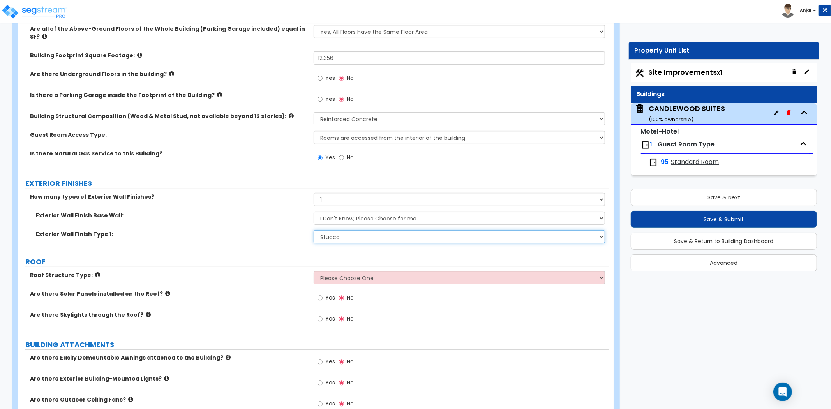
scroll to position [216, 0]
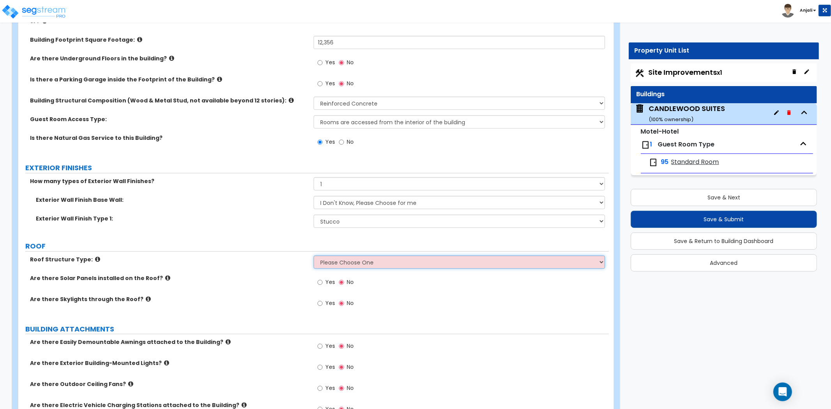
click at [343, 262] on div "Roof Structure Type: Please Choose One Gable Roof Flat Roof Hybrid Gable & Flat…" at bounding box center [313, 264] width 590 height 19
select select "1"
click at [314, 255] on select "Please Choose One Gable Roof Flat Roof Hybrid Gable & Flat Roof" at bounding box center [459, 261] width 291 height 13
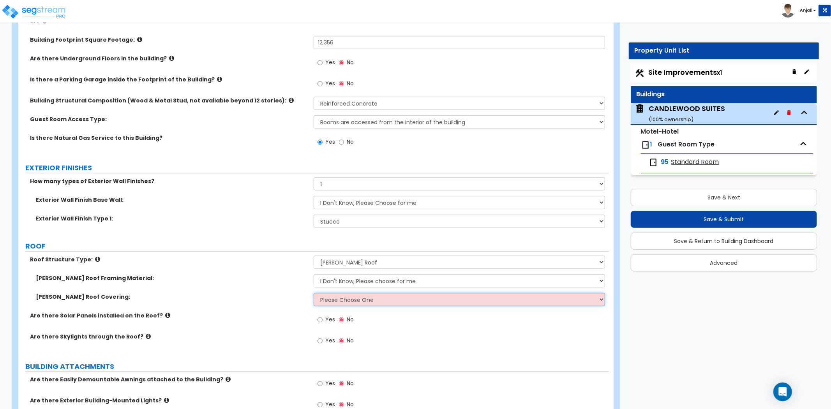
click at [351, 294] on select "Please Choose One Asphalt Shingle Clay Tile Wood Shingle Metal Shingle Standing…" at bounding box center [459, 299] width 291 height 13
select select "1"
click at [314, 293] on select "Please Choose One Asphalt Shingle Clay Tile Wood Shingle Metal Shingle Standing…" at bounding box center [459, 299] width 291 height 13
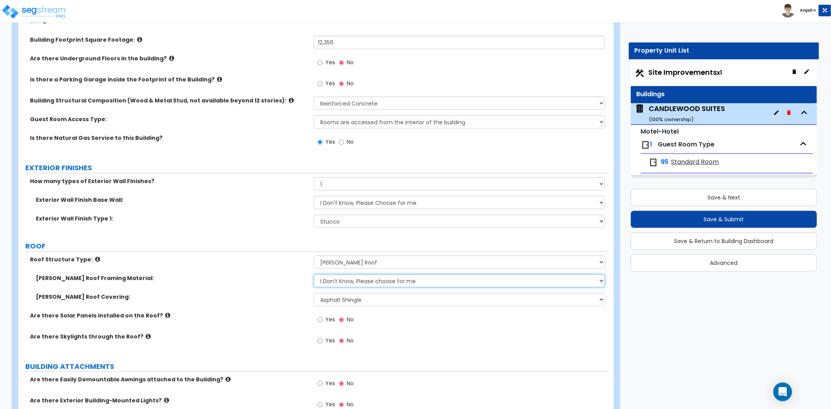
click at [369, 274] on select "I Don't Know, Please choose for me Metal Wood" at bounding box center [459, 280] width 291 height 13
select select "2"
click at [314, 274] on select "I Don't Know, Please choose for me Metal Wood" at bounding box center [459, 280] width 291 height 13
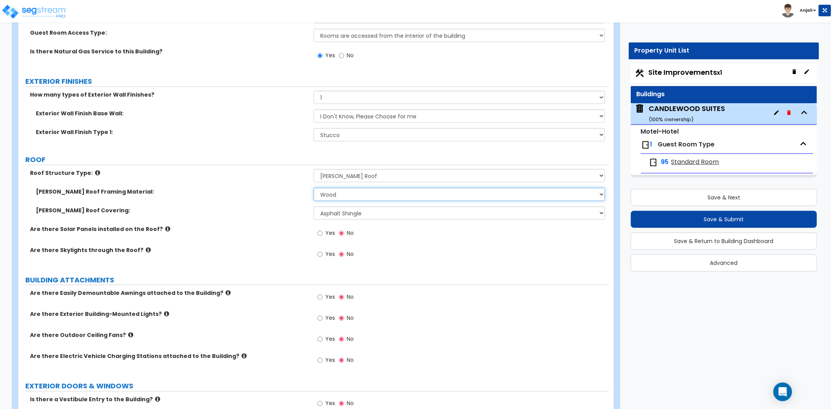
scroll to position [346, 0]
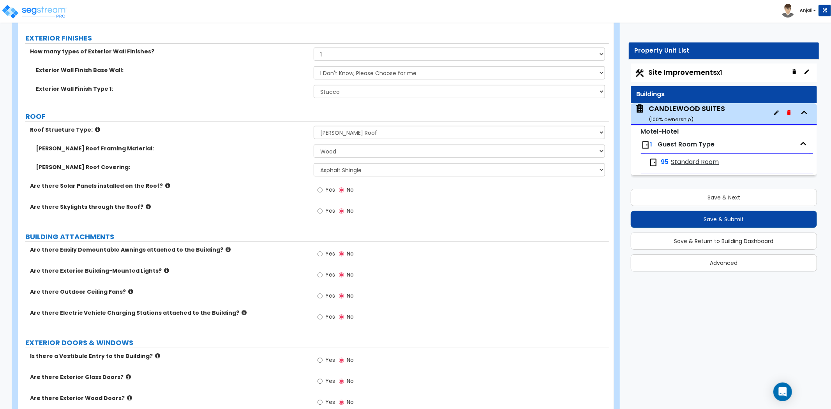
click at [323, 269] on label "Yes" at bounding box center [326, 275] width 18 height 13
click at [322, 271] on input "Yes" at bounding box center [319, 275] width 5 height 9
radio input "true"
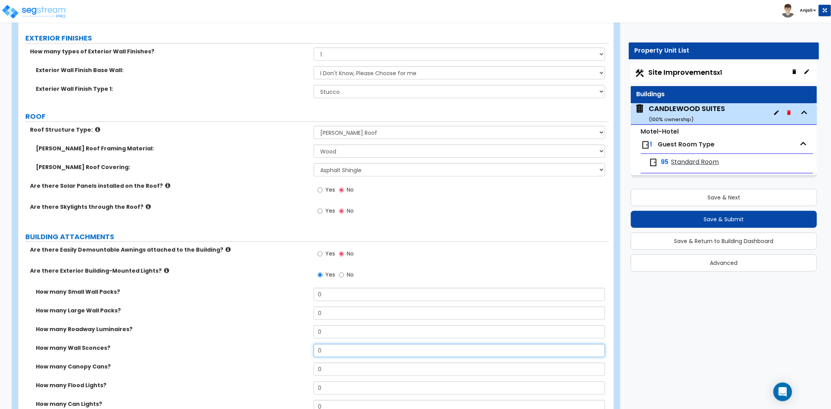
click at [342, 344] on input "0" at bounding box center [459, 350] width 291 height 13
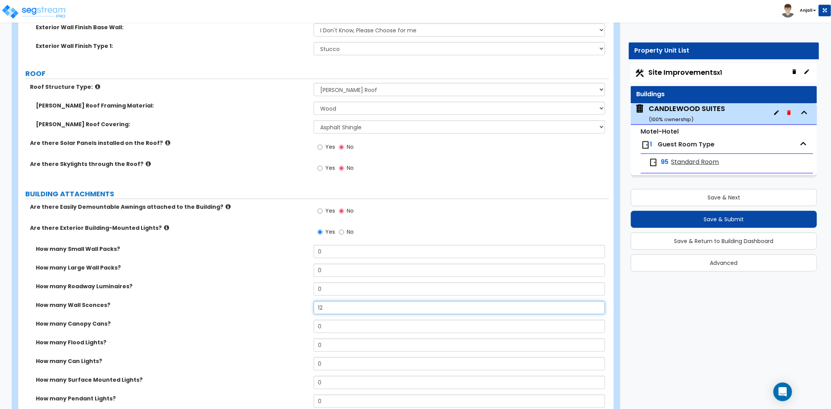
scroll to position [389, 0]
type input "12"
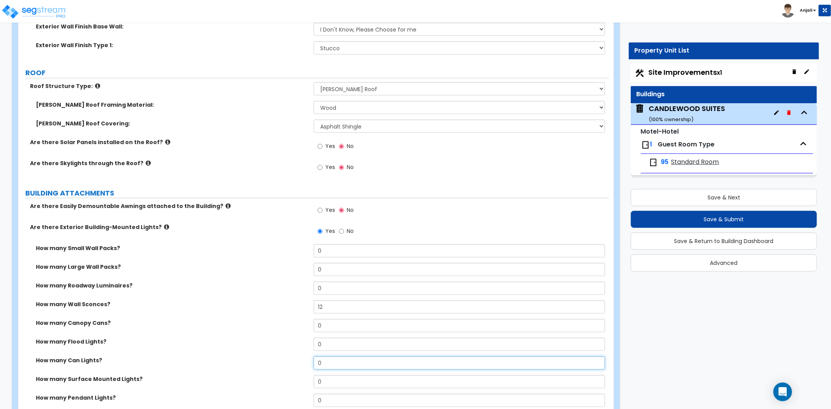
click at [322, 356] on input "0" at bounding box center [459, 362] width 291 height 13
type input "8"
type input "6"
click at [293, 344] on div "How many Flood Lights? 0" at bounding box center [313, 347] width 590 height 19
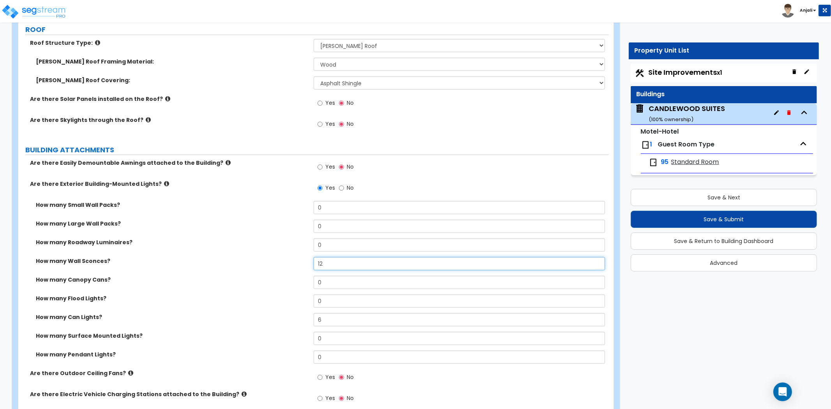
click at [328, 257] on input "12" at bounding box center [459, 263] width 291 height 13
type input "18"
click at [218, 260] on div "How many Wall Sconces? 18" at bounding box center [313, 266] width 590 height 19
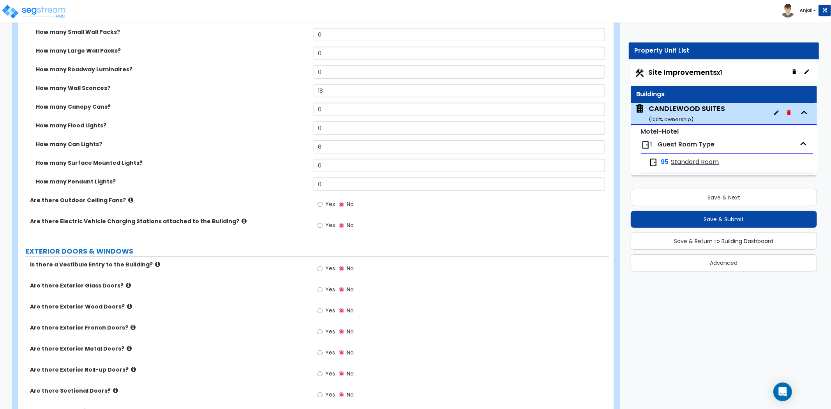
scroll to position [649, 0]
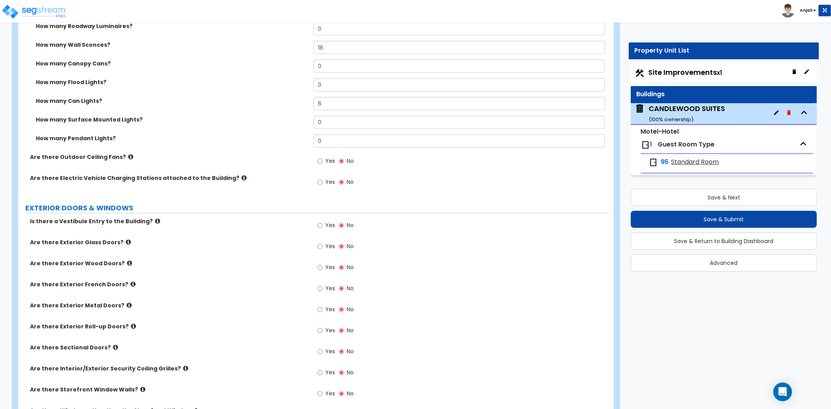
click at [322, 241] on label "Yes" at bounding box center [326, 247] width 18 height 13
click at [322, 242] on input "Yes" at bounding box center [319, 246] width 5 height 9
radio input "true"
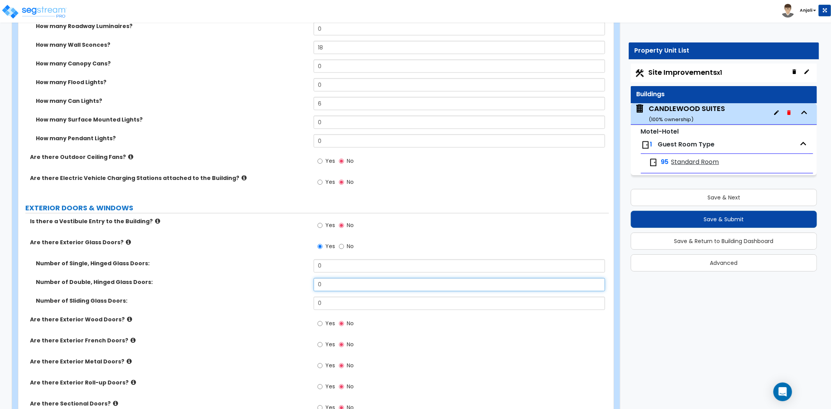
click at [329, 278] on input "0" at bounding box center [459, 284] width 291 height 13
type input "2"
click at [292, 278] on label "Number of Double, Hinged Glass Doors:" at bounding box center [172, 282] width 272 height 8
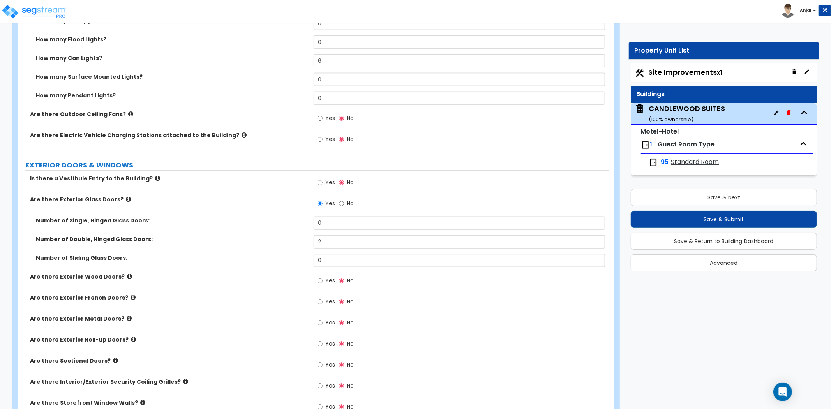
scroll to position [692, 0]
click at [320, 297] on input "Yes" at bounding box center [319, 301] width 5 height 9
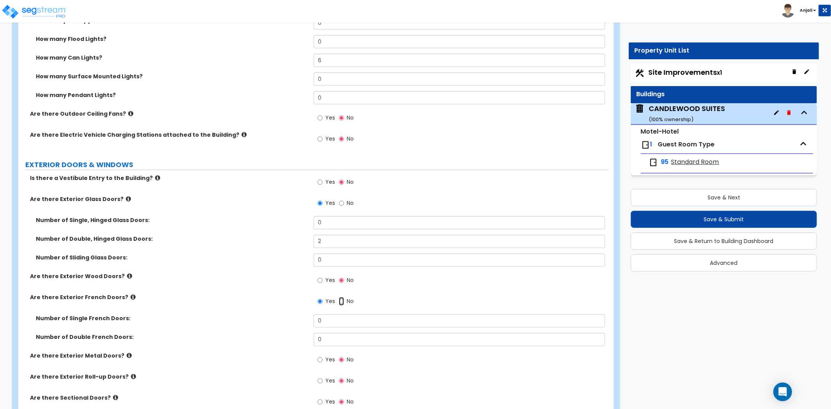
click at [339, 297] on input "No" at bounding box center [341, 301] width 5 height 9
radio input "false"
radio input "true"
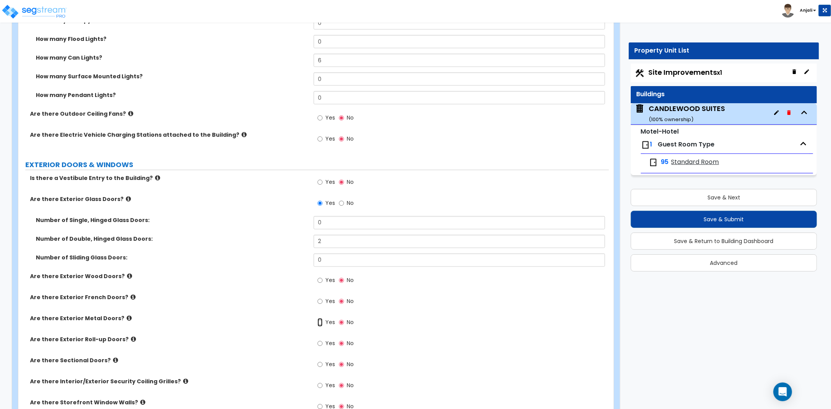
click at [321, 318] on input "Yes" at bounding box center [319, 322] width 5 height 9
radio input "true"
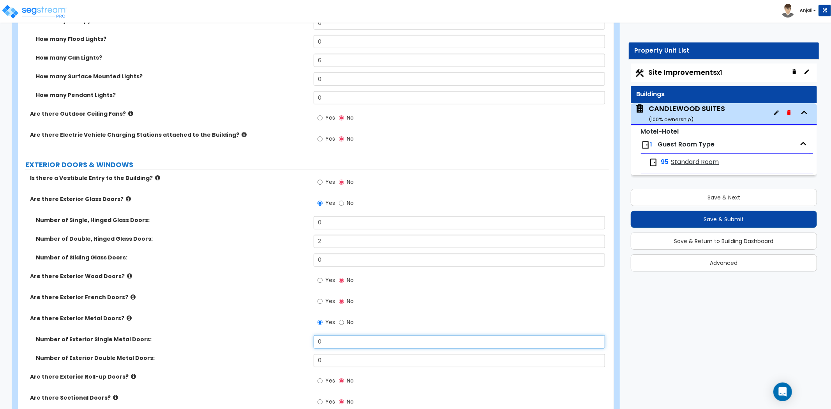
click at [324, 335] on input "0" at bounding box center [459, 341] width 291 height 13
type input "4"
click at [324, 354] on input "0" at bounding box center [459, 360] width 291 height 13
type input "2"
click at [285, 335] on label "Number of Exterior Single Metal Doors:" at bounding box center [172, 339] width 272 height 8
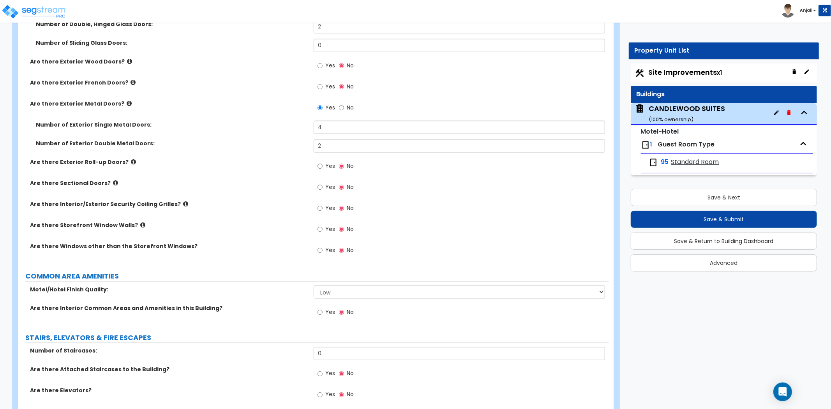
scroll to position [909, 0]
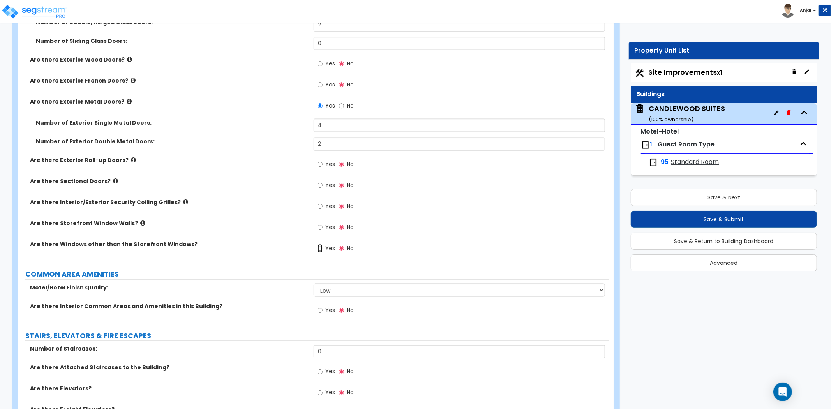
click at [318, 244] on input "Yes" at bounding box center [319, 248] width 5 height 9
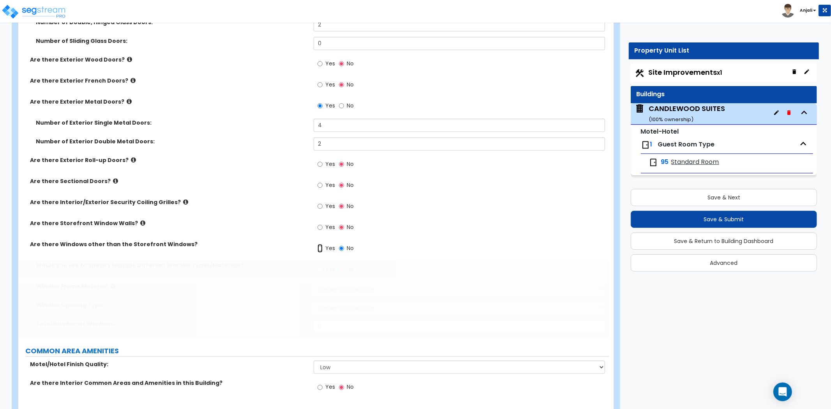
radio input "true"
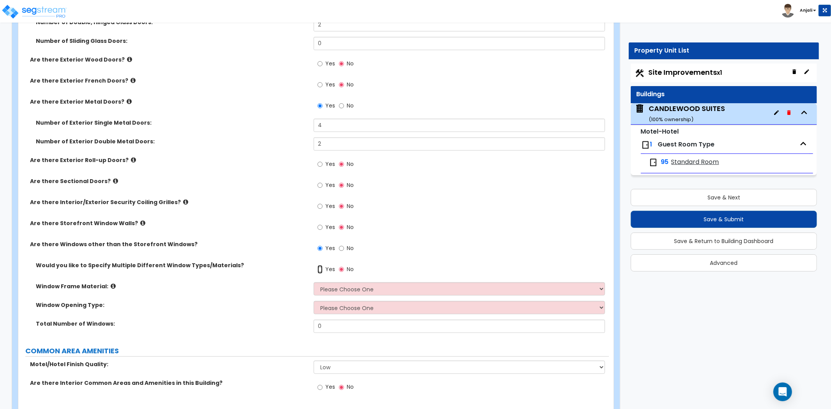
click at [321, 265] on input "Yes" at bounding box center [319, 269] width 5 height 9
radio input "true"
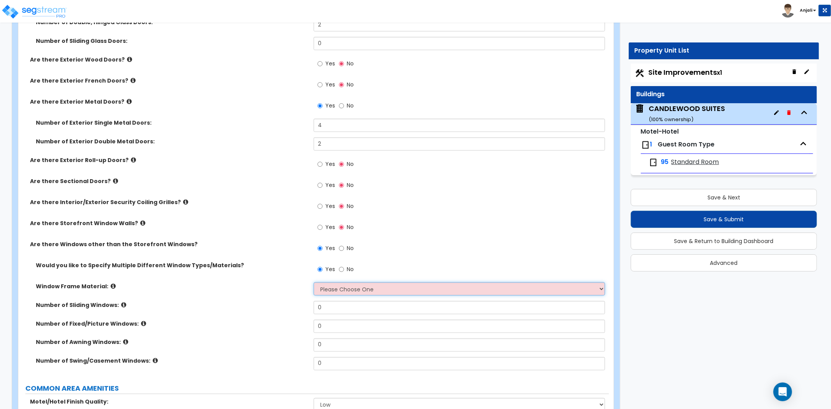
click at [338, 282] on select "Please Choose One Vinyl Aluminum Wood" at bounding box center [459, 288] width 291 height 13
select select "2"
click at [314, 282] on select "Please Choose One Vinyl Aluminum Wood" at bounding box center [459, 288] width 291 height 13
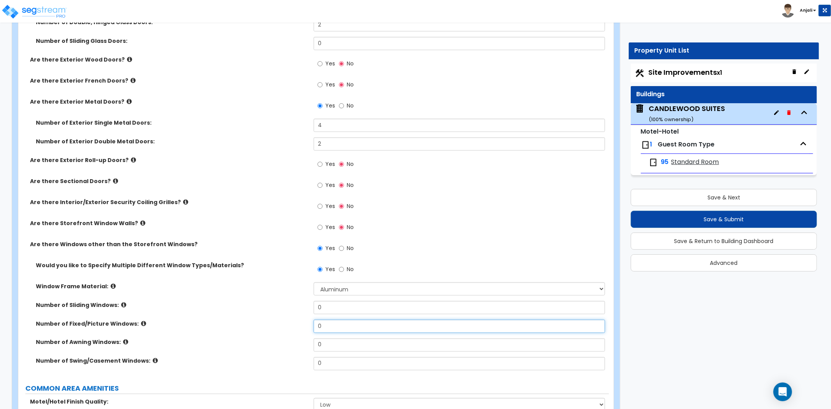
click at [342, 320] on input "0" at bounding box center [459, 326] width 291 height 13
type input "109"
click at [261, 301] on label "Number of Sliding Windows:" at bounding box center [172, 305] width 272 height 8
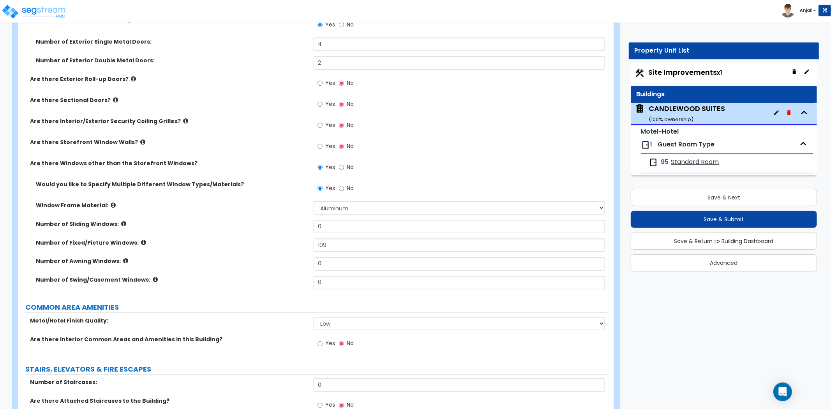
scroll to position [995, 0]
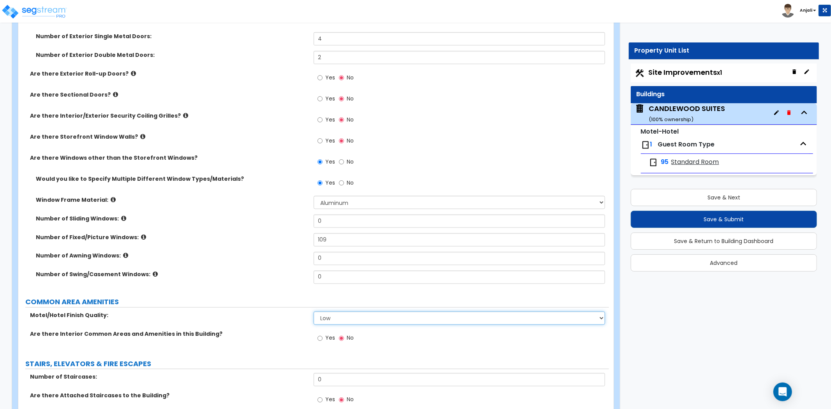
click at [329, 312] on select "Low Average High" at bounding box center [459, 318] width 291 height 13
select select "1"
click at [314, 312] on select "Low Average High" at bounding box center [459, 318] width 291 height 13
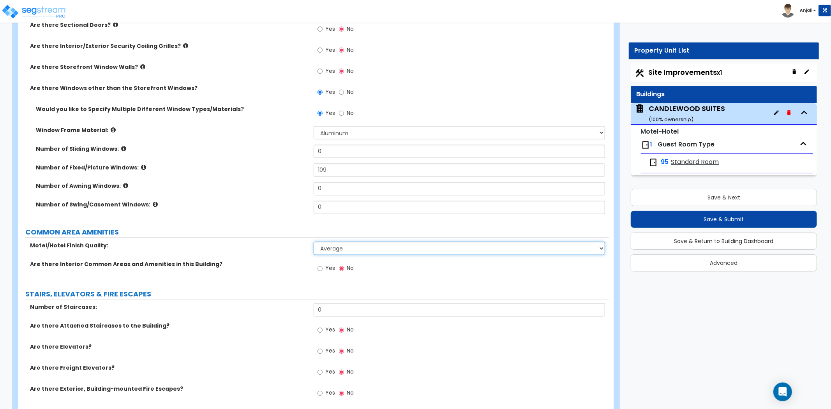
scroll to position [1082, 0]
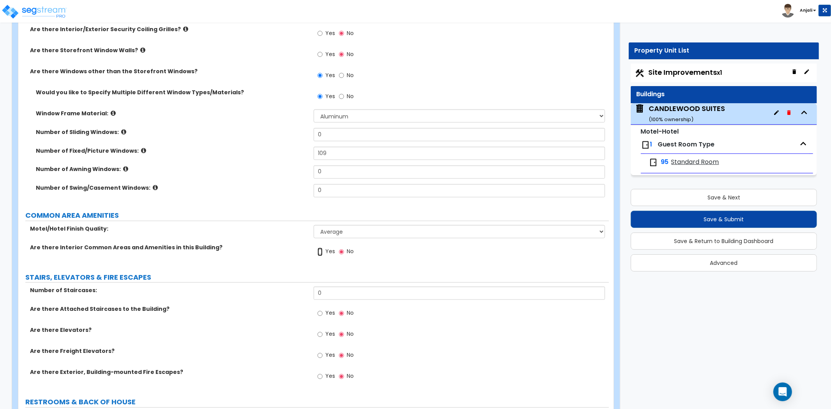
click at [319, 248] on input "Yes" at bounding box center [319, 252] width 5 height 9
radio input "true"
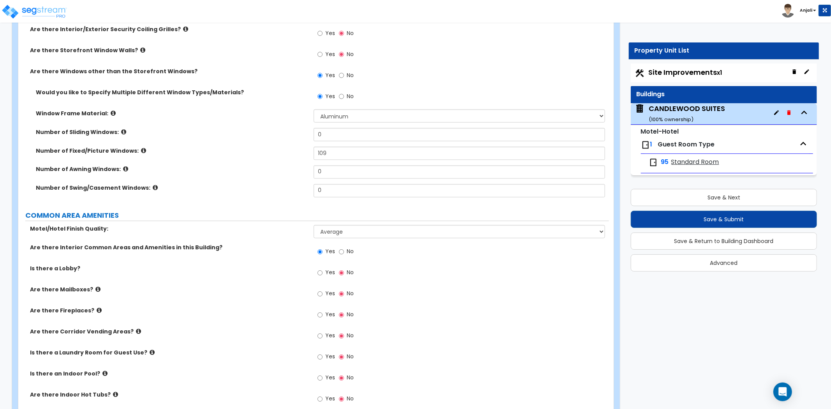
click at [324, 267] on label "Yes" at bounding box center [326, 273] width 18 height 13
click at [322, 269] on input "Yes" at bounding box center [319, 273] width 5 height 9
radio input "true"
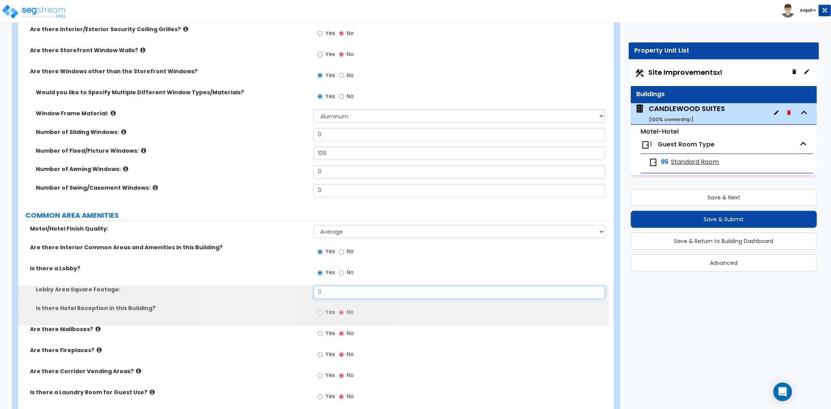
click at [333, 286] on input "0" at bounding box center [459, 292] width 291 height 13
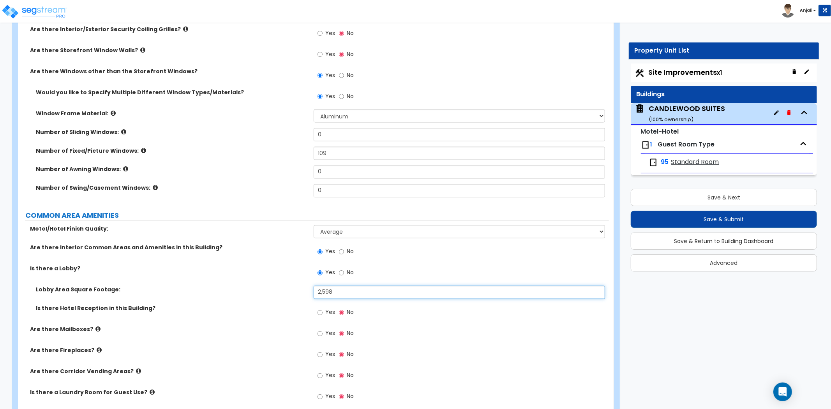
type input "2,598"
click at [320, 308] on input "Yes" at bounding box center [319, 312] width 5 height 9
radio input "true"
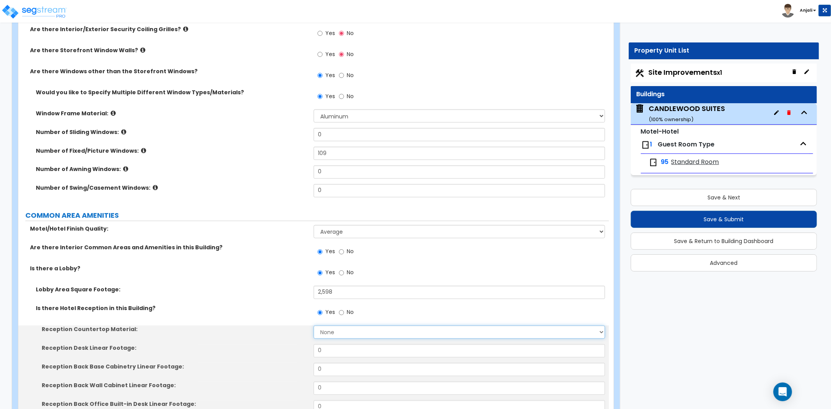
click at [339, 326] on select "None Plastic Laminate Solid Surface Stone Quartz Marble Tile Wood Stainless Ste…" at bounding box center [459, 332] width 291 height 13
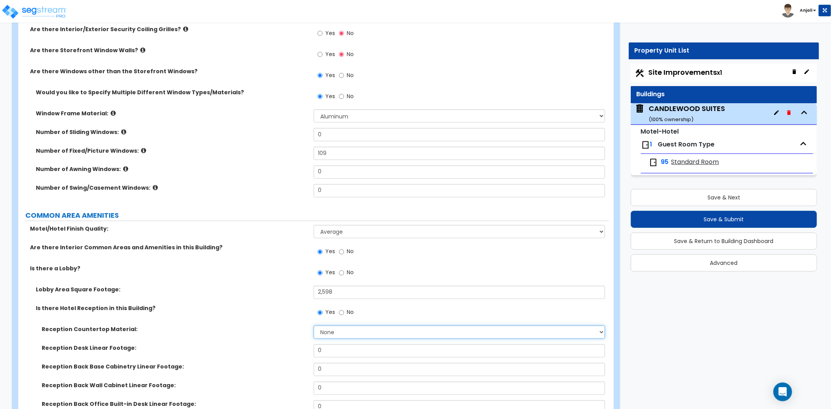
select select "5"
click at [314, 326] on select "None Plastic Laminate Solid Surface Stone Quartz Marble Tile Wood Stainless Ste…" at bounding box center [459, 332] width 291 height 13
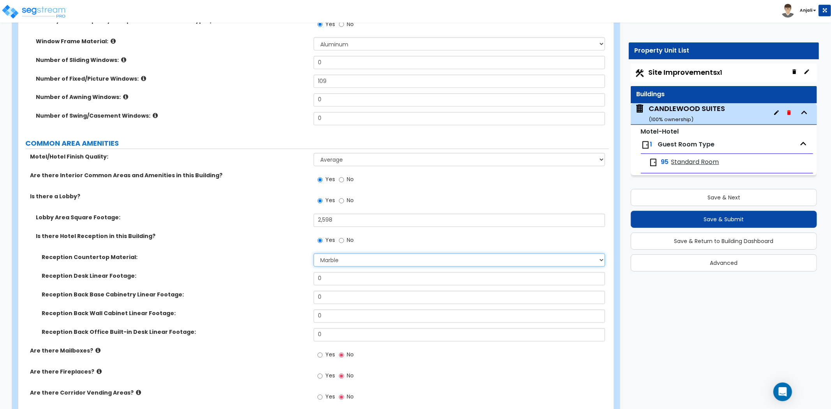
scroll to position [1212, 0]
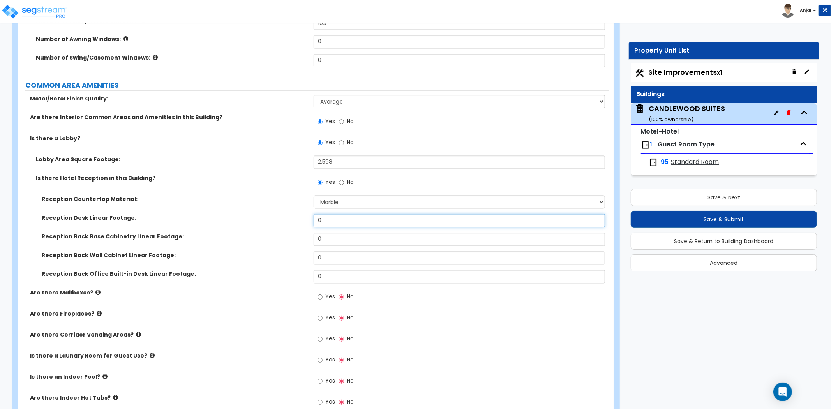
click at [334, 214] on input "0" at bounding box center [459, 220] width 291 height 13
type input "12"
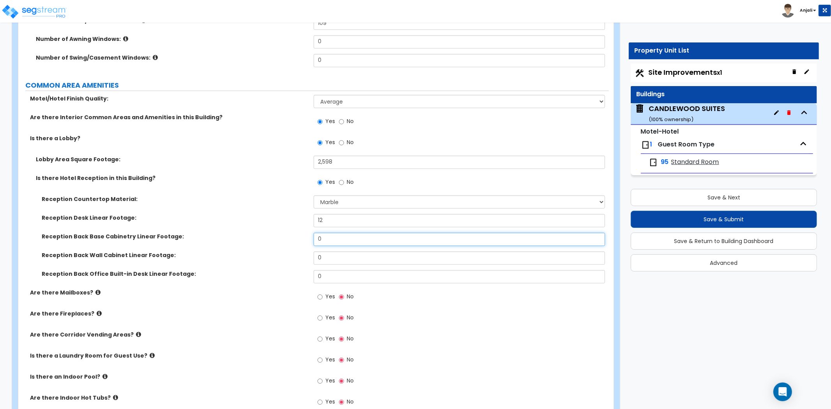
click at [336, 233] on input "0" at bounding box center [459, 239] width 291 height 13
type input "4"
click at [320, 243] on div "Reception Back Base Cabinetry Linear Footage: 4" at bounding box center [313, 242] width 590 height 19
click at [324, 252] on input "0" at bounding box center [459, 258] width 291 height 13
type input "4"
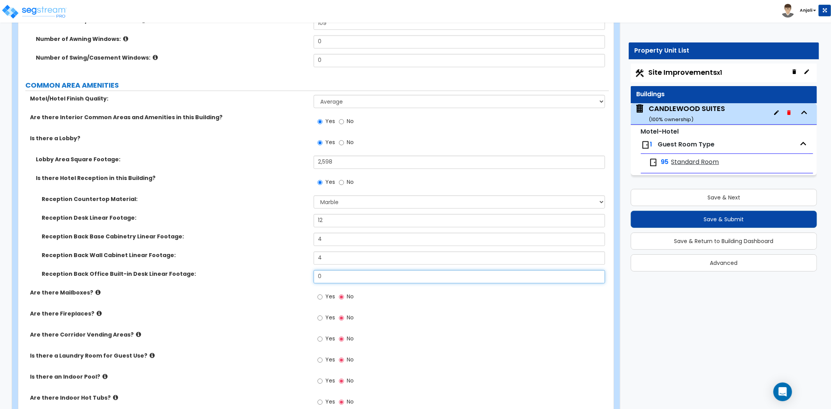
click at [332, 271] on input "0" at bounding box center [459, 276] width 291 height 13
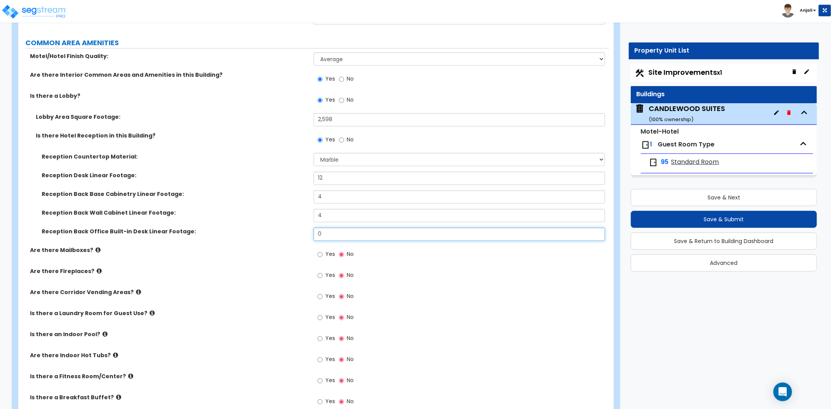
scroll to position [1255, 0]
click at [327, 190] on input "4" at bounding box center [459, 196] width 291 height 13
type input "6"
click at [329, 208] on input "4" at bounding box center [459, 214] width 291 height 13
type input "6"
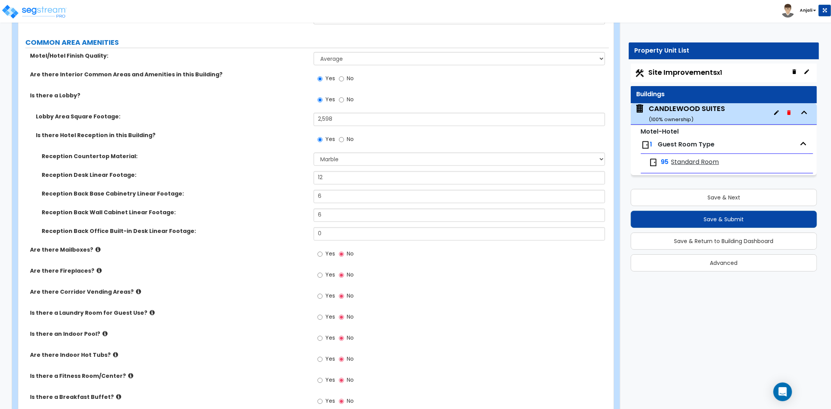
click at [255, 227] on label "Reception Back Office Built-in Desk Linear Footage:" at bounding box center [175, 231] width 266 height 8
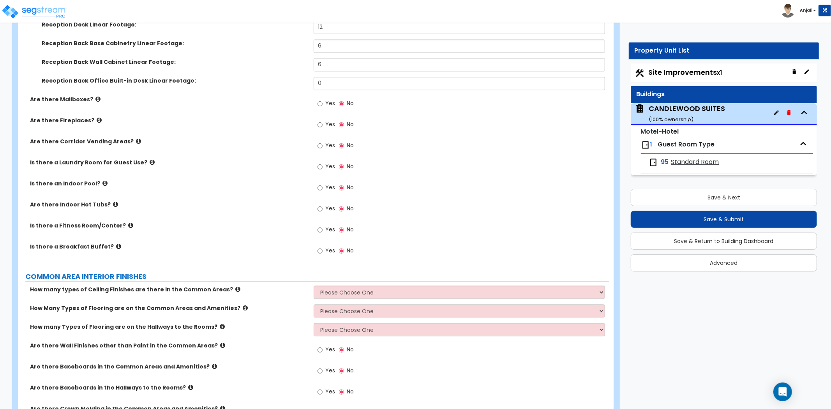
scroll to position [1385, 0]
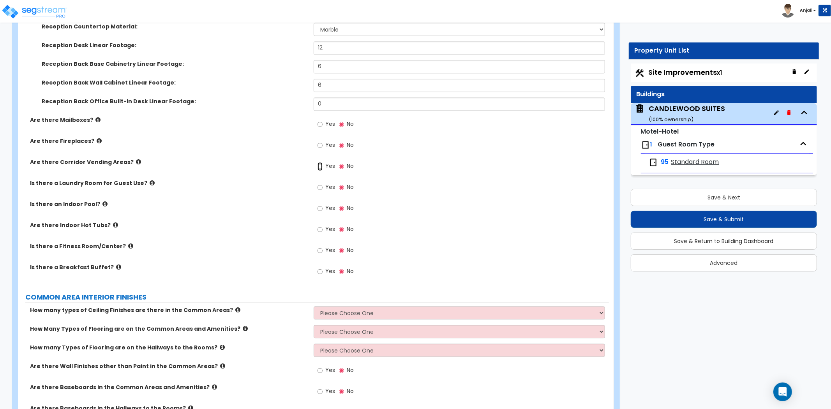
click at [321, 162] on input "Yes" at bounding box center [319, 166] width 5 height 9
radio input "true"
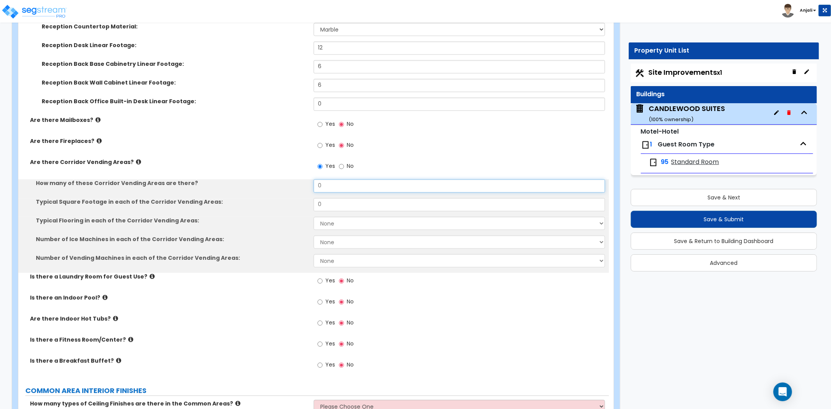
click at [343, 180] on input "0" at bounding box center [459, 185] width 291 height 13
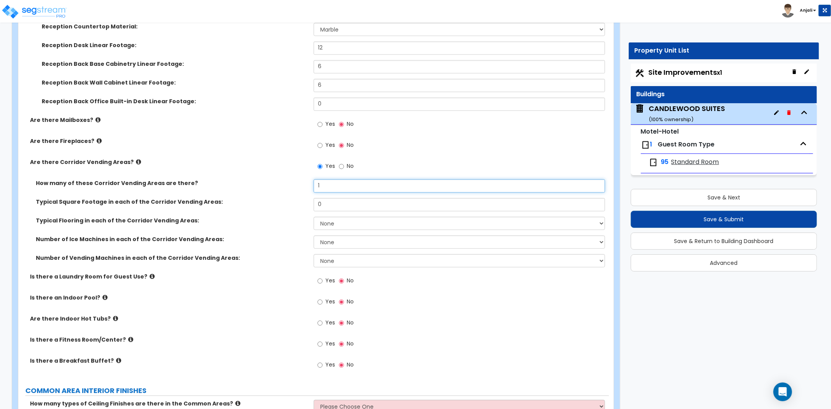
type input "1"
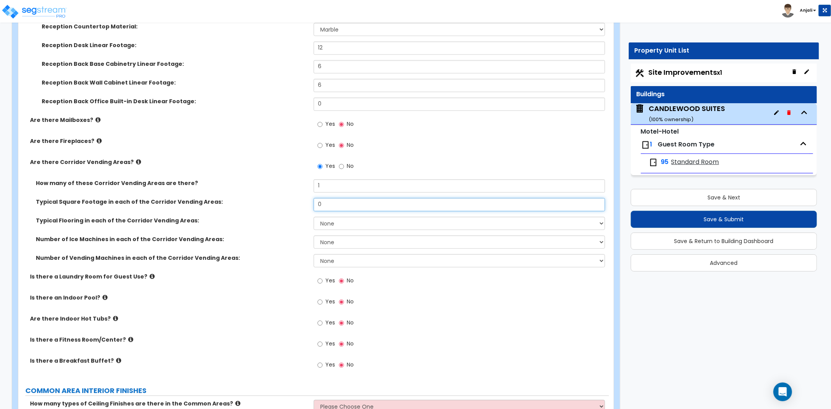
click at [340, 198] on input "0" at bounding box center [459, 204] width 291 height 13
type input "250"
click at [336, 217] on select "None Tile Flooring Wood Flooring Resilient Laminate Flooring VCT Flooring Sheet…" at bounding box center [459, 223] width 291 height 13
select select "1"
click at [314, 217] on select "None Tile Flooring Wood Flooring Resilient Laminate Flooring VCT Flooring Sheet…" at bounding box center [459, 223] width 291 height 13
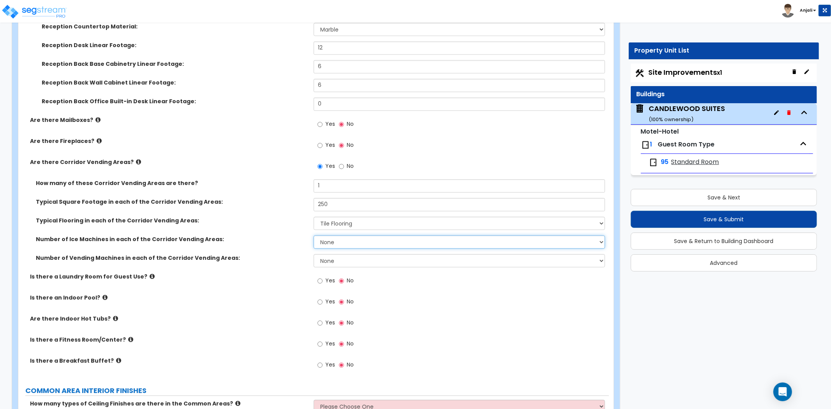
click at [336, 235] on select "None 1 2 3" at bounding box center [459, 241] width 291 height 13
select select "1"
click at [314, 235] on select "None 1 2 3" at bounding box center [459, 241] width 291 height 13
click at [333, 254] on select "None 1 2 3" at bounding box center [459, 260] width 291 height 13
select select "1"
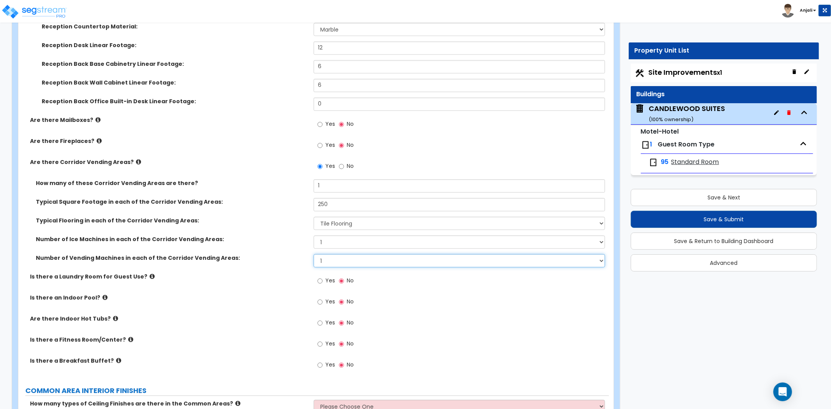
click at [314, 254] on select "None 1 2 3" at bounding box center [459, 260] width 291 height 13
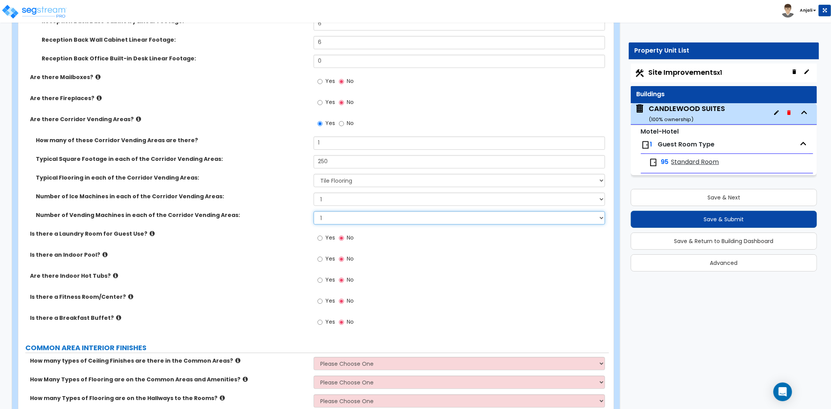
scroll to position [1428, 0]
click at [321, 233] on input "Yes" at bounding box center [319, 237] width 5 height 9
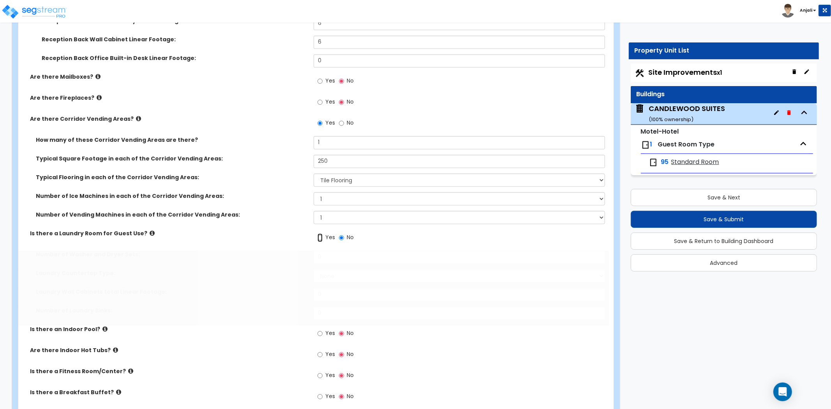
radio input "true"
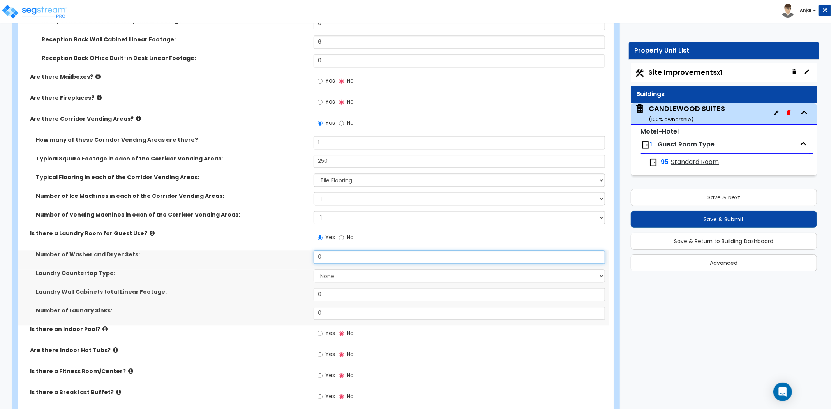
click at [329, 250] on input "0" at bounding box center [459, 256] width 291 height 13
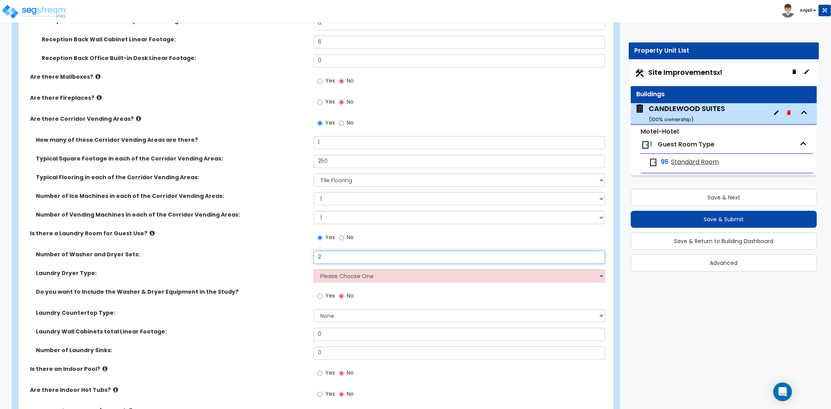
type input "2"
click at [331, 269] on select "Please Choose One Gas Electric" at bounding box center [459, 275] width 291 height 13
select select "2"
click at [314, 269] on select "Please Choose One Gas Electric" at bounding box center [459, 275] width 291 height 13
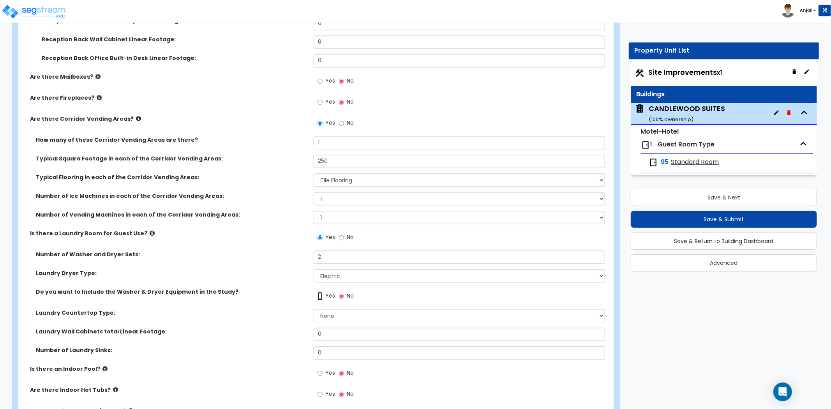
click at [321, 292] on input "Yes" at bounding box center [319, 296] width 5 height 9
radio input "true"
click at [337, 309] on select "None Plastic Laminate Solid Surface Stone Quartz Marble Tile Wood Stainless Ste…" at bounding box center [459, 315] width 291 height 13
click at [286, 313] on div "Laundry Countertop Type: None Plastic Laminate Solid Surface Stone Quartz Marbl…" at bounding box center [313, 318] width 590 height 19
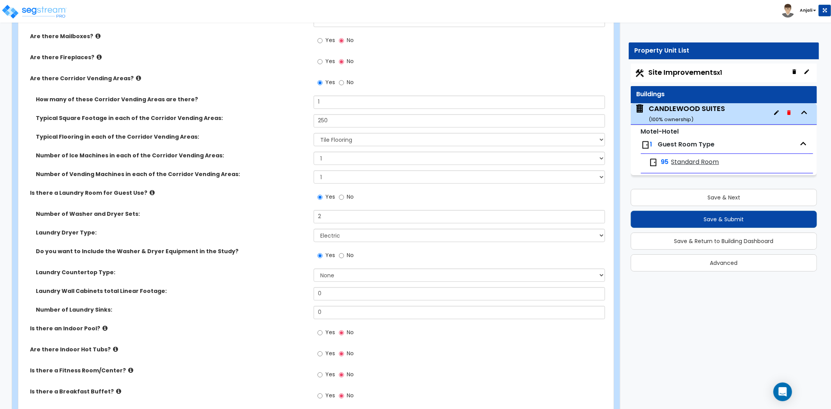
scroll to position [1471, 0]
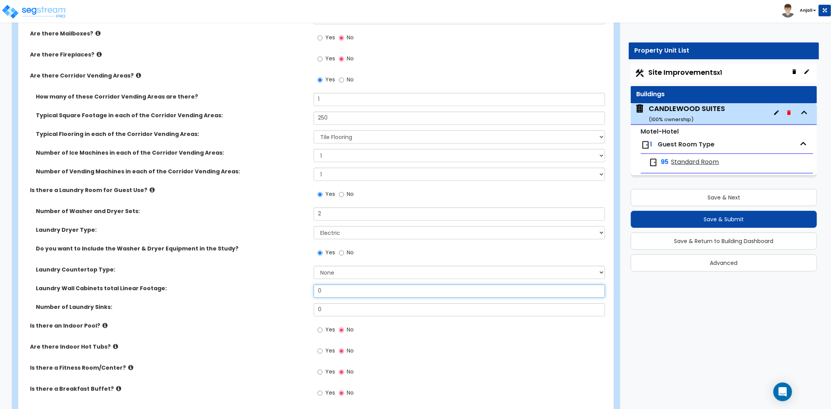
click at [361, 284] on input "0" at bounding box center [459, 290] width 291 height 13
click at [333, 266] on select "None Plastic Laminate Solid Surface Stone Quartz Marble Tile Wood Stainless Ste…" at bounding box center [459, 272] width 291 height 13
select select "2"
click at [314, 266] on select "None Plastic Laminate Solid Surface Stone Quartz Marble Tile Wood Stainless Ste…" at bounding box center [459, 272] width 291 height 13
click at [352, 287] on input "0" at bounding box center [459, 290] width 291 height 13
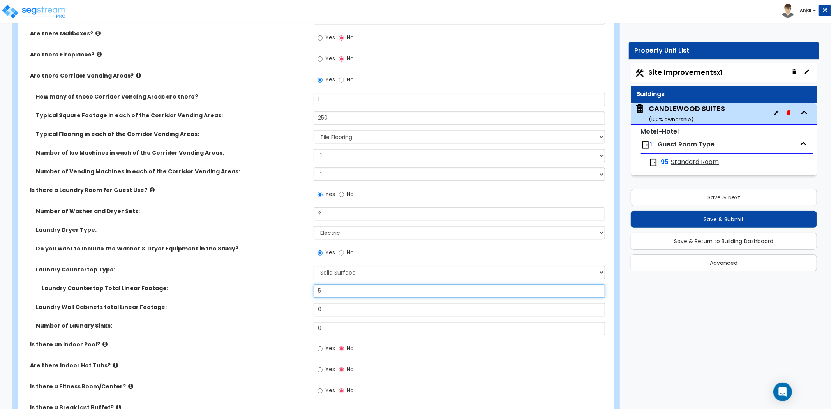
type input "5"
click at [272, 303] on label "Laundry Wall Cabinets total Linear Footage:" at bounding box center [172, 307] width 272 height 8
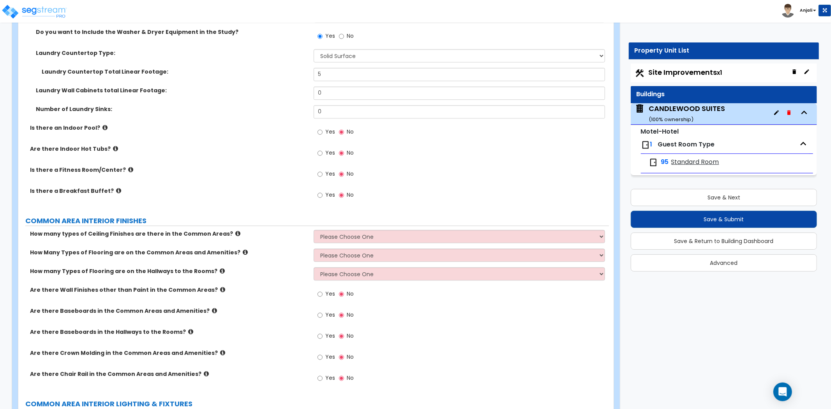
scroll to position [1644, 0]
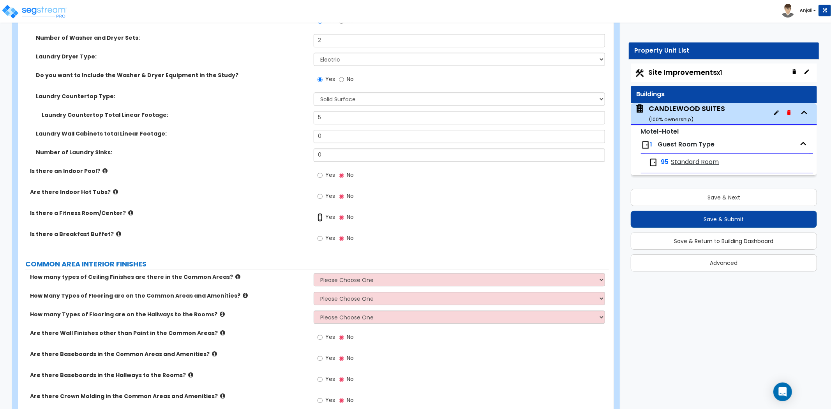
click at [320, 213] on input "Yes" at bounding box center [319, 217] width 5 height 9
radio input "true"
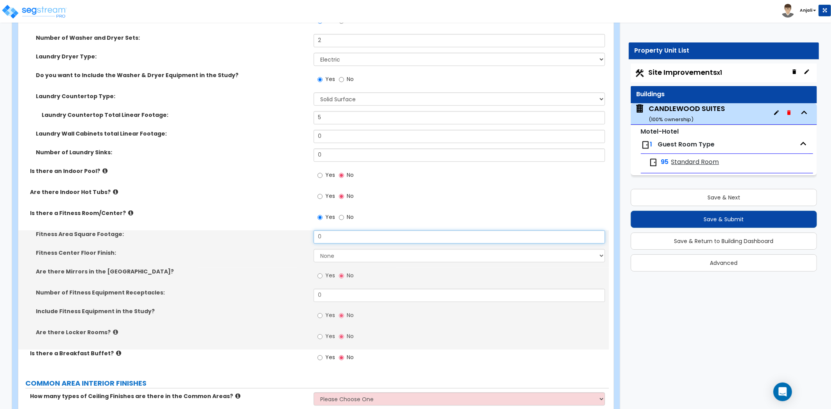
click at [342, 230] on input "0" at bounding box center [459, 236] width 291 height 13
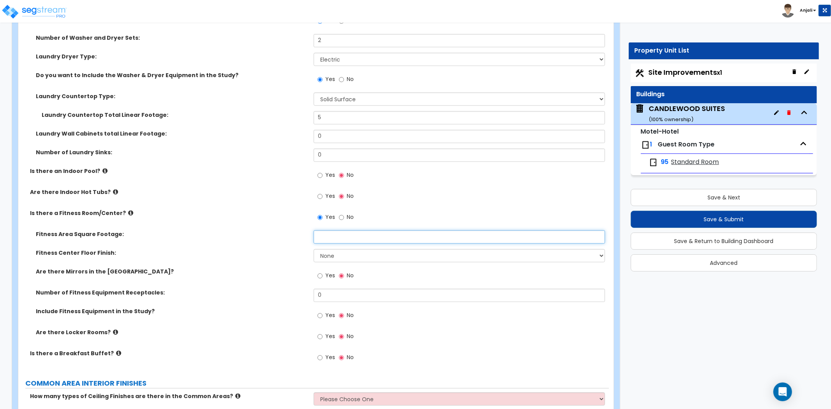
type input "3"
type input "456"
click at [332, 252] on select "None Tile Flooring Resilient Laminate Flooring VCT Flooring Sheet Carpet Floori…" at bounding box center [459, 255] width 291 height 13
click at [314, 249] on select "None Tile Flooring Resilient Laminate Flooring VCT Flooring Sheet Carpet Floori…" at bounding box center [459, 255] width 291 height 13
click at [333, 250] on select "None Tile Flooring Resilient Laminate Flooring VCT Flooring Sheet Carpet Floori…" at bounding box center [459, 255] width 291 height 13
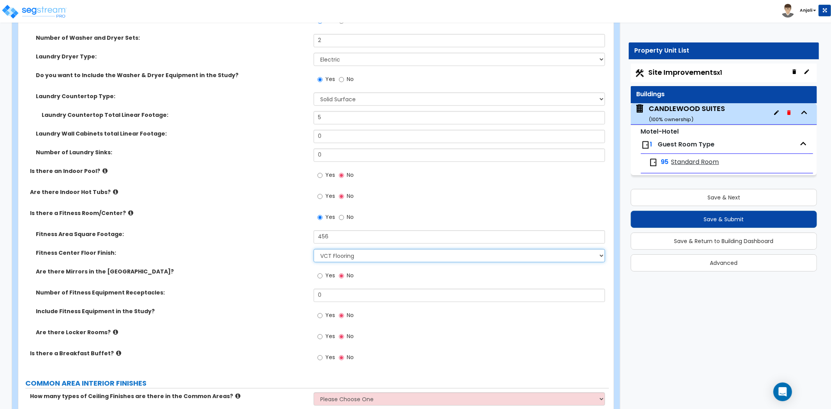
select select "5"
click at [314, 249] on select "None Tile Flooring Resilient Laminate Flooring VCT Flooring Sheet Carpet Floori…" at bounding box center [459, 255] width 291 height 13
click at [320, 271] on input "Yes" at bounding box center [319, 275] width 5 height 9
radio input "true"
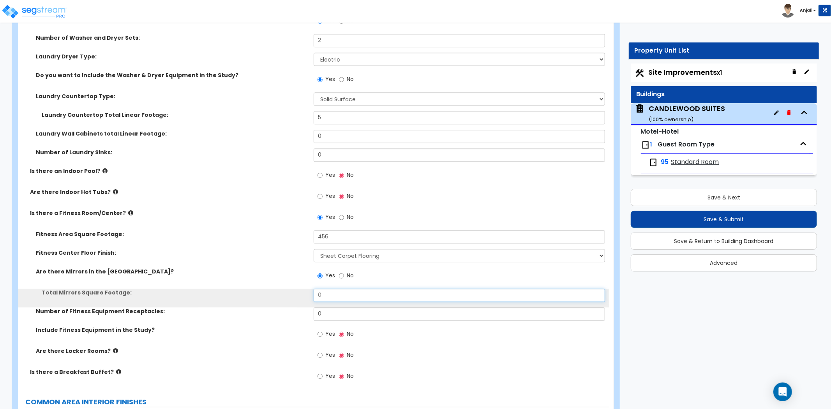
click at [342, 291] on input "0" at bounding box center [459, 295] width 291 height 13
type input "0"
type input "84"
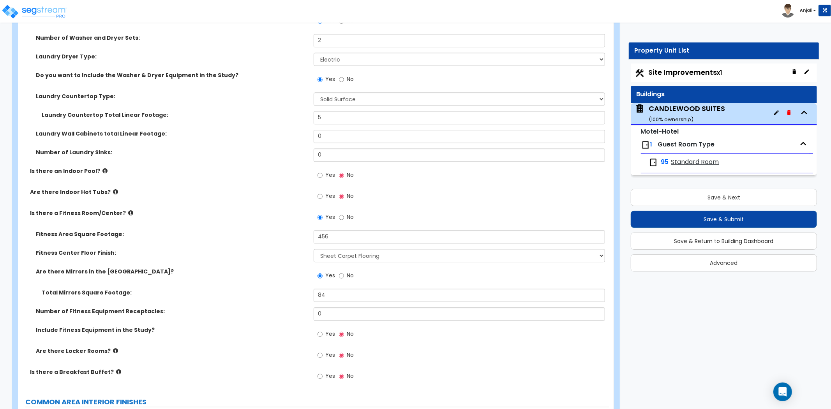
click at [278, 289] on label "Total Mirrors Square Footage:" at bounding box center [175, 293] width 266 height 8
click at [342, 307] on input "0" at bounding box center [459, 313] width 291 height 13
type input "8"
click at [297, 297] on div "Total Mirrors Square Footage: 84" at bounding box center [313, 298] width 590 height 19
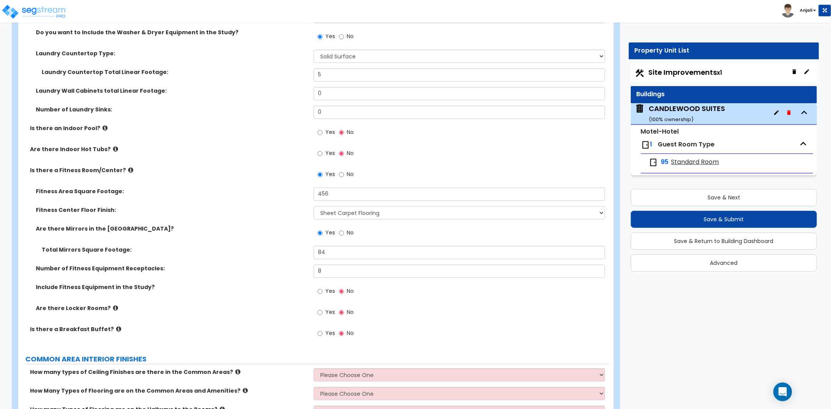
scroll to position [1688, 0]
click at [321, 287] on input "Yes" at bounding box center [319, 291] width 5 height 9
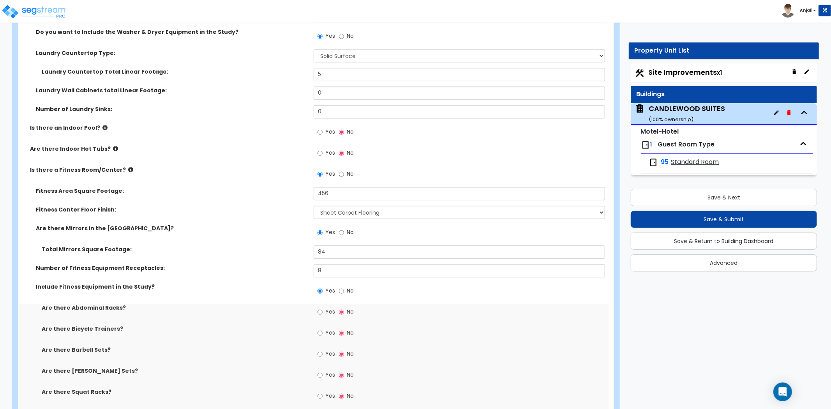
click at [345, 285] on label "No" at bounding box center [346, 291] width 15 height 13
click at [344, 287] on input "No" at bounding box center [341, 291] width 5 height 9
radio input "false"
radio input "true"
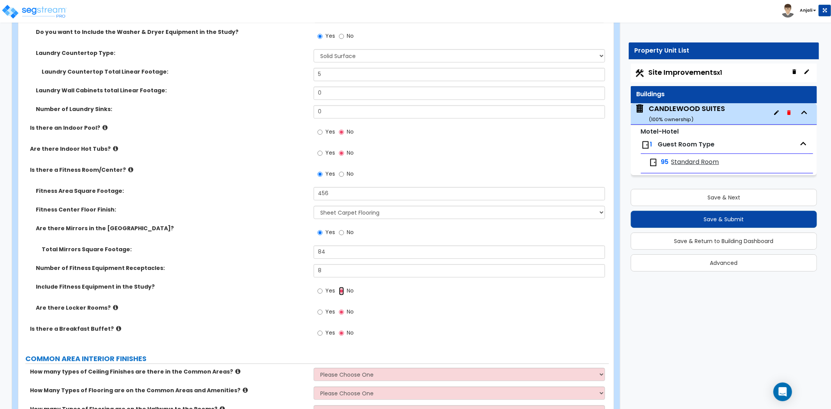
click at [343, 287] on input "No" at bounding box center [341, 291] width 5 height 9
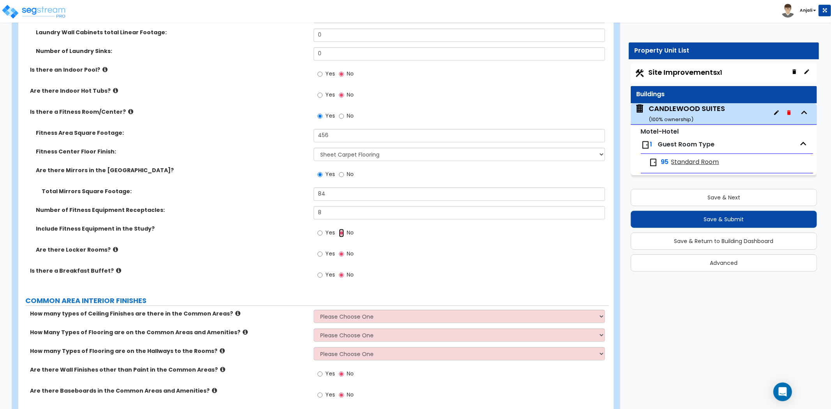
scroll to position [1774, 0]
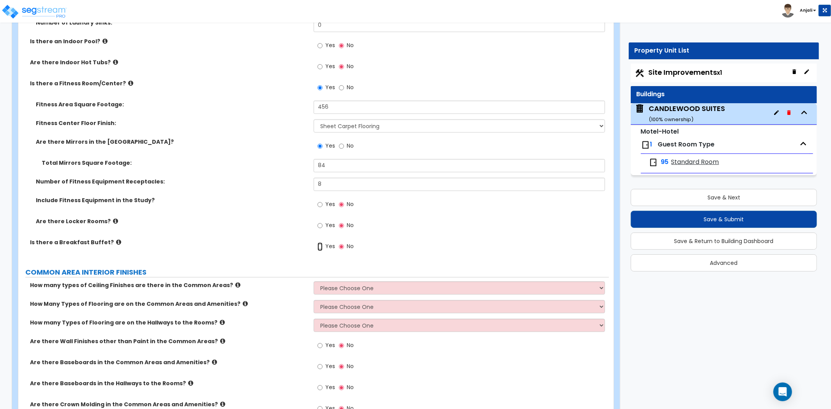
drag, startPoint x: 318, startPoint y: 238, endPoint x: 326, endPoint y: 249, distance: 14.0
click at [319, 242] on input "Yes" at bounding box center [319, 246] width 5 height 9
radio input "true"
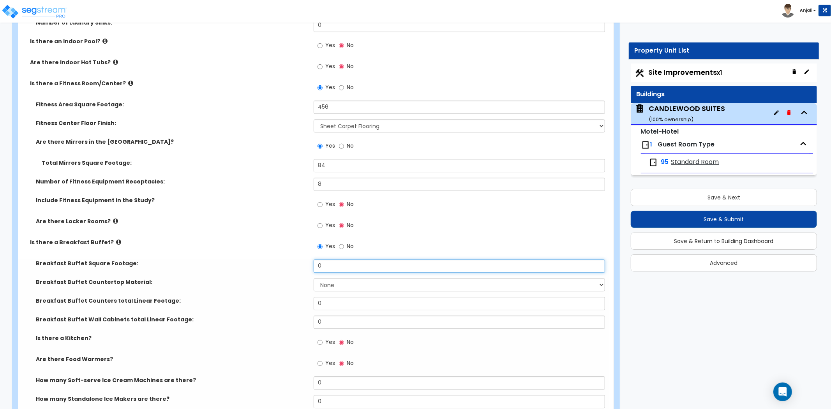
click at [331, 259] on input "0" at bounding box center [459, 265] width 291 height 13
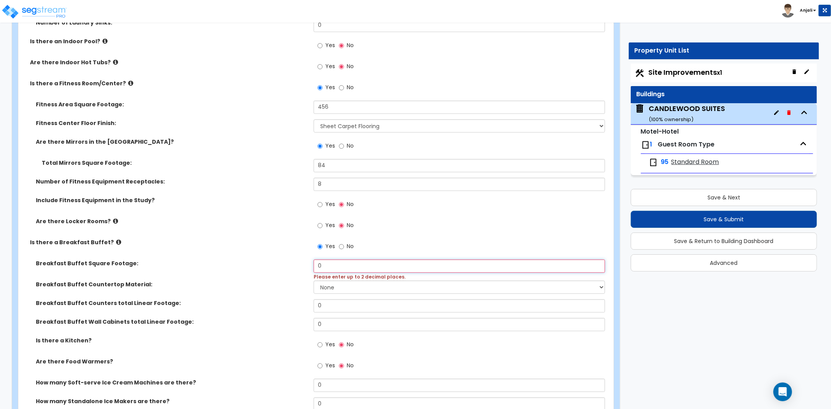
type input "0"
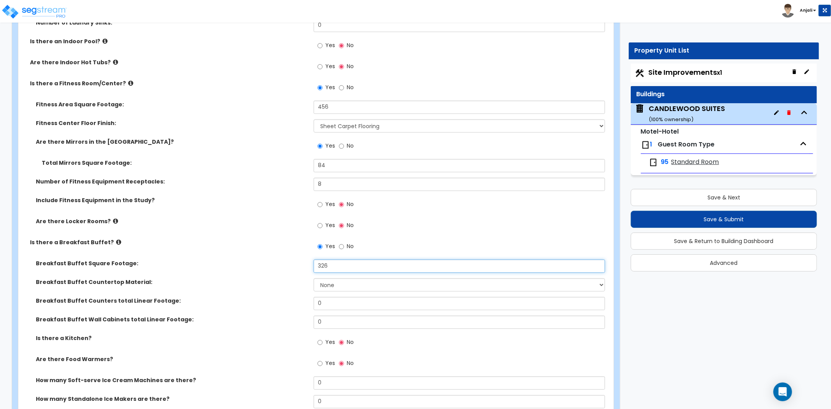
type input "326"
click at [326, 278] on select "None Plastic Laminate Solid Surface Stone Quartz Marble Tile Wood Stainless Ste…" at bounding box center [459, 284] width 291 height 13
select select "5"
click at [314, 278] on select "None Plastic Laminate Solid Surface Stone Quartz Marble Tile Wood Stainless Ste…" at bounding box center [459, 284] width 291 height 13
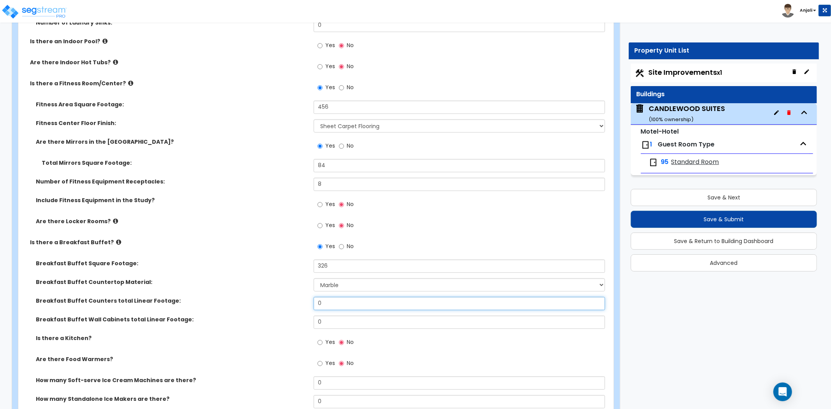
click at [337, 297] on input "0" at bounding box center [459, 303] width 291 height 13
type input "8"
click at [328, 317] on input "0" at bounding box center [459, 321] width 291 height 13
type input "8"
click at [271, 315] on label "Breakfast Buffet Wall Cabinets total Linear Footage:" at bounding box center [172, 319] width 272 height 8
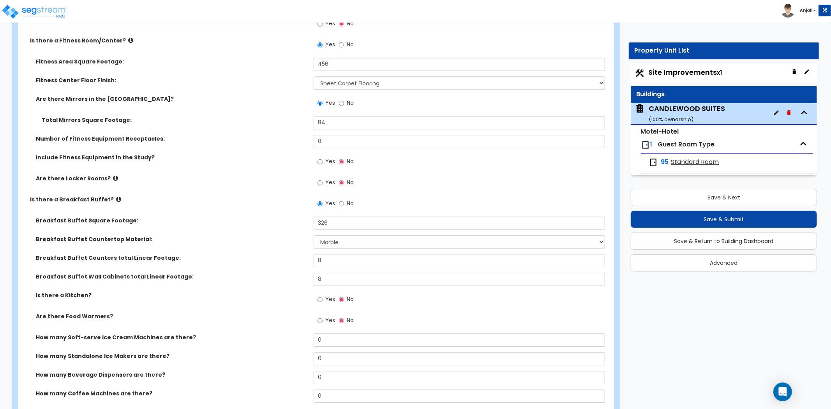
scroll to position [1817, 0]
click at [319, 295] on input "Yes" at bounding box center [319, 299] width 5 height 9
radio input "true"
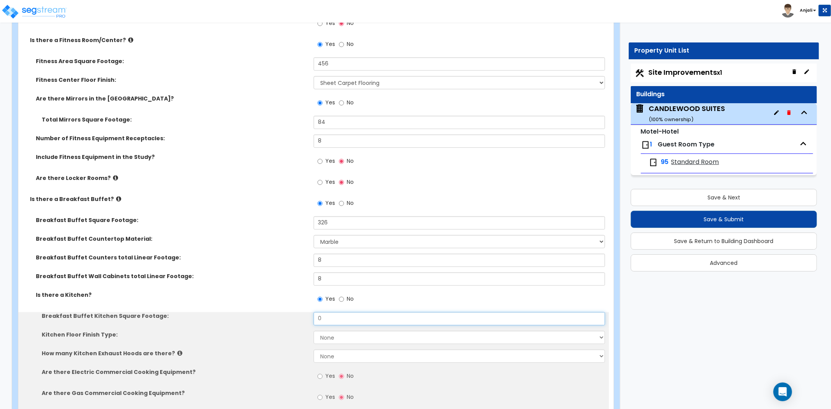
click at [341, 312] on input "0" at bounding box center [459, 318] width 291 height 13
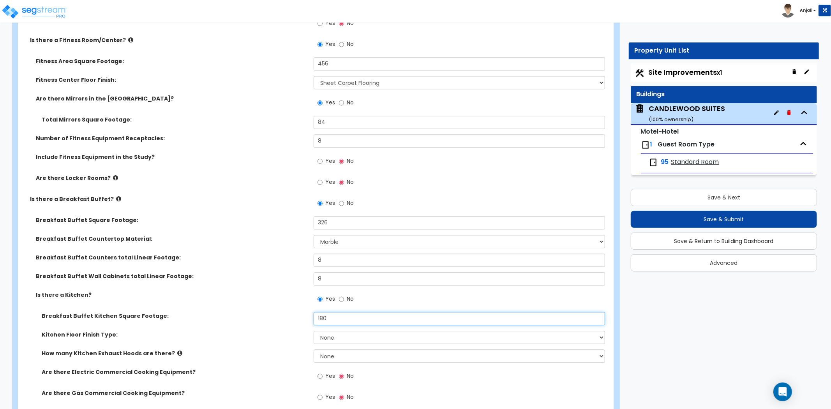
type input "180"
click at [335, 331] on select "None Tile Flooring VCT Flooring Sheet Vinyl Flooring" at bounding box center [459, 337] width 291 height 13
select select "1"
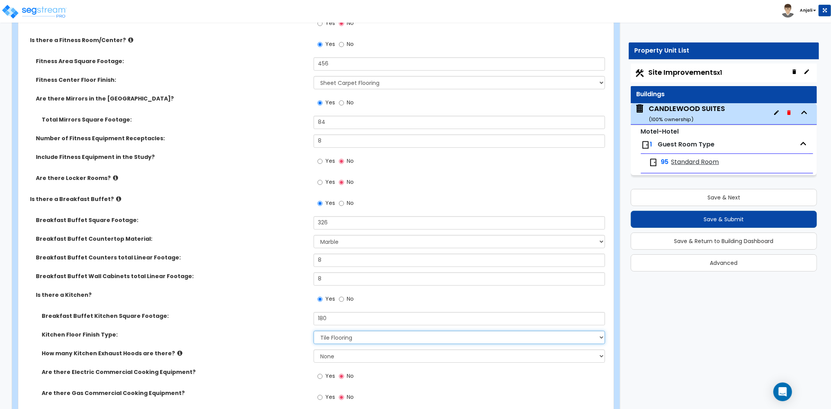
click at [314, 331] on select "None Tile Flooring VCT Flooring Sheet Vinyl Flooring" at bounding box center [459, 337] width 291 height 13
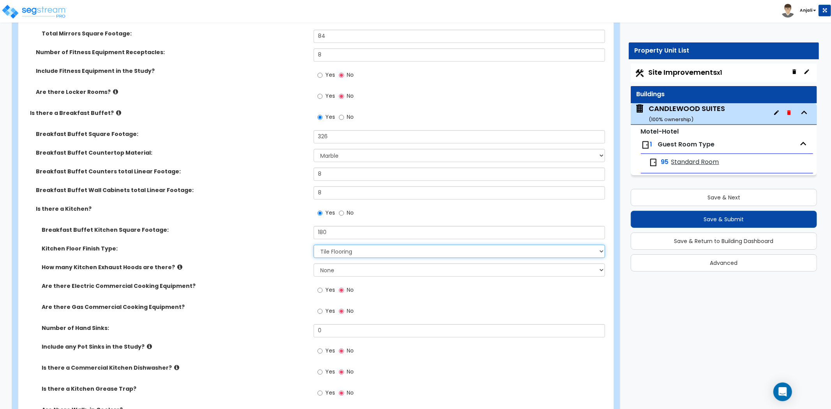
scroll to position [1904, 0]
click at [321, 307] on input "Yes" at bounding box center [319, 311] width 5 height 9
radio input "true"
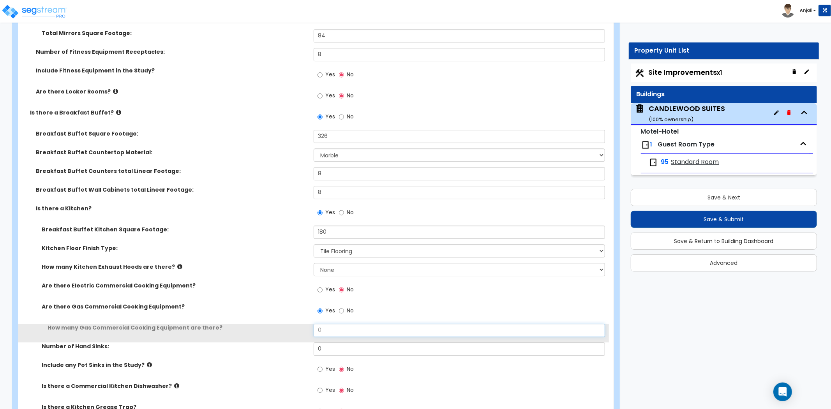
click at [324, 324] on input "0" at bounding box center [459, 330] width 291 height 13
type input "2"
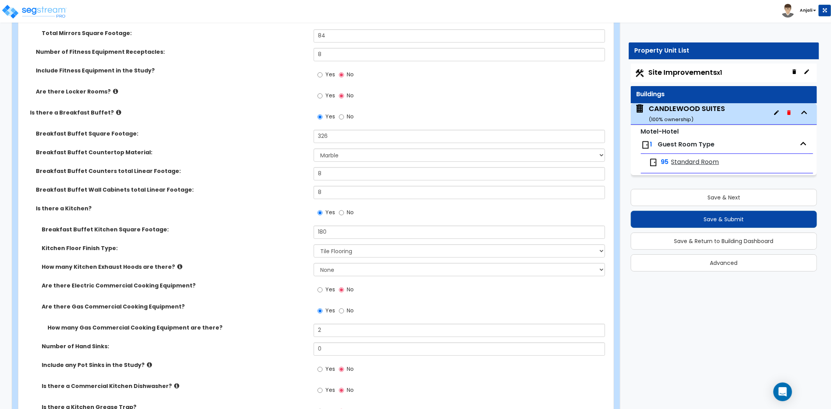
click at [296, 324] on label "How many Gas Commercial Cooking Equipment are there?" at bounding box center [178, 328] width 260 height 8
click at [321, 285] on input "Yes" at bounding box center [319, 289] width 5 height 9
radio input "true"
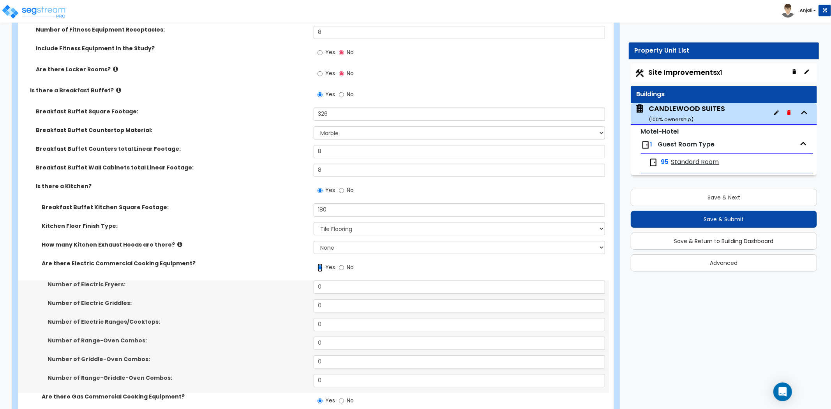
scroll to position [1947, 0]
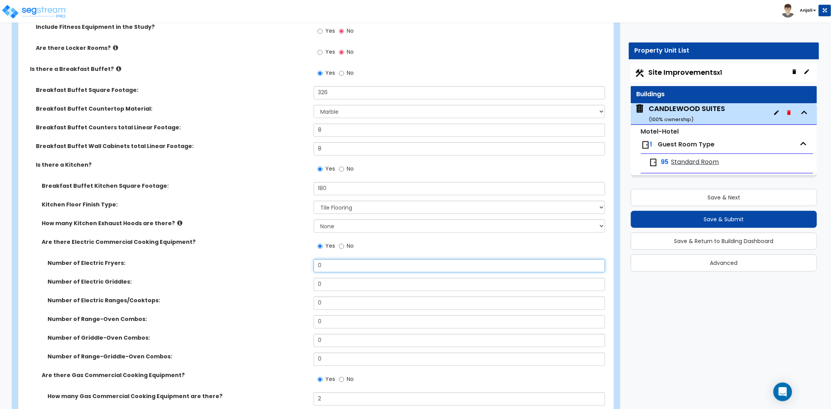
click at [326, 261] on input "0" at bounding box center [459, 265] width 291 height 13
type input "1"
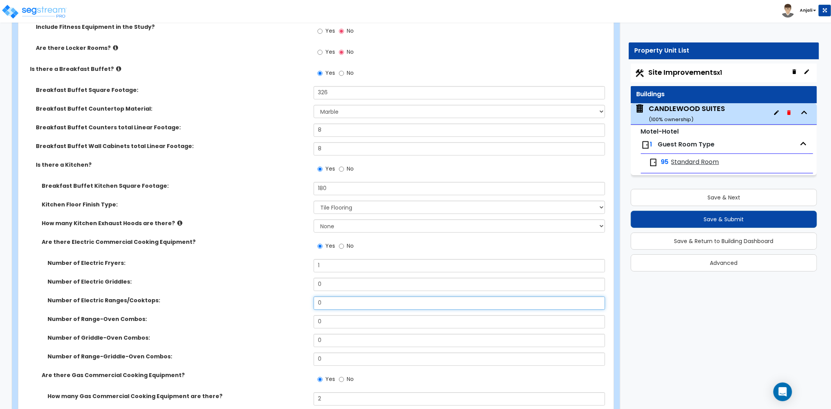
click at [324, 296] on input "0" at bounding box center [459, 302] width 291 height 13
type input "1"
click at [306, 299] on div "Number of Electric Ranges/Cooktops: 1" at bounding box center [313, 305] width 590 height 19
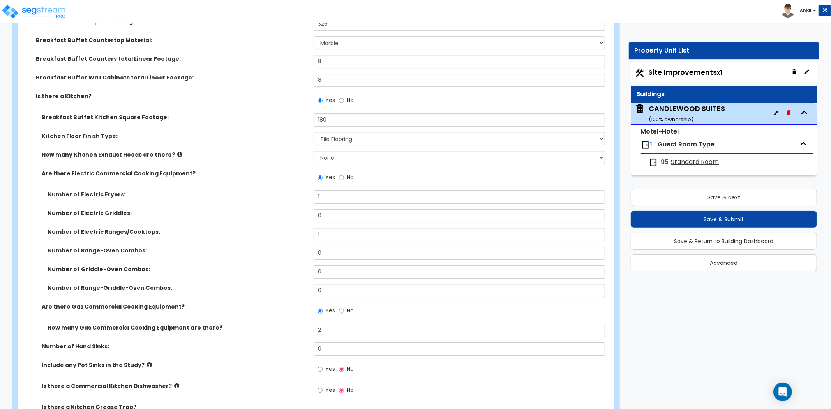
scroll to position [2034, 0]
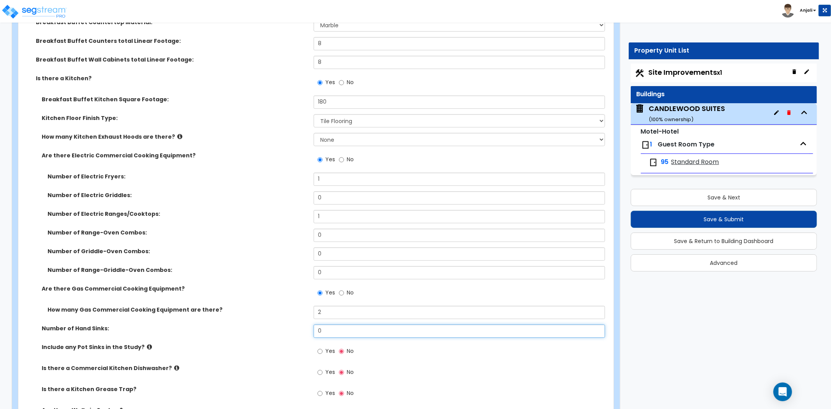
click at [331, 324] on input "0" at bounding box center [459, 330] width 291 height 13
type input "1"
click at [300, 324] on label "Number of Hand Sinks:" at bounding box center [175, 328] width 266 height 8
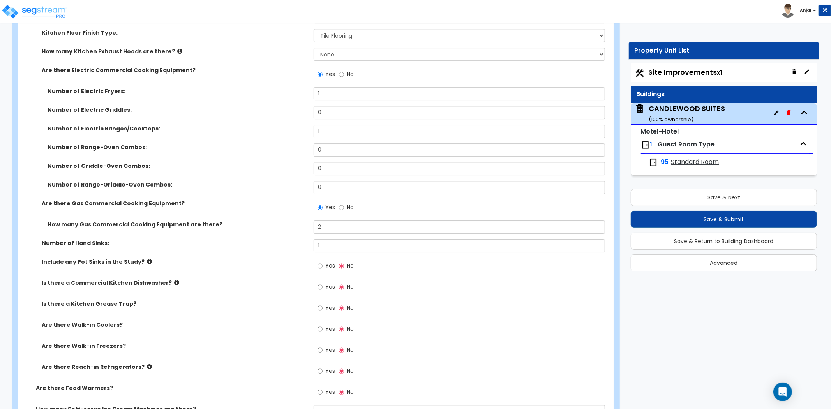
scroll to position [2120, 0]
click at [320, 261] on input "Yes" at bounding box center [319, 265] width 5 height 9
radio input "true"
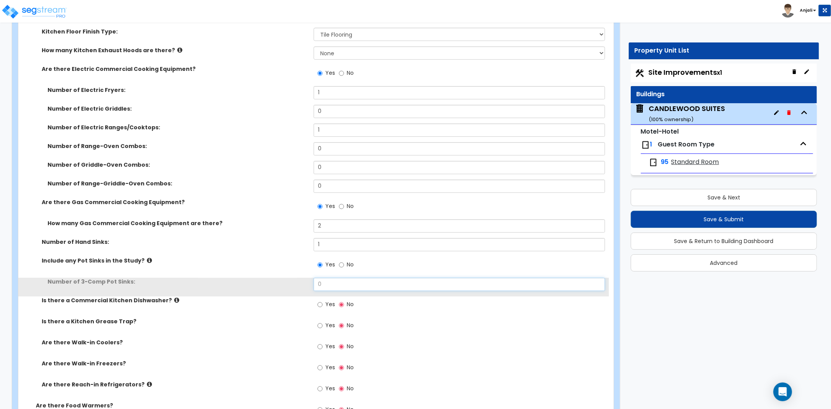
click at [340, 278] on input "0" at bounding box center [459, 284] width 291 height 13
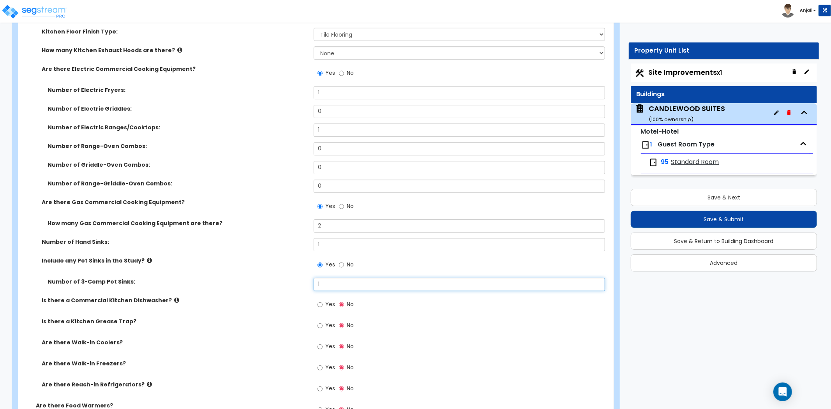
type input "1"
click at [291, 278] on div "Number of 3-Comp Pot Sinks: 1" at bounding box center [313, 287] width 590 height 19
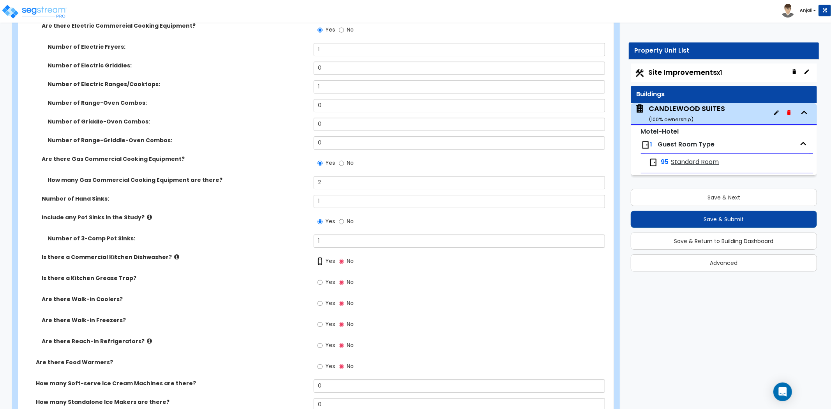
click at [319, 257] on input "Yes" at bounding box center [319, 261] width 5 height 9
radio input "true"
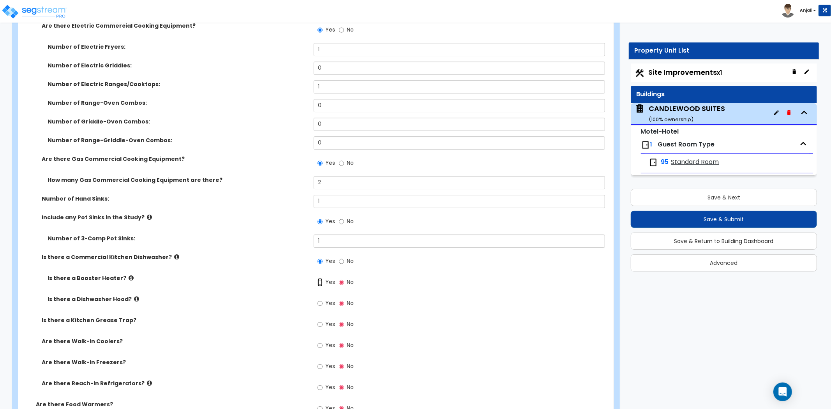
click at [321, 278] on input "Yes" at bounding box center [319, 282] width 5 height 9
radio input "true"
click at [300, 282] on div "Is there a Booster Heater? Yes No" at bounding box center [313, 284] width 590 height 21
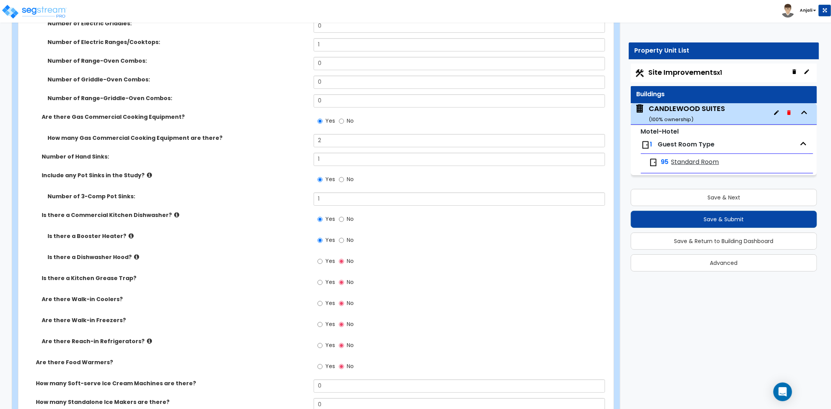
scroll to position [2207, 0]
click at [320, 298] on input "Yes" at bounding box center [319, 302] width 5 height 9
radio input "true"
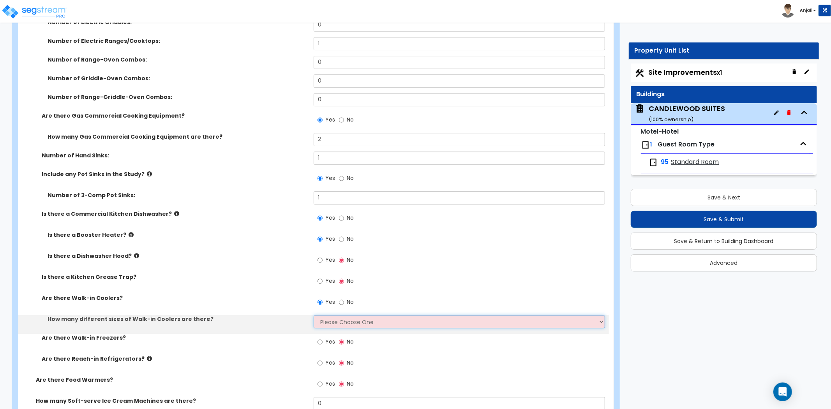
click at [321, 315] on select "Please Choose One 1 2 3 4" at bounding box center [459, 321] width 291 height 13
select select "1"
click at [314, 315] on select "Please Choose One 1 2 3 4" at bounding box center [459, 321] width 291 height 13
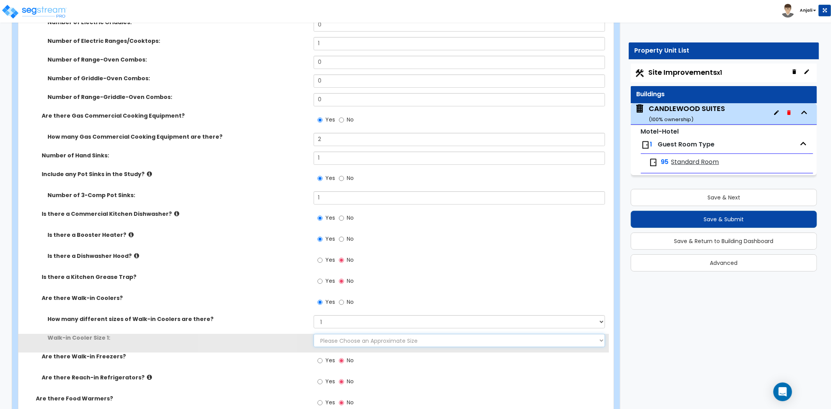
click at [342, 334] on select "Please Choose an Approximate Size 6' x 6' 10' x 6' 12' x 14' 12' x 20' I want t…" at bounding box center [459, 340] width 291 height 13
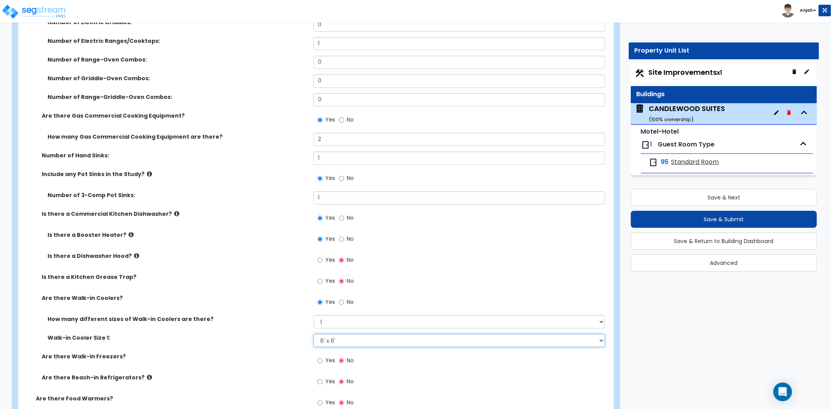
click at [314, 334] on select "Please Choose an Approximate Size 6' x 6' 10' x 6' 12' x 14' 12' x 20' I want t…" at bounding box center [459, 340] width 291 height 13
click at [325, 334] on select "Please Choose an Approximate Size 6' x 6' 10' x 6' 12' x 14' 12' x 20' I want t…" at bounding box center [459, 340] width 291 height 13
select select "2"
click at [314, 334] on select "Please Choose an Approximate Size 6' x 6' 10' x 6' 12' x 14' 12' x 20' I want t…" at bounding box center [459, 340] width 291 height 13
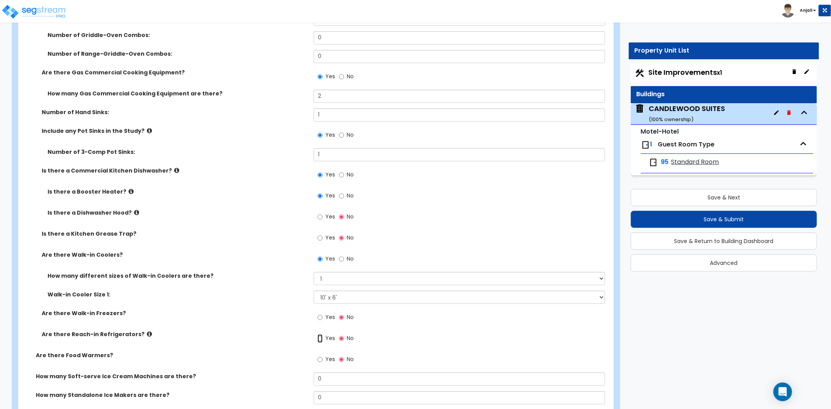
click at [320, 334] on input "Yes" at bounding box center [319, 338] width 5 height 9
radio input "true"
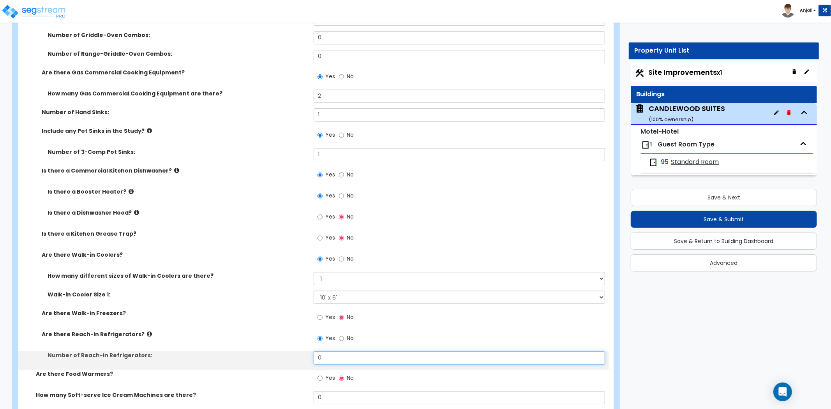
click at [329, 351] on input "0" at bounding box center [459, 357] width 291 height 13
type input "1"
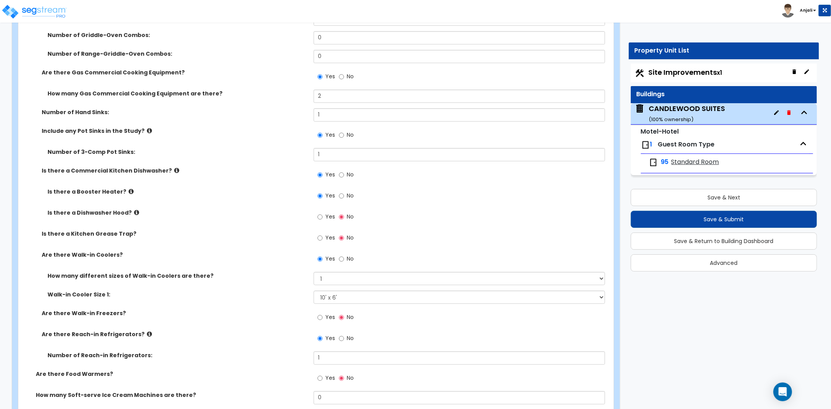
click at [253, 330] on label "Are there Reach-in Refrigerators?" at bounding box center [175, 334] width 266 height 8
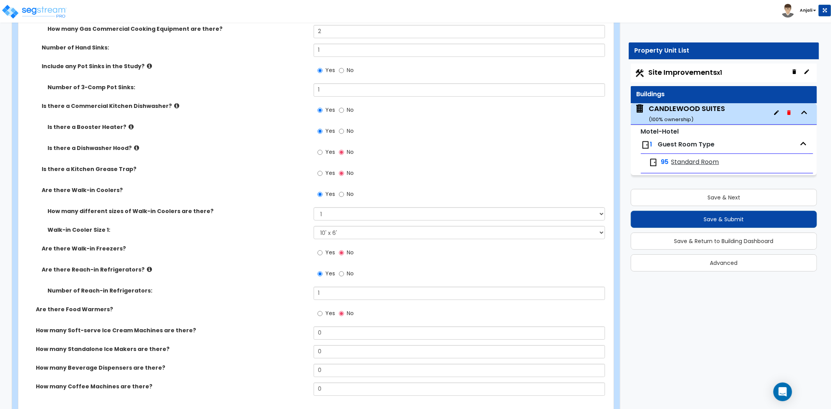
scroll to position [2337, 0]
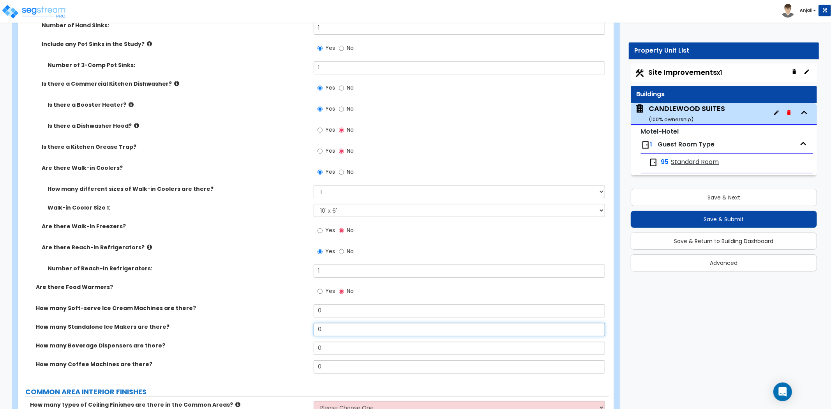
click at [328, 323] on input "0" at bounding box center [459, 329] width 291 height 13
type input "1"
click at [326, 342] on input "0" at bounding box center [459, 348] width 291 height 13
type input "1"
click at [282, 360] on label "How many Coffee Machines are there?" at bounding box center [172, 364] width 272 height 8
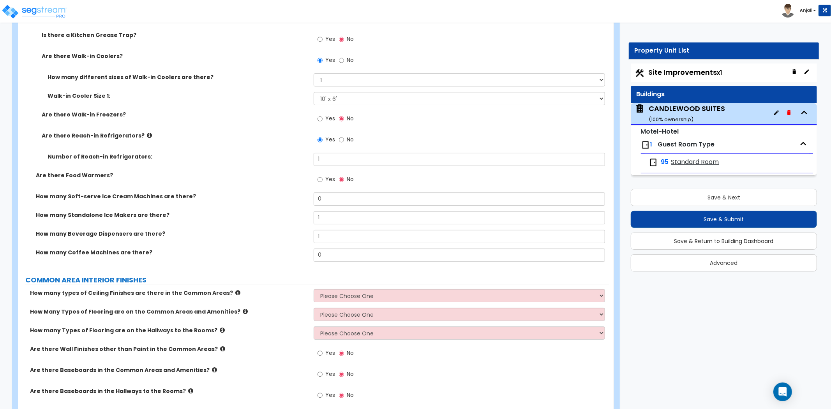
scroll to position [2467, 0]
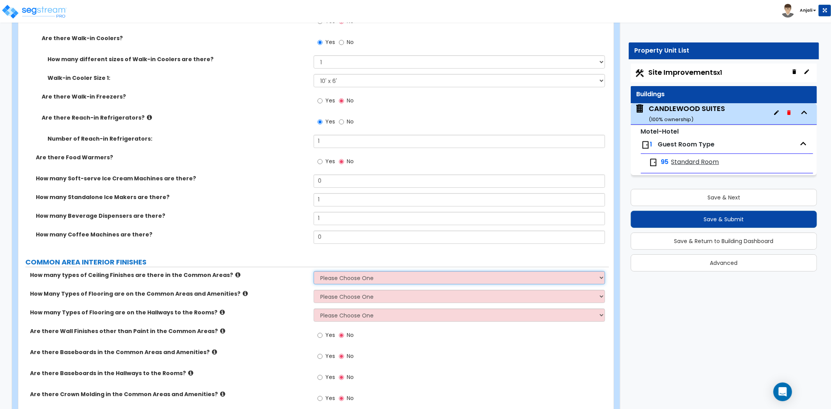
click at [377, 271] on select "Please Choose One 1 2 3" at bounding box center [459, 277] width 291 height 13
select select "1"
click at [314, 271] on select "Please Choose One 1 2 3" at bounding box center [459, 277] width 291 height 13
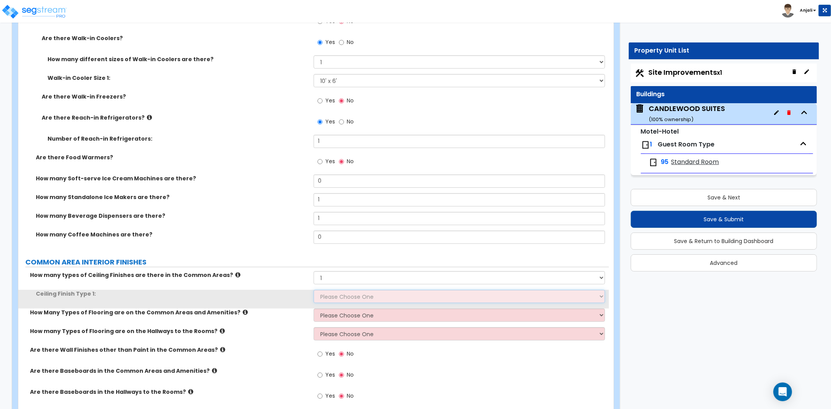
drag, startPoint x: 345, startPoint y: 298, endPoint x: 351, endPoint y: 284, distance: 14.7
click at [351, 290] on select "Please Choose One Drop Ceiling Drywall Ceiling Open Ceiling" at bounding box center [459, 296] width 291 height 13
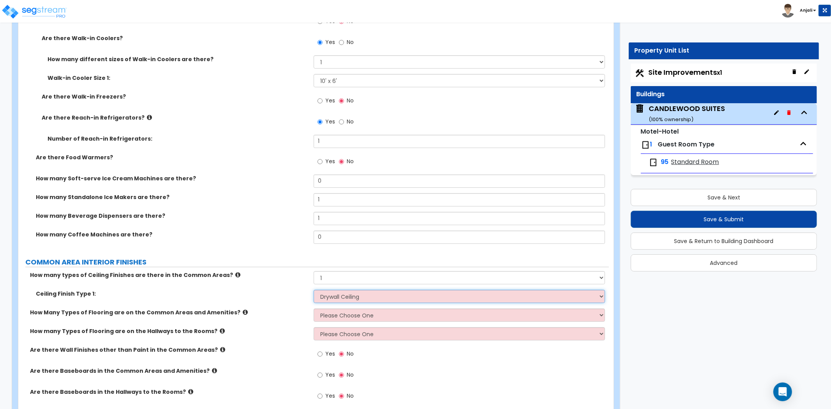
click at [314, 290] on select "Please Choose One Drop Ceiling Drywall Ceiling Open Ceiling" at bounding box center [459, 296] width 291 height 13
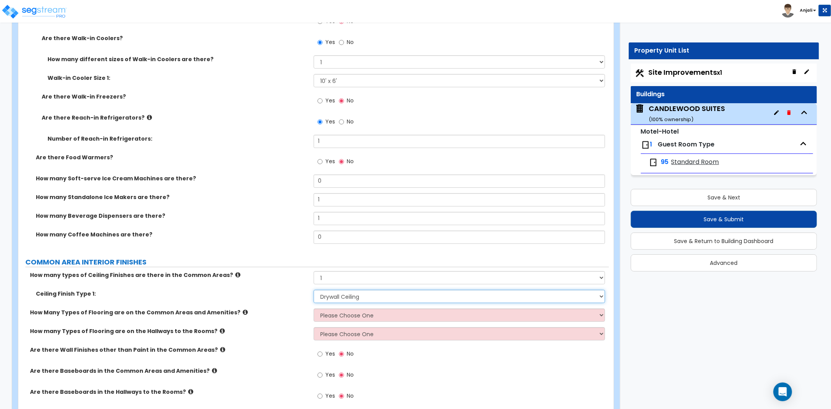
click at [359, 290] on select "Please Choose One Drop Ceiling Drywall Ceiling Open Ceiling" at bounding box center [459, 296] width 291 height 13
select select "1"
click at [314, 290] on select "Please Choose One Drop Ceiling Drywall Ceiling Open Ceiling" at bounding box center [459, 296] width 291 height 13
click at [343, 309] on select "Please Choose One 1 2 3" at bounding box center [459, 314] width 291 height 13
select select "1"
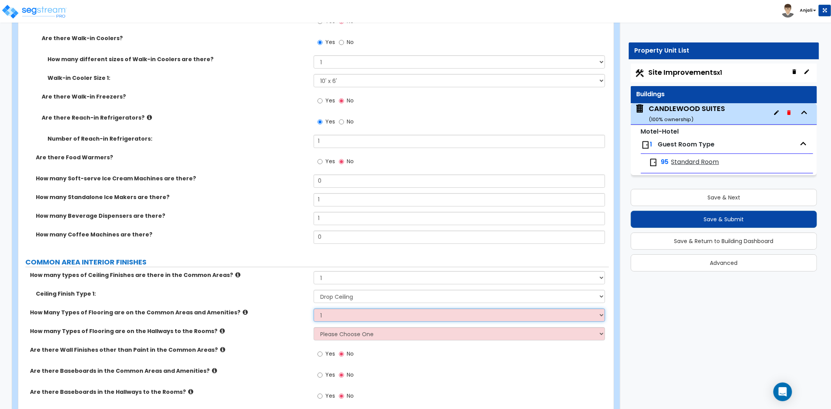
click at [314, 308] on select "Please Choose One 1 2 3" at bounding box center [459, 314] width 291 height 13
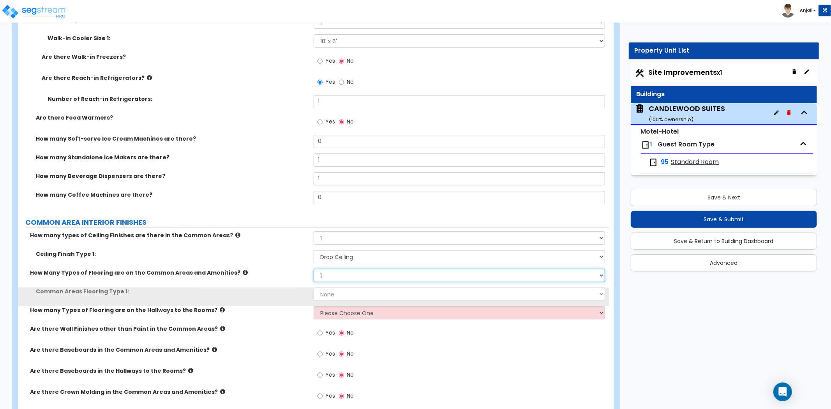
scroll to position [2510, 0]
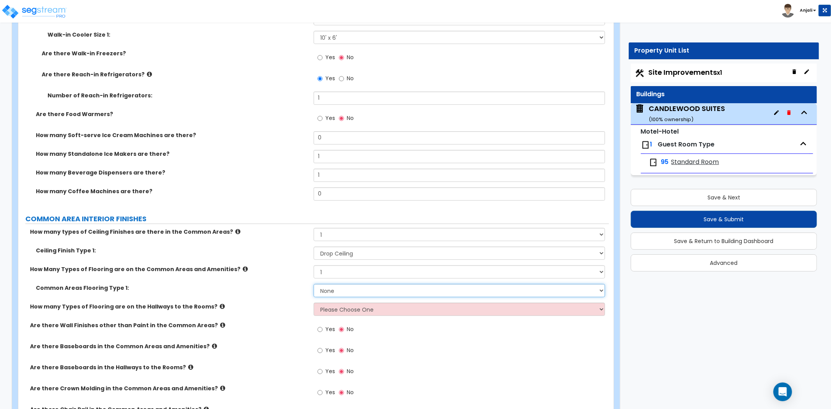
click at [339, 284] on select "None Tile Flooring Hardwood Flooring Resilient Laminate Flooring VCT Flooring S…" at bounding box center [459, 290] width 291 height 13
select select "5"
click at [314, 284] on select "None Tile Flooring Hardwood Flooring Resilient Laminate Flooring VCT Flooring S…" at bounding box center [459, 290] width 291 height 13
click at [344, 303] on select "Please Choose One 1 2 3" at bounding box center [459, 309] width 291 height 13
select select "1"
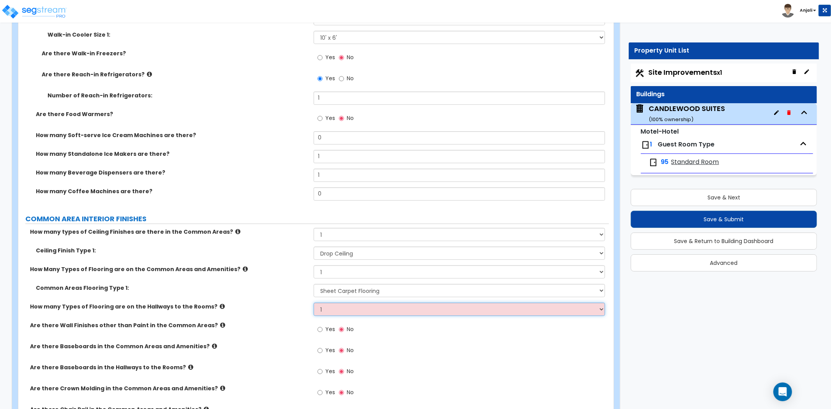
click at [314, 303] on select "Please Choose One 1 2 3" at bounding box center [459, 309] width 291 height 13
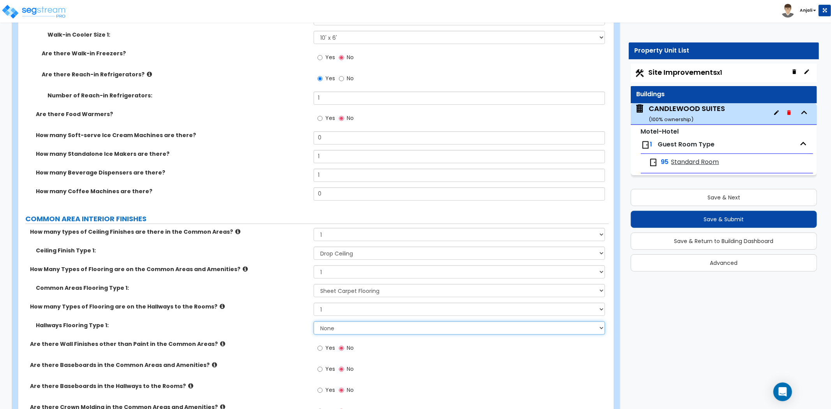
click at [335, 321] on select "None Tile Flooring Hardwood Flooring Resilient Laminate Flooring VCT Flooring S…" at bounding box center [459, 327] width 291 height 13
select select "5"
click at [314, 321] on select "None Tile Flooring Hardwood Flooring Resilient Laminate Flooring VCT Flooring S…" at bounding box center [459, 327] width 291 height 13
click at [343, 284] on select "None Tile Flooring Hardwood Flooring Resilient Laminate Flooring VCT Flooring S…" at bounding box center [459, 290] width 291 height 13
select select "1"
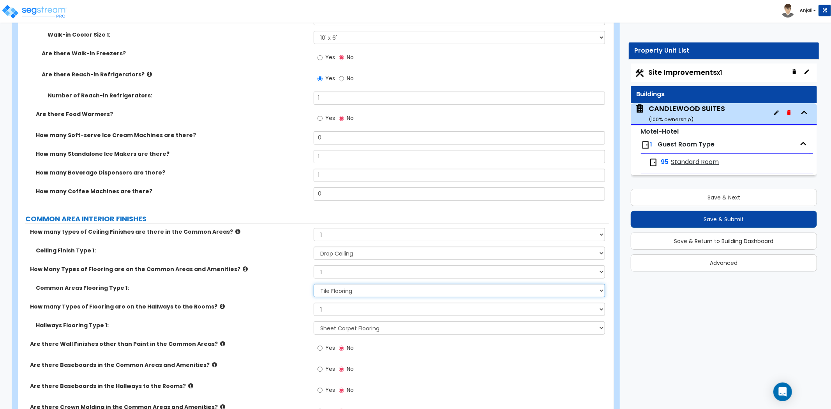
click at [314, 284] on select "None Tile Flooring Hardwood Flooring Resilient Laminate Flooring VCT Flooring S…" at bounding box center [459, 290] width 291 height 13
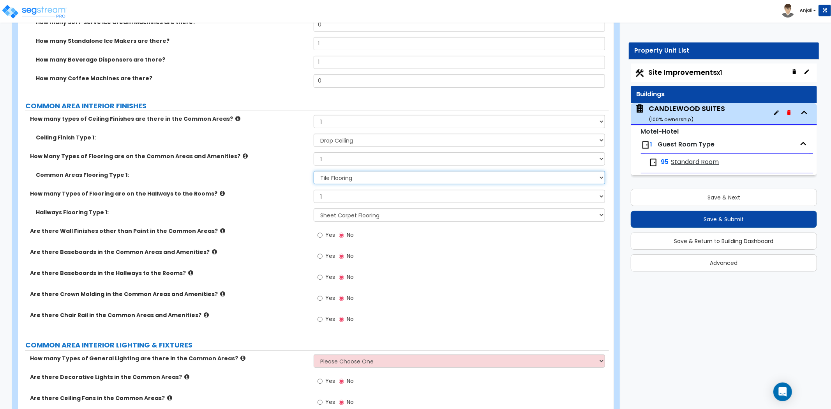
scroll to position [2639, 0]
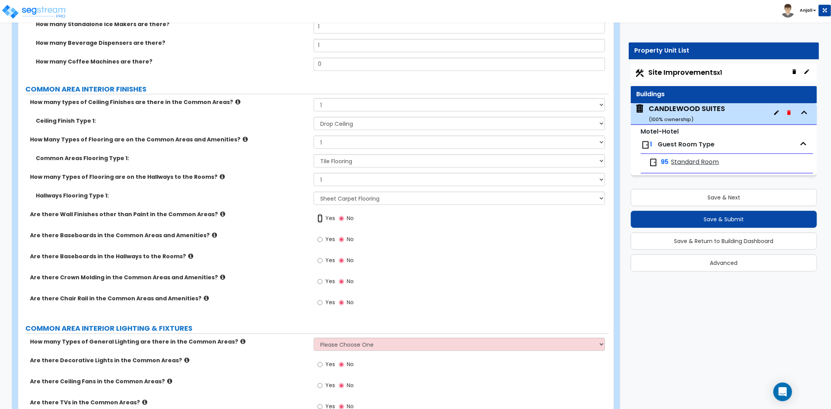
click at [321, 214] on input "Yes" at bounding box center [319, 218] width 5 height 9
radio input "true"
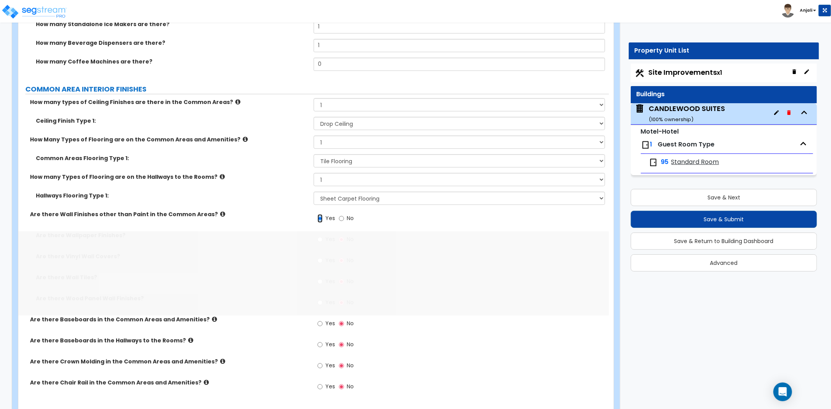
click at [321, 214] on input "Yes" at bounding box center [319, 218] width 5 height 9
click at [319, 235] on input "Yes" at bounding box center [319, 239] width 5 height 9
radio input "true"
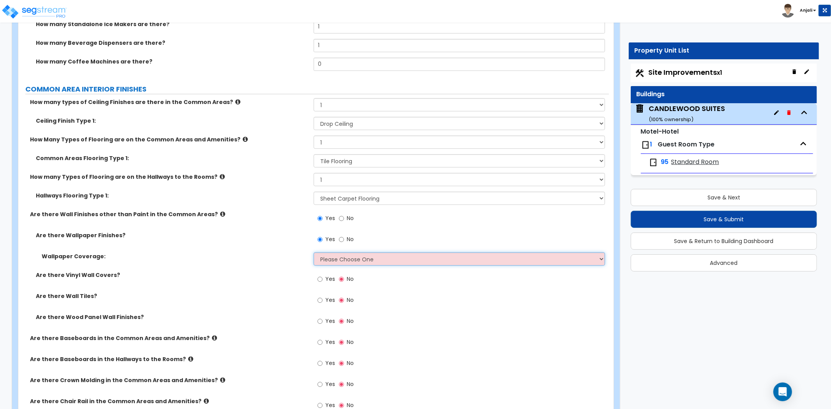
click at [347, 252] on select "Please Choose One Only a Small Portion of Walls are Covered Several Walls are C…" at bounding box center [459, 258] width 291 height 13
select select "3"
click at [314, 252] on select "Please Choose One Only a Small Portion of Walls are Covered Several Walls are C…" at bounding box center [459, 258] width 291 height 13
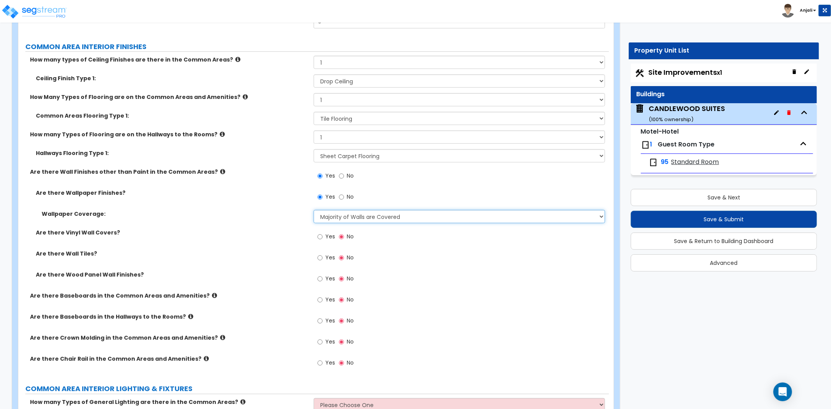
scroll to position [2683, 0]
click at [318, 295] on input "Yes" at bounding box center [319, 299] width 5 height 9
radio input "true"
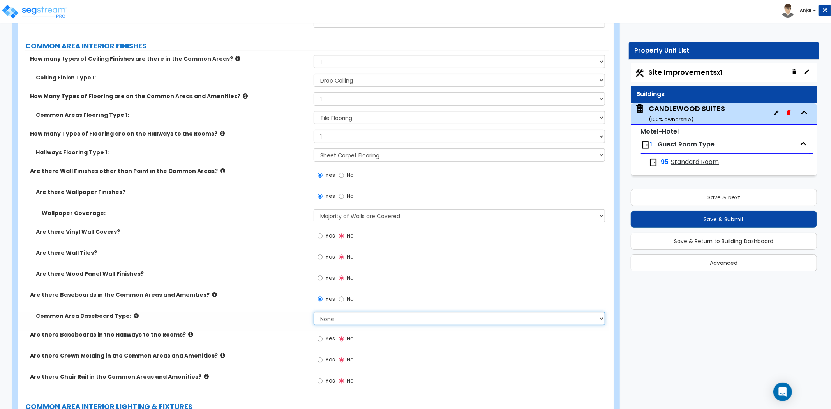
click at [334, 312] on select "None Wood Vinyl Carpet Tile" at bounding box center [459, 318] width 291 height 13
select select "1"
click at [314, 312] on select "None Wood Vinyl Carpet Tile" at bounding box center [459, 318] width 291 height 13
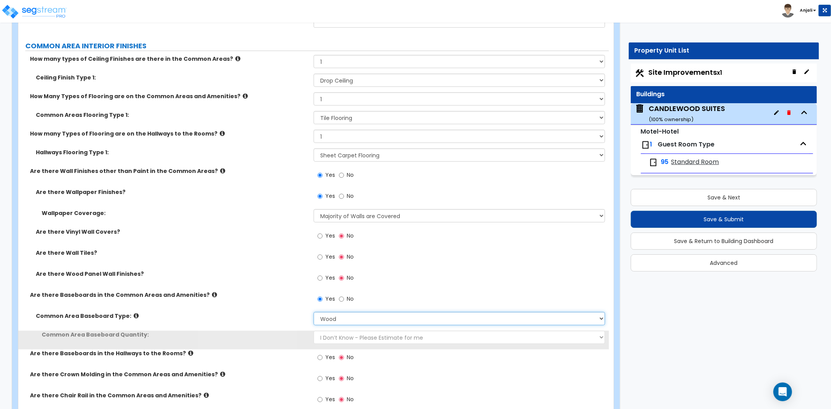
scroll to position [2726, 0]
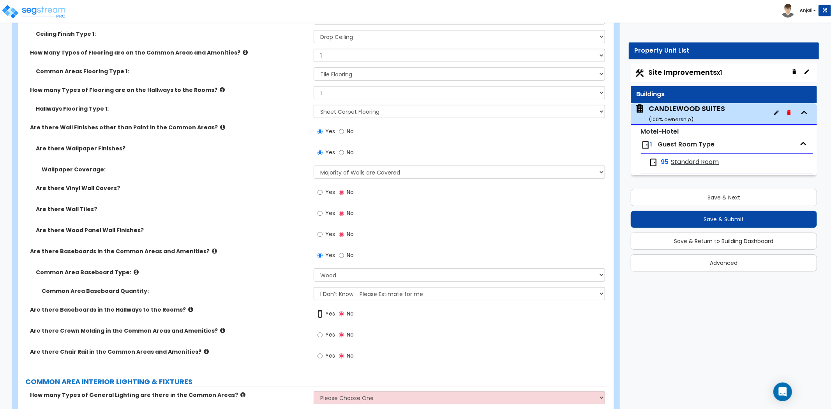
click at [321, 310] on input "Yes" at bounding box center [319, 314] width 5 height 9
radio input "true"
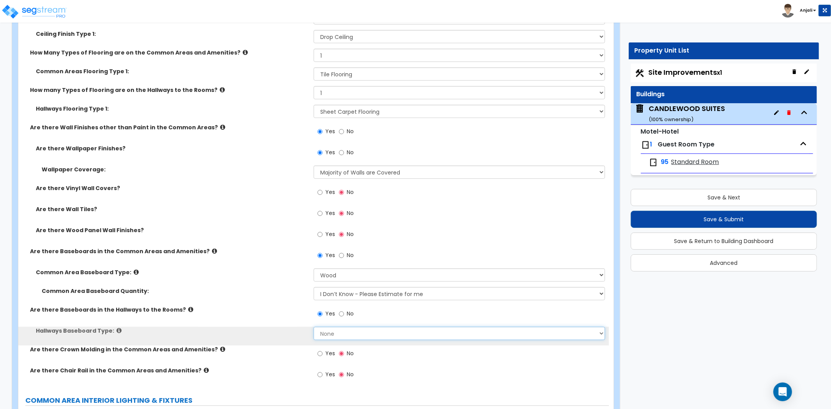
click at [335, 327] on select "None Wood Vinyl Carpet Tile" at bounding box center [459, 333] width 291 height 13
select select "1"
click at [314, 327] on select "None Wood Vinyl Carpet Tile" at bounding box center [459, 333] width 291 height 13
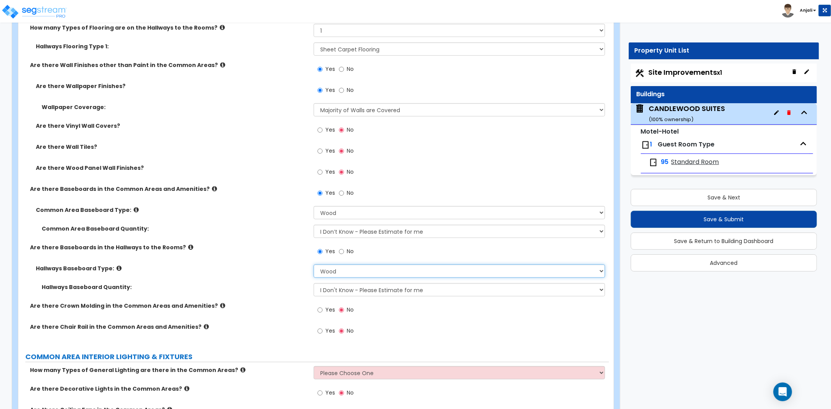
scroll to position [2813, 0]
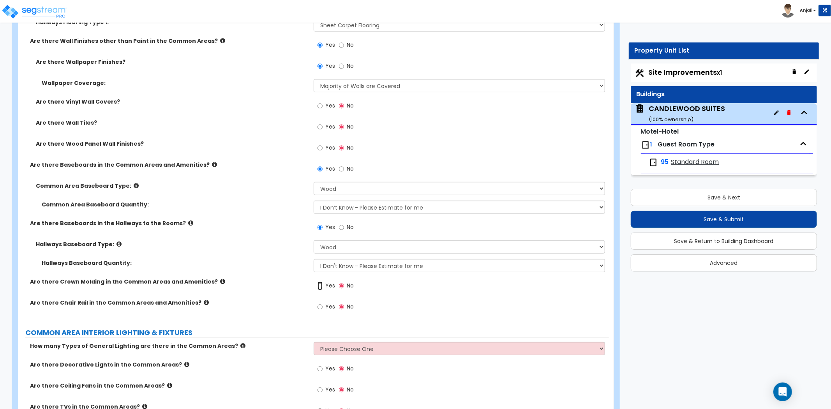
click at [321, 282] on input "Yes" at bounding box center [319, 286] width 5 height 9
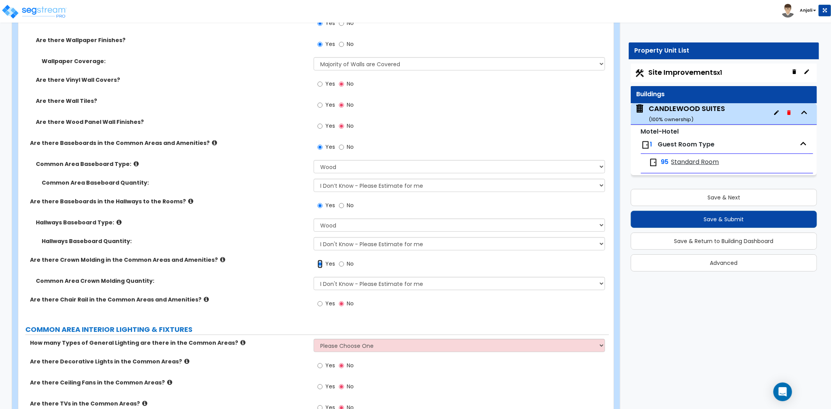
scroll to position [2856, 0]
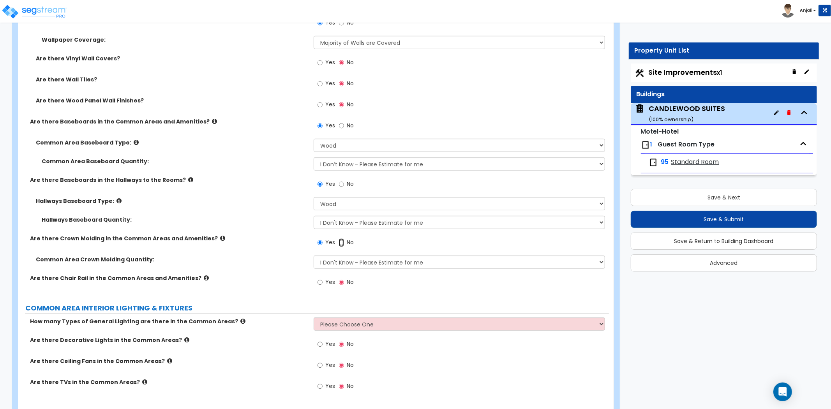
click at [339, 238] on input "No" at bounding box center [341, 242] width 5 height 9
radio input "false"
radio input "true"
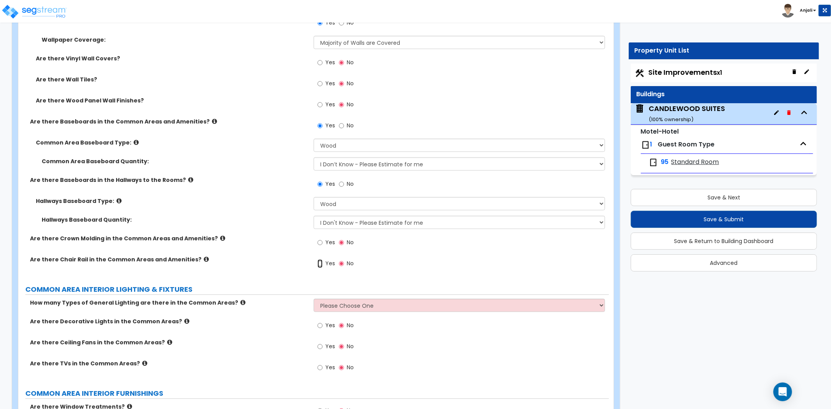
click at [321, 259] on input "Yes" at bounding box center [319, 263] width 5 height 9
radio input "true"
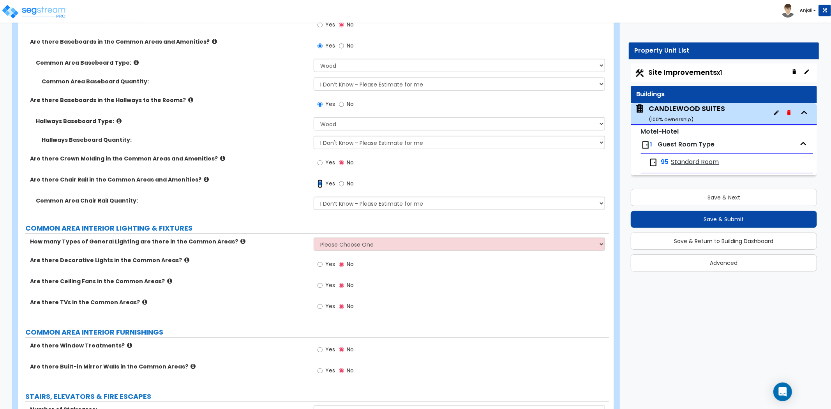
scroll to position [2942, 0]
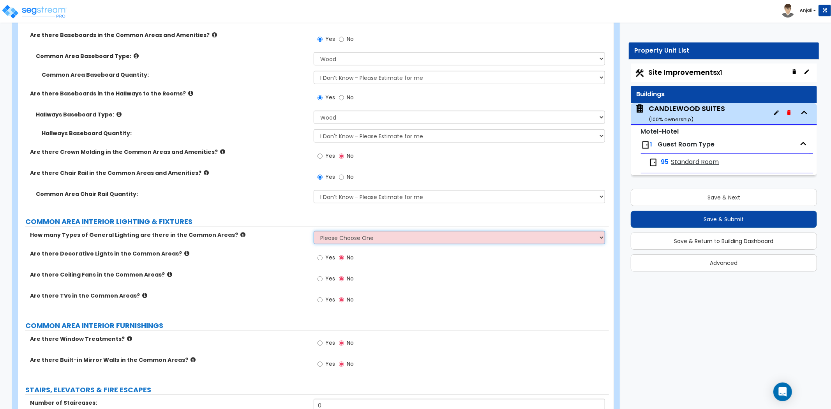
click at [374, 231] on select "Please Choose One 1 2 3" at bounding box center [459, 237] width 291 height 13
click at [314, 231] on select "Please Choose One 1 2 3" at bounding box center [459, 237] width 291 height 13
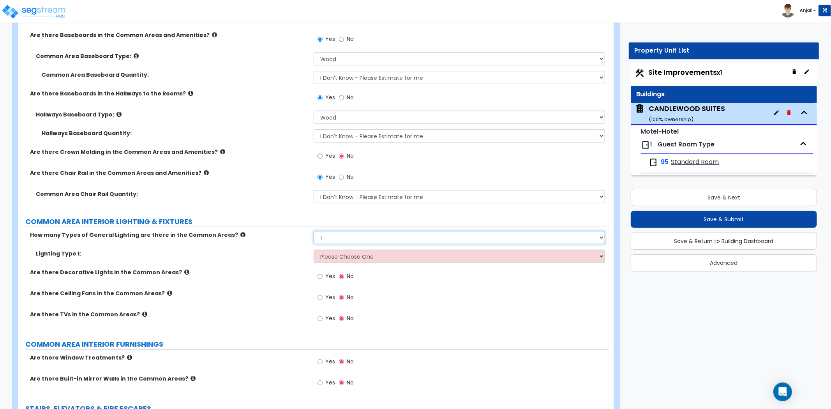
click at [351, 231] on select "Please Choose One 1 2 3" at bounding box center [459, 237] width 291 height 13
select select "2"
click at [314, 231] on select "Please Choose One 1 2 3" at bounding box center [459, 237] width 291 height 13
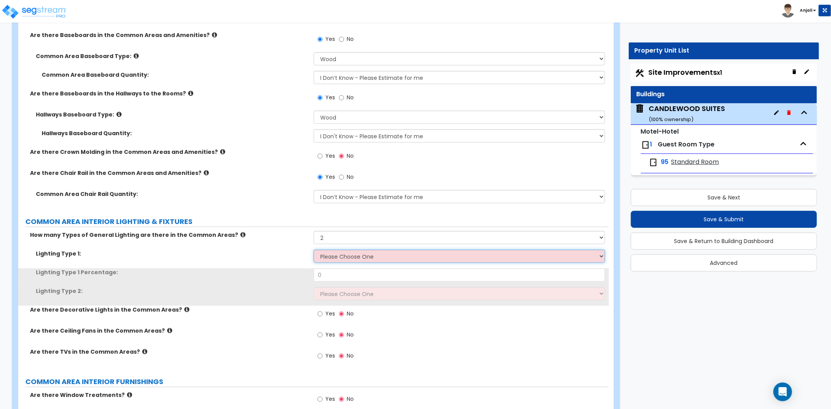
click at [361, 250] on select "Please Choose One LED Surface-Mounted LED Recessed Fluorescent Surface-Mounted …" at bounding box center [459, 256] width 291 height 13
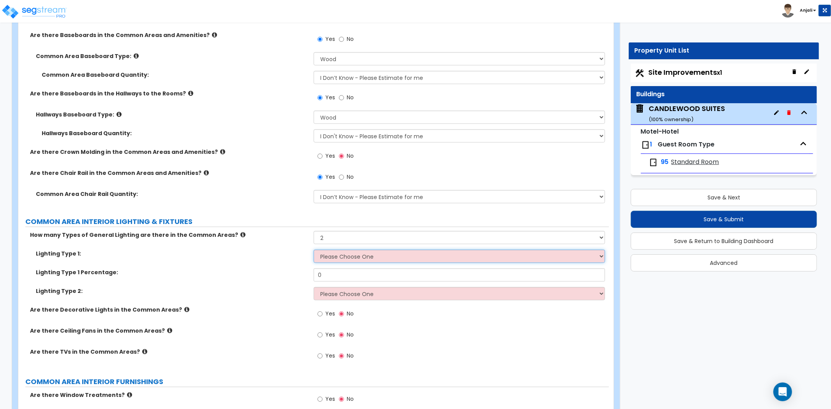
select select "2"
click at [314, 250] on select "Please Choose One LED Surface-Mounted LED Recessed Fluorescent Surface-Mounted …" at bounding box center [459, 256] width 291 height 13
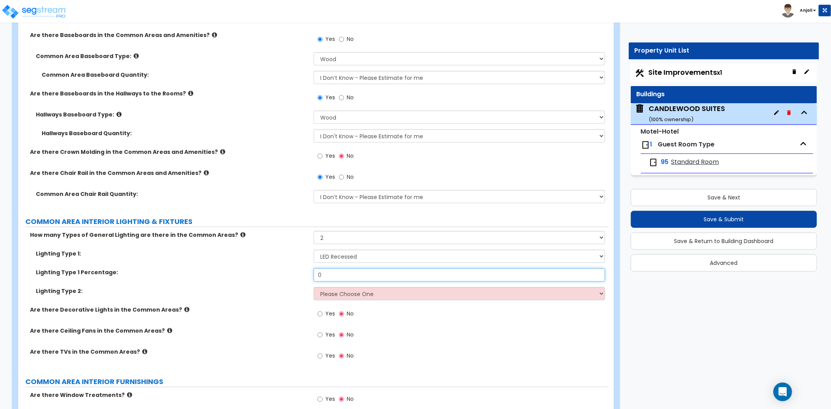
click at [344, 268] on input "0" at bounding box center [459, 274] width 291 height 13
type input "50"
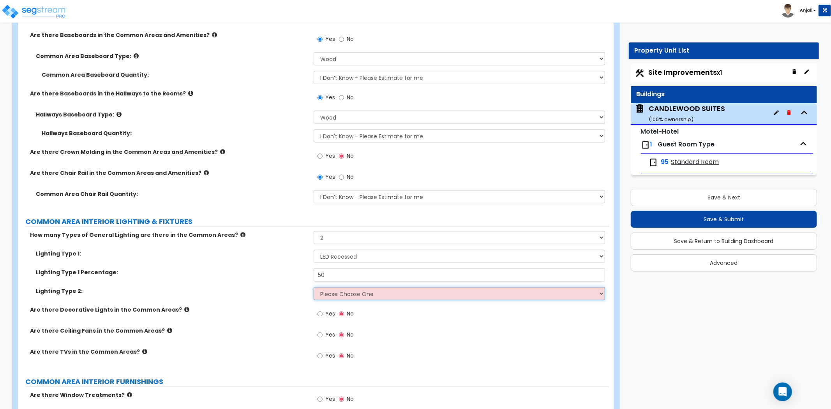
click at [340, 289] on select "Please Choose One LED Surface-Mounted LED Recessed Fluorescent Surface-Mounted …" at bounding box center [459, 293] width 291 height 13
select select "5"
click at [314, 287] on select "Please Choose One LED Surface-Mounted LED Recessed Fluorescent Surface-Mounted …" at bounding box center [459, 293] width 291 height 13
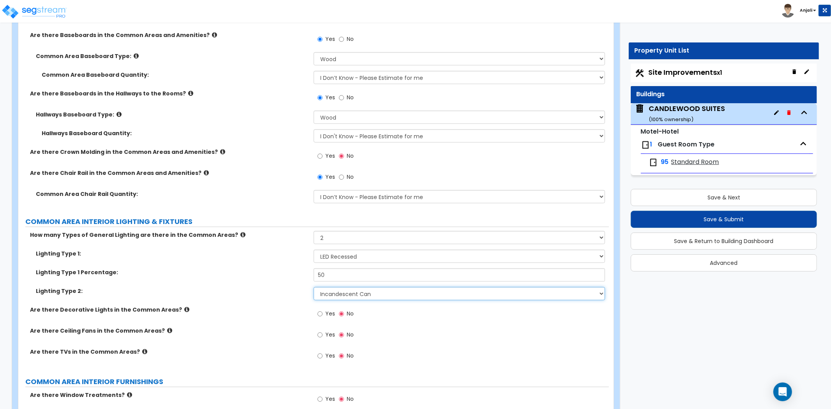
scroll to position [2986, 0]
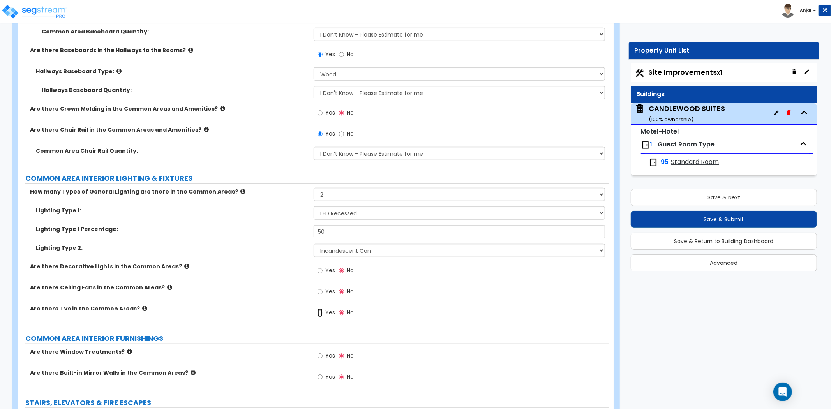
click at [317, 308] on input "Yes" at bounding box center [319, 312] width 5 height 9
radio input "true"
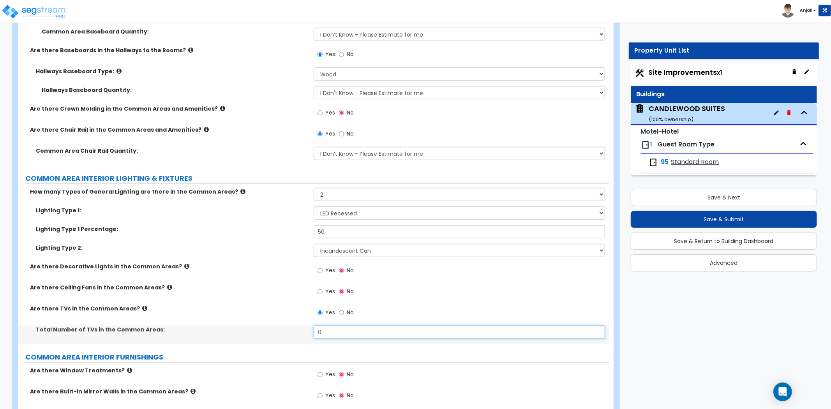
click at [333, 326] on input "0" at bounding box center [459, 332] width 291 height 13
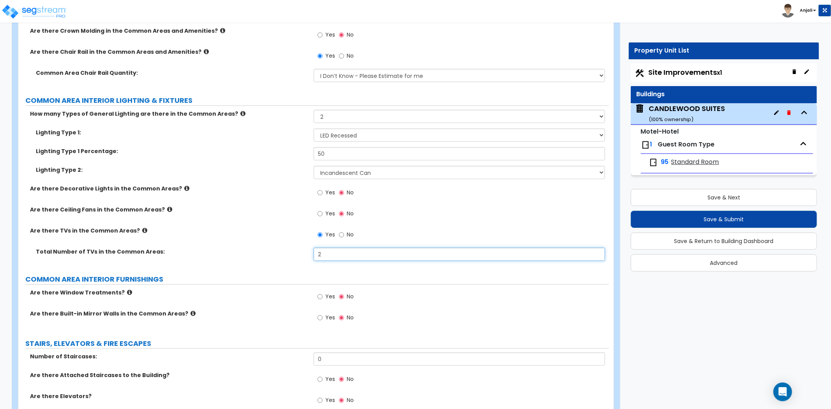
scroll to position [3072, 0]
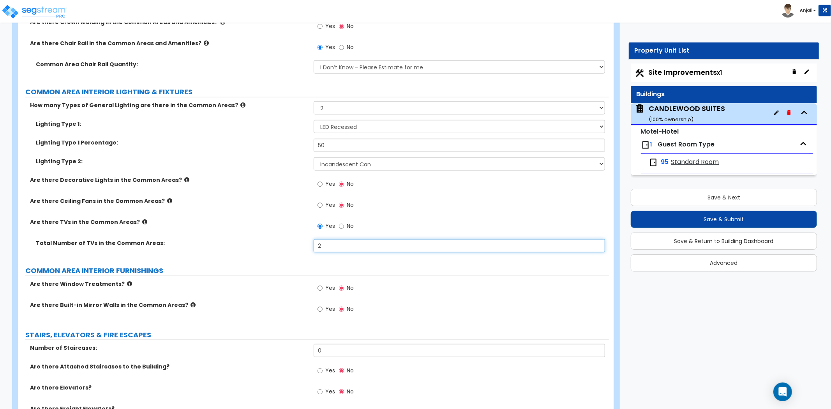
type input "2"
click at [318, 284] on input "Yes" at bounding box center [319, 288] width 5 height 9
radio input "true"
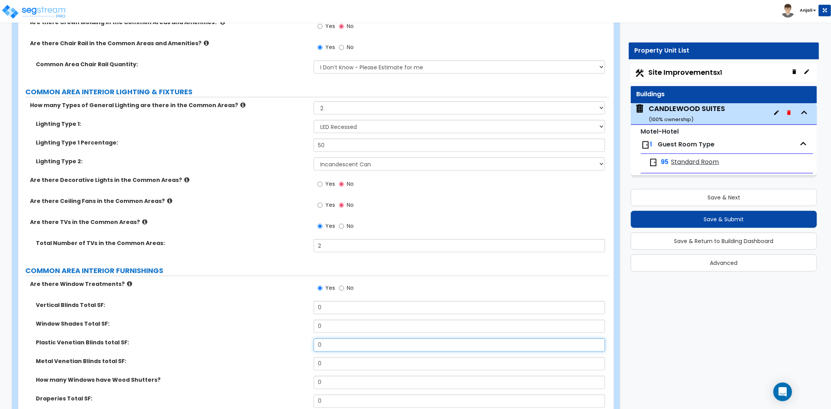
click at [340, 338] on input "0" at bounding box center [459, 344] width 291 height 13
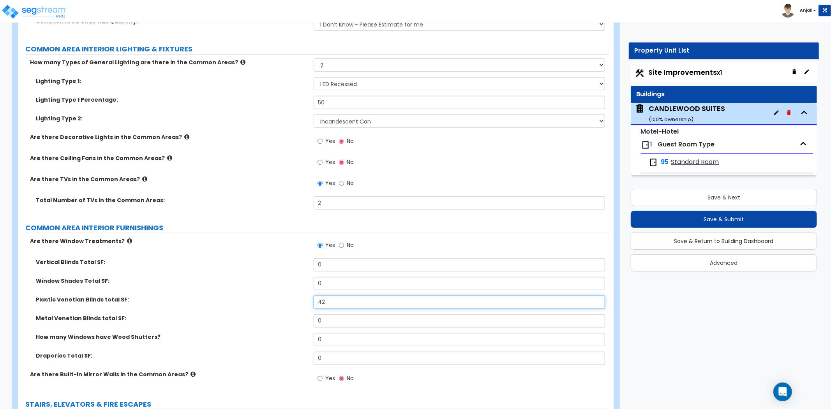
scroll to position [3116, 0]
type input "42"
click at [356, 351] on input "0" at bounding box center [459, 357] width 291 height 13
type input "84"
click at [256, 276] on label "Window Shades Total SF:" at bounding box center [172, 280] width 272 height 8
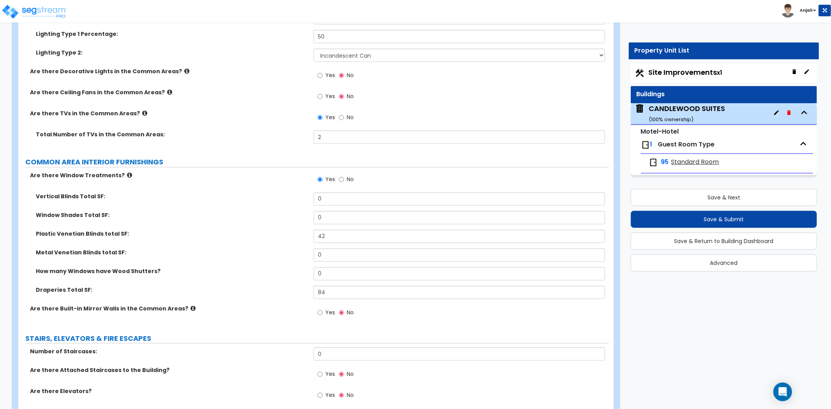
scroll to position [3202, 0]
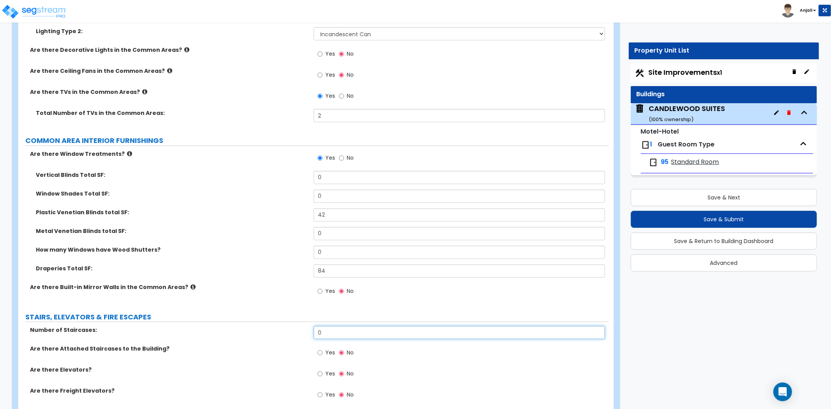
click at [328, 326] on input "0" at bounding box center [459, 332] width 291 height 13
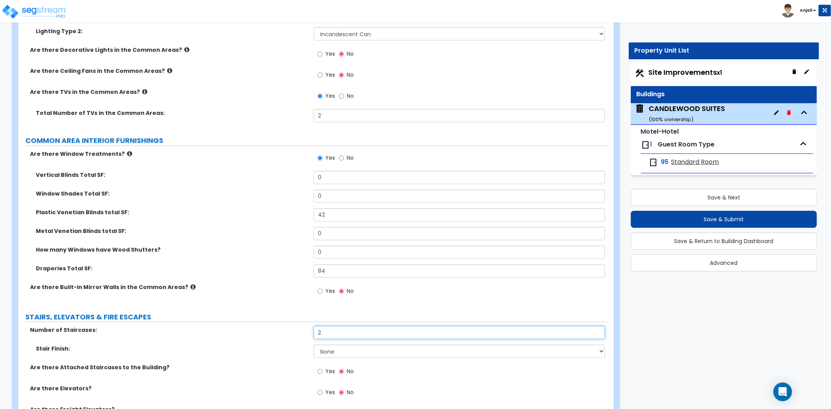
type input "2"
click at [352, 334] on div "Number of Staircases: 2" at bounding box center [313, 335] width 590 height 19
click at [352, 345] on select "None Tile Wood Laminate VCT Sheet Carpet Sheet Vinyl Carpet Tile" at bounding box center [459, 351] width 291 height 13
select select "5"
click at [314, 345] on select "None Tile Wood Laminate VCT Sheet Carpet Sheet Vinyl Carpet Tile" at bounding box center [459, 351] width 291 height 13
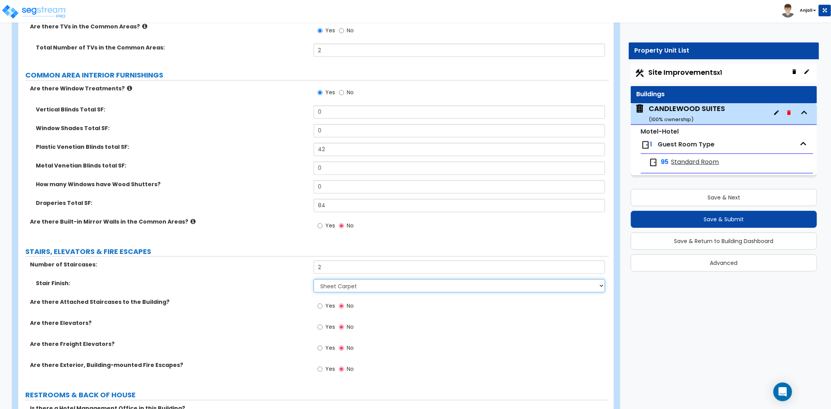
scroll to position [3289, 0]
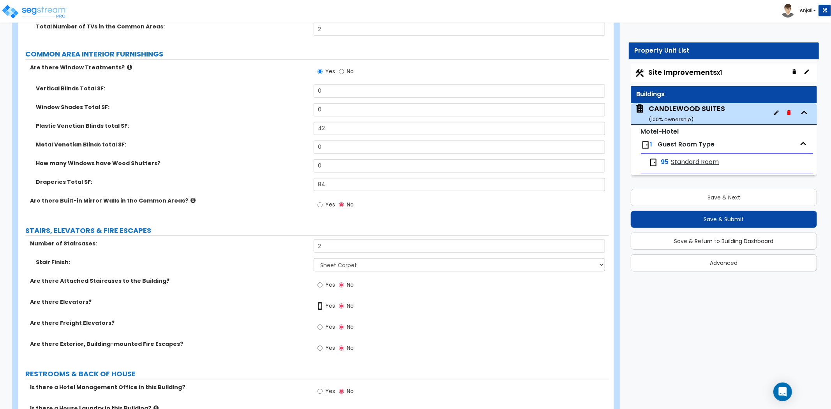
click at [318, 302] on input "Yes" at bounding box center [319, 306] width 5 height 9
radio input "true"
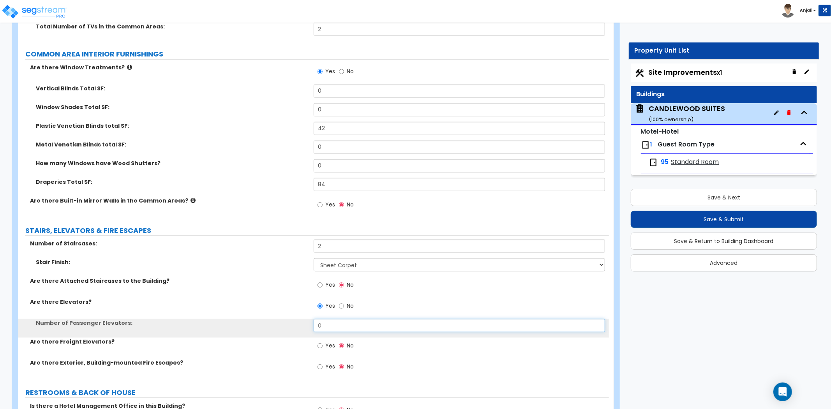
click at [331, 319] on input "0" at bounding box center [459, 325] width 291 height 13
type input "1"
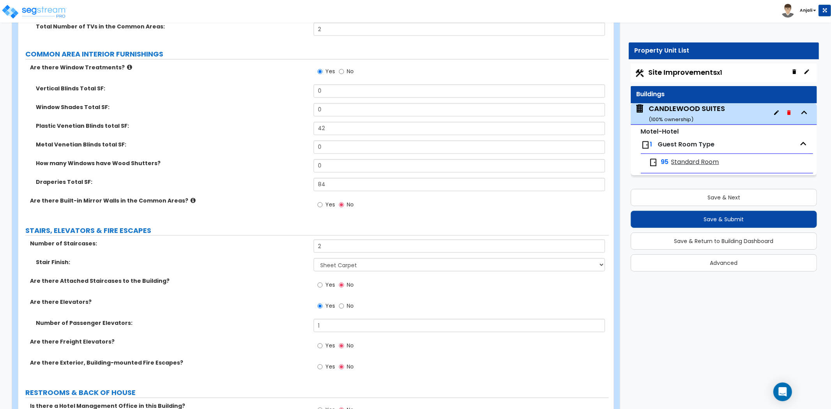
click at [278, 298] on label "Are there Elevators?" at bounding box center [169, 302] width 278 height 8
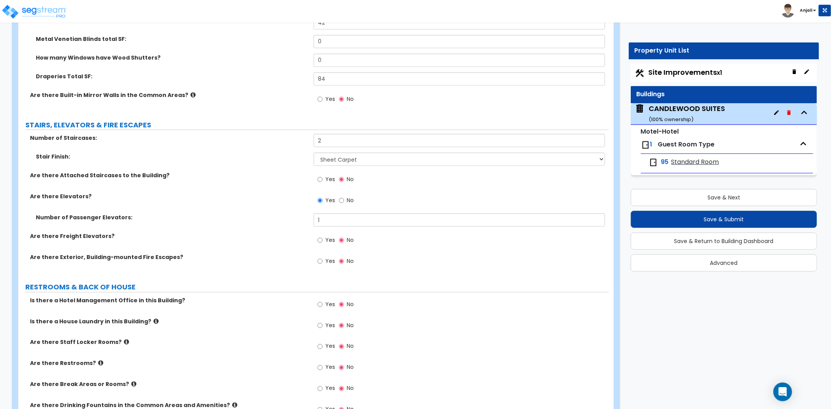
scroll to position [3418, 0]
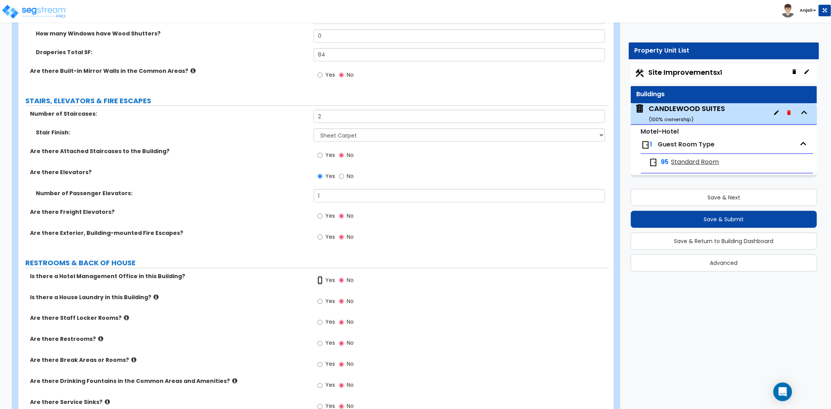
click at [322, 276] on input "Yes" at bounding box center [319, 280] width 5 height 9
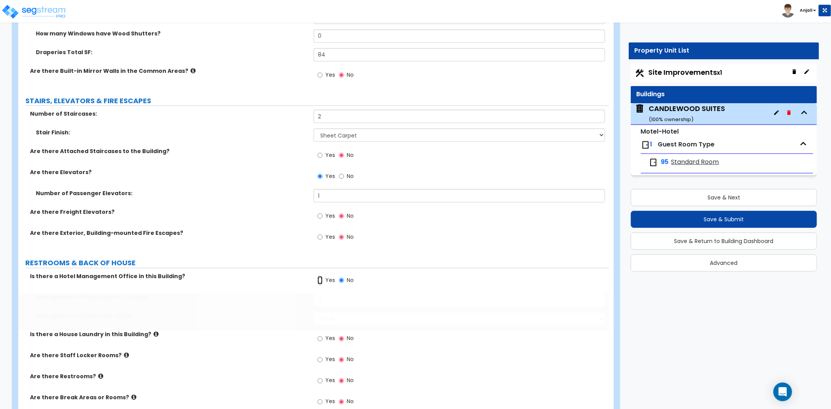
radio input "true"
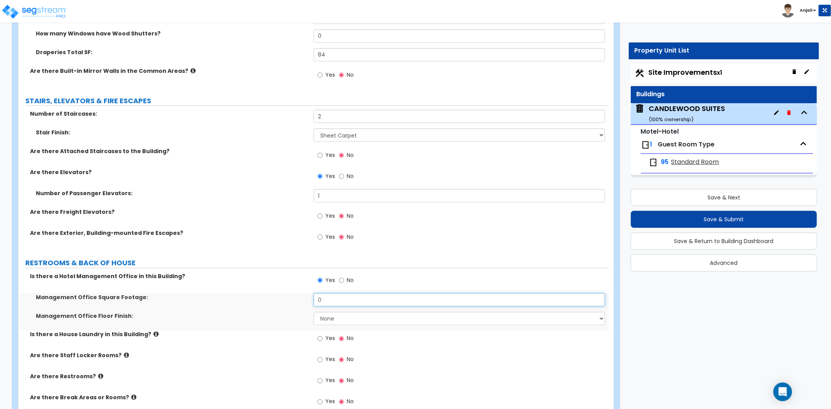
click at [328, 293] on input "0" at bounding box center [459, 299] width 291 height 13
type input "256"
click at [345, 312] on select "None Tile Flooring Hardwood Flooring Resilient Laminate Flooring VCT Flooring S…" at bounding box center [459, 318] width 291 height 13
select select "7"
click at [314, 312] on select "None Tile Flooring Hardwood Flooring Resilient Laminate Flooring VCT Flooring S…" at bounding box center [459, 318] width 291 height 13
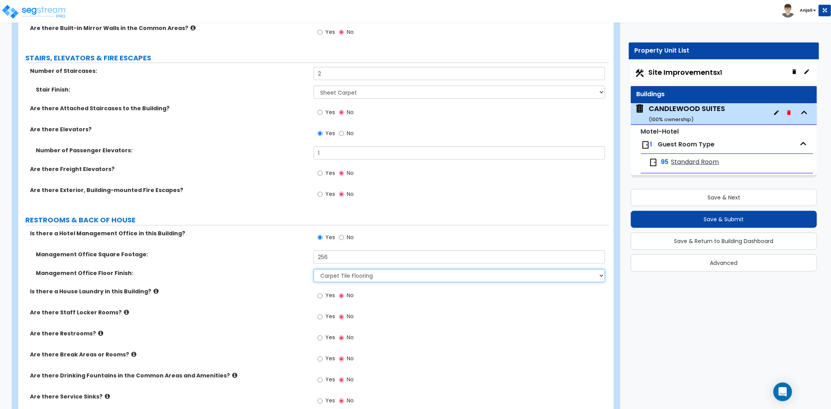
scroll to position [3462, 0]
click at [321, 291] on input "Yes" at bounding box center [319, 295] width 5 height 9
radio input "true"
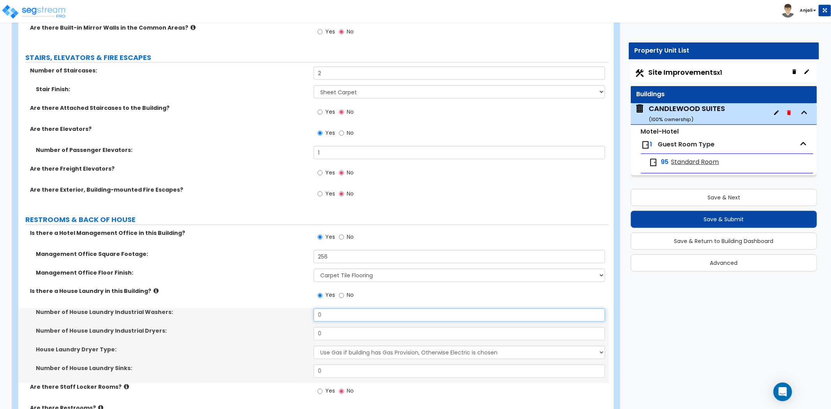
click at [327, 308] on input "0" at bounding box center [459, 314] width 291 height 13
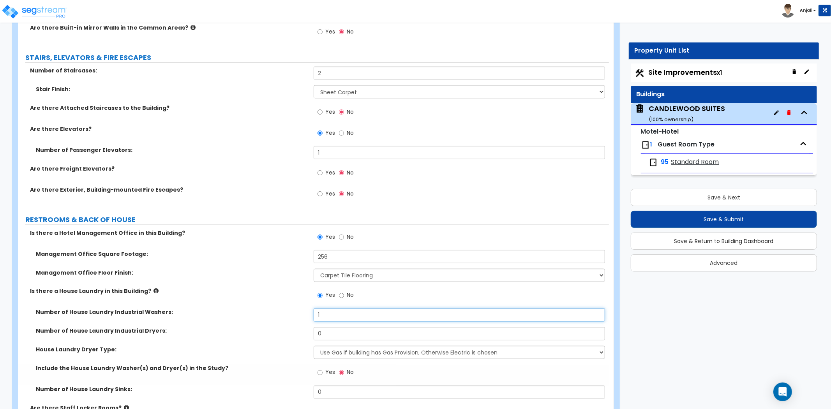
type input "1"
click at [335, 329] on input "0" at bounding box center [459, 333] width 291 height 13
type input "1"
click at [288, 287] on label "Is there a House Laundry in this Building?" at bounding box center [169, 291] width 278 height 8
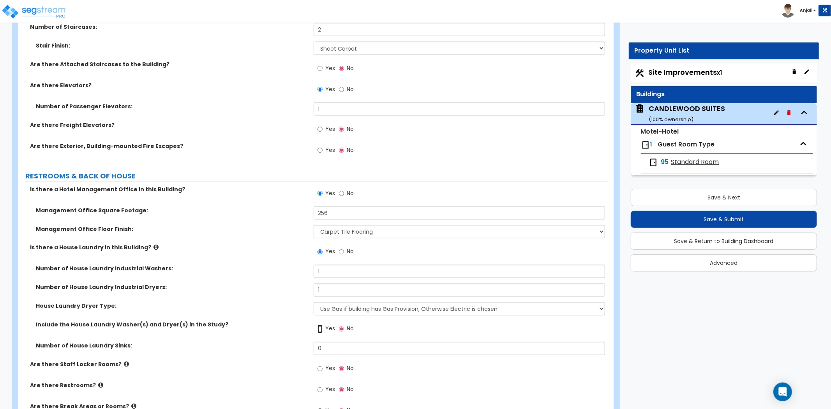
click at [321, 325] on input "Yes" at bounding box center [319, 329] width 5 height 9
radio input "true"
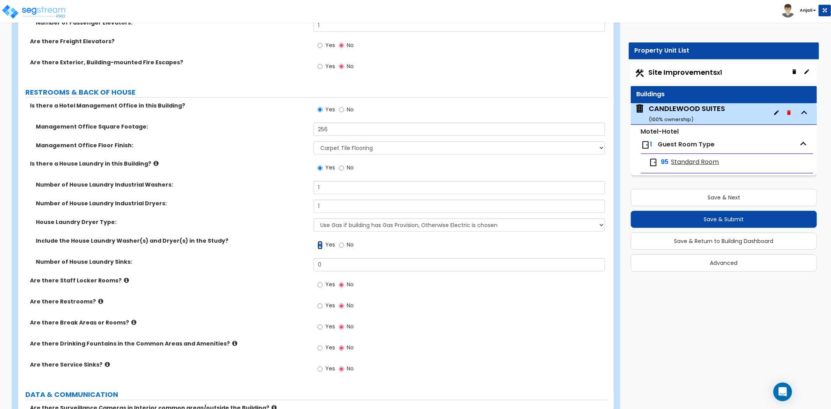
scroll to position [3592, 0]
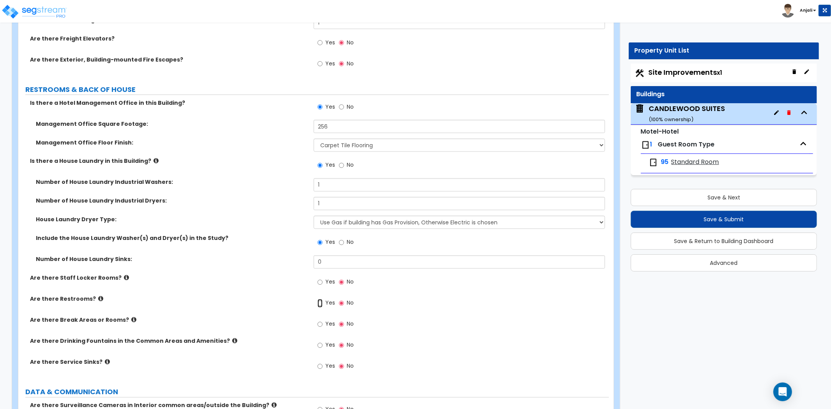
click at [321, 299] on input "Yes" at bounding box center [319, 303] width 5 height 9
radio input "true"
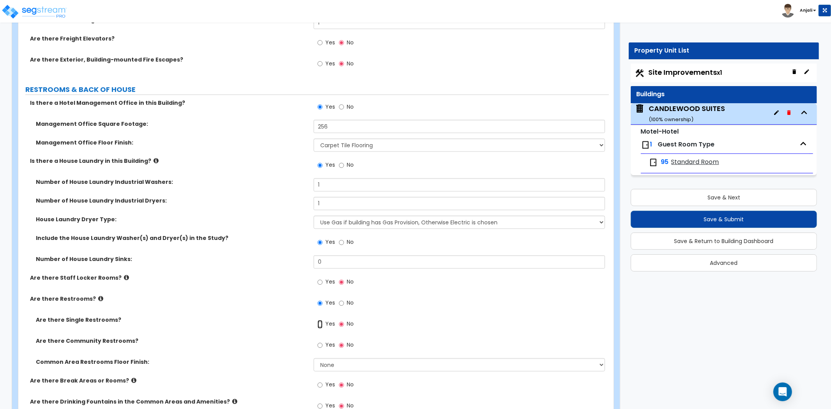
click at [320, 320] on input "Yes" at bounding box center [319, 324] width 5 height 9
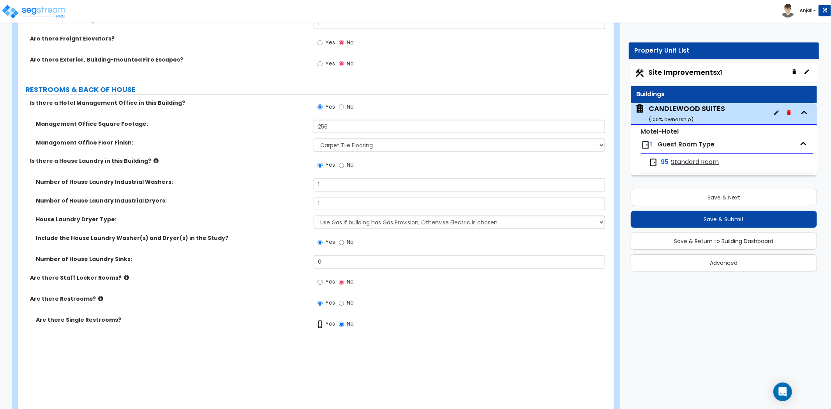
radio input "true"
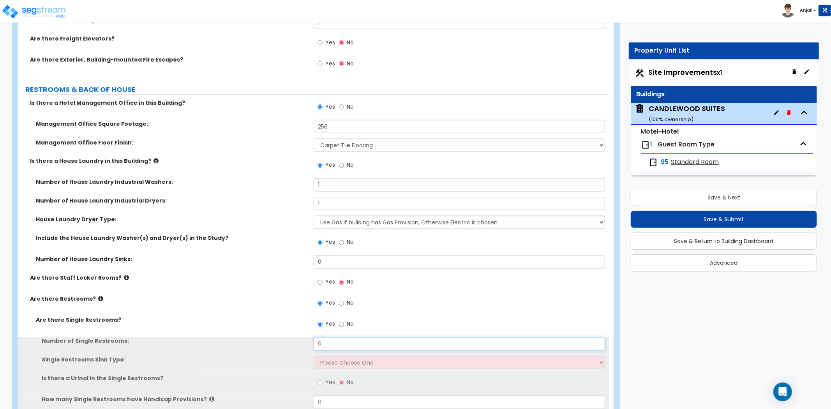
click at [341, 337] on input "0" at bounding box center [459, 343] width 291 height 13
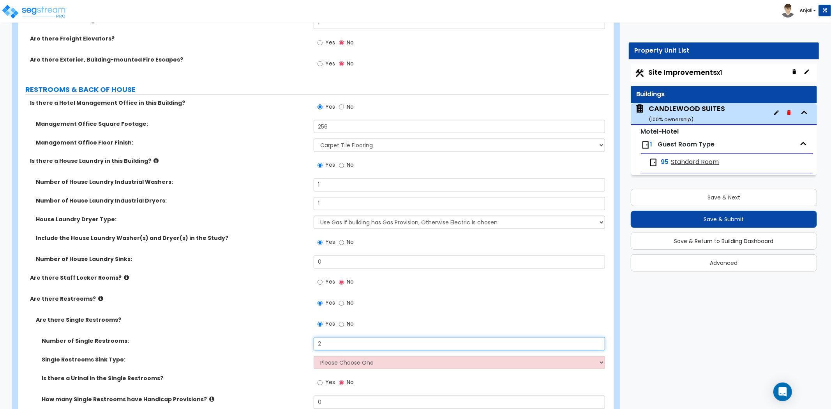
type input "2"
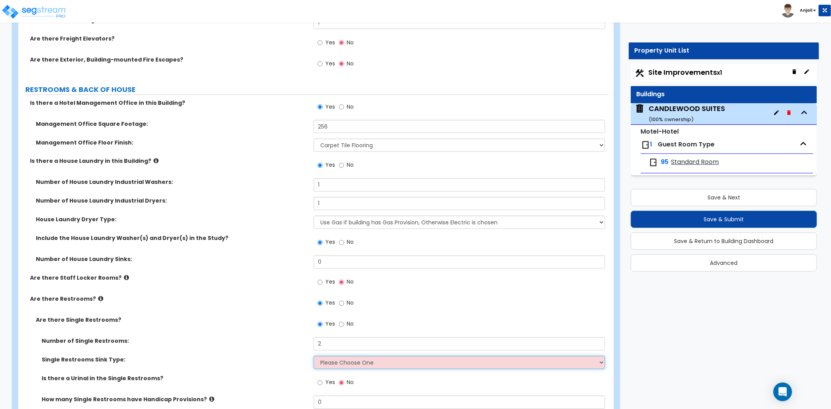
click at [342, 356] on select "Please Choose One Wall-mounted Vanity-mounted" at bounding box center [459, 362] width 291 height 13
select select "1"
click at [314, 356] on select "Please Choose One Wall-mounted Vanity-mounted" at bounding box center [459, 362] width 291 height 13
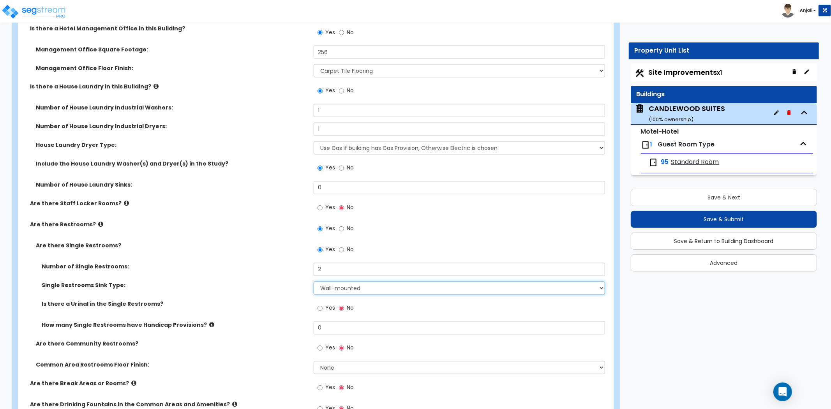
scroll to position [3678, 0]
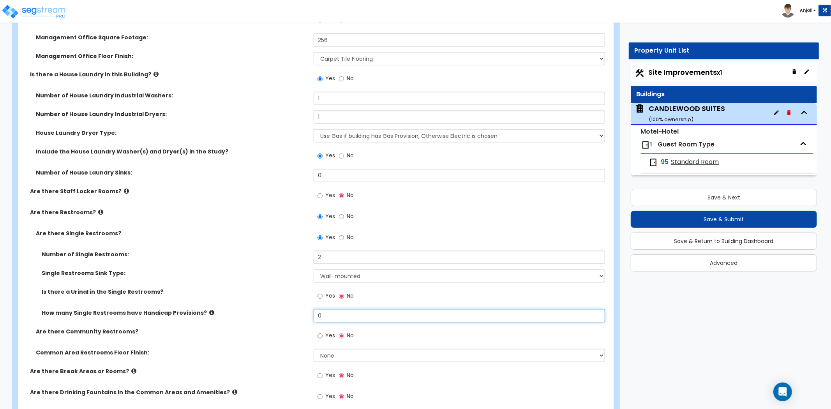
click at [346, 309] on input "0" at bounding box center [459, 315] width 291 height 13
type input "0"
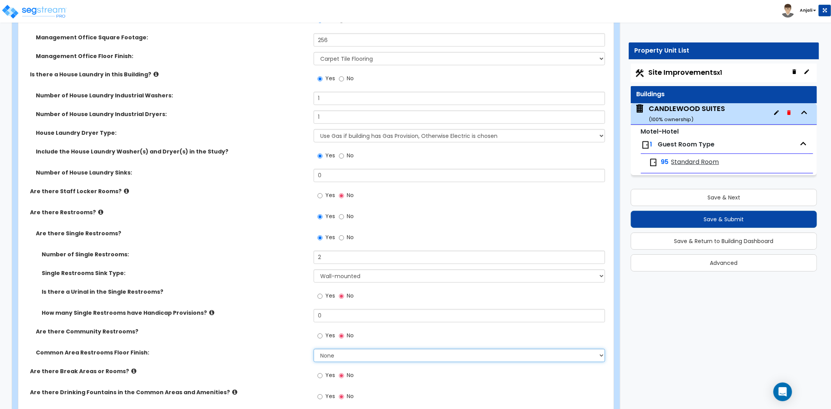
click at [342, 349] on select "None Tile Flooring Resilient Laminate Flooring VCT Flooring Sheet Vinyl Flooring" at bounding box center [459, 355] width 291 height 13
select select "1"
click at [314, 349] on select "None Tile Flooring Resilient Laminate Flooring VCT Flooring Sheet Vinyl Flooring" at bounding box center [459, 355] width 291 height 13
click at [292, 334] on div "Are there Community Restrooms? Yes No" at bounding box center [313, 338] width 590 height 21
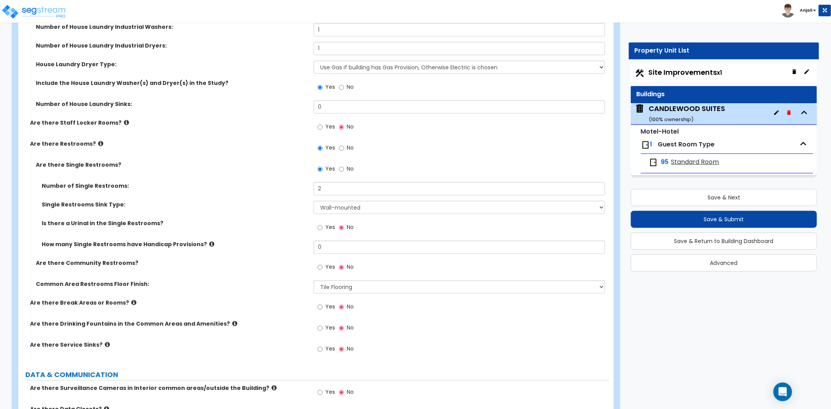
scroll to position [3765, 0]
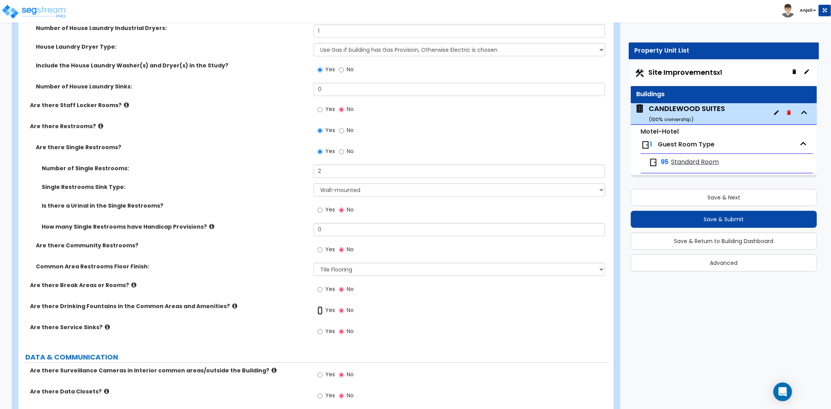
click at [317, 306] on input "Yes" at bounding box center [319, 310] width 5 height 9
radio input "true"
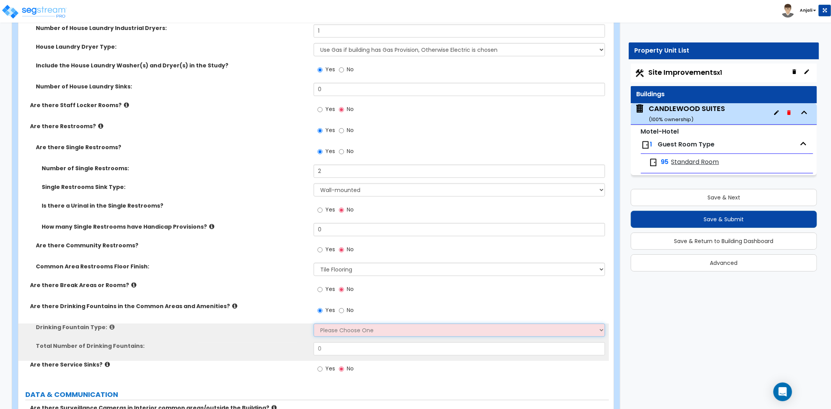
click at [335, 323] on select "Please Choose One Wall-mounted Floor-mounted" at bounding box center [459, 329] width 291 height 13
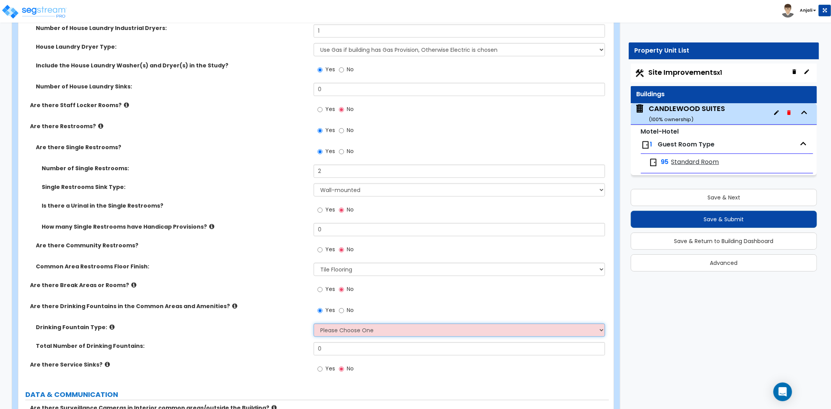
select select "1"
click at [314, 323] on select "Please Choose One Wall-mounted Floor-mounted" at bounding box center [459, 329] width 291 height 13
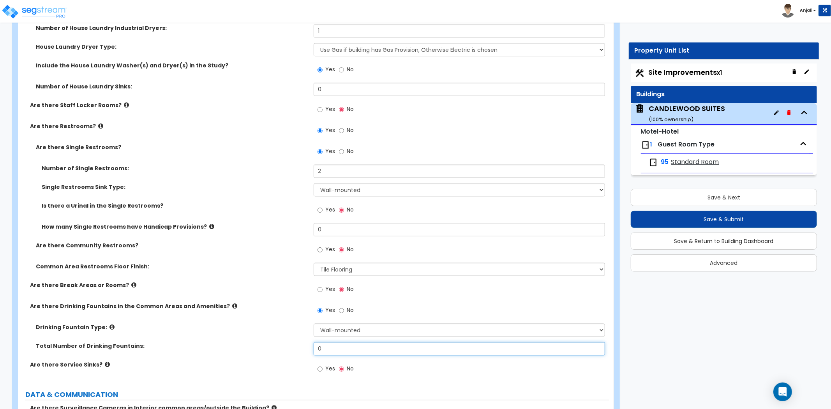
click at [333, 342] on input "0" at bounding box center [459, 348] width 291 height 13
type input "1"
click at [292, 348] on div "Total Number of Drinking Fountains: 1" at bounding box center [313, 351] width 590 height 19
click at [320, 365] on input "Yes" at bounding box center [319, 369] width 5 height 9
radio input "true"
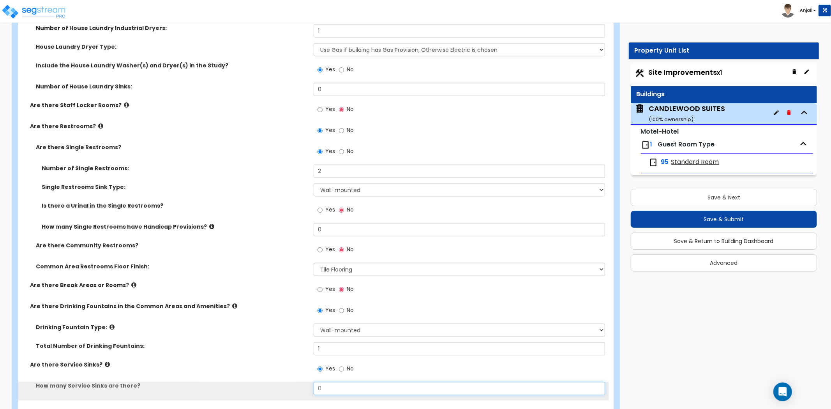
click at [341, 382] on input "0" at bounding box center [459, 388] width 291 height 13
type input "4"
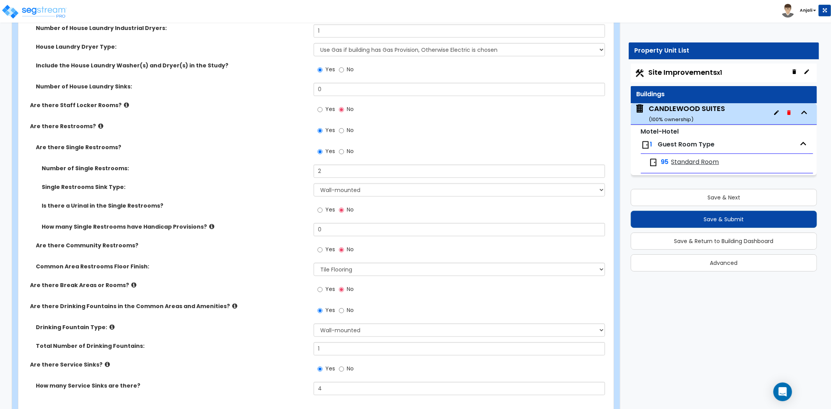
click at [275, 382] on label "How many Service Sinks are there?" at bounding box center [172, 386] width 272 height 8
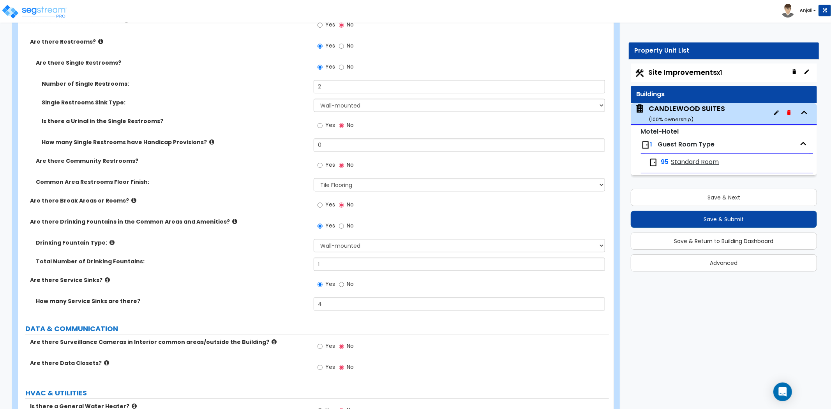
scroll to position [3851, 0]
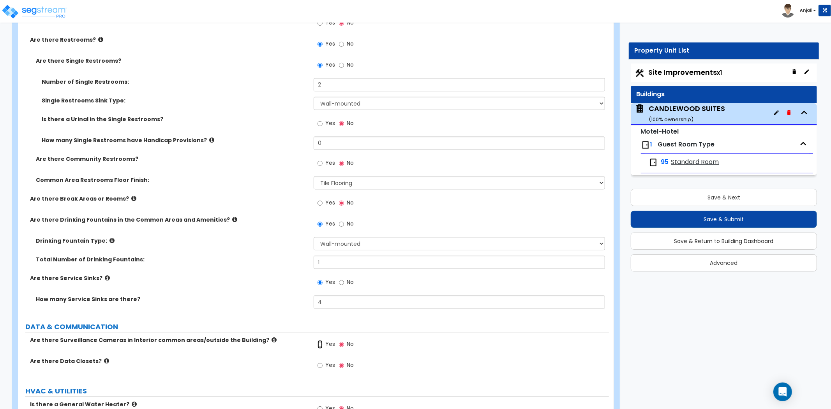
click at [318, 340] on input "Yes" at bounding box center [319, 344] width 5 height 9
radio input "true"
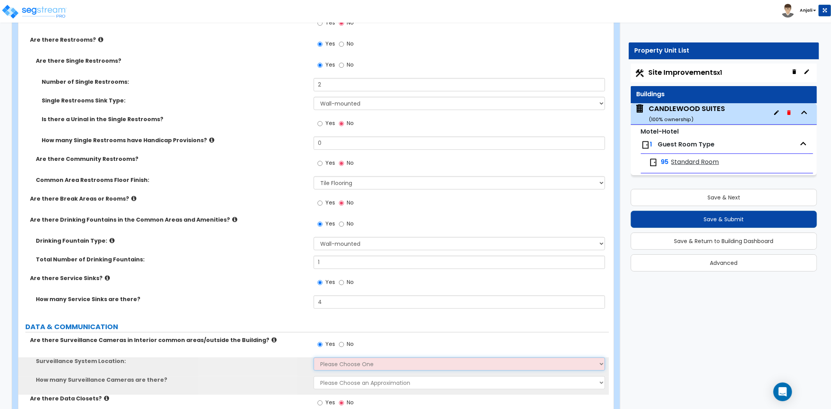
click at [326, 357] on select "Please Choose One Inside the Building Outside the Building Both Inside & Outside" at bounding box center [459, 363] width 291 height 13
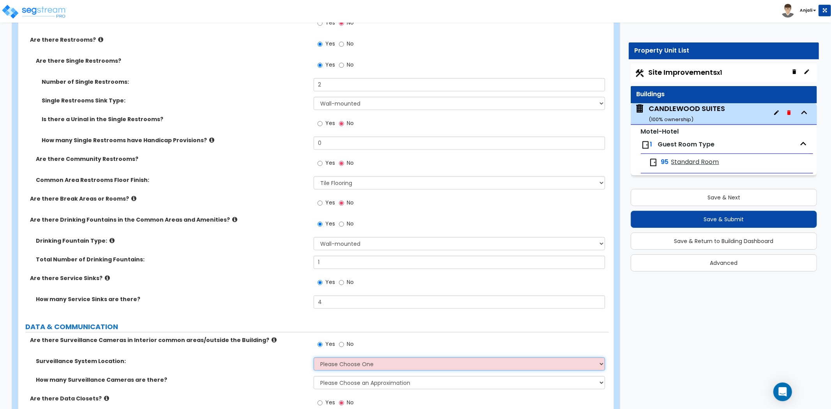
select select "3"
click at [314, 357] on select "Please Choose One Inside the Building Outside the Building Both Inside & Outside" at bounding box center [459, 363] width 291 height 13
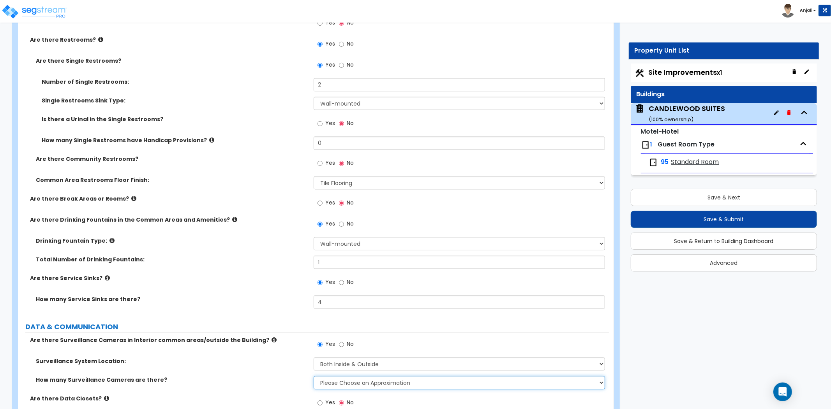
click at [342, 376] on select "Please Choose an Approximation Barely Noticed Any Noticed a Couple Frequently S…" at bounding box center [459, 382] width 291 height 13
select select "2"
click at [314, 376] on select "Please Choose an Approximation Barely Noticed Any Noticed a Couple Frequently S…" at bounding box center [459, 382] width 291 height 13
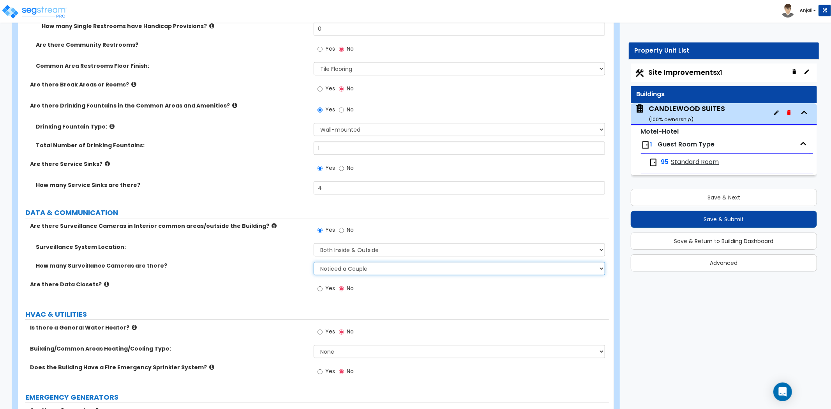
scroll to position [3981, 0]
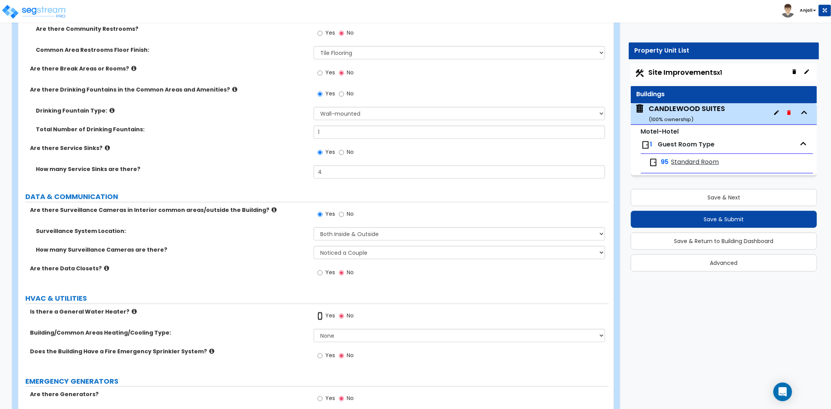
click at [320, 312] on input "Yes" at bounding box center [319, 316] width 5 height 9
radio input "true"
click at [334, 329] on select "None Split Systems Packaged Rooftop Units" at bounding box center [459, 335] width 291 height 13
select select "1"
click at [314, 329] on select "None Split Systems Packaged Rooftop Units" at bounding box center [459, 335] width 291 height 13
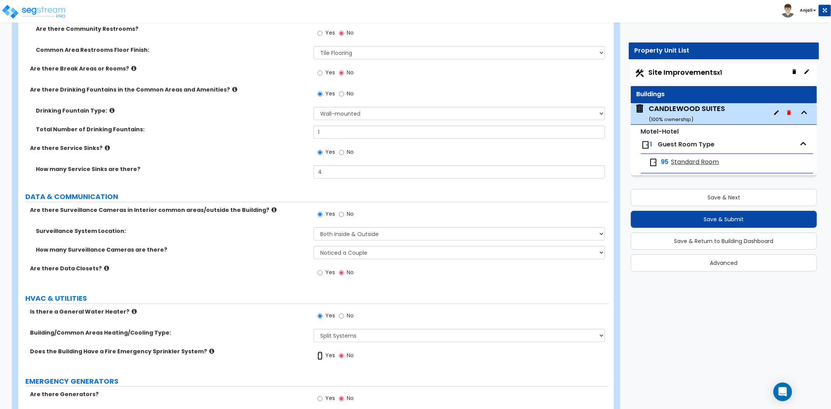
click at [319, 351] on input "Yes" at bounding box center [319, 355] width 5 height 9
radio input "true"
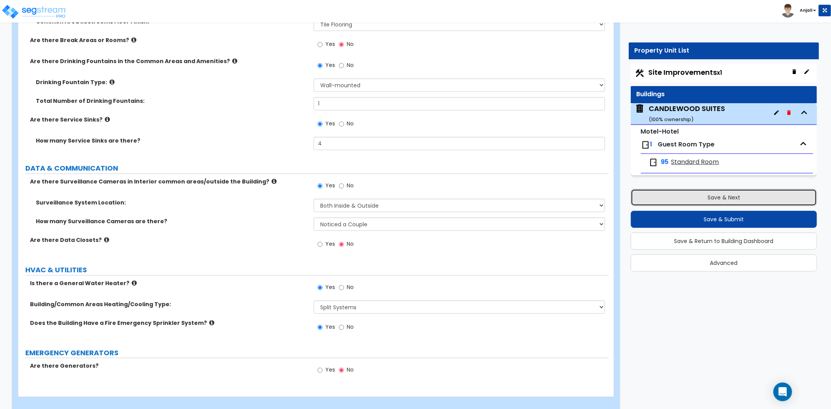
click at [721, 197] on button "Save & Next" at bounding box center [724, 197] width 186 height 17
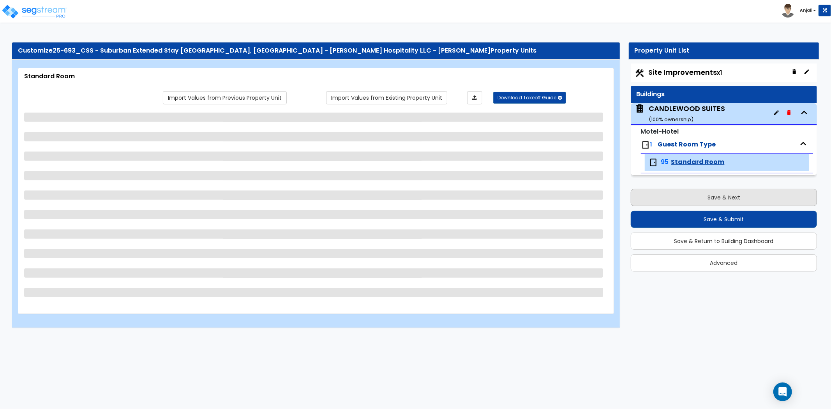
scroll to position [0, 0]
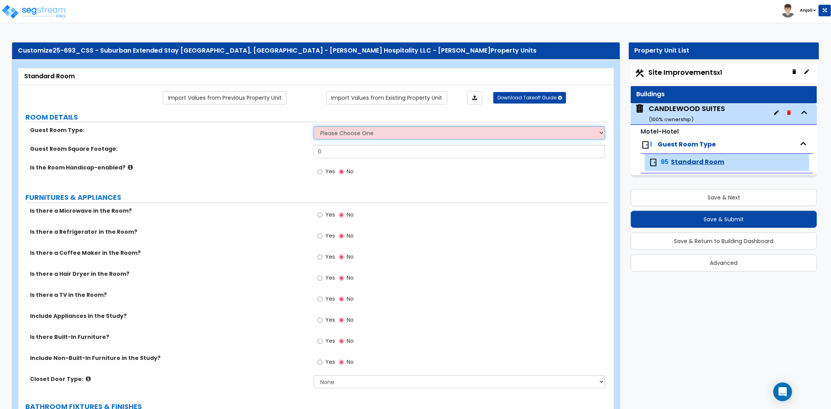
click at [349, 132] on select "Please Choose One Standard Room Suite Room Extended Stay Room" at bounding box center [459, 132] width 291 height 13
select select "1"
click at [314, 127] on select "Please Choose One Standard Room Suite Room Extended Stay Room" at bounding box center [459, 132] width 291 height 13
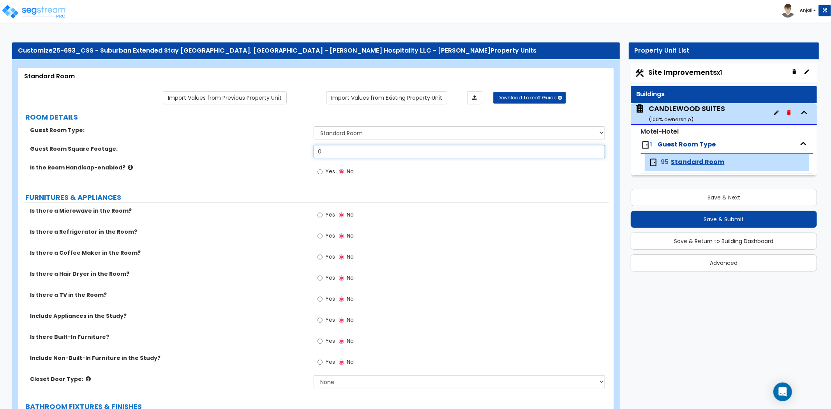
click at [339, 152] on input "0" at bounding box center [459, 151] width 291 height 13
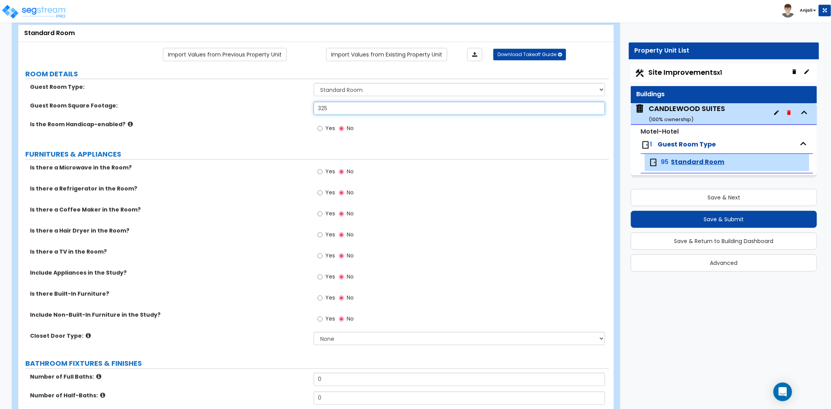
type input "325"
click at [319, 170] on input "Yes" at bounding box center [319, 171] width 5 height 9
radio input "true"
click at [320, 192] on input "Yes" at bounding box center [319, 193] width 5 height 9
radio input "true"
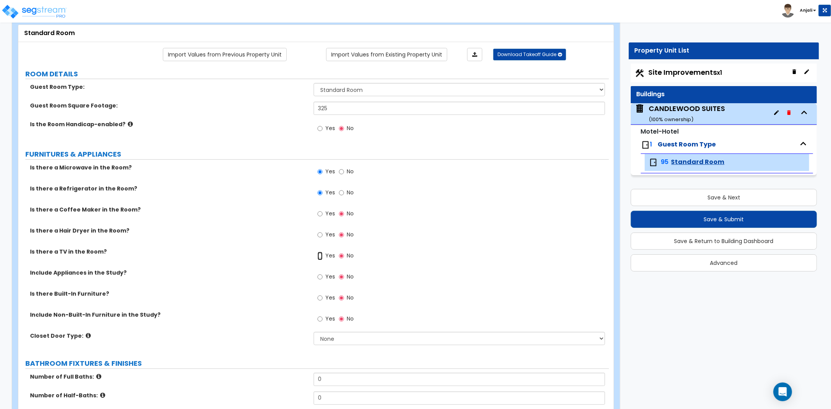
click at [322, 256] on input "Yes" at bounding box center [319, 256] width 5 height 9
radio input "true"
click at [321, 278] on input "Yes" at bounding box center [319, 277] width 5 height 9
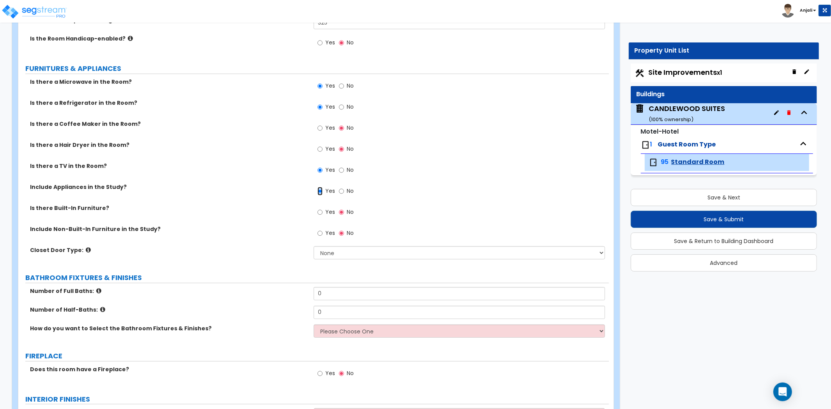
scroll to position [130, 0]
click at [321, 213] on input "Yes" at bounding box center [319, 211] width 5 height 9
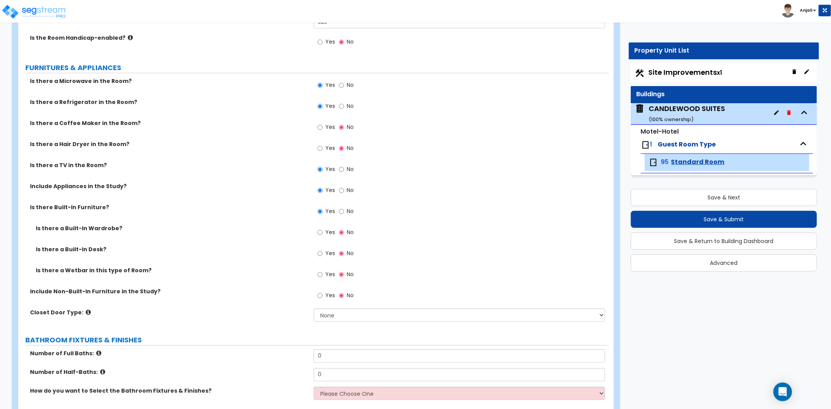
click at [322, 273] on label "Yes" at bounding box center [326, 275] width 18 height 13
click at [322, 273] on input "Yes" at bounding box center [319, 274] width 5 height 9
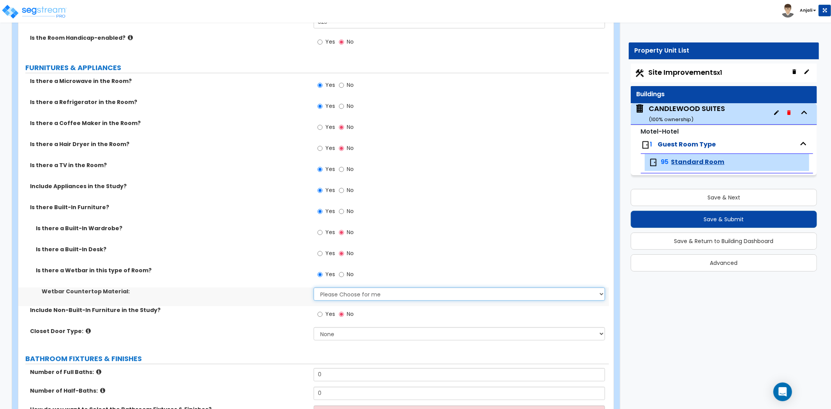
click at [337, 289] on select "Please Choose for me Plastic Laminate Solid Surface Stone Quartz Marble Tile Wo…" at bounding box center [459, 293] width 291 height 13
click at [314, 287] on select "Please Choose for me Plastic Laminate Solid Surface Stone Quartz Marble Tile Wo…" at bounding box center [459, 293] width 291 height 13
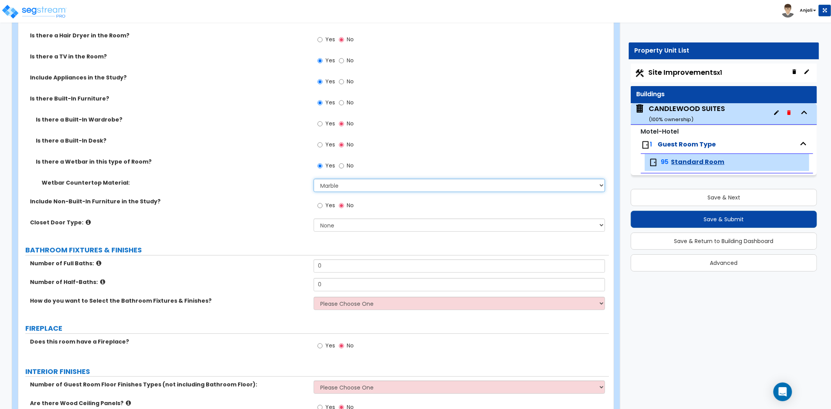
scroll to position [259, 0]
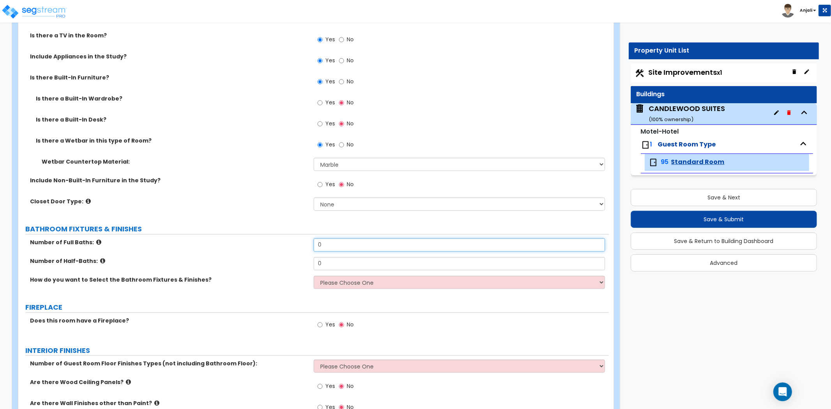
click at [337, 245] on input "0" at bounding box center [459, 244] width 291 height 13
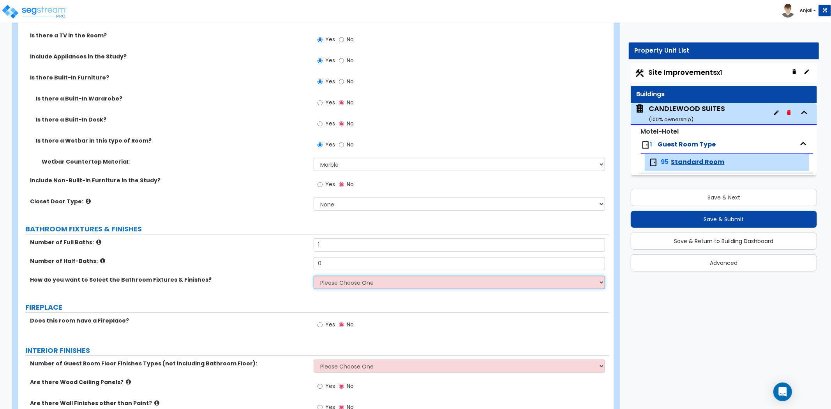
click at [345, 285] on select "Please Choose One I want to Select Fixtures and Finishes only for one Bath and …" at bounding box center [459, 282] width 291 height 13
click at [314, 276] on select "Please Choose One I want to Select Fixtures and Finishes only for one Bath and …" at bounding box center [459, 282] width 291 height 13
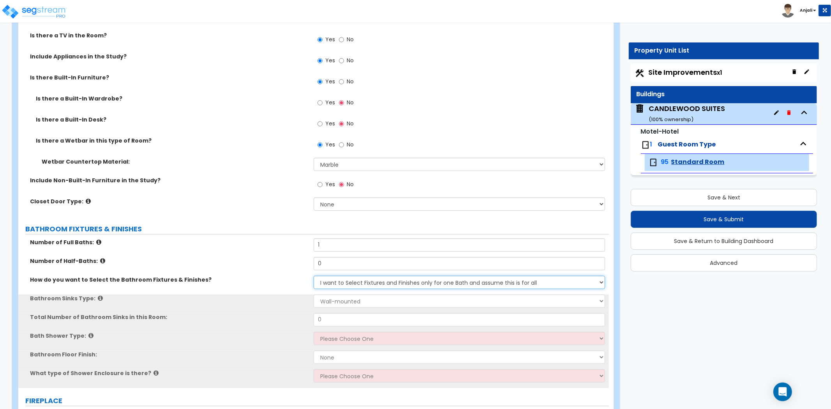
scroll to position [303, 0]
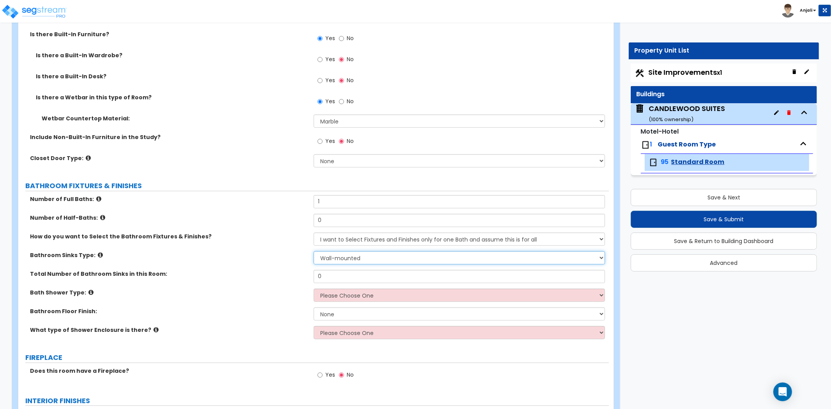
click at [345, 261] on select "Wall-mounted Pedestal-mounted Vanity-mounted" at bounding box center [459, 257] width 291 height 13
click at [314, 251] on select "Wall-mounted Pedestal-mounted Vanity-mounted" at bounding box center [459, 257] width 291 height 13
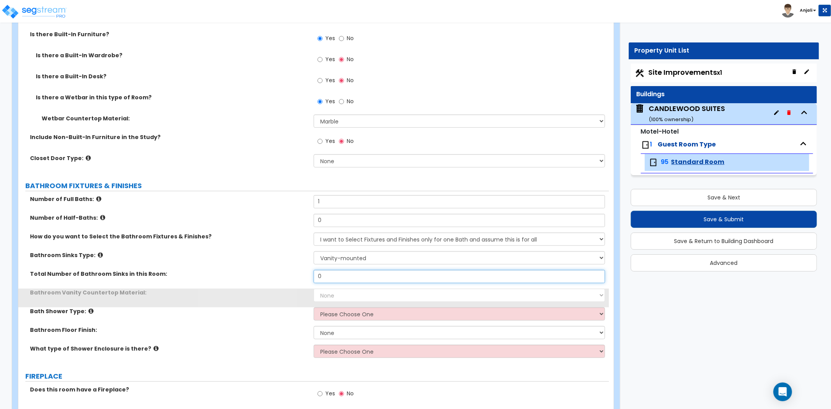
click at [333, 277] on input "0" at bounding box center [459, 276] width 291 height 13
click at [333, 289] on select "None Plastic Laminate Solid Surface Stone Quartz Marble Tile Wood Stainless Ste…" at bounding box center [459, 295] width 291 height 13
click at [314, 289] on select "None Plastic Laminate Solid Surface Stone Quartz Marble Tile Wood Stainless Ste…" at bounding box center [459, 295] width 291 height 13
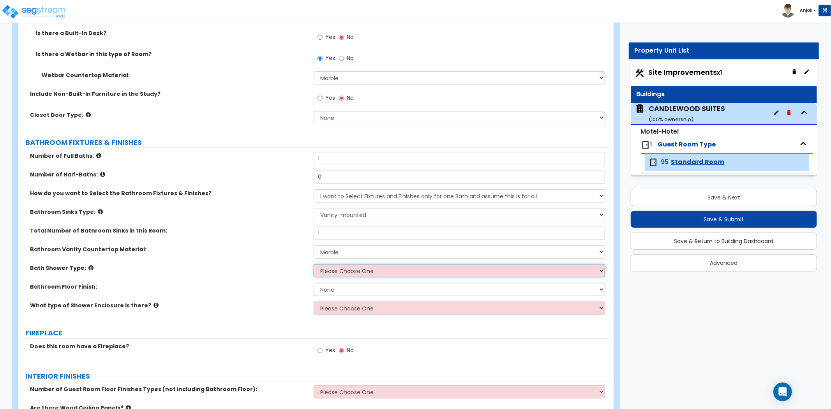
click at [340, 267] on select "Please Choose One Standalone Shower Bathtub - Shower Combination" at bounding box center [459, 270] width 291 height 13
click at [314, 264] on select "Please Choose One Standalone Shower Bathtub - Shower Combination" at bounding box center [459, 270] width 291 height 13
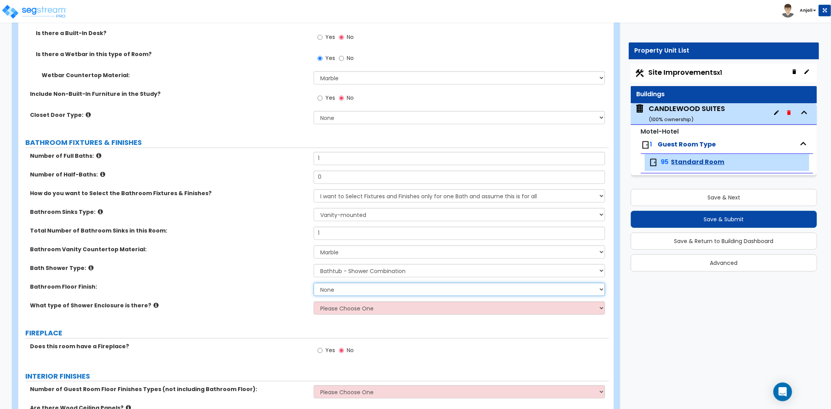
click at [344, 289] on select "None Tile Flooring Hardwood Flooring Resilient Laminate Flooring VCT Flooring S…" at bounding box center [459, 289] width 291 height 13
click at [314, 283] on select "None Tile Flooring Hardwood Flooring Resilient Laminate Flooring VCT Flooring S…" at bounding box center [459, 289] width 291 height 13
click at [345, 305] on select "Please Choose One Curtain & Rod Glass Sliding Doors Glass Hinged Doors" at bounding box center [459, 307] width 291 height 13
click at [314, 301] on select "Please Choose One Curtain & Rod Glass Sliding Doors Glass Hinged Doors" at bounding box center [459, 307] width 291 height 13
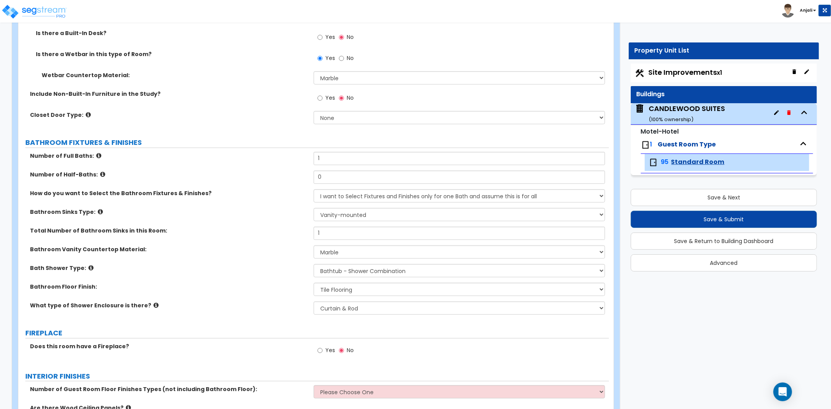
click at [280, 317] on div "What type of Shower Enclosure is there? Please Choose One Curtain & Rod Glass S…" at bounding box center [313, 310] width 590 height 19
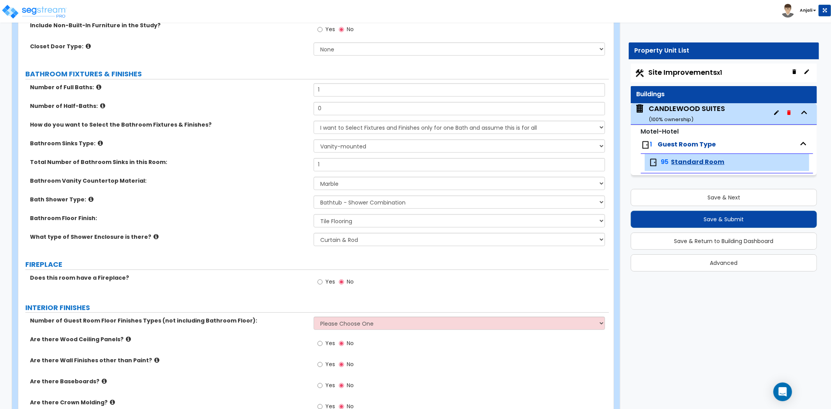
scroll to position [433, 0]
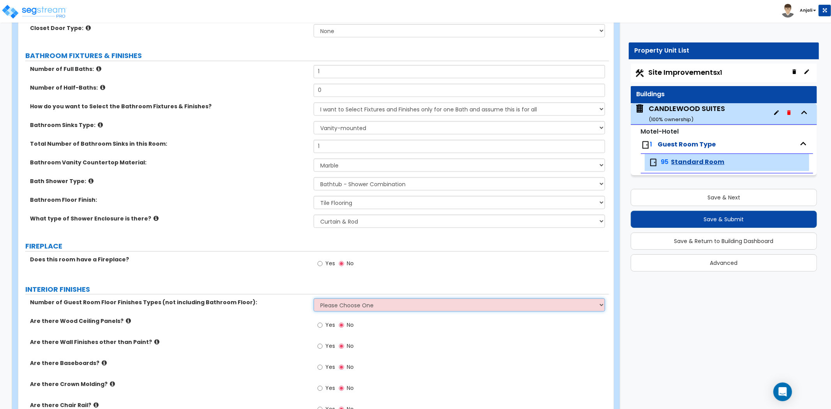
click at [333, 304] on select "Please Choose One 1 2 3" at bounding box center [459, 304] width 291 height 13
click at [314, 298] on select "Please Choose One 1 2 3" at bounding box center [459, 304] width 291 height 13
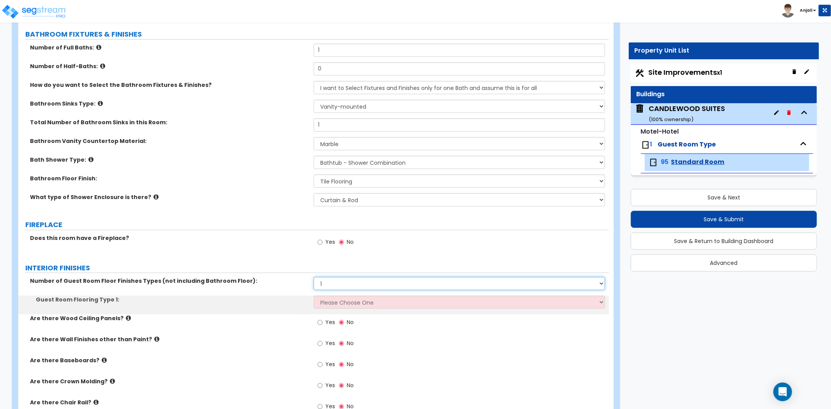
scroll to position [476, 0]
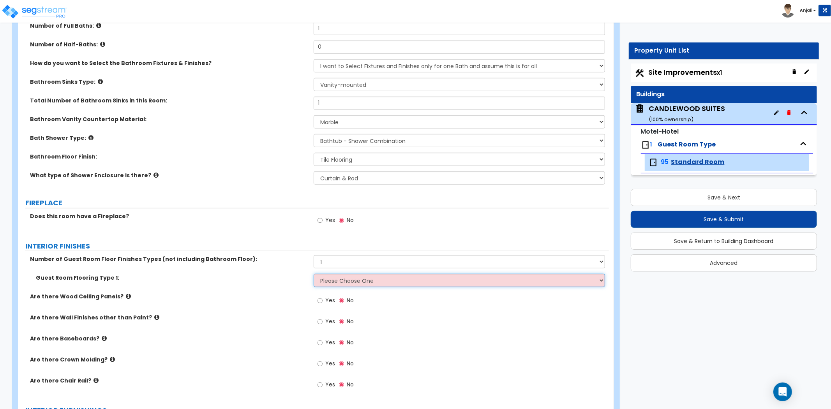
click at [338, 286] on select "Please Choose One Tile Flooring Hardwood Flooring Resilient Laminate Flooring V…" at bounding box center [459, 280] width 291 height 13
click at [314, 274] on select "Please Choose One Tile Flooring Hardwood Flooring Resilient Laminate Flooring V…" at bounding box center [459, 280] width 291 height 13
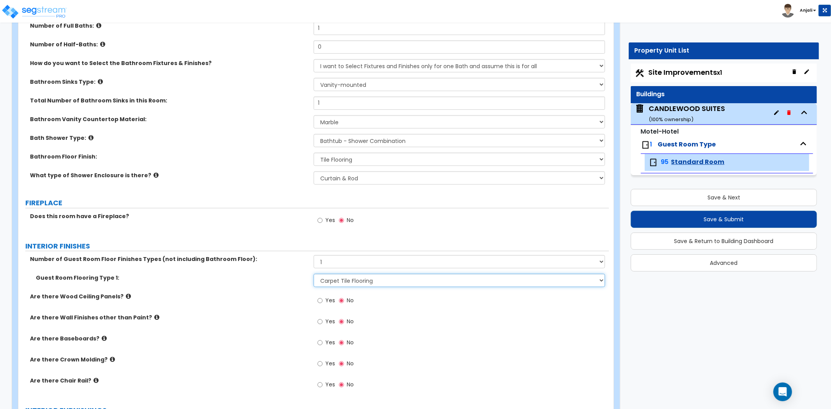
scroll to position [519, 0]
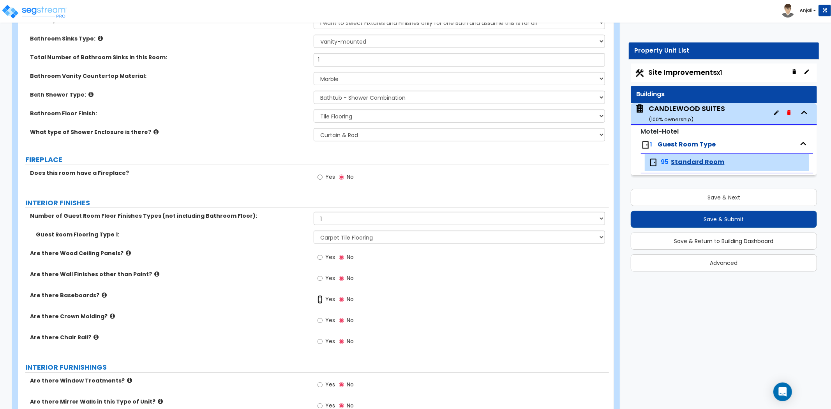
click at [321, 299] on input "Yes" at bounding box center [319, 299] width 5 height 9
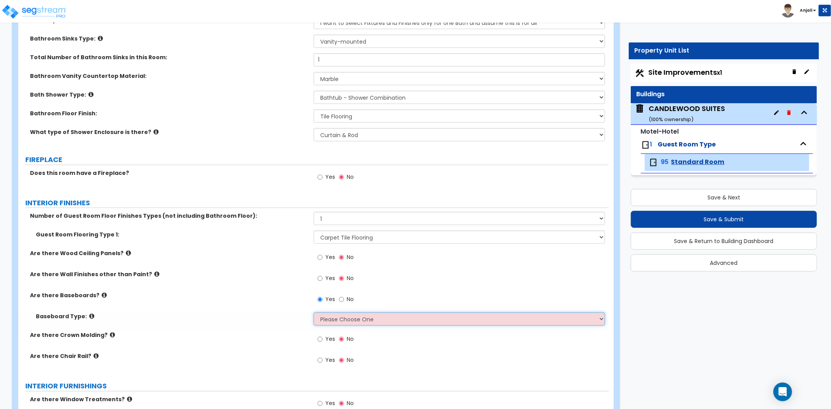
click at [347, 320] on select "Please Choose One Wood Vinyl Carpet Tile" at bounding box center [459, 318] width 291 height 13
click at [314, 312] on select "Please Choose One Wood Vinyl Carpet Tile" at bounding box center [459, 318] width 291 height 13
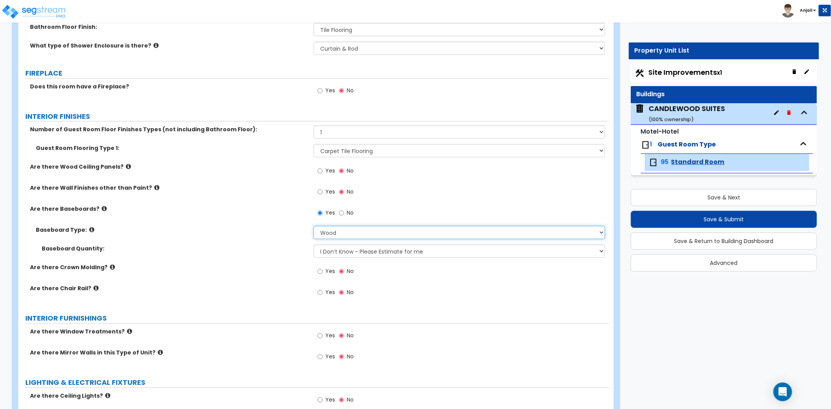
scroll to position [649, 0]
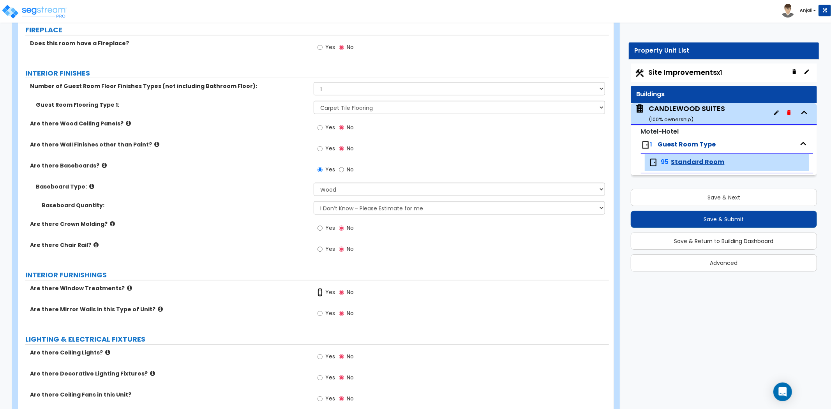
click at [320, 292] on input "Yes" at bounding box center [319, 292] width 5 height 9
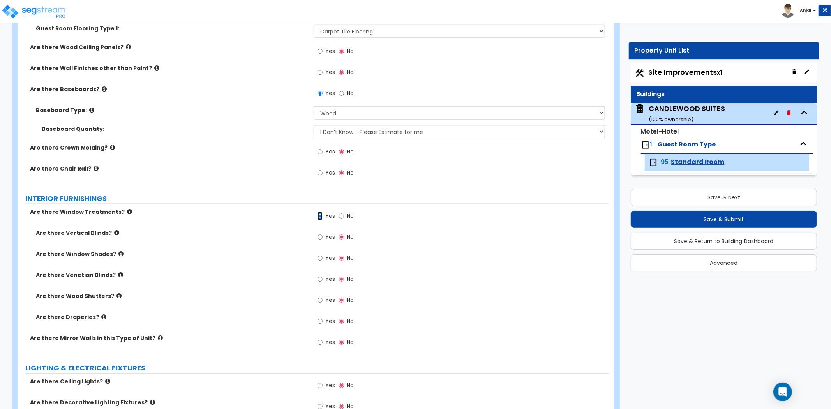
scroll to position [735, 0]
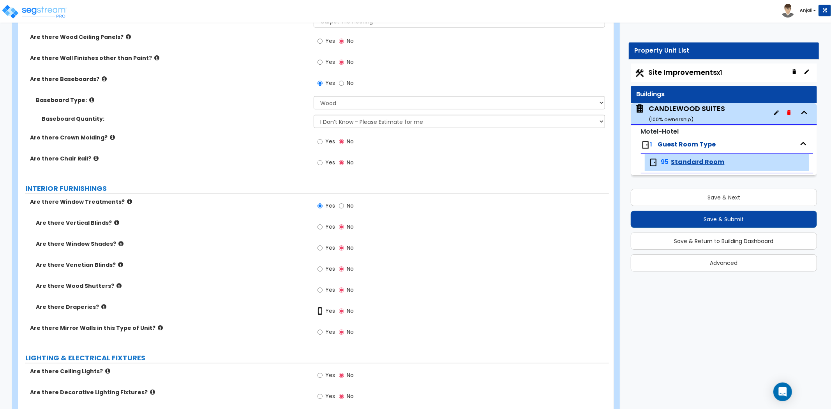
click at [319, 309] on input "Yes" at bounding box center [319, 311] width 5 height 9
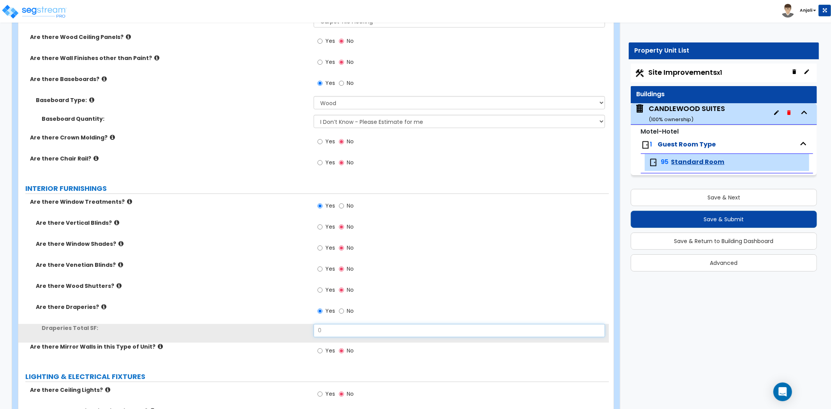
click at [329, 334] on input "0" at bounding box center [459, 330] width 291 height 13
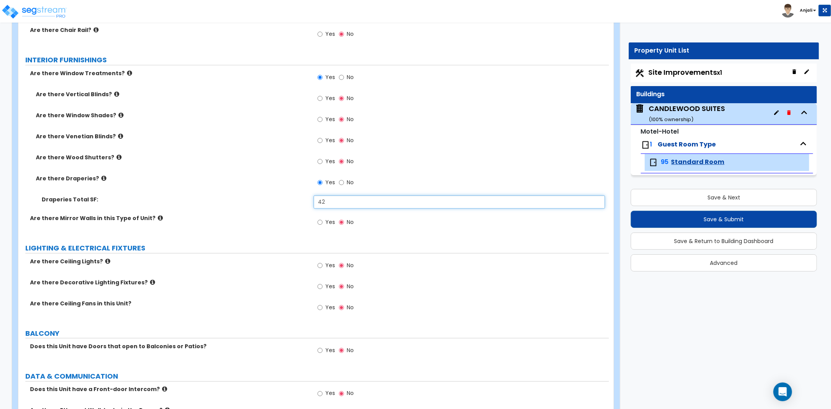
scroll to position [865, 0]
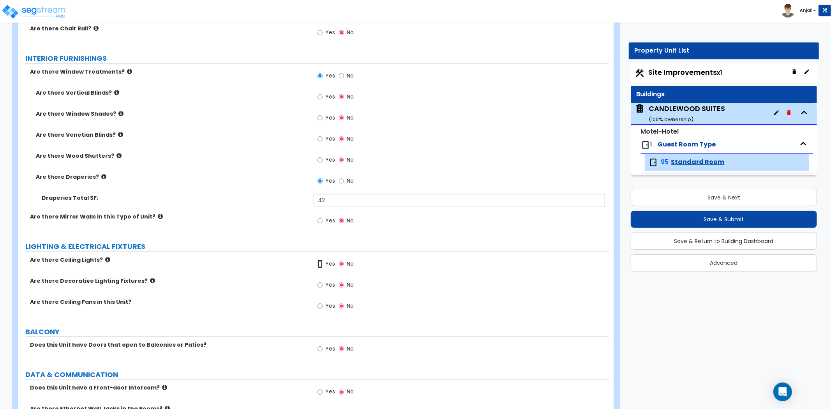
click at [320, 264] on input "Yes" at bounding box center [319, 264] width 5 height 9
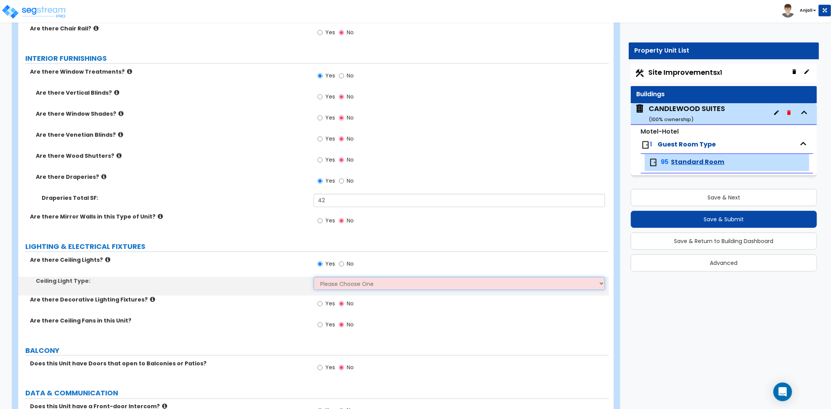
click at [328, 282] on select "Please Choose One Incandescent Lights LED Lights Fluorescent" at bounding box center [459, 283] width 291 height 13
click at [314, 277] on select "Please Choose One Incandescent Lights LED Lights Fluorescent" at bounding box center [459, 283] width 291 height 13
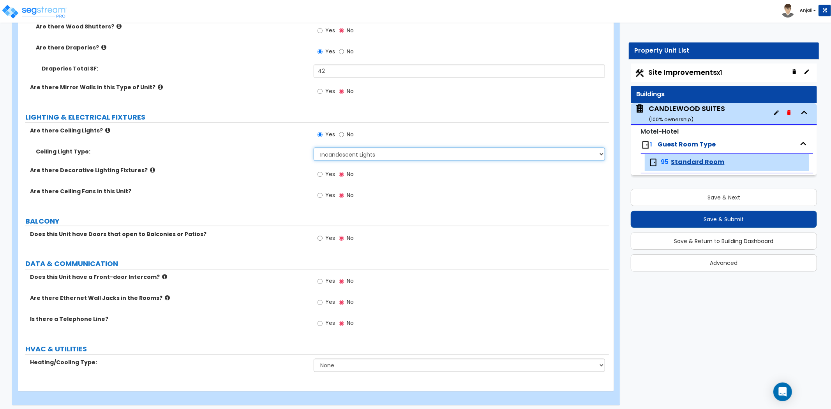
scroll to position [995, 0]
click at [322, 280] on input "Yes" at bounding box center [319, 281] width 5 height 9
click at [322, 301] on input "Yes" at bounding box center [319, 302] width 5 height 9
click at [321, 323] on input "Yes" at bounding box center [319, 323] width 5 height 9
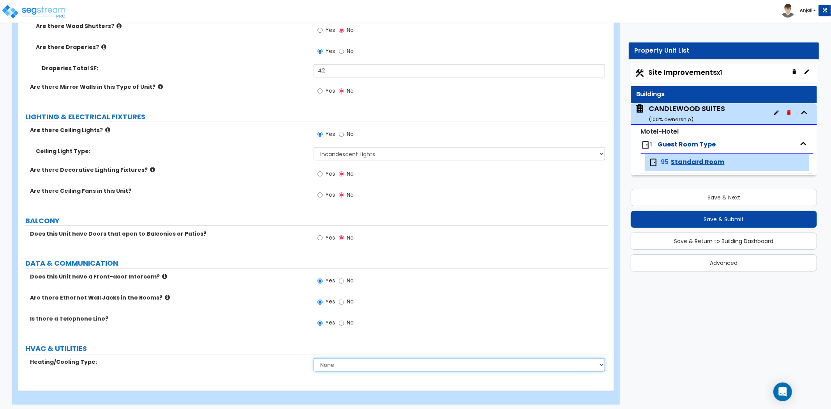
click at [337, 368] on select "None Heat Only Split Systems Packaged Rooftop Units Thru Wall HVAC" at bounding box center [459, 364] width 291 height 13
click at [314, 358] on select "None Heat Only Split Systems Packaged Rooftop Units Thru Wall HVAC" at bounding box center [459, 364] width 291 height 13
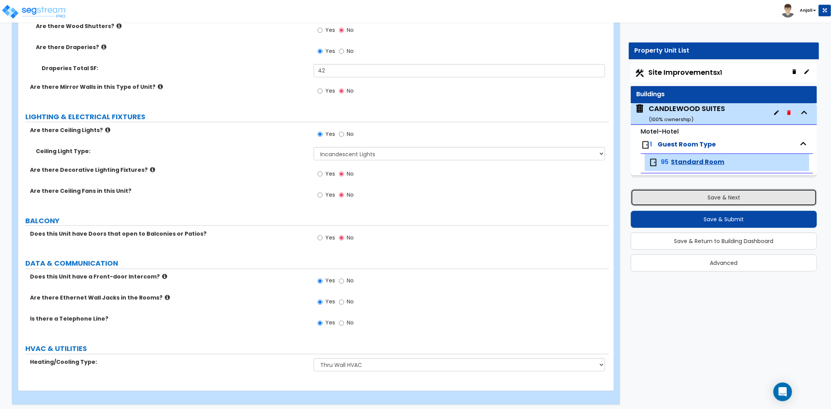
click at [699, 199] on button "Save & Next" at bounding box center [724, 197] width 186 height 17
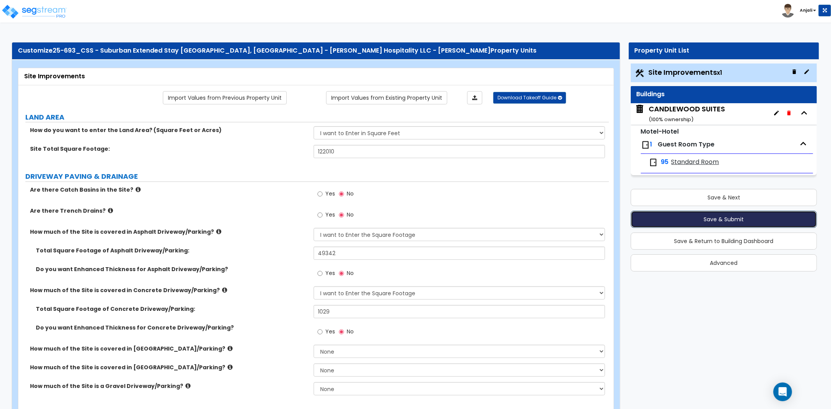
click at [669, 222] on button "Save & Submit" at bounding box center [724, 219] width 186 height 17
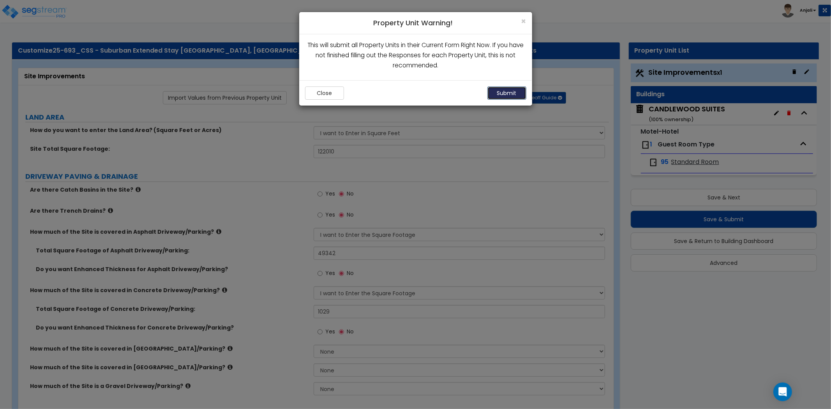
click at [507, 96] on button "Submit" at bounding box center [506, 92] width 39 height 13
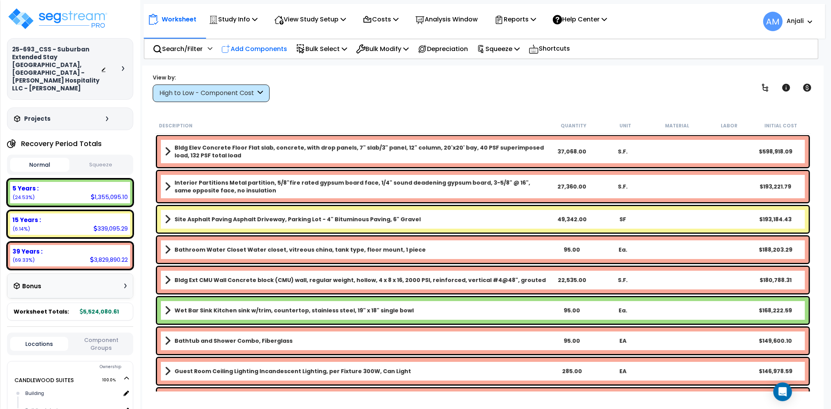
click at [259, 44] on p "Add Components" at bounding box center [254, 49] width 66 height 11
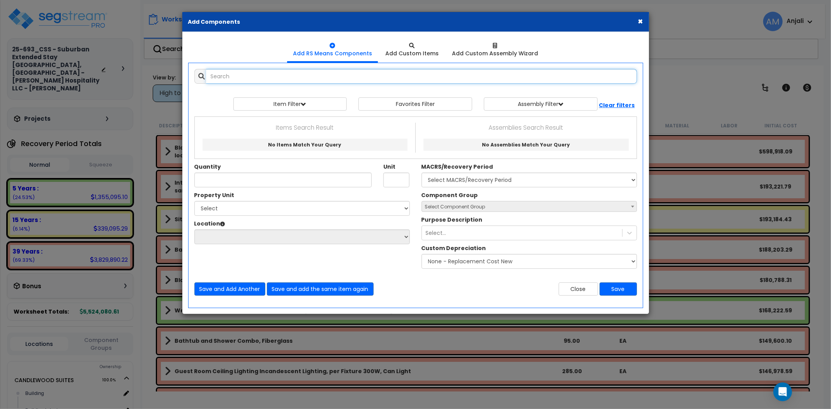
click at [267, 75] on input "text" at bounding box center [421, 76] width 431 height 15
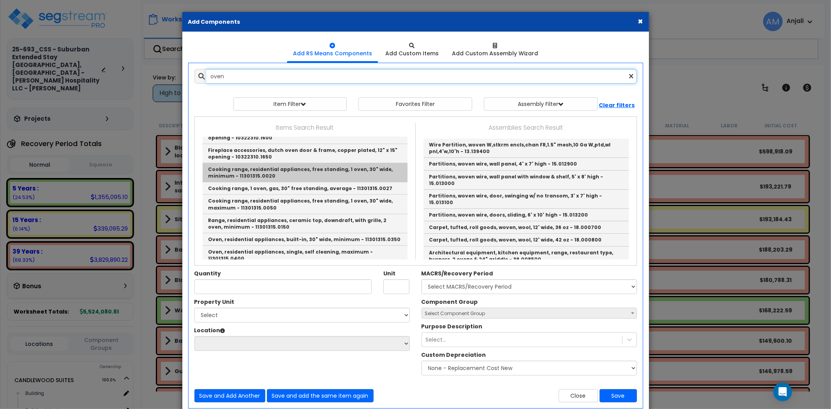
scroll to position [519, 0]
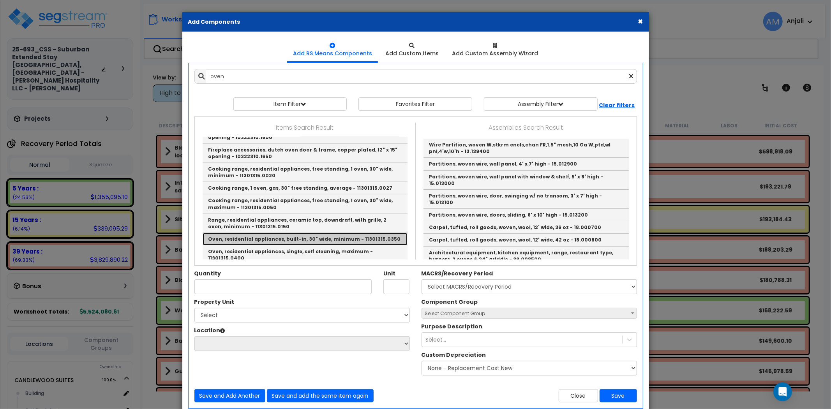
click at [321, 233] on link "Oven, residential appliances, built-in, 30" wide, minimum - 11301315.0350" at bounding box center [305, 239] width 205 height 12
type input "Oven, residential appliances, built-in, 30" wide, minimum - 11301315.0350"
type input "Ea."
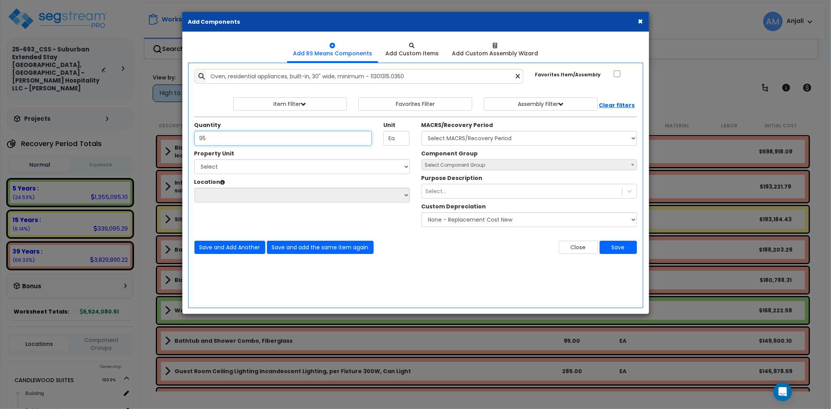
type input "95"
click at [248, 166] on select "Select [GEOGRAPHIC_DATA] Site Improvements" at bounding box center [301, 166] width 215 height 15
select select "175824"
click at [194, 159] on select "Select [GEOGRAPHIC_DATA] Site Improvements" at bounding box center [301, 166] width 215 height 15
click at [315, 195] on select "Select Building Building Interior Standard Room Add Additional Location" at bounding box center [301, 195] width 215 height 15
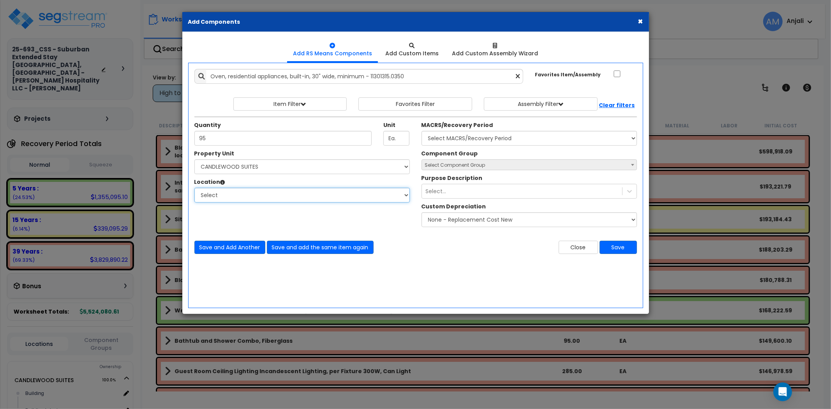
select select "2999"
click at [194, 188] on select "Select Building Building Interior Standard Room Add Additional Location" at bounding box center [301, 195] width 215 height 15
drag, startPoint x: 244, startPoint y: 138, endPoint x: 193, endPoint y: 138, distance: 51.0
click at [193, 138] on div "Quantity 95" at bounding box center [283, 133] width 189 height 25
type input "1"
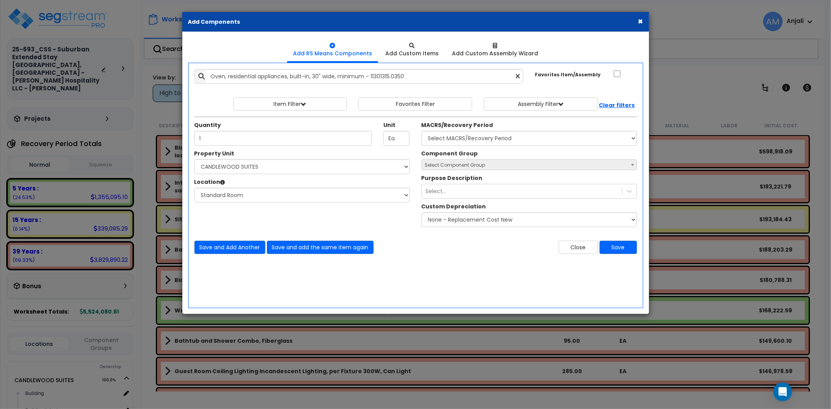
click at [497, 264] on div "Add Items Add Assemblies Both" at bounding box center [415, 185] width 455 height 245
click at [465, 141] on select "Select MACRS/Recovery Period 5 Years - 57.0 - Distributive Trades & Services 5 …" at bounding box center [528, 138] width 215 height 15
select select "3667"
click at [421, 131] on select "Select MACRS/Recovery Period 5 Years - 57.0 - Distributive Trades & Services 5 …" at bounding box center [528, 138] width 215 height 15
click at [478, 162] on span "Select Component Group" at bounding box center [455, 165] width 60 height 7
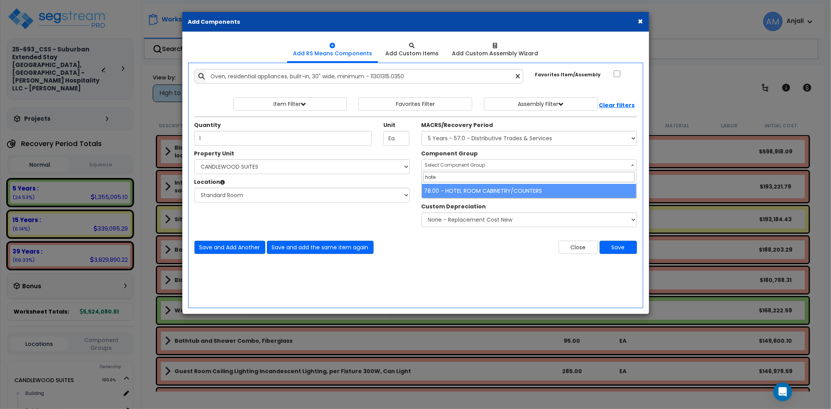
type input "hote"
select select "55550"
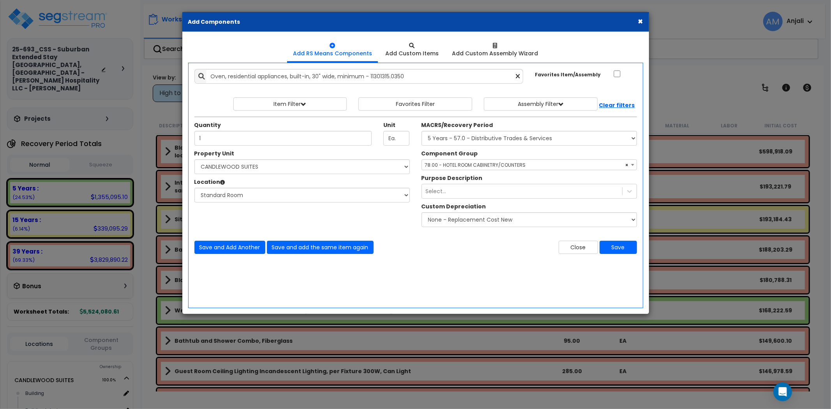
click at [476, 165] on span "× 78.00 - HOTEL ROOM CABINETRY/COUNTERS" at bounding box center [529, 165] width 215 height 11
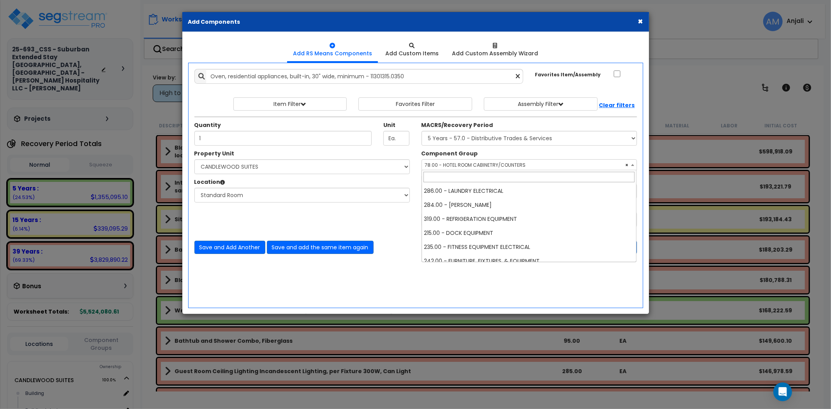
scroll to position [2900, 0]
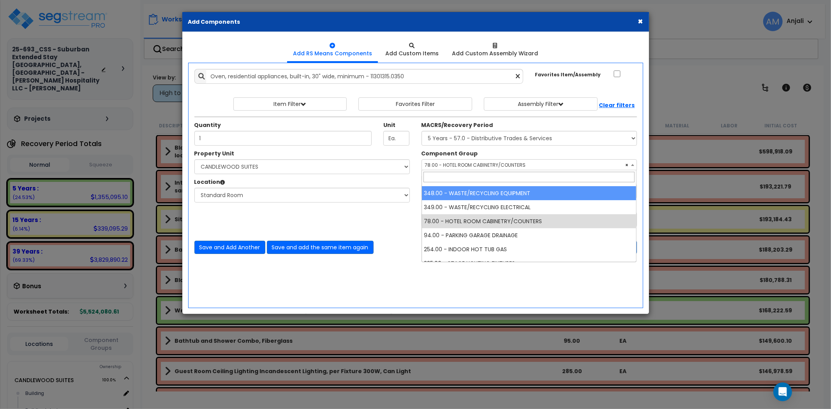
select select
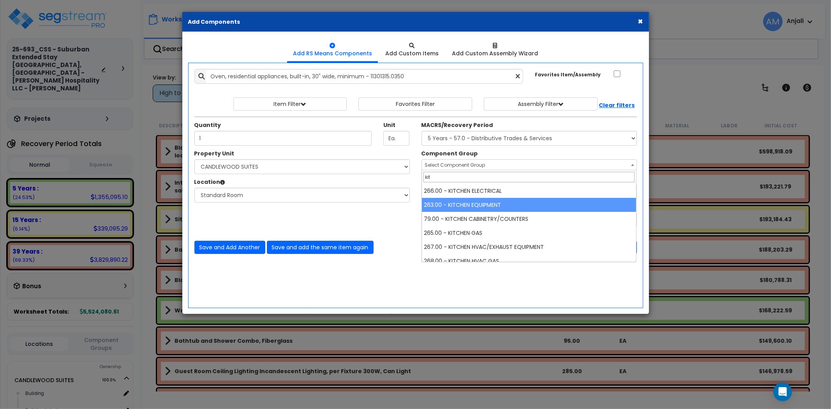
type input "kit"
select select "55126"
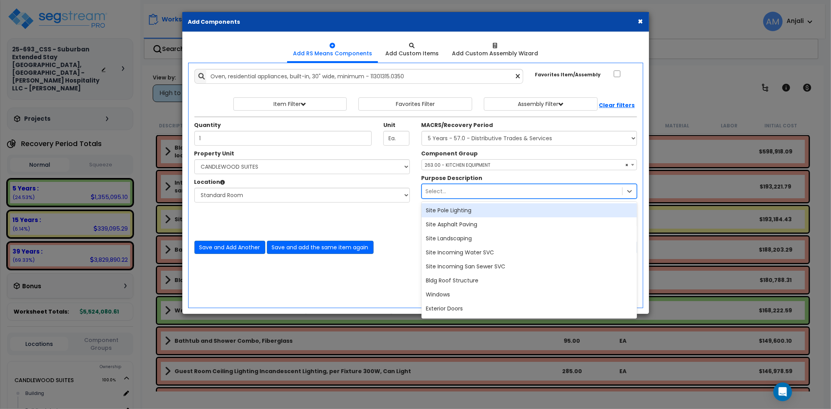
click at [462, 185] on div "Select..." at bounding box center [522, 191] width 200 height 12
click at [398, 217] on div "Property Unit Select [GEOGRAPHIC_DATA] Site Improvements Please select Property…" at bounding box center [416, 190] width 454 height 81
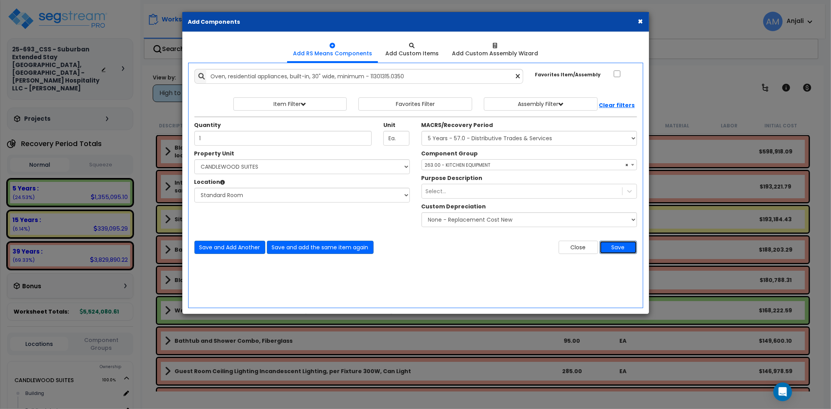
click at [626, 245] on button "Save" at bounding box center [617, 247] width 37 height 13
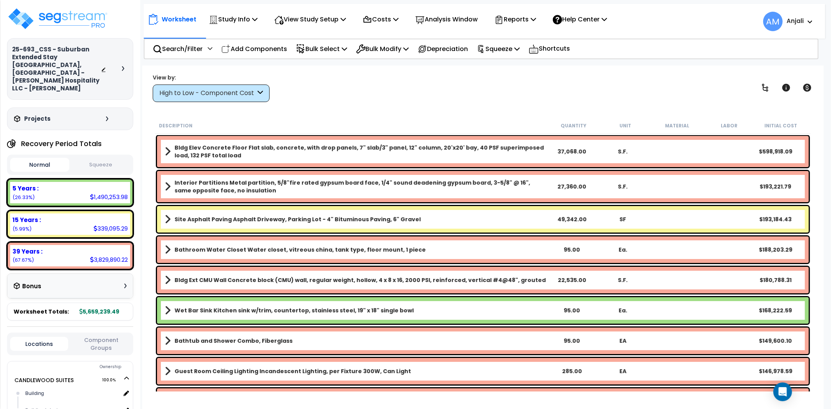
drag, startPoint x: 260, startPoint y: 49, endPoint x: 272, endPoint y: 60, distance: 16.3
click at [260, 49] on p "Add Components" at bounding box center [254, 49] width 66 height 11
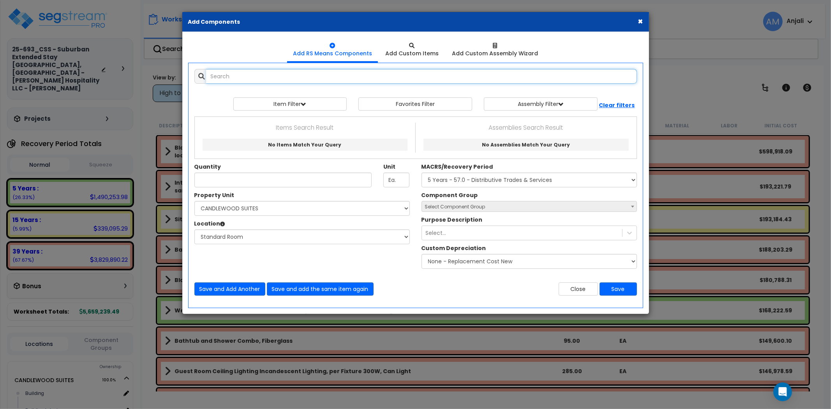
select select
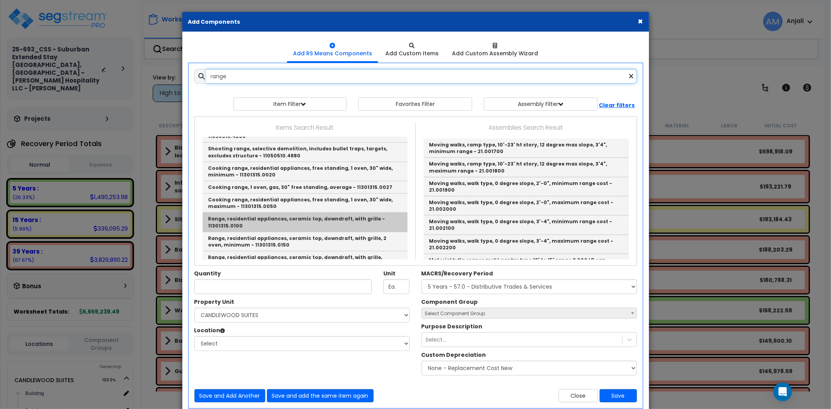
scroll to position [216, 0]
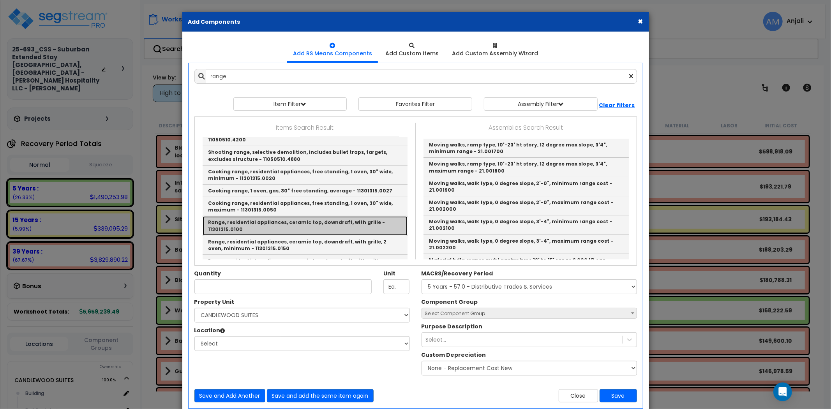
click at [282, 218] on link "Range, residential appliances, ceramic top, downdraft, with grille - 11301315.0…" at bounding box center [305, 225] width 205 height 19
type input "Range, residential appliances, ceramic top, downdraft, with grille - 11301315.0…"
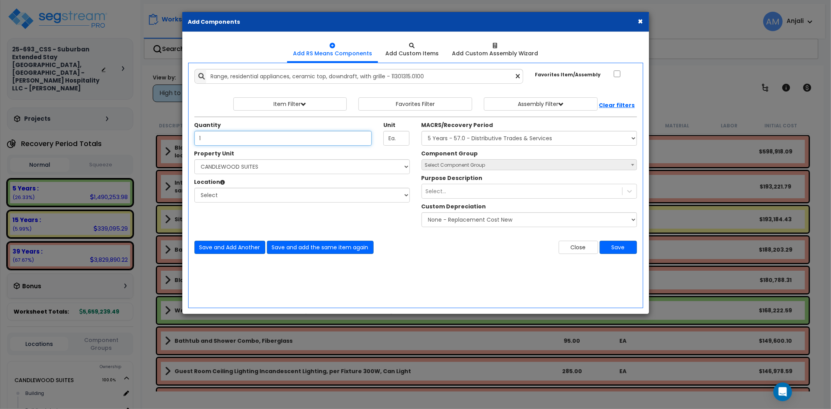
type input "1"
click at [230, 167] on select "Select [GEOGRAPHIC_DATA] Site Improvements" at bounding box center [301, 166] width 215 height 15
select select "175824"
click at [194, 159] on select "Select [GEOGRAPHIC_DATA] Site Improvements" at bounding box center [301, 166] width 215 height 15
click at [227, 188] on select "Select Building Building Interior Standard Room Add Additional Location" at bounding box center [301, 195] width 215 height 15
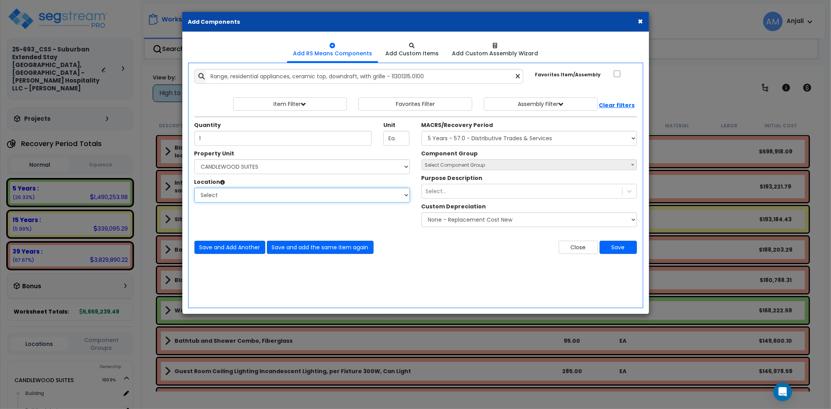
select select "2999"
click at [194, 188] on select "Select Building Building Interior Standard Room Add Additional Location" at bounding box center [301, 195] width 215 height 15
click at [499, 137] on select "Select MACRS/Recovery Period 5 Years - 57.0 - Distributive Trades & Services 5 …" at bounding box center [528, 138] width 215 height 15
select select "3667"
click at [421, 131] on select "Select MACRS/Recovery Period 5 Years - 57.0 - Distributive Trades & Services 5 …" at bounding box center [528, 138] width 215 height 15
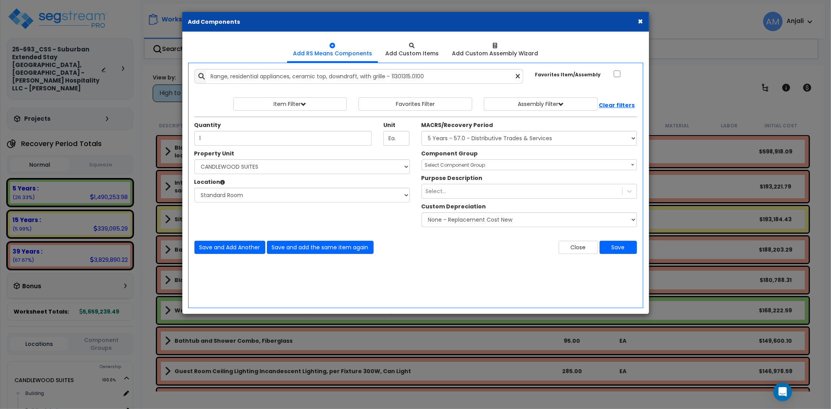
click at [476, 162] on span "Select Component Group" at bounding box center [455, 165] width 60 height 7
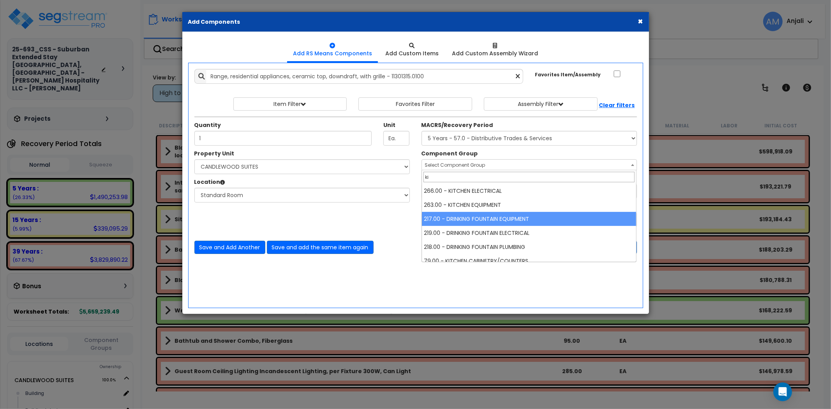
type input "ki"
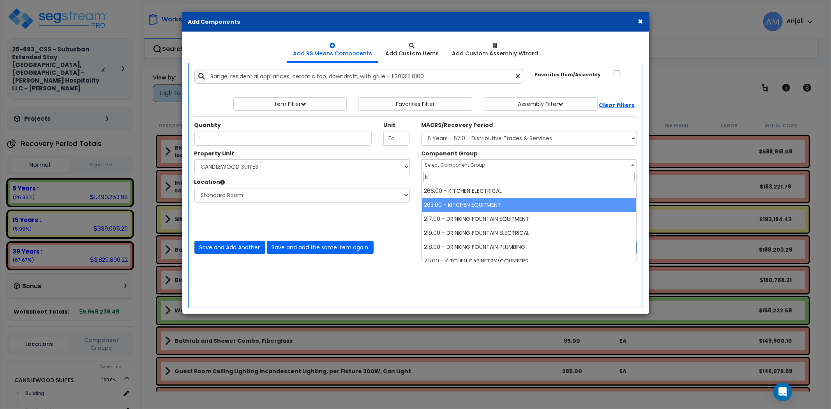
select select "55126"
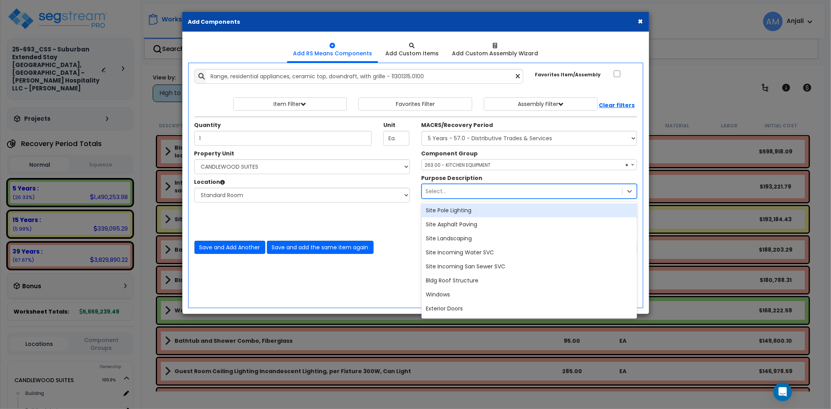
click at [477, 194] on div "Select..." at bounding box center [522, 191] width 200 height 12
click at [407, 206] on div at bounding box center [302, 206] width 227 height 0
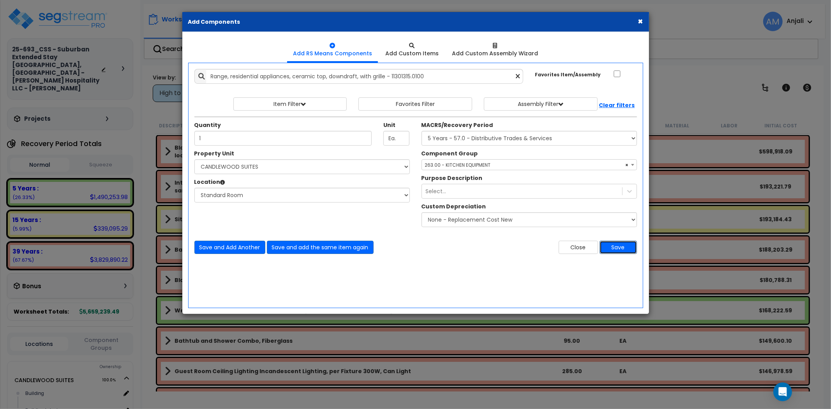
click at [618, 244] on button "Save" at bounding box center [617, 247] width 37 height 13
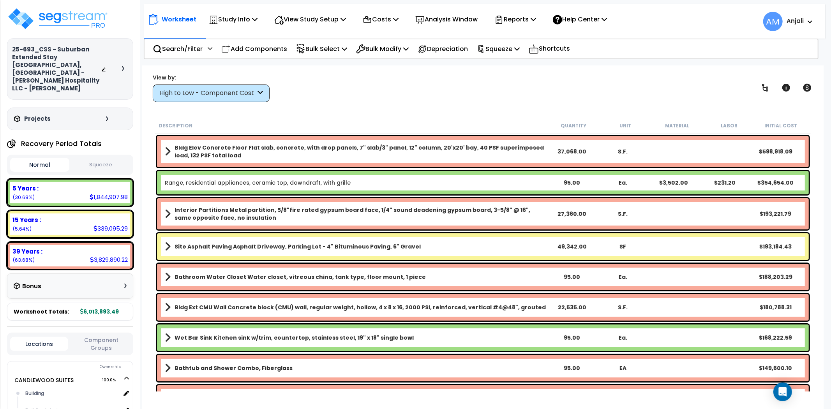
click at [337, 107] on div "Worksheet Study Info Study Setup Add Property Unit Template study Clone study AM" at bounding box center [482, 269] width 681 height 409
click at [502, 52] on p "Squeeze" at bounding box center [498, 49] width 43 height 11
click at [505, 68] on link "Squeeze" at bounding box center [511, 66] width 77 height 16
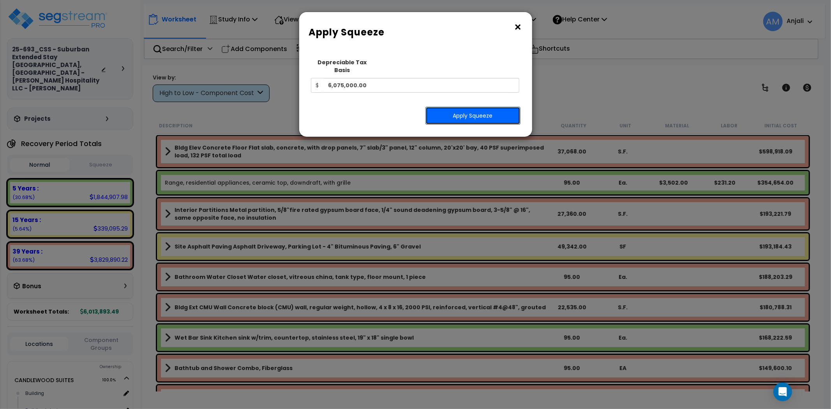
click at [469, 107] on button "Apply Squeeze" at bounding box center [472, 116] width 95 height 18
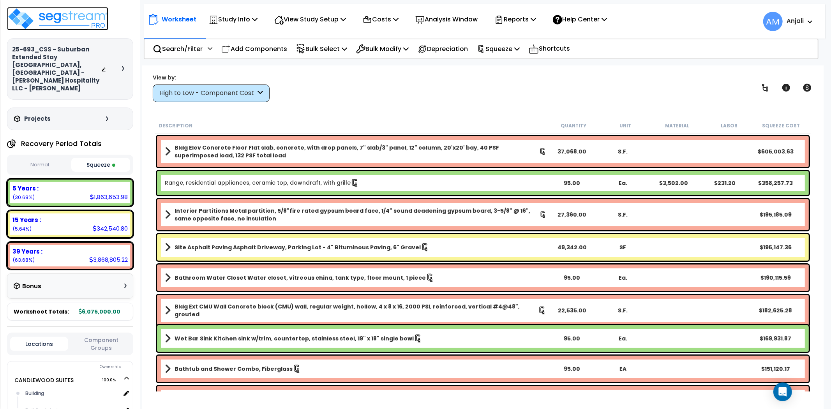
click at [69, 9] on img at bounding box center [57, 18] width 101 height 23
